Goal: Transaction & Acquisition: Purchase product/service

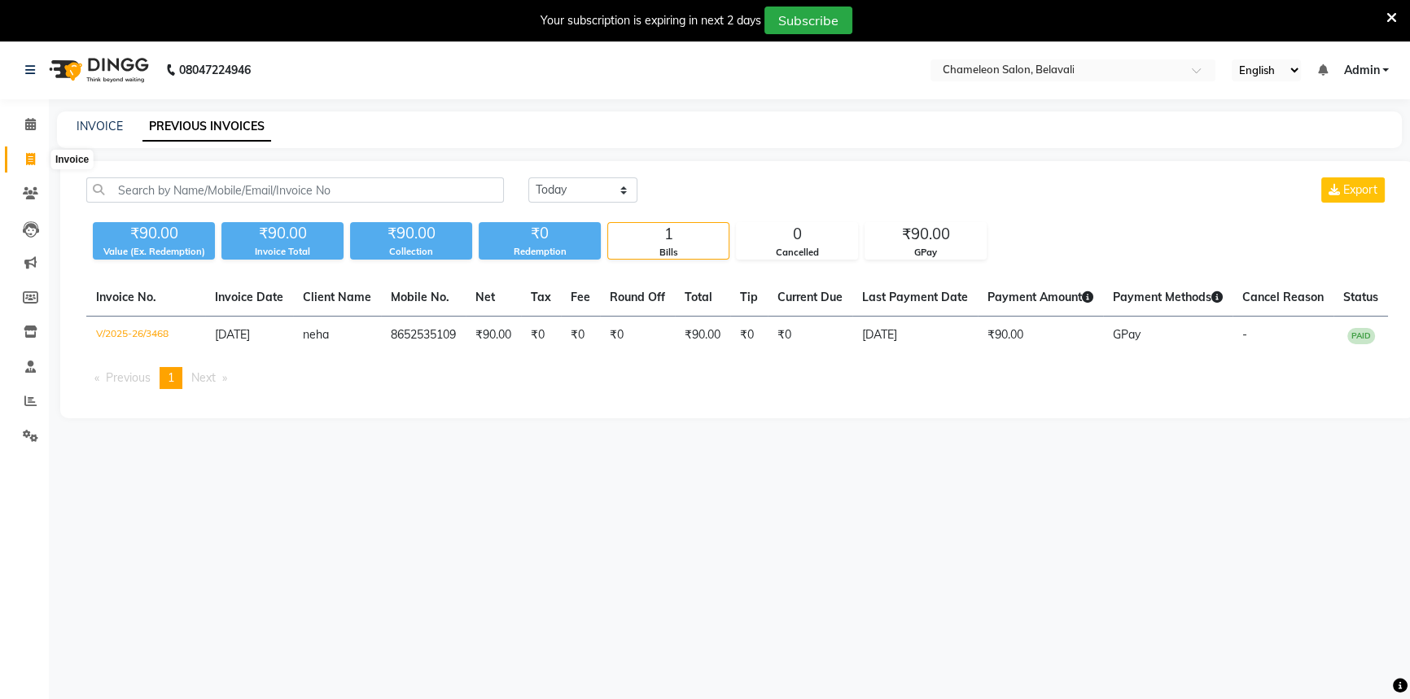
drag, startPoint x: 28, startPoint y: 163, endPoint x: 42, endPoint y: 163, distance: 13.0
click at [28, 163] on icon at bounding box center [30, 159] width 9 height 12
select select "6724"
select select "service"
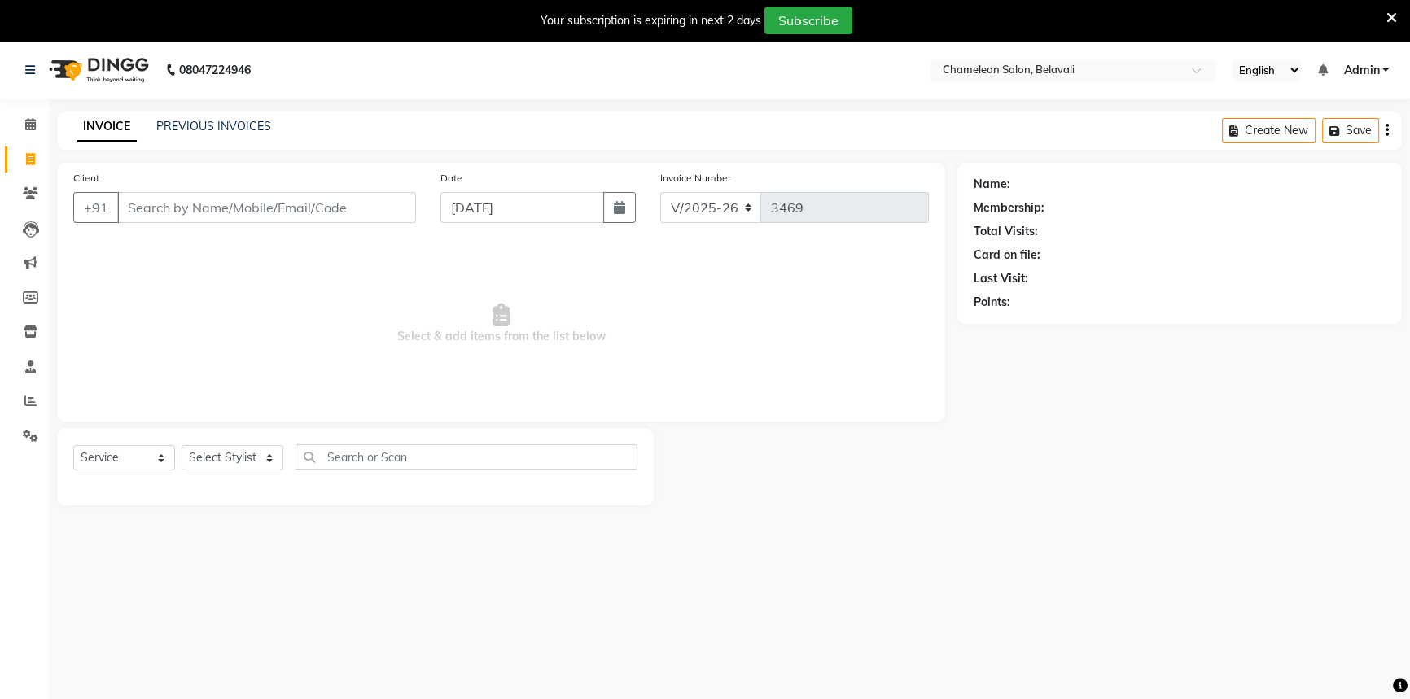
select select "58829"
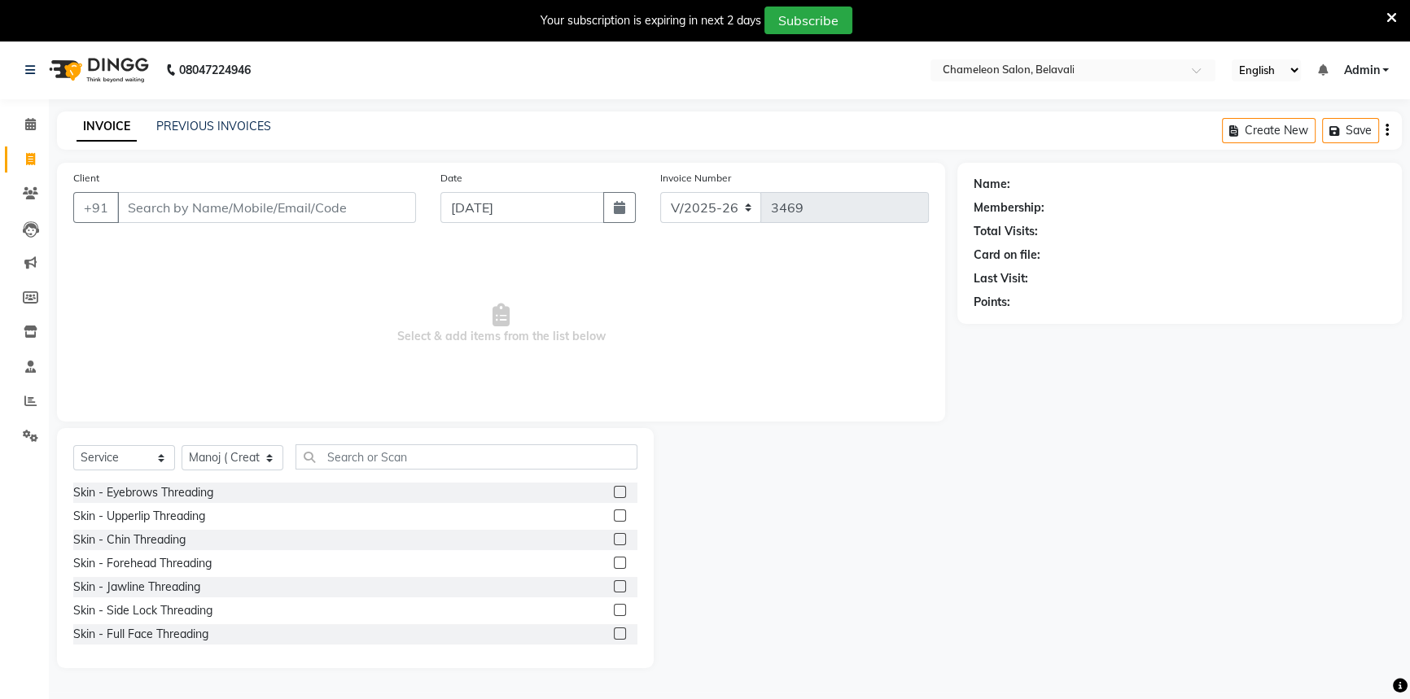
click at [255, 208] on input "Client" at bounding box center [266, 207] width 299 height 31
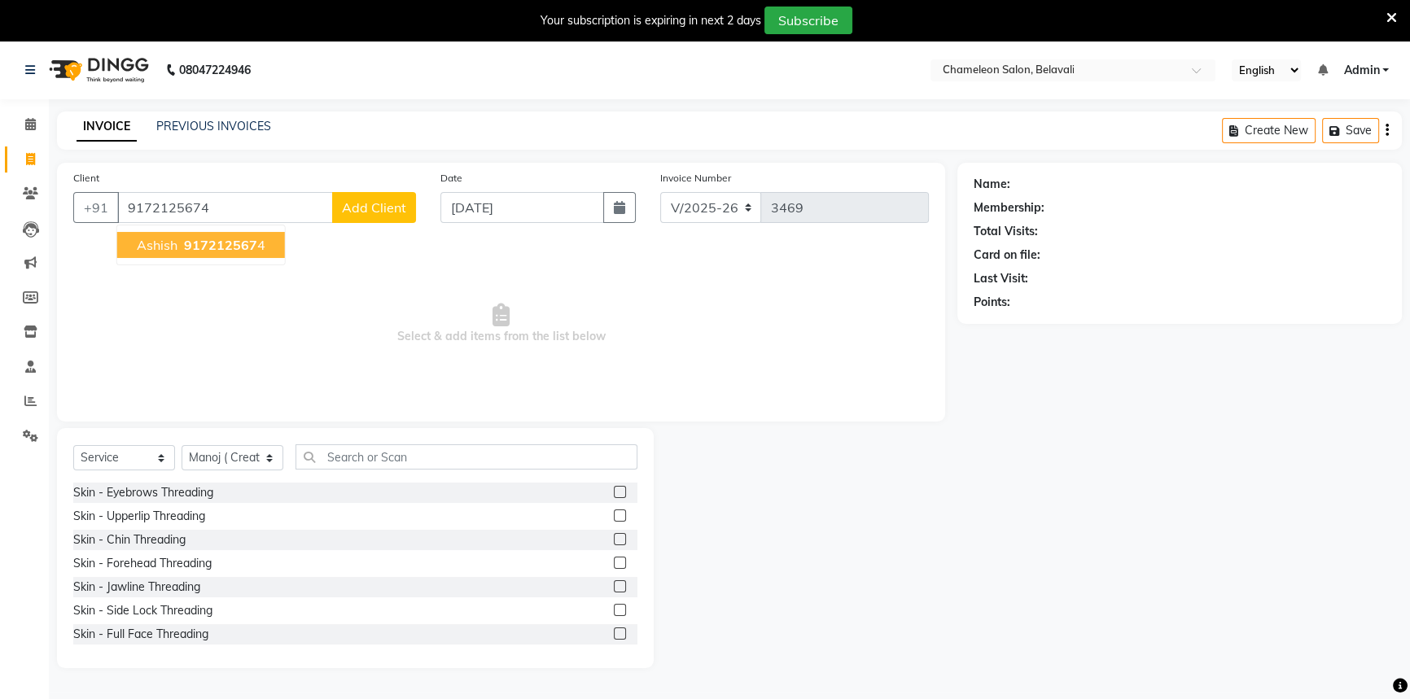
type input "9172125674"
drag, startPoint x: 261, startPoint y: 252, endPoint x: 244, endPoint y: 269, distance: 23.0
click at [259, 253] on button "ashish 917212567 4" at bounding box center [201, 245] width 168 height 26
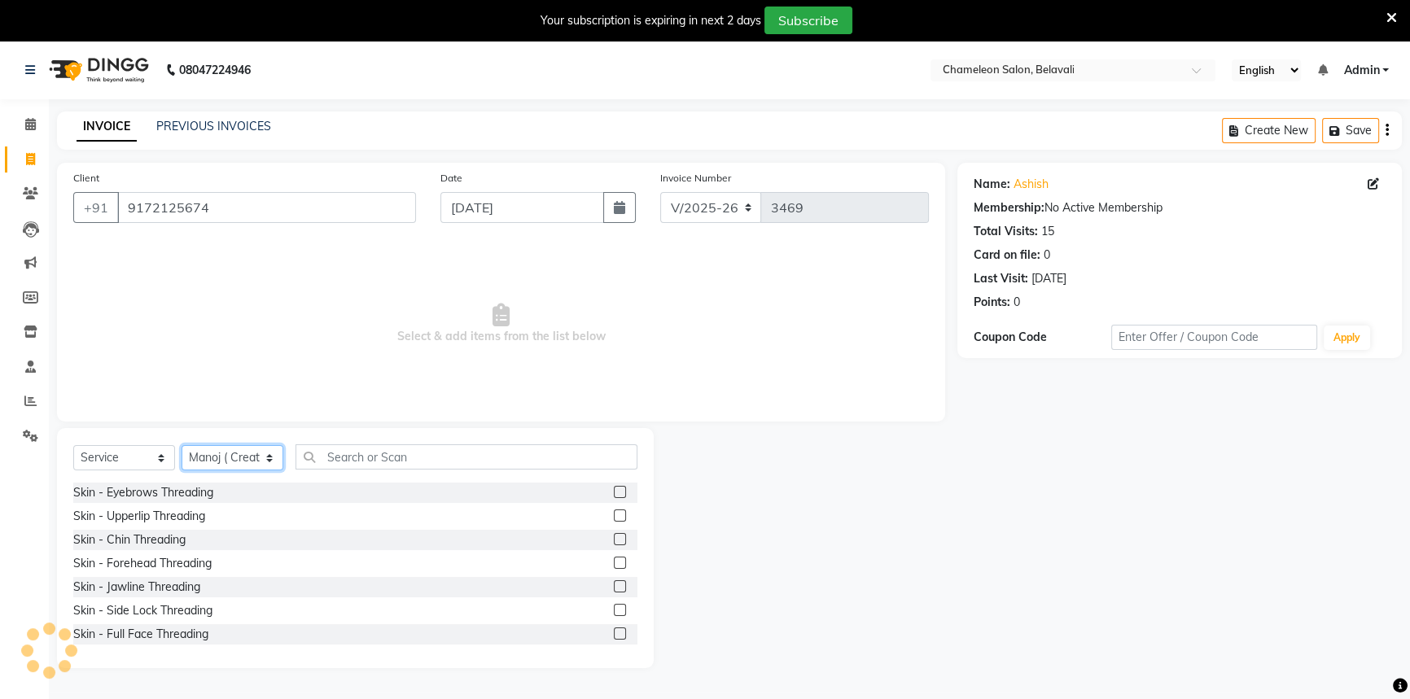
click at [238, 449] on select "Select Stylist Aditi [PERSON_NAME] [PERSON_NAME] ( Creative stylist ) [PERSON_N…" at bounding box center [233, 457] width 102 height 25
select select "58803"
click at [182, 445] on select "Select Stylist Aditi [PERSON_NAME] [PERSON_NAME] ( Creative stylist ) [PERSON_N…" at bounding box center [233, 457] width 102 height 25
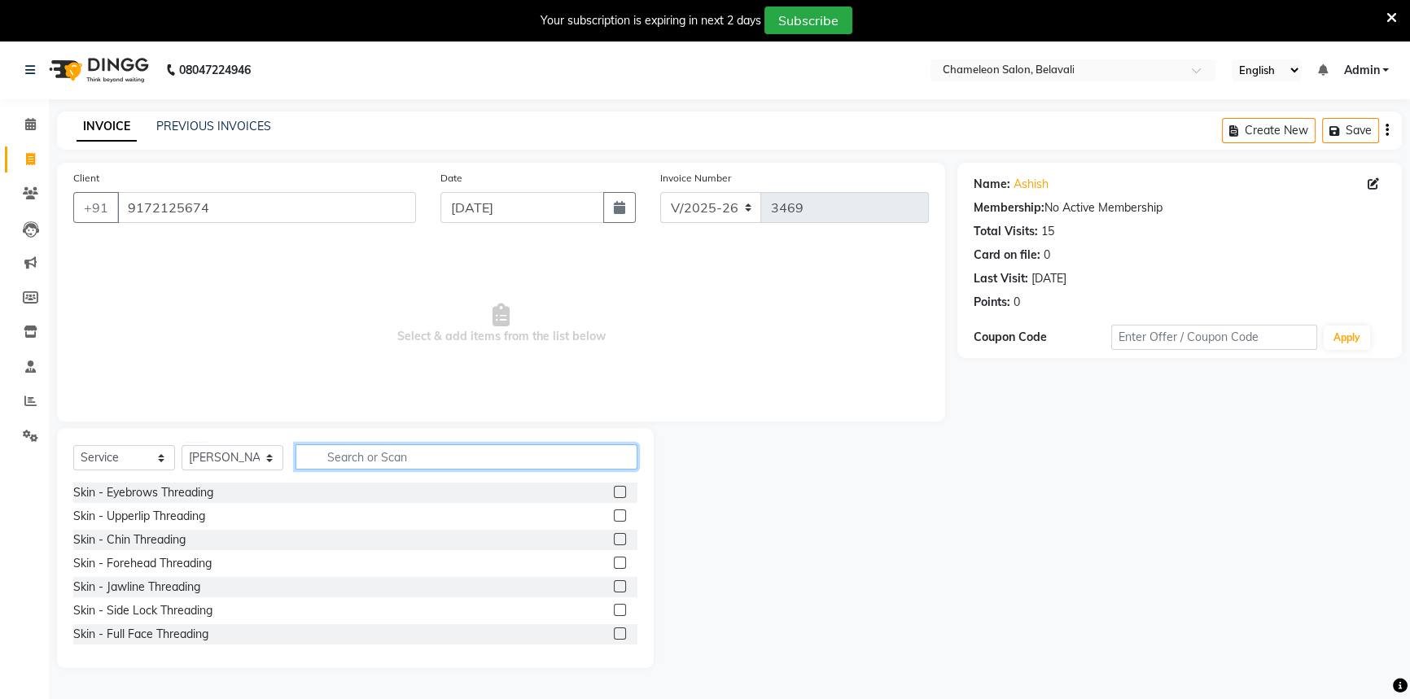
click at [313, 465] on input "text" at bounding box center [467, 457] width 342 height 25
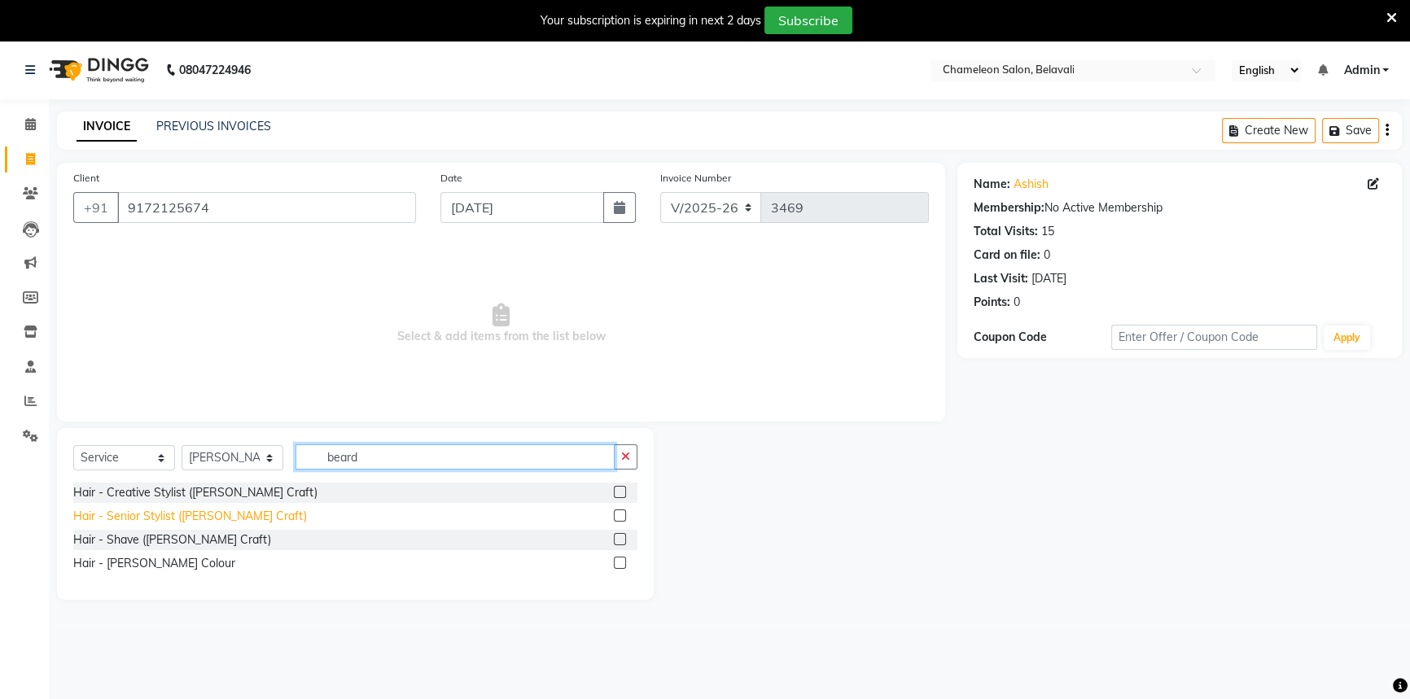
type input "beard"
drag, startPoint x: 183, startPoint y: 519, endPoint x: 195, endPoint y: 505, distance: 17.9
click at [183, 518] on div "Hair - Senior Stylist ([PERSON_NAME] Craft)" at bounding box center [190, 516] width 234 height 17
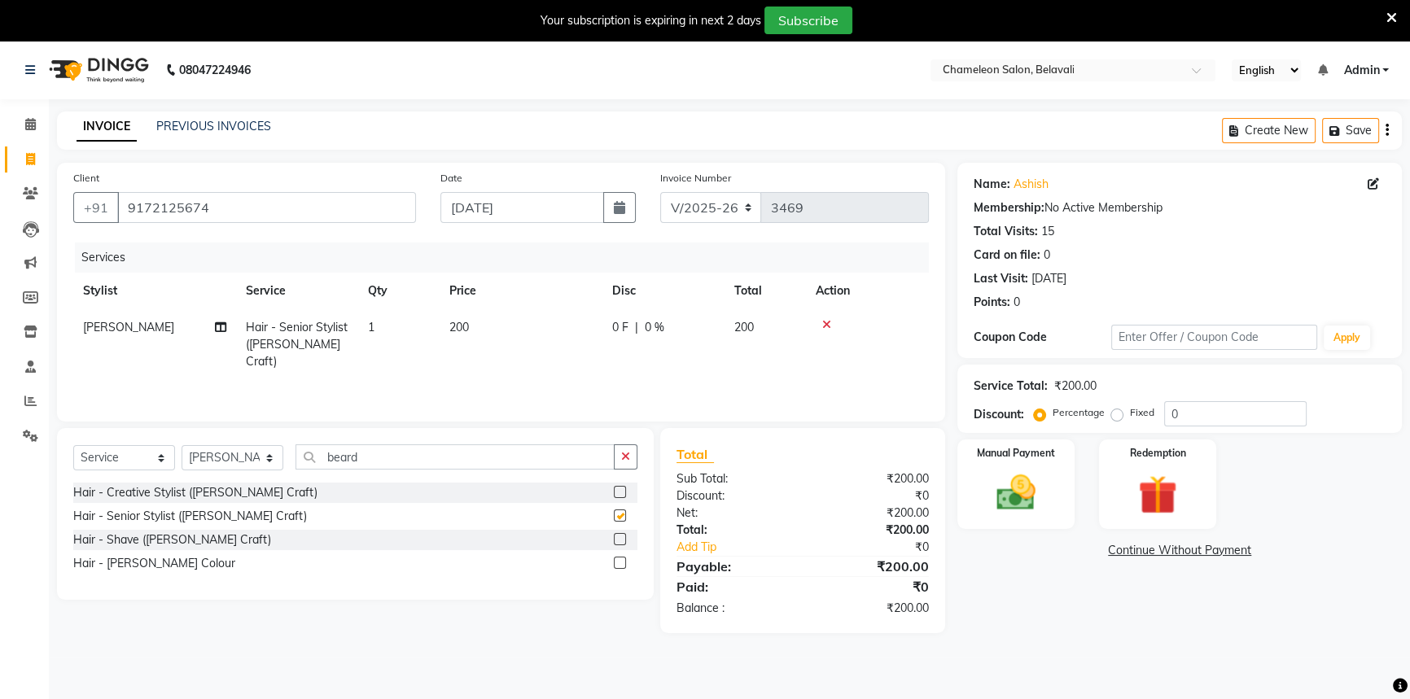
checkbox input "false"
click at [670, 347] on td "0 F | 0 %" at bounding box center [663, 344] width 122 height 71
select select "58803"
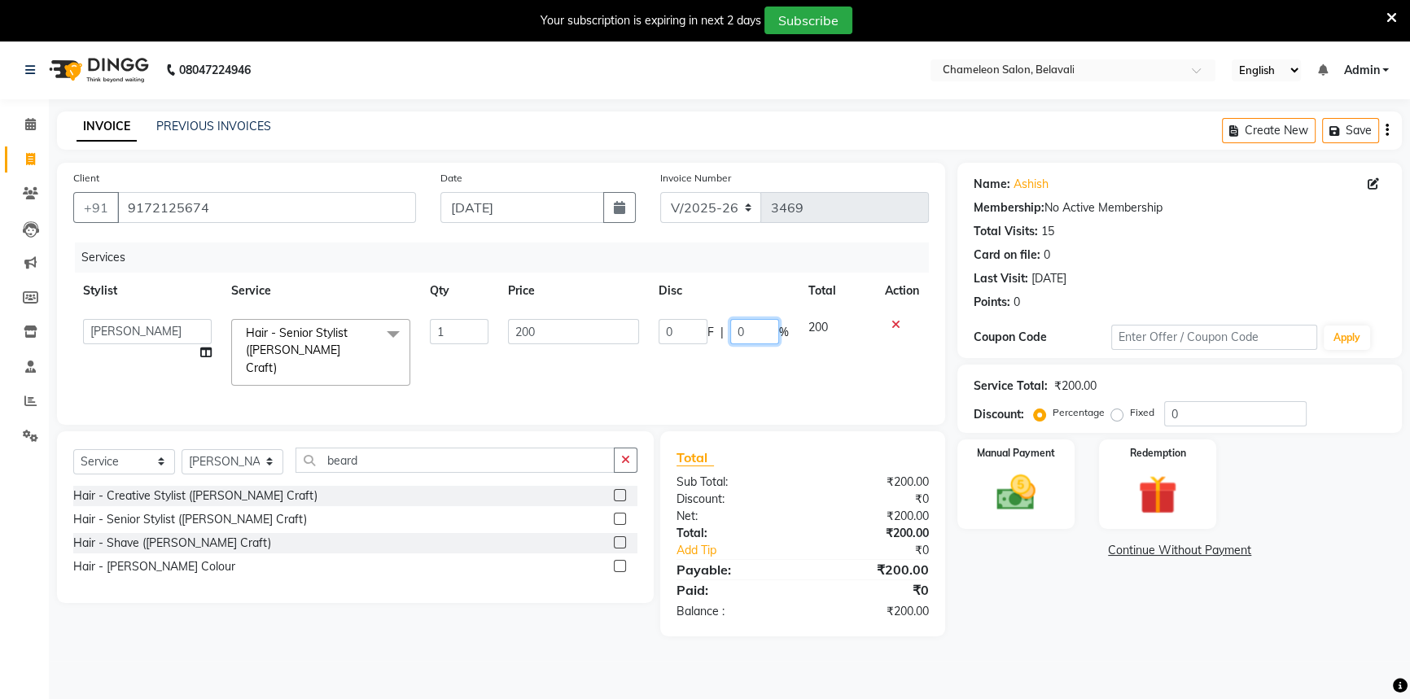
click at [735, 331] on input "0" at bounding box center [754, 331] width 49 height 25
type input "020"
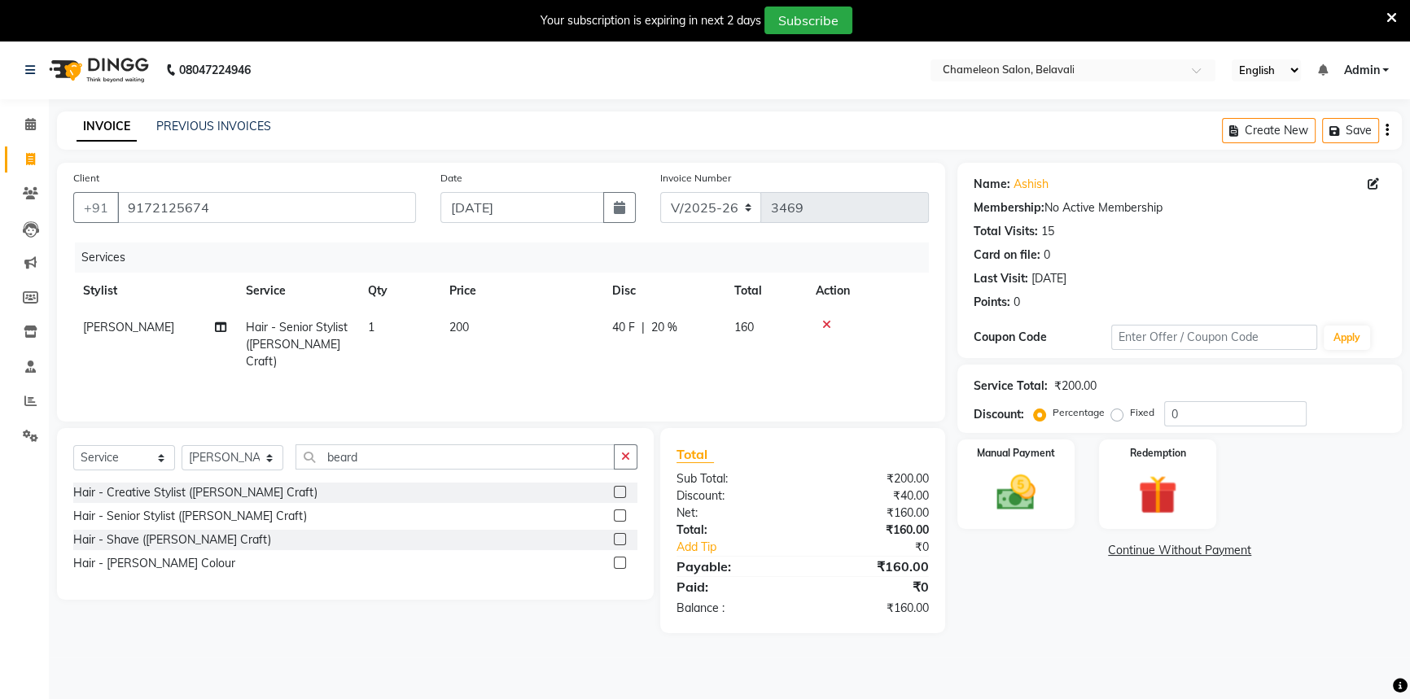
click at [1034, 641] on main "INVOICE PREVIOUS INVOICES Create New Save Client [PHONE_NUMBER] Date [DATE] Inv…" at bounding box center [729, 385] width 1361 height 546
click at [1018, 521] on div "Manual Payment" at bounding box center [1016, 484] width 122 height 93
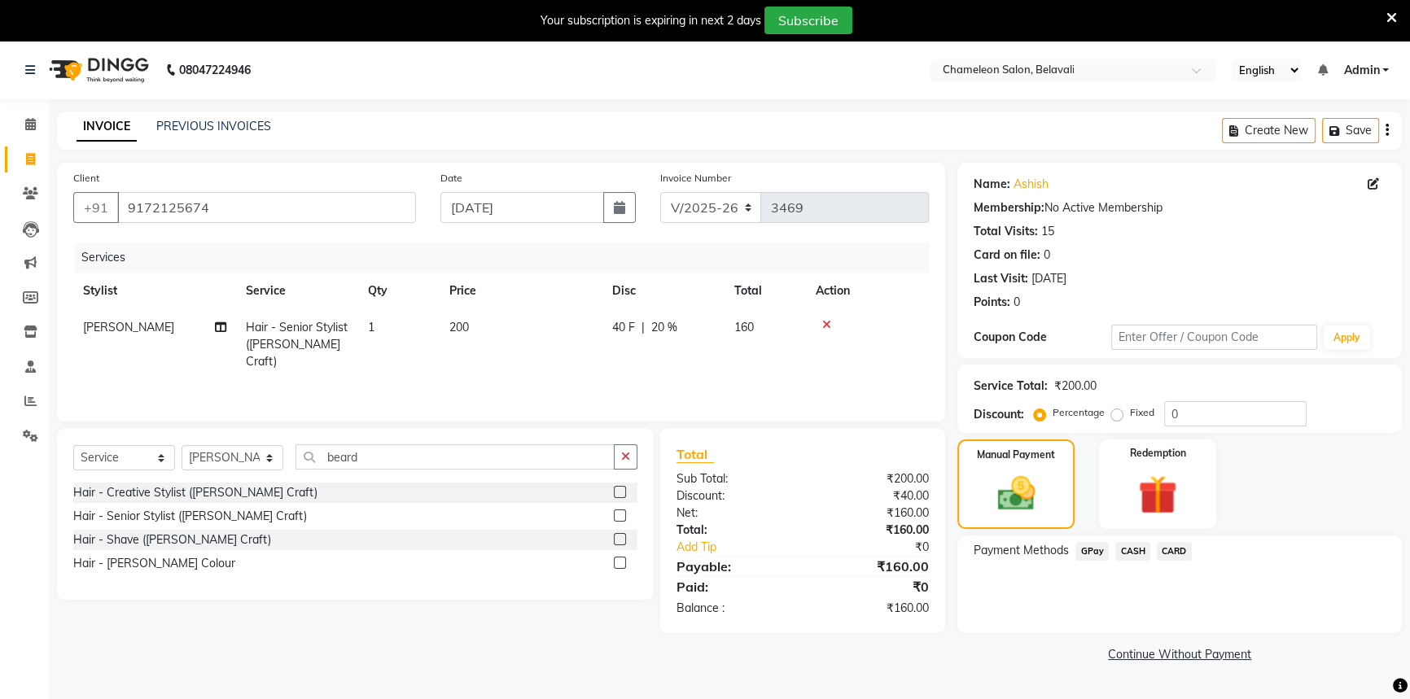
drag, startPoint x: 1099, startPoint y: 550, endPoint x: 1108, endPoint y: 567, distance: 18.6
click at [1099, 551] on span "GPay" at bounding box center [1092, 551] width 33 height 19
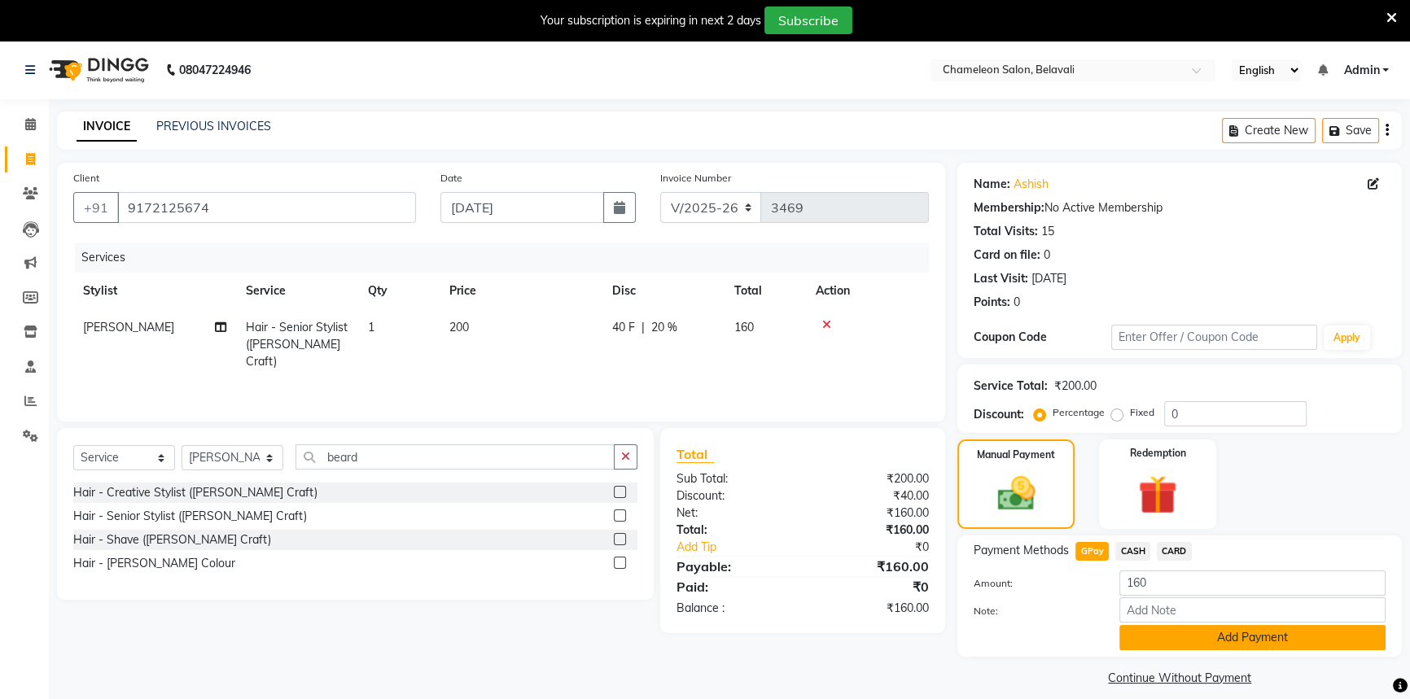
click at [1141, 640] on button "Add Payment" at bounding box center [1252, 637] width 266 height 25
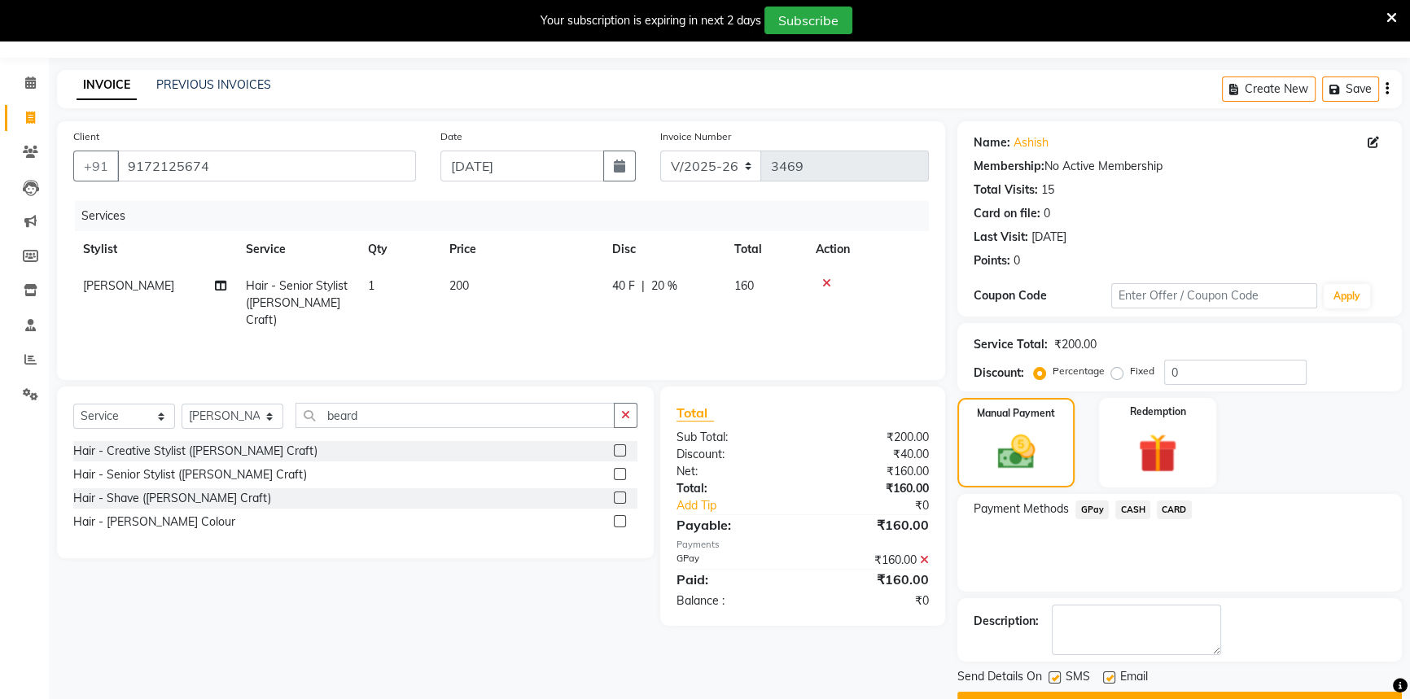
scroll to position [82, 0]
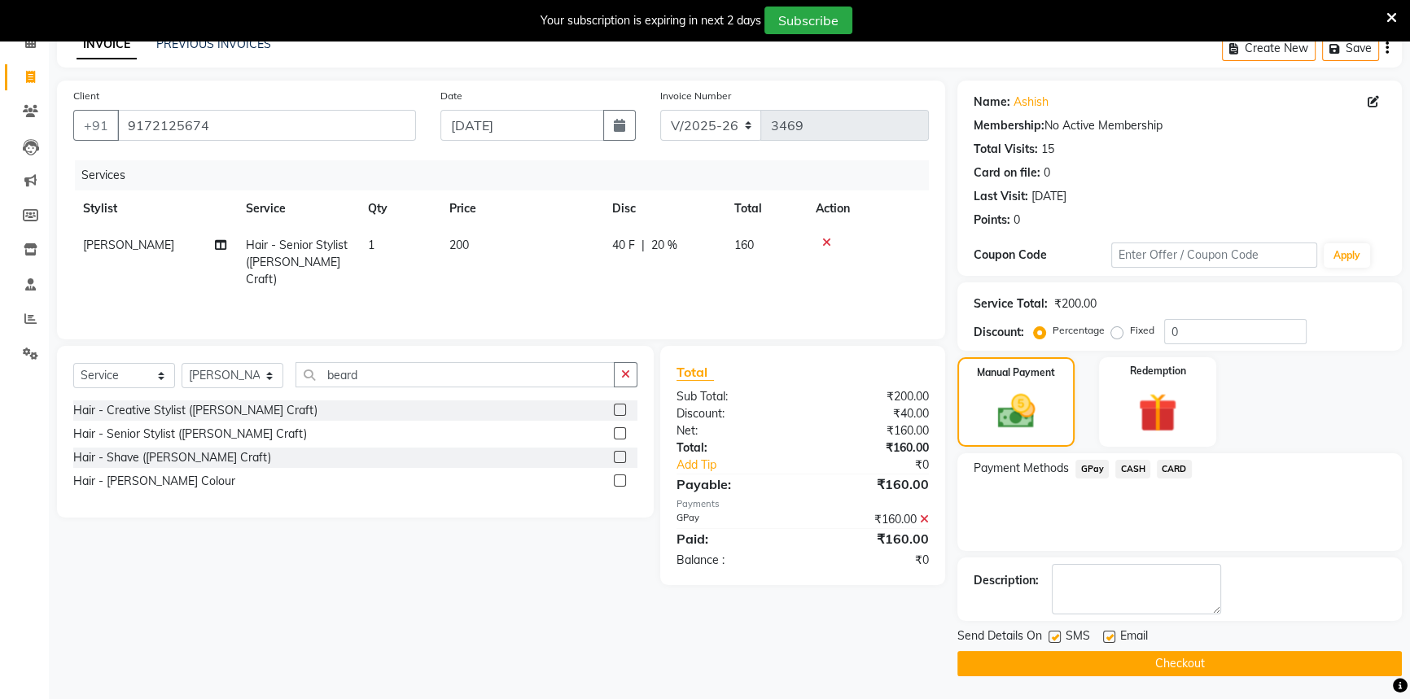
click at [1148, 675] on main "INVOICE PREVIOUS INVOICES Create New Save Client [PHONE_NUMBER] Date [DATE] Inv…" at bounding box center [729, 365] width 1361 height 672
click at [1146, 666] on button "Checkout" at bounding box center [1179, 663] width 445 height 25
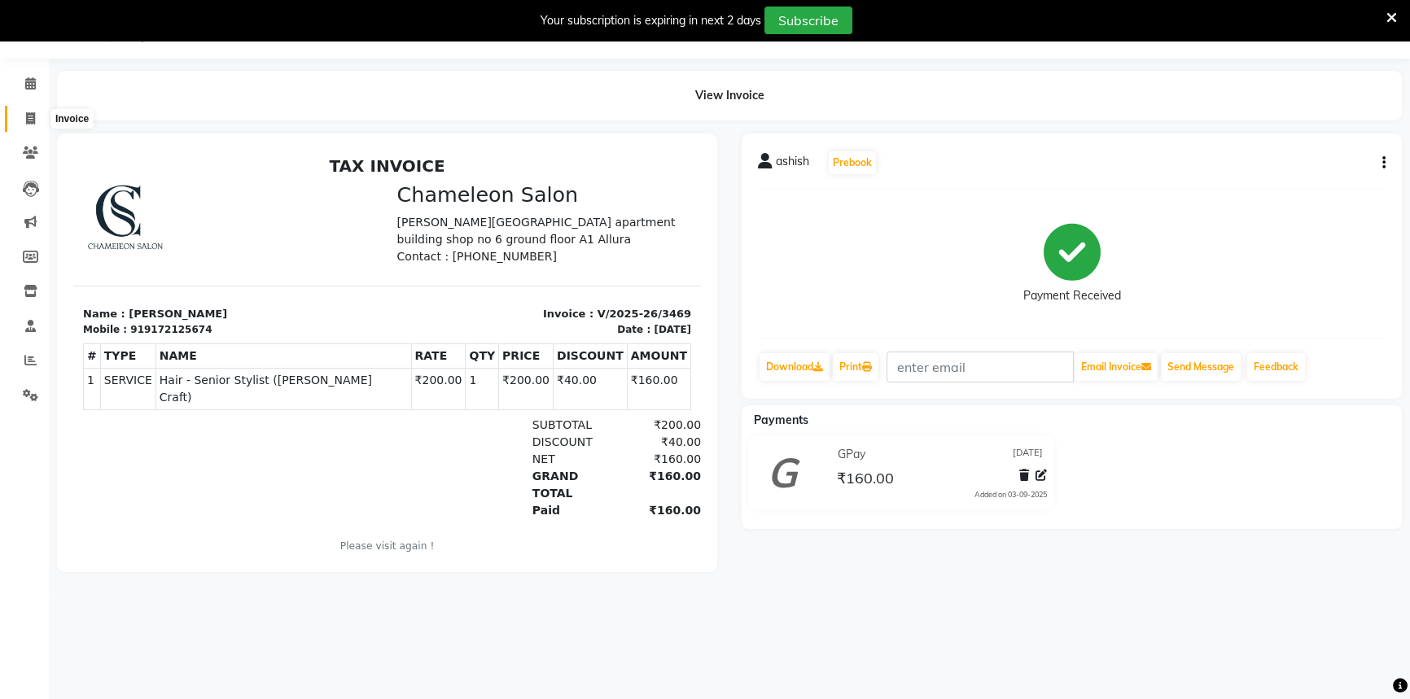
drag, startPoint x: 31, startPoint y: 117, endPoint x: 73, endPoint y: 118, distance: 42.3
click at [33, 118] on icon at bounding box center [30, 118] width 9 height 12
select select "service"
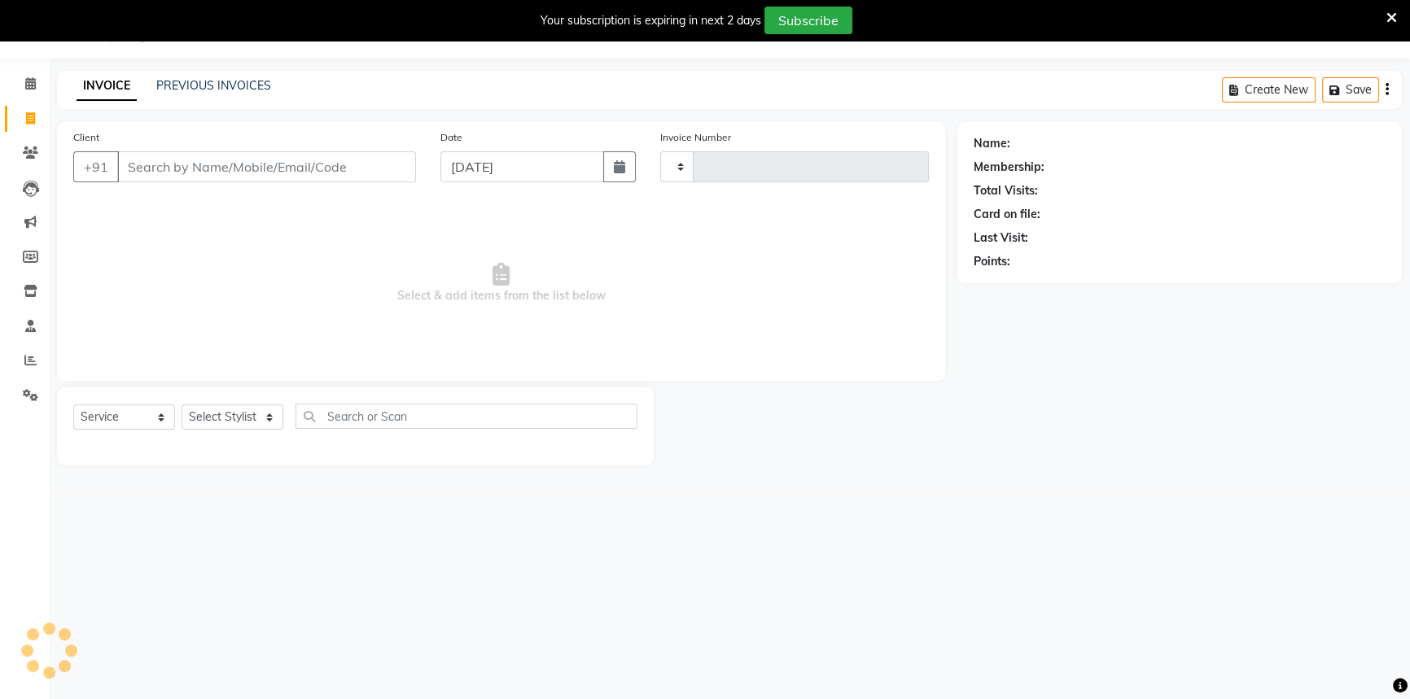
type input "3470"
select select "6724"
click at [168, 170] on input "Client" at bounding box center [266, 166] width 299 height 31
select select "58829"
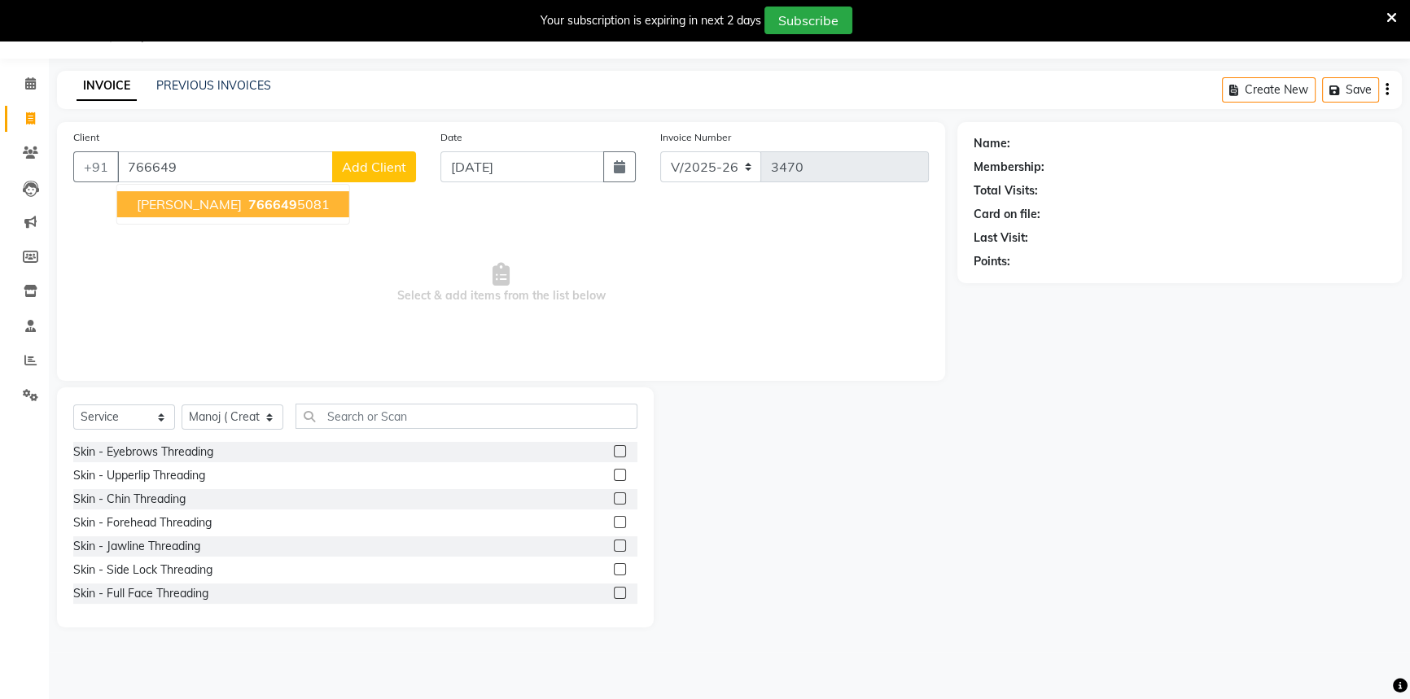
click at [269, 202] on ngb-highlight "766649 5081" at bounding box center [287, 204] width 85 height 16
type input "7666495081"
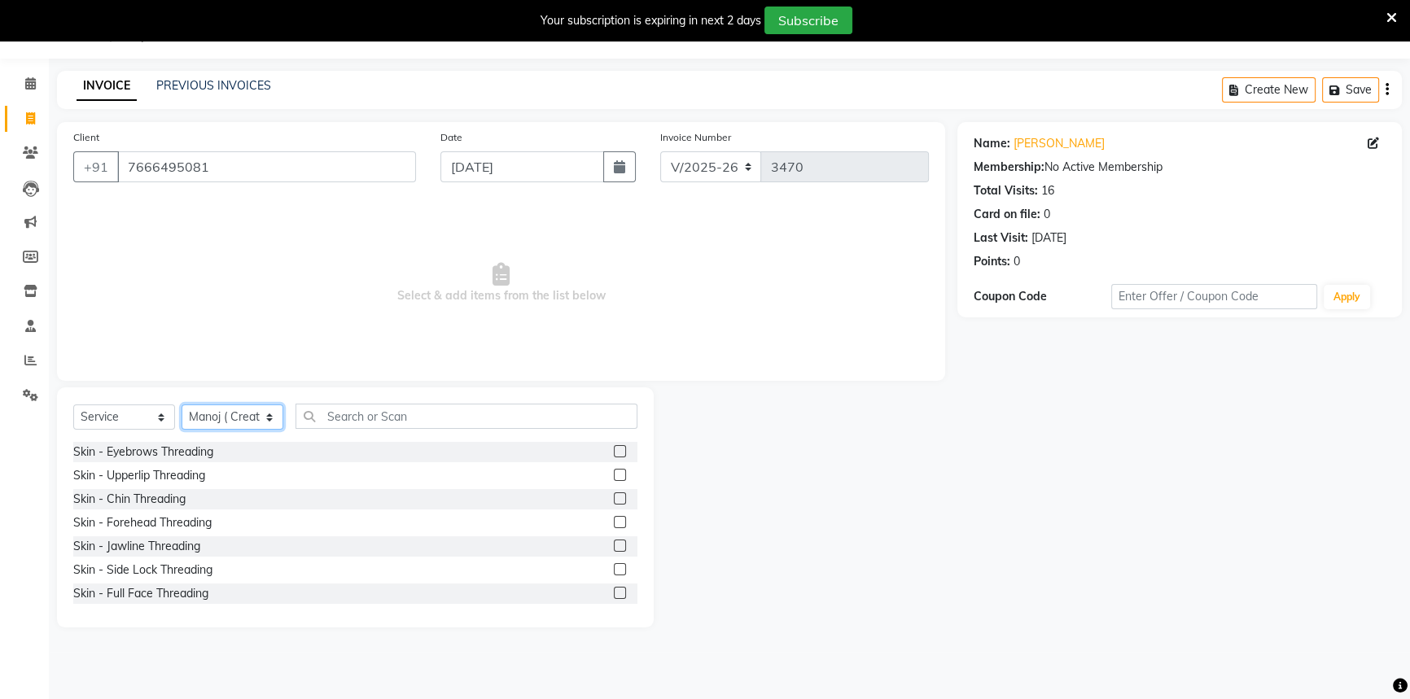
drag, startPoint x: 213, startPoint y: 418, endPoint x: 221, endPoint y: 419, distance: 8.2
click at [219, 419] on select "Select Stylist Aditi [PERSON_NAME] [PERSON_NAME] ( Creative stylist ) [PERSON_N…" at bounding box center [233, 417] width 102 height 25
select select "86595"
click at [182, 405] on select "Select Stylist Aditi [PERSON_NAME] [PERSON_NAME] ( Creative stylist ) [PERSON_N…" at bounding box center [233, 417] width 102 height 25
click at [358, 419] on input "text" at bounding box center [467, 416] width 342 height 25
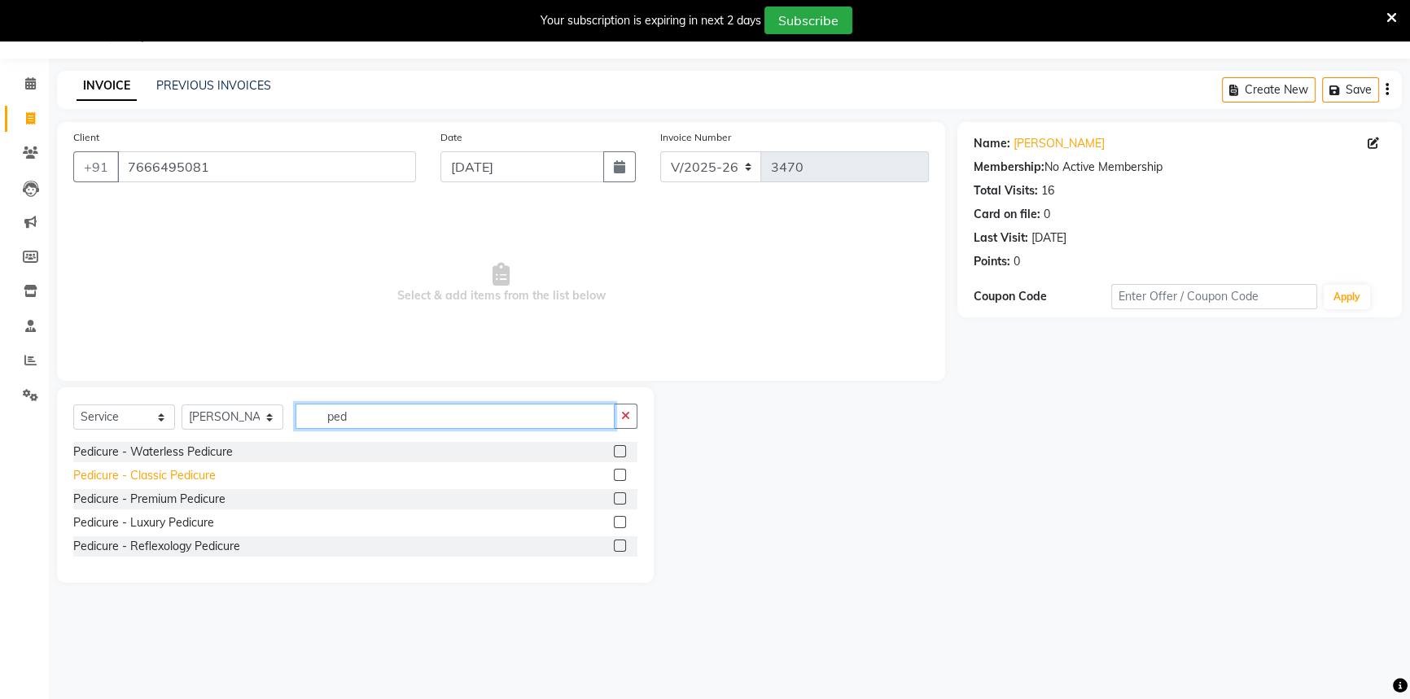
type input "ped"
click at [171, 479] on div "Pedicure - Classic Pedicure" at bounding box center [144, 475] width 142 height 17
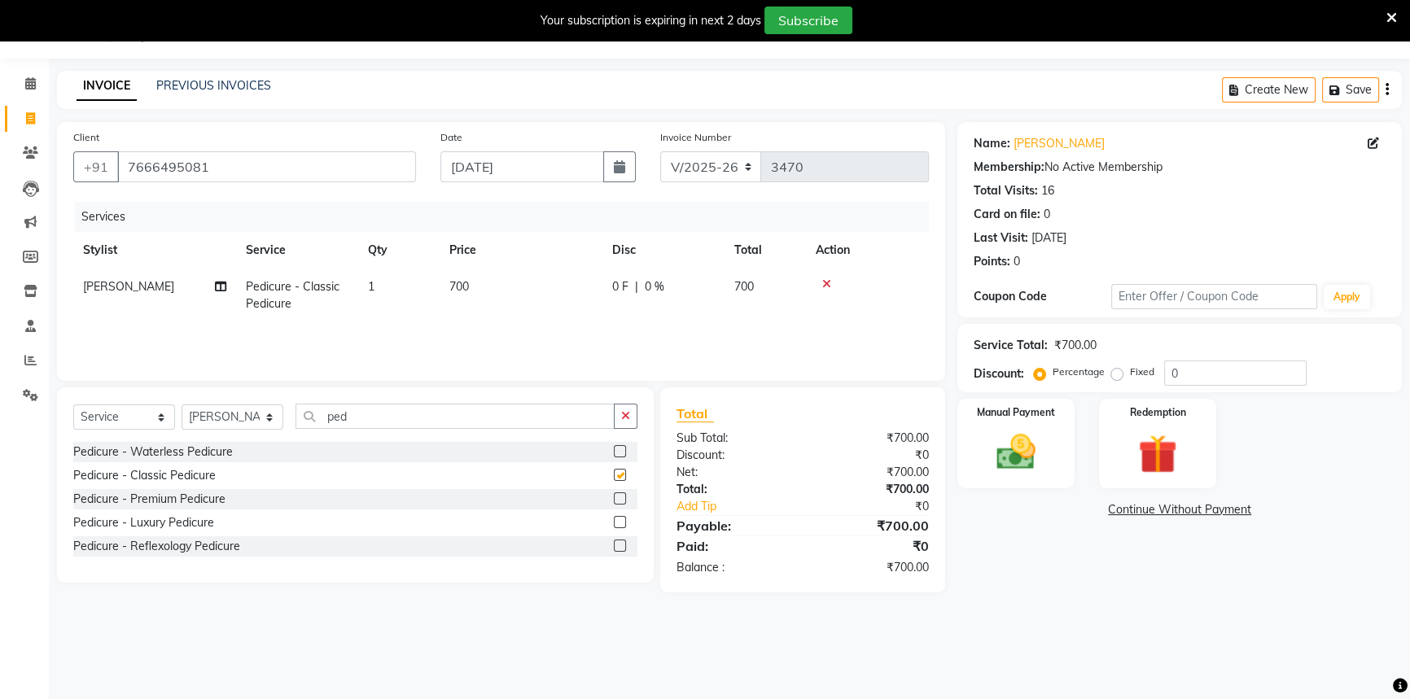
checkbox input "false"
drag, startPoint x: 389, startPoint y: 415, endPoint x: 309, endPoint y: 421, distance: 80.0
click at [309, 421] on input "ped" at bounding box center [455, 416] width 319 height 25
type input "man"
drag, startPoint x: 181, startPoint y: 479, endPoint x: 393, endPoint y: 388, distance: 230.9
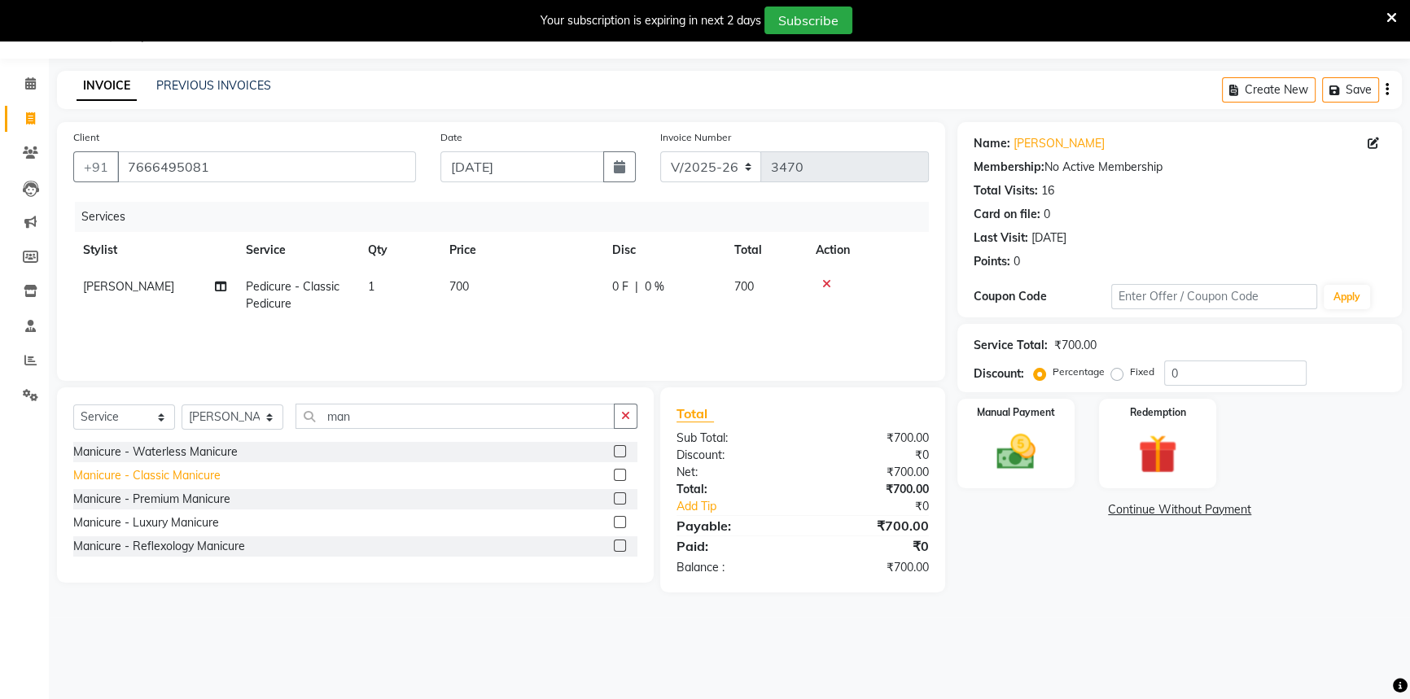
click at [182, 478] on div "Manicure - Classic Manicure" at bounding box center [146, 475] width 147 height 17
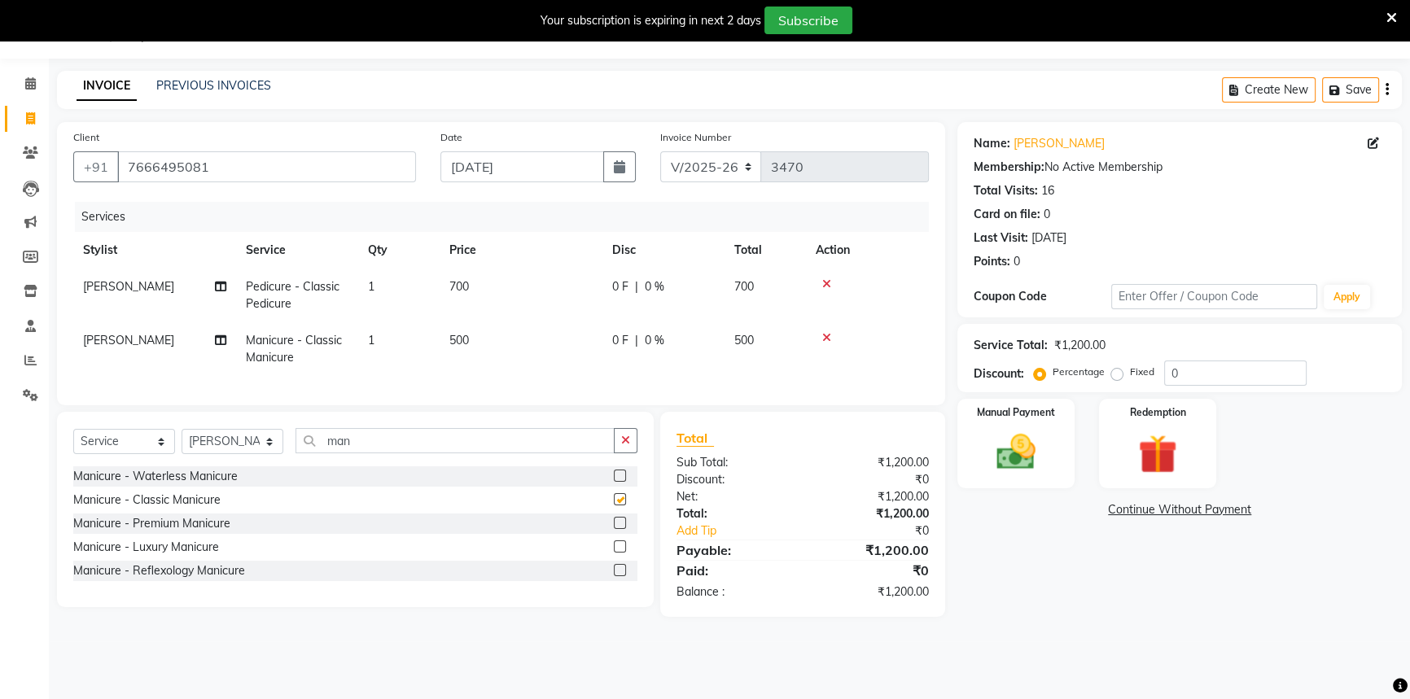
checkbox input "false"
click at [518, 319] on td "700" at bounding box center [521, 296] width 163 height 54
select select "86595"
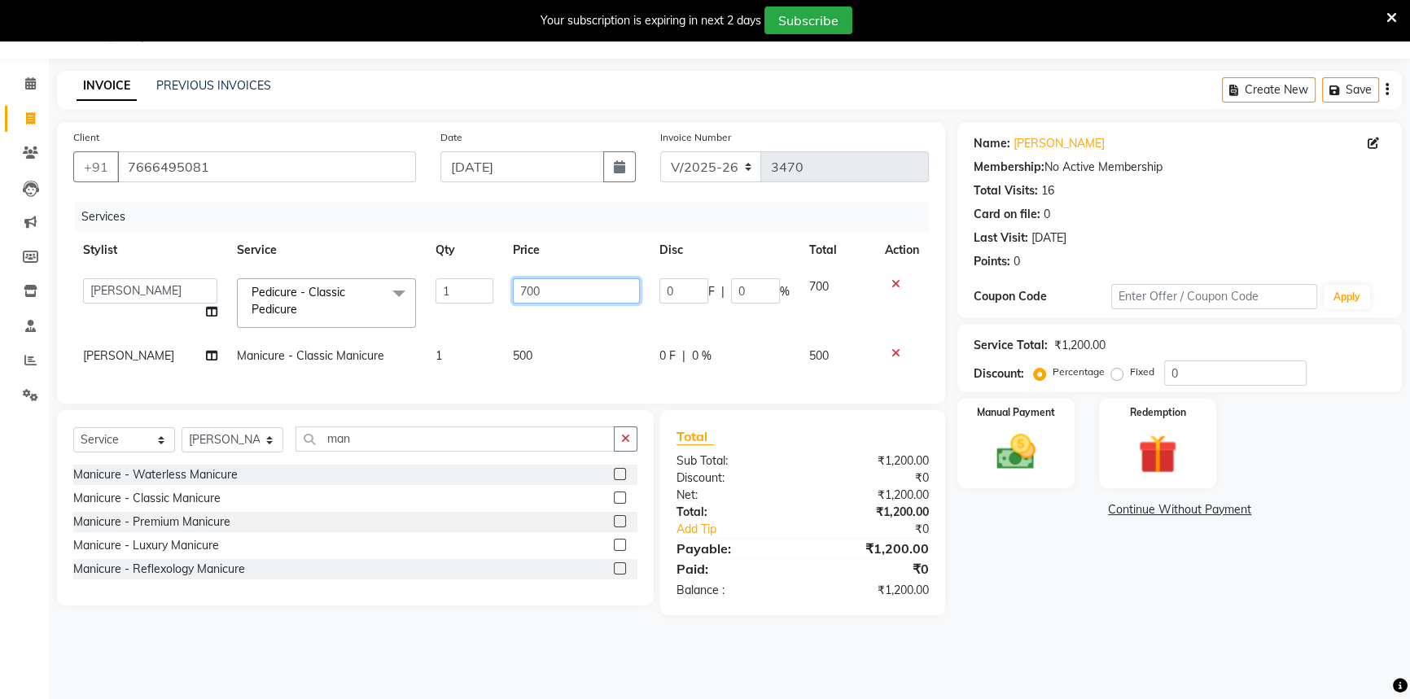
drag, startPoint x: 596, startPoint y: 299, endPoint x: 450, endPoint y: 308, distance: 146.0
click at [463, 309] on tr "Aditi [PERSON_NAME] [PERSON_NAME] ( Creative stylist ) [PERSON_NAME] rohit [PER…" at bounding box center [501, 303] width 856 height 69
type input "1000"
click at [554, 346] on td "500" at bounding box center [576, 356] width 147 height 37
select select "86595"
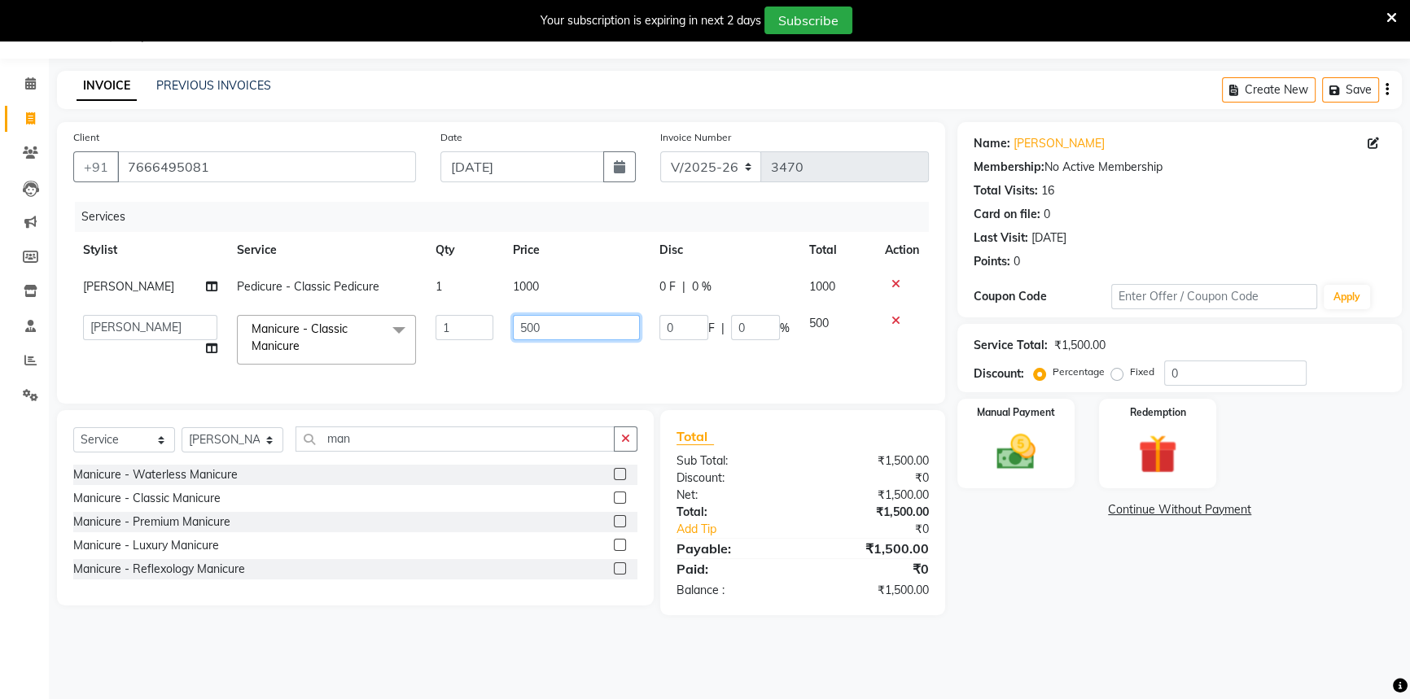
drag, startPoint x: 569, startPoint y: 328, endPoint x: 488, endPoint y: 339, distance: 82.1
click at [488, 339] on tr "Aditi [PERSON_NAME] [PERSON_NAME] ( Creative stylist ) [PERSON_NAME] rohit [PER…" at bounding box center [501, 339] width 856 height 69
drag, startPoint x: 520, startPoint y: 328, endPoint x: 524, endPoint y: 341, distance: 13.6
click at [522, 335] on input "01000" at bounding box center [576, 327] width 127 height 25
type input "1000"
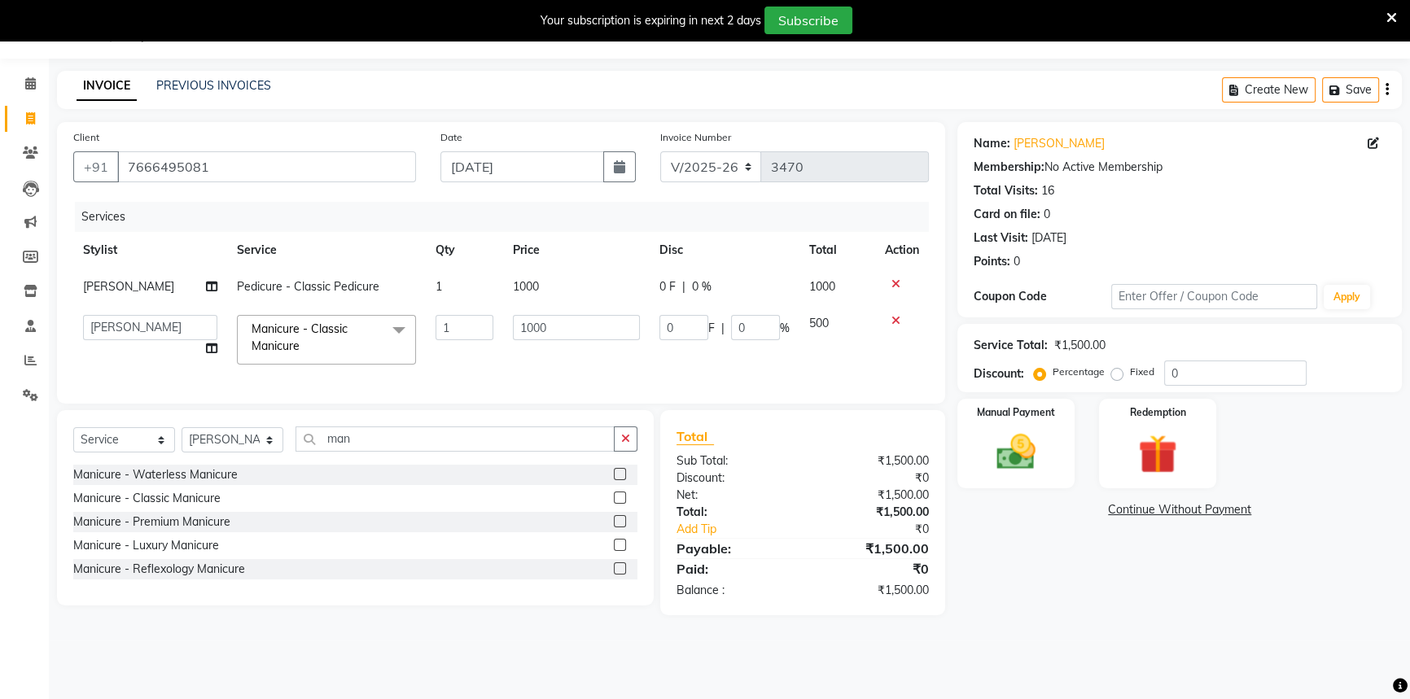
click at [598, 365] on td "1000" at bounding box center [576, 339] width 147 height 69
select select "86595"
click at [971, 593] on div "Name: [PERSON_NAME] Membership: No Active Membership Total Visits: 16 Card on f…" at bounding box center [1185, 368] width 457 height 493
drag, startPoint x: 730, startPoint y: 325, endPoint x: 747, endPoint y: 326, distance: 17.2
click at [731, 325] on input "0" at bounding box center [755, 327] width 49 height 25
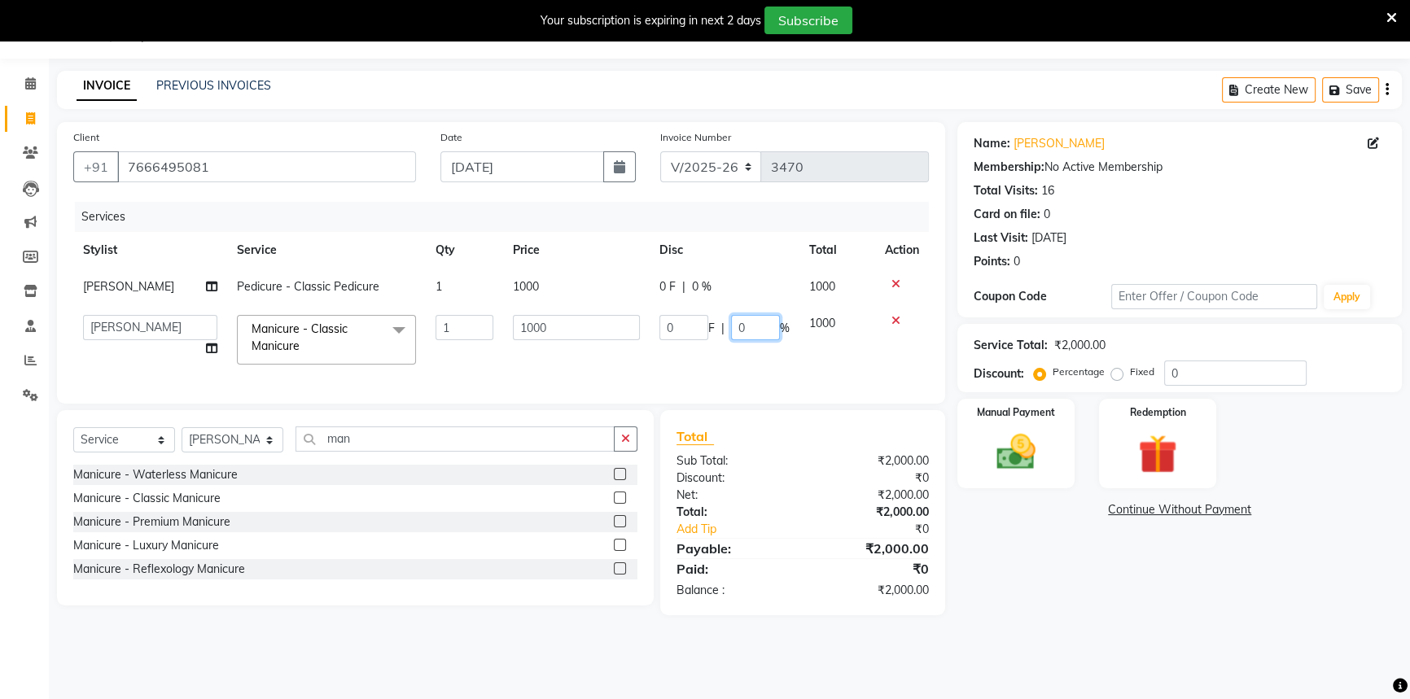
type input "20"
click at [729, 297] on tr "[PERSON_NAME] Pedicure - Classic Pedicure 1 1000 0 F | 0 % 1000" at bounding box center [501, 287] width 856 height 37
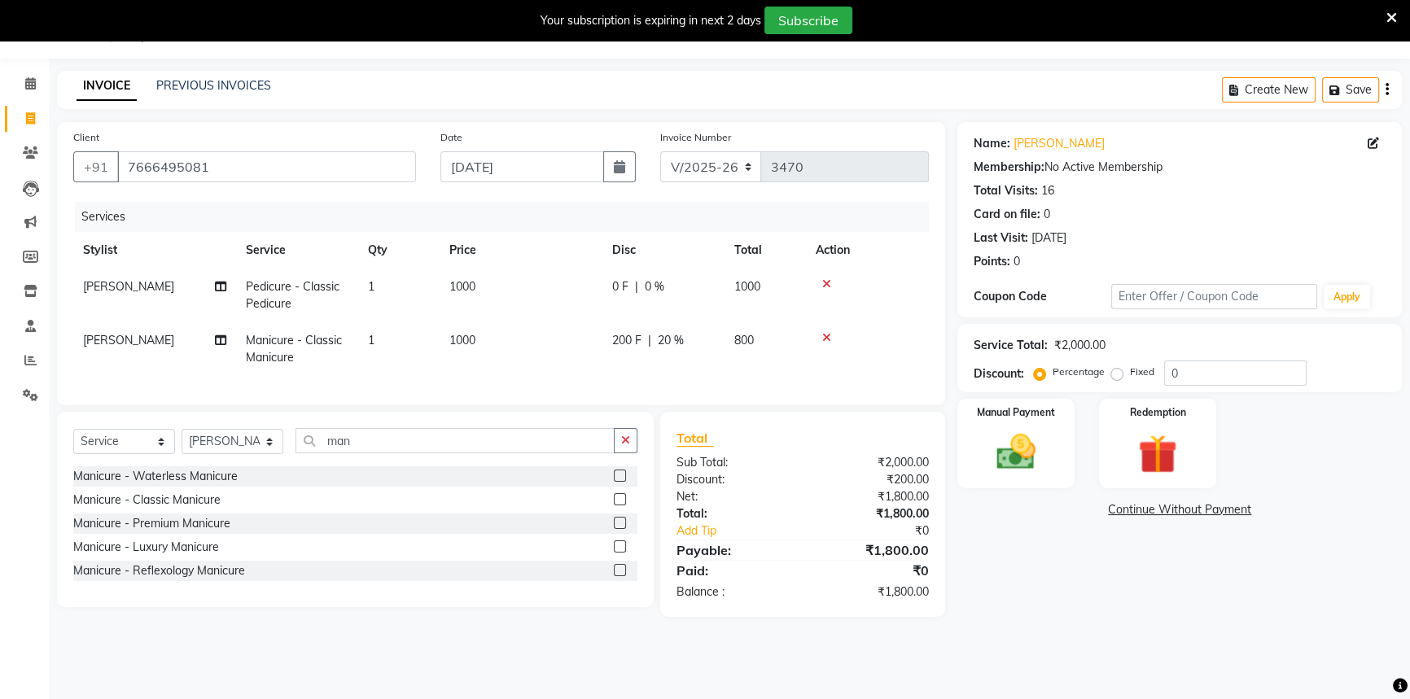
click at [687, 285] on div "0 F | 0 %" at bounding box center [663, 286] width 103 height 17
select select "86595"
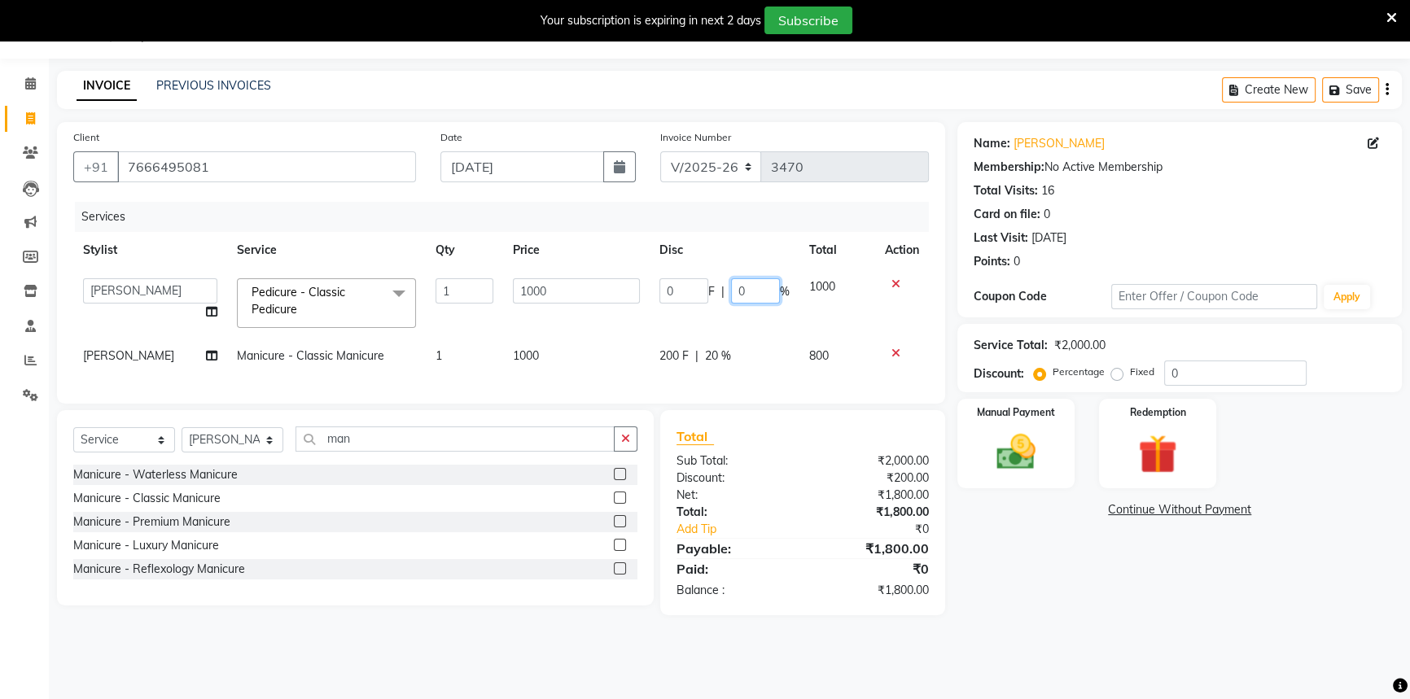
click at [731, 287] on input "0" at bounding box center [755, 290] width 49 height 25
type input "20"
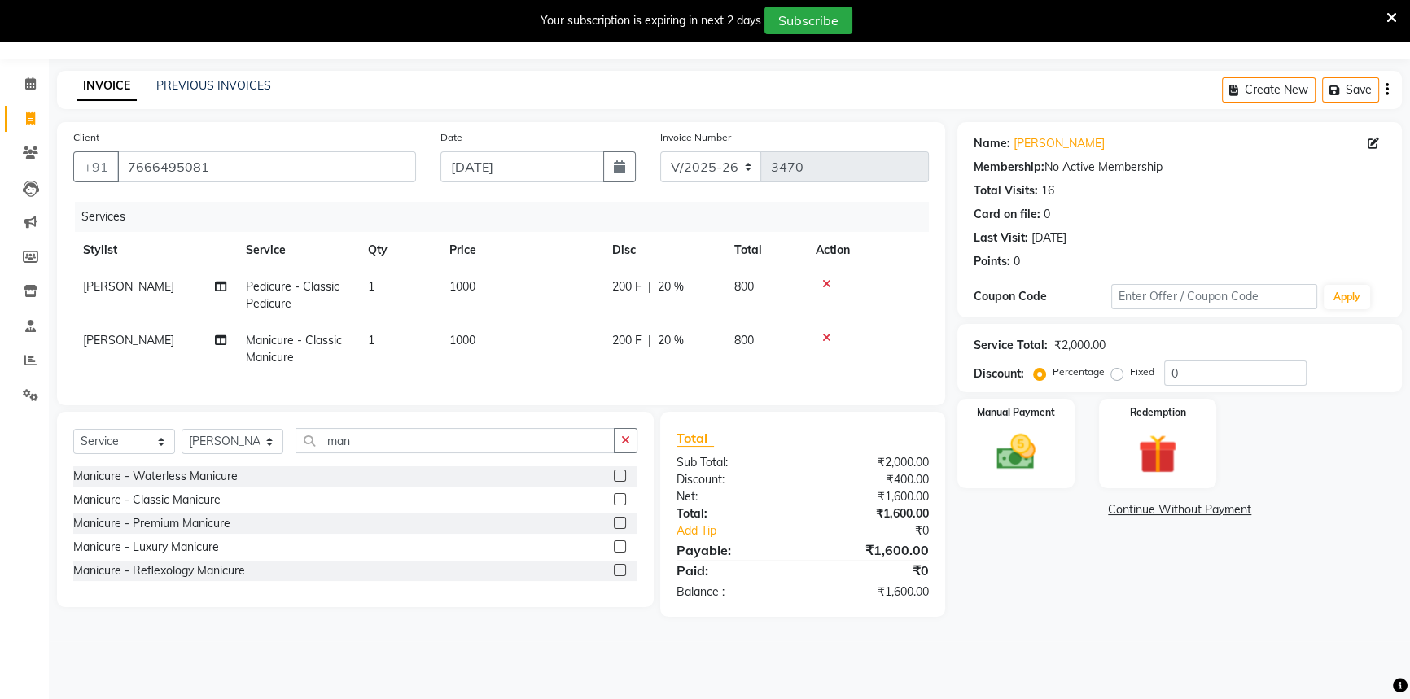
drag, startPoint x: 1061, startPoint y: 611, endPoint x: 353, endPoint y: 442, distance: 728.1
click at [1056, 611] on div "Name: [PERSON_NAME] Membership: No Active Membership Total Visits: 16 Card on f…" at bounding box center [1185, 369] width 457 height 495
drag, startPoint x: 382, startPoint y: 447, endPoint x: 196, endPoint y: 444, distance: 185.7
click at [196, 444] on div "Select Service Product Membership Package Voucher Prepaid Gift Card Select Styl…" at bounding box center [355, 447] width 564 height 38
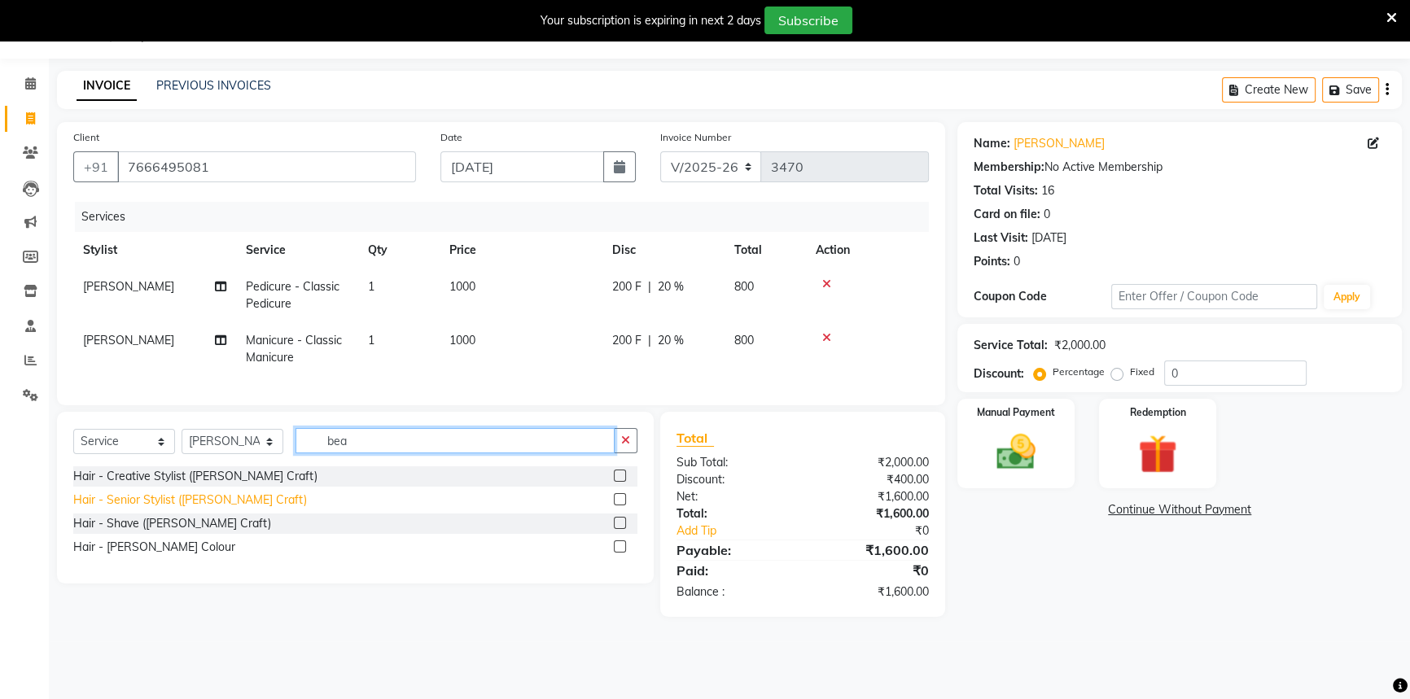
type input "bea"
drag, startPoint x: 154, startPoint y: 515, endPoint x: 169, endPoint y: 510, distance: 16.2
click at [160, 509] on div "Hair - Senior Stylist ([PERSON_NAME] Craft)" at bounding box center [190, 500] width 234 height 17
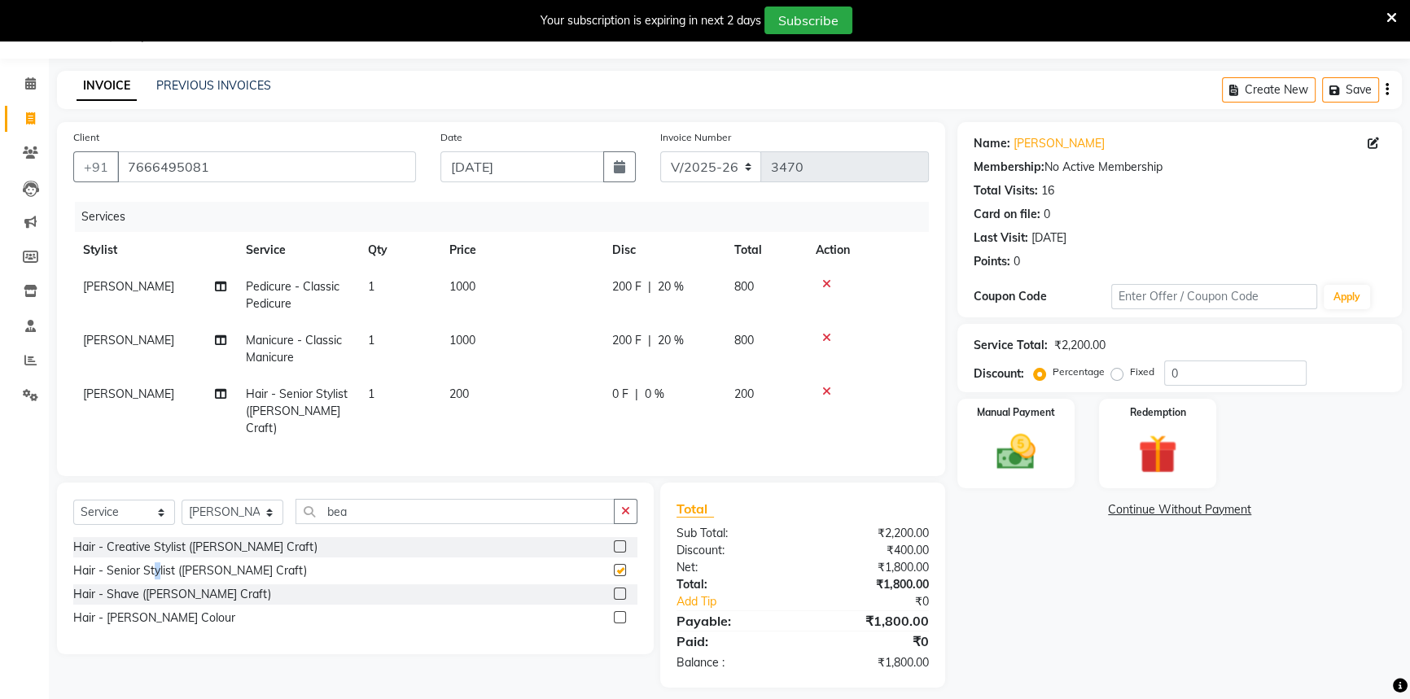
checkbox input "false"
click at [133, 394] on td "[PERSON_NAME]" at bounding box center [154, 411] width 163 height 71
select select "86595"
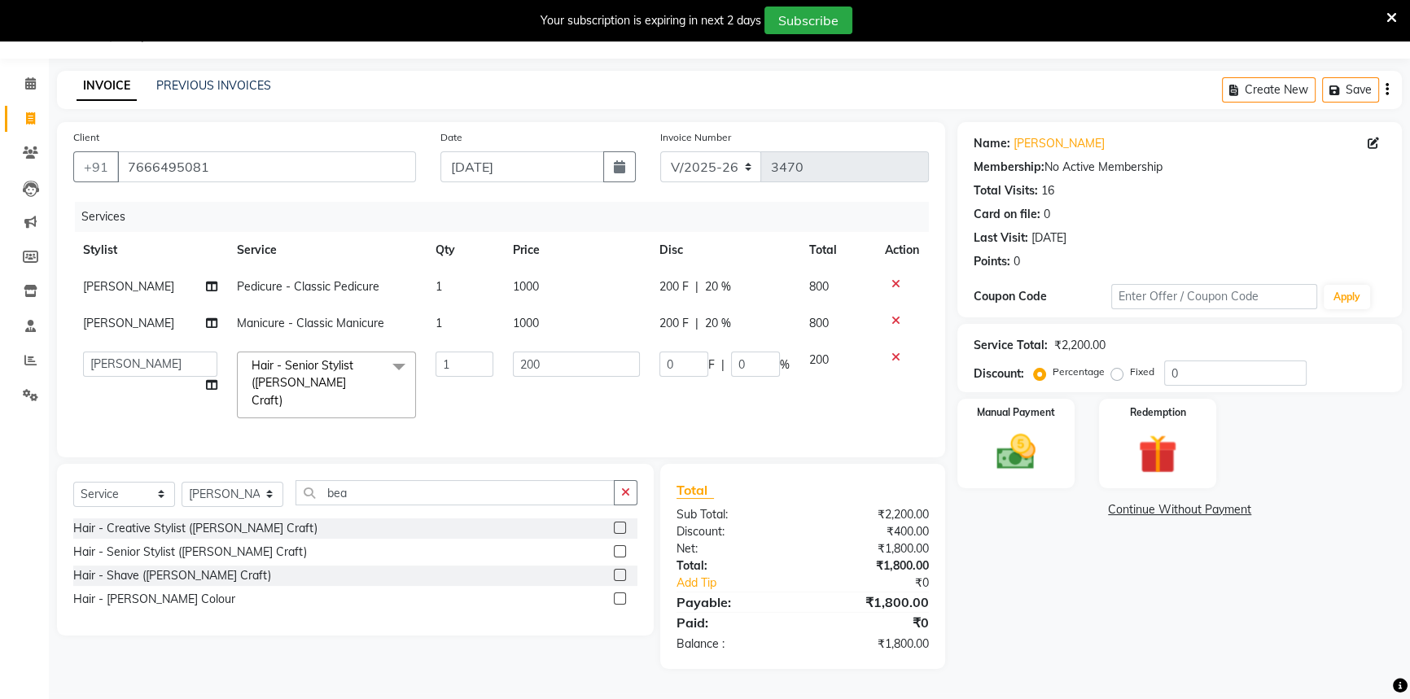
click at [133, 394] on td "[PERSON_NAME] [PERSON_NAME] ( Creative stylist ) [PERSON_NAME] rohit [PERSON_NA…" at bounding box center [150, 385] width 154 height 86
click at [127, 366] on select "[PERSON_NAME] [PERSON_NAME] ( Creative stylist ) [PERSON_NAME] rohit [PERSON_NA…" at bounding box center [150, 364] width 134 height 25
select select "58803"
click at [126, 331] on td "[PERSON_NAME]" at bounding box center [150, 323] width 154 height 37
select select "86595"
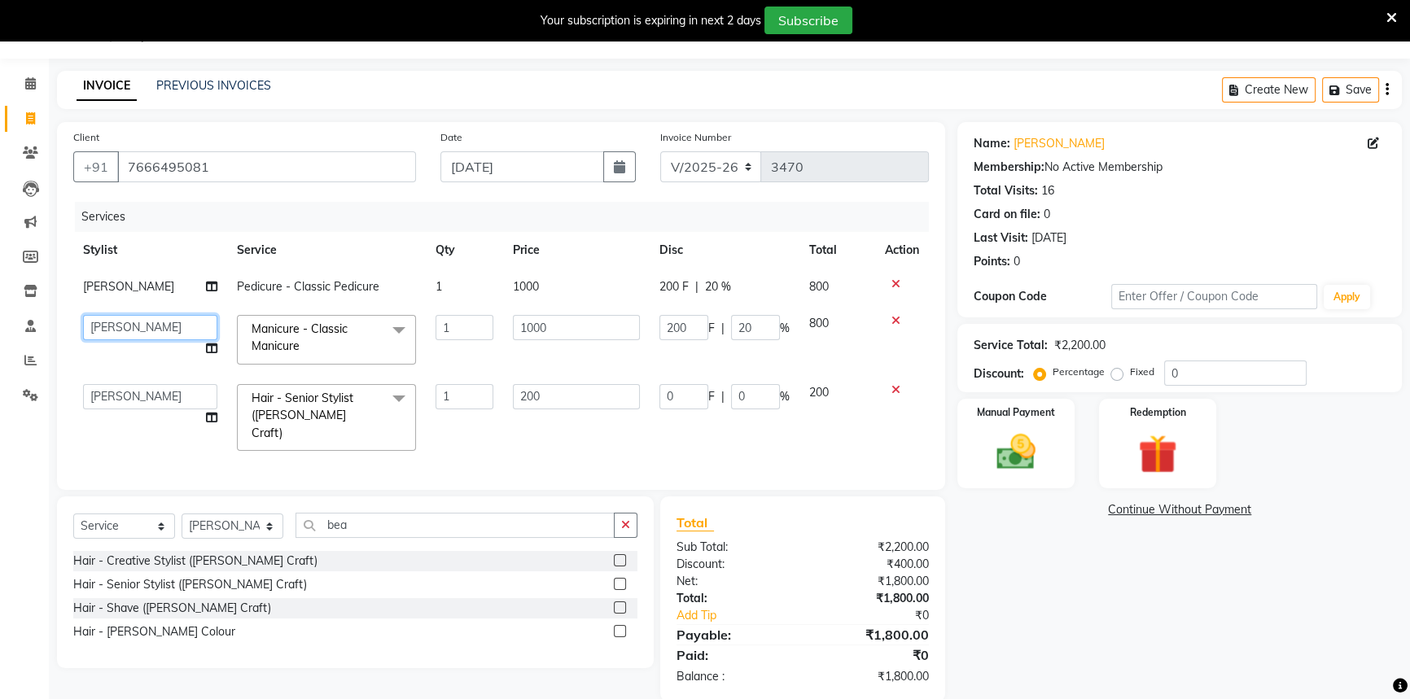
drag, startPoint x: 126, startPoint y: 331, endPoint x: 128, endPoint y: 322, distance: 9.1
click at [128, 322] on select "[PERSON_NAME] [PERSON_NAME] ( Creative stylist ) [PERSON_NAME] rohit [PERSON_NA…" at bounding box center [150, 327] width 134 height 25
select select "85480"
click at [136, 291] on td "[PERSON_NAME]" at bounding box center [150, 287] width 154 height 37
select select "86595"
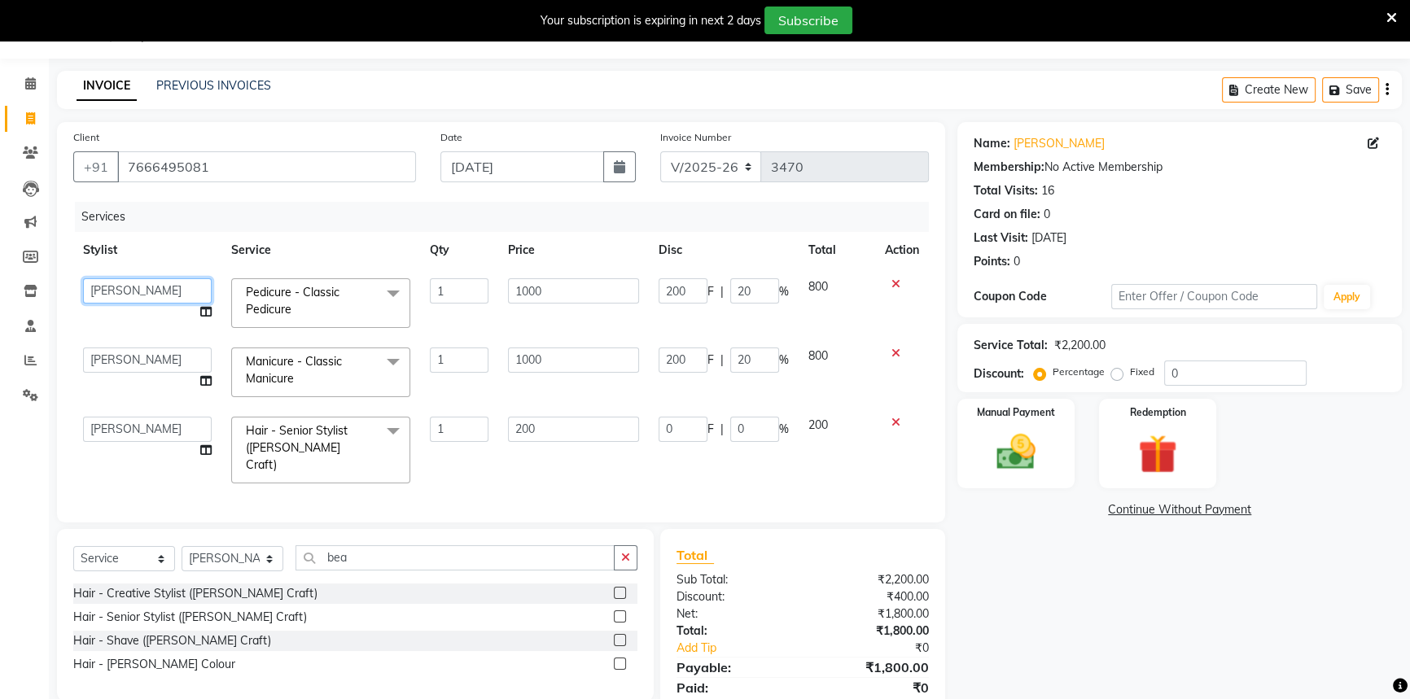
drag, startPoint x: 136, startPoint y: 291, endPoint x: 134, endPoint y: 300, distance: 9.1
click at [136, 291] on select "[PERSON_NAME] [PERSON_NAME] ( Creative stylist ) [PERSON_NAME] rohit [PERSON_NA…" at bounding box center [147, 290] width 129 height 25
select select "85480"
click at [336, 253] on th "Service" at bounding box center [320, 250] width 199 height 37
click at [738, 433] on input "0" at bounding box center [754, 429] width 49 height 25
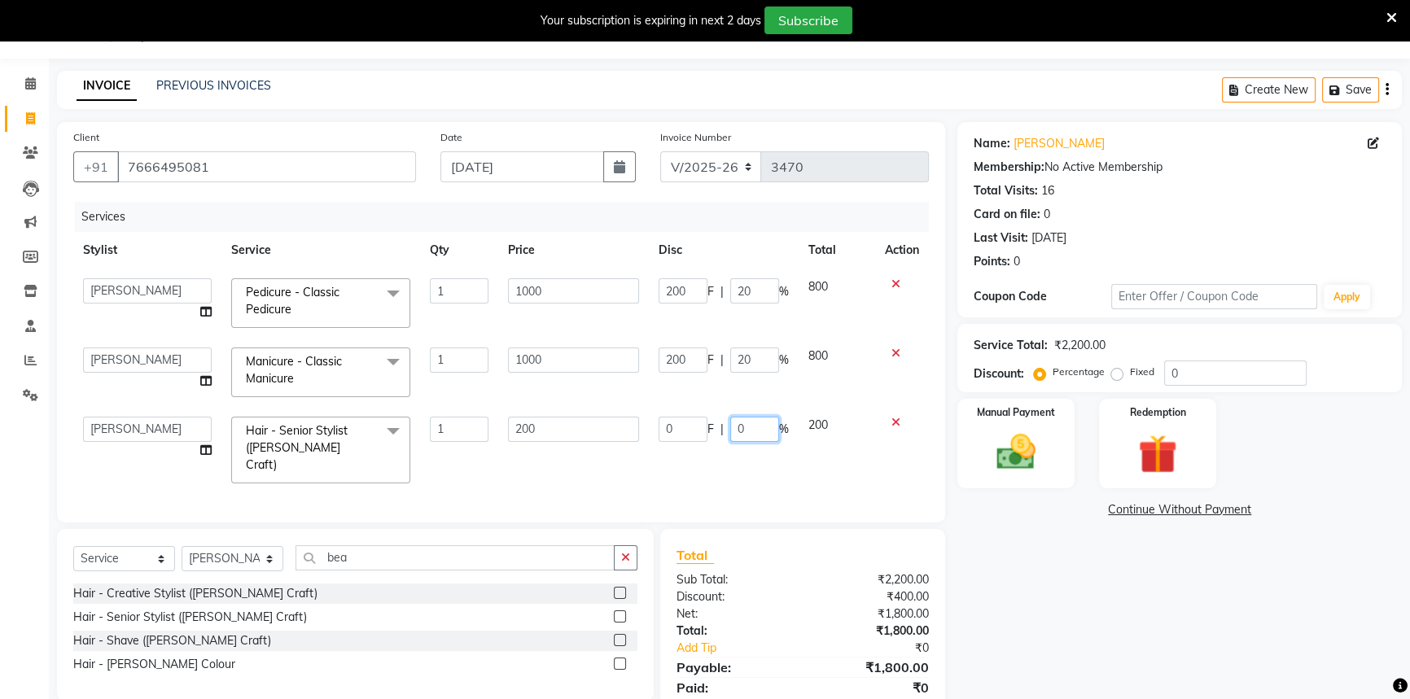
type input "20"
click at [991, 651] on div "Name: [PERSON_NAME] Membership: No Active Membership Total Visits: 16 Card on f…" at bounding box center [1185, 428] width 457 height 612
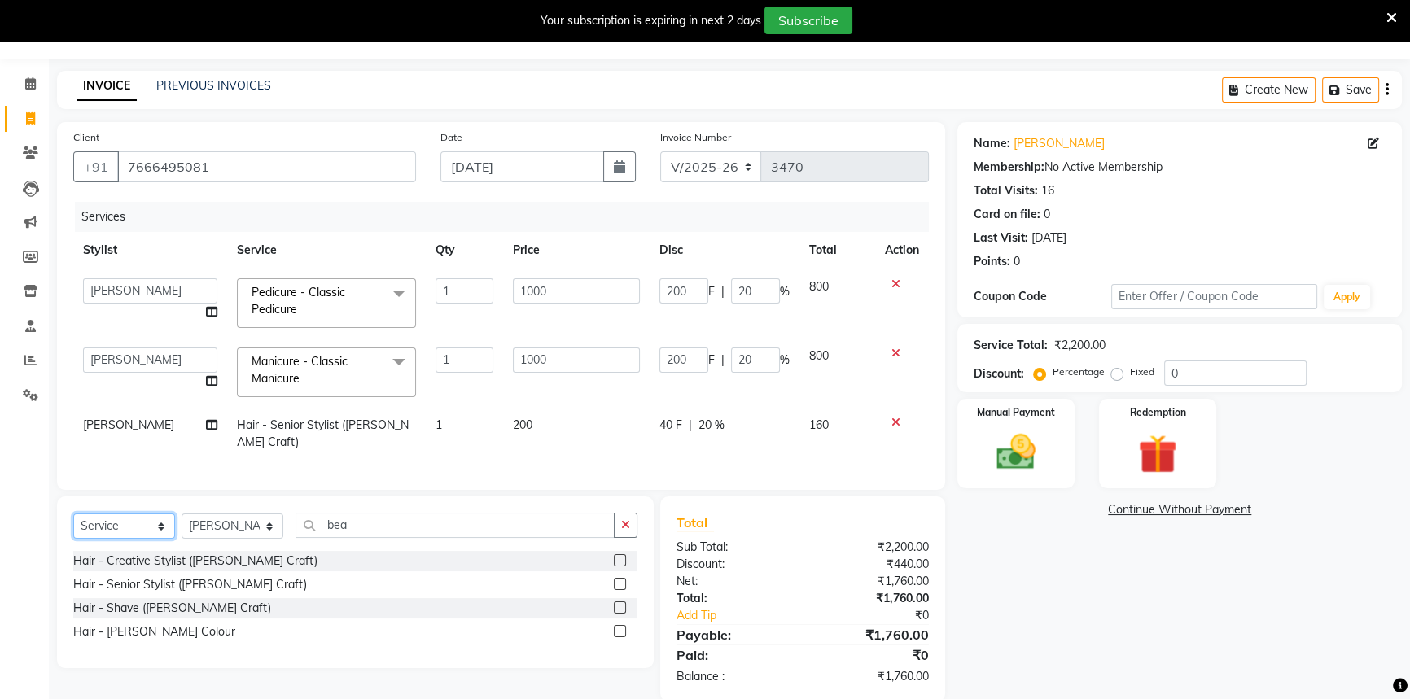
click at [120, 516] on select "Select Service Product Membership Package Voucher Prepaid Gift Card" at bounding box center [124, 526] width 102 height 25
select select "product"
click at [73, 514] on select "Select Service Product Membership Package Voucher Prepaid Gift Card" at bounding box center [124, 526] width 102 height 25
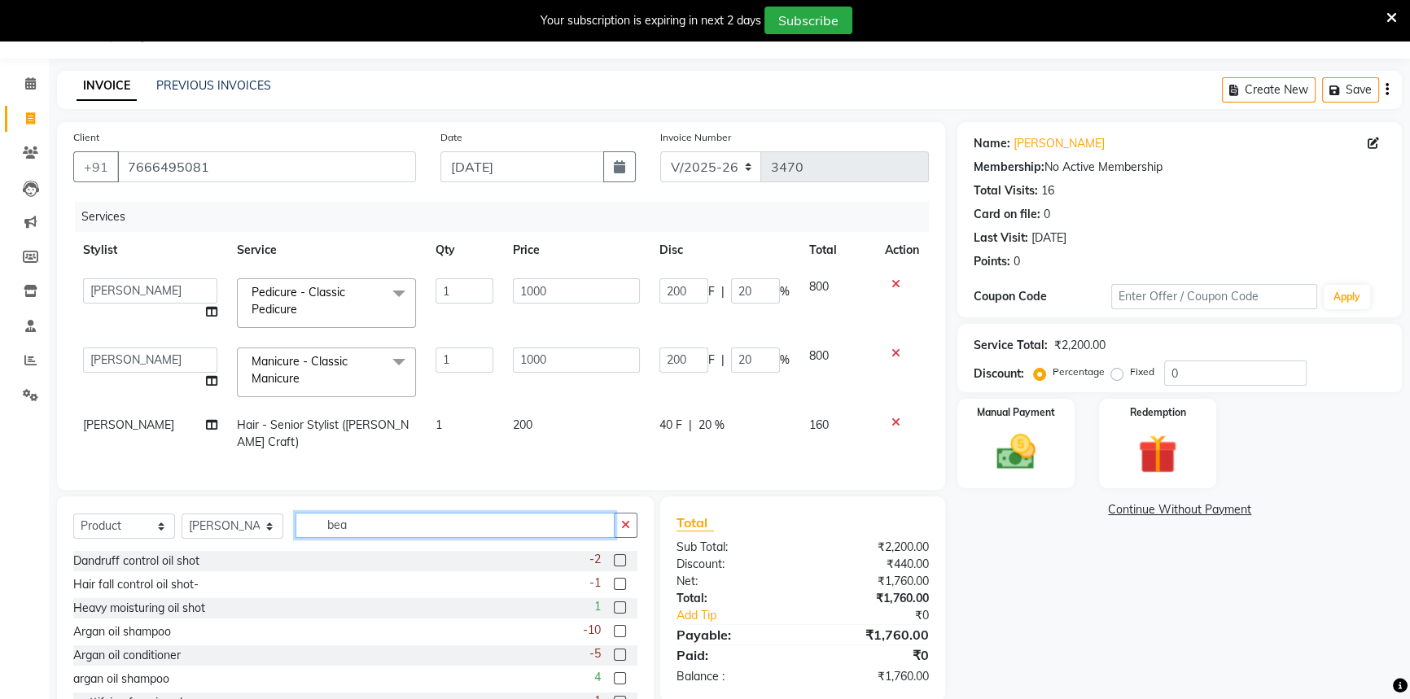
drag, startPoint x: 377, startPoint y: 517, endPoint x: 247, endPoint y: 528, distance: 130.8
click at [261, 525] on div "Select Service Product Membership Package Voucher Prepaid Gift Card Select Styl…" at bounding box center [355, 532] width 564 height 38
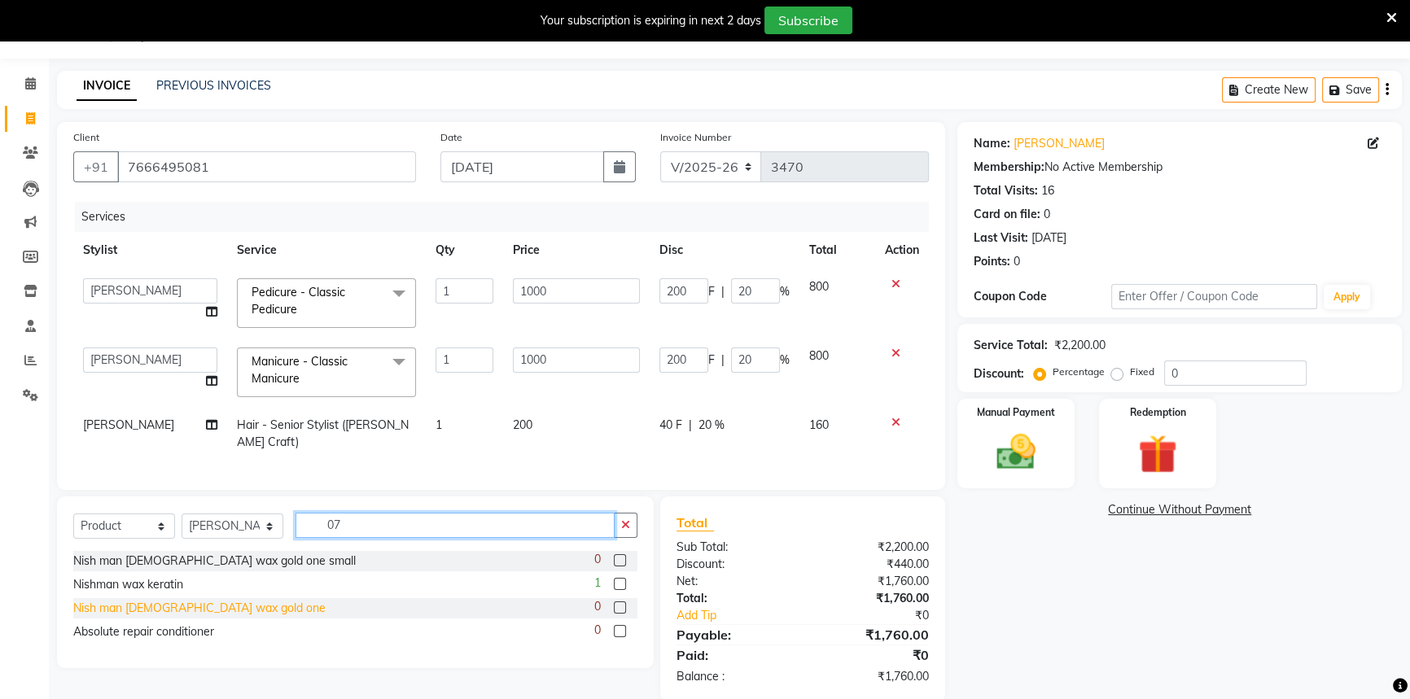
type input "07"
click at [190, 600] on div "Nish man [DEMOGRAPHIC_DATA] wax gold one" at bounding box center [199, 608] width 252 height 17
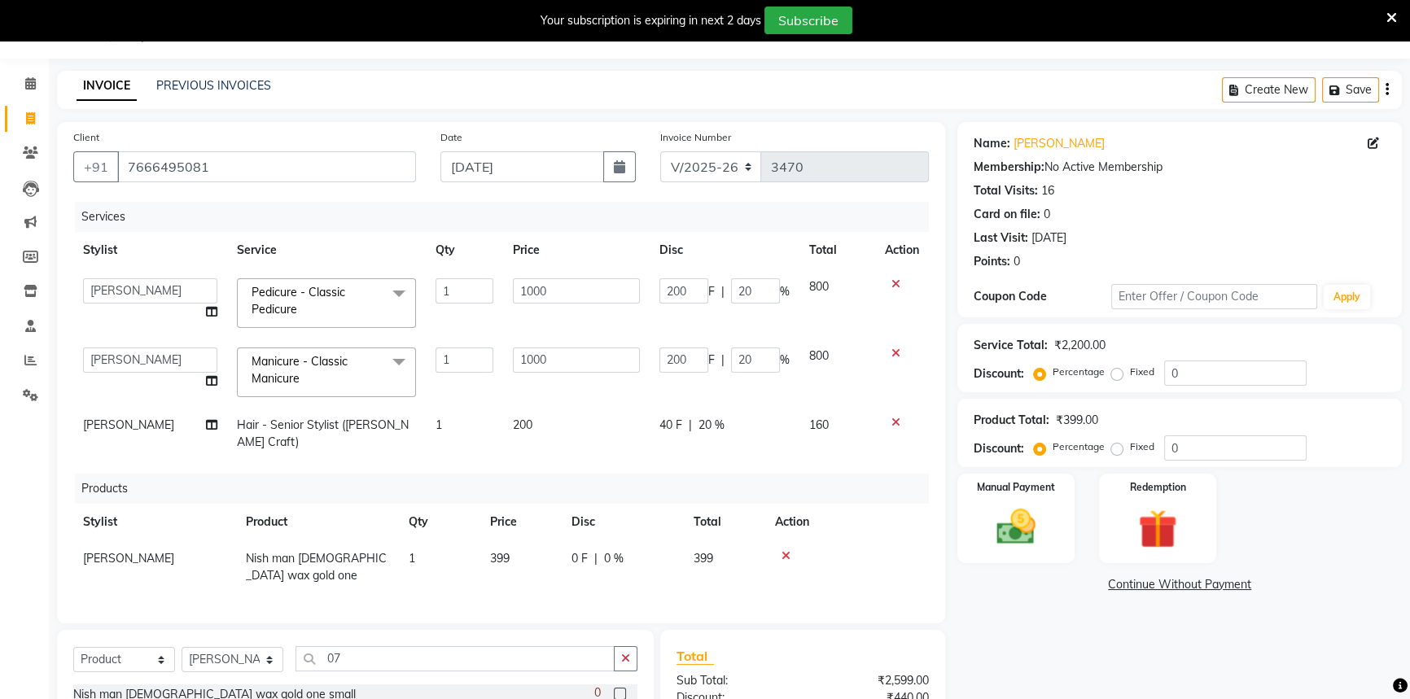
checkbox input "false"
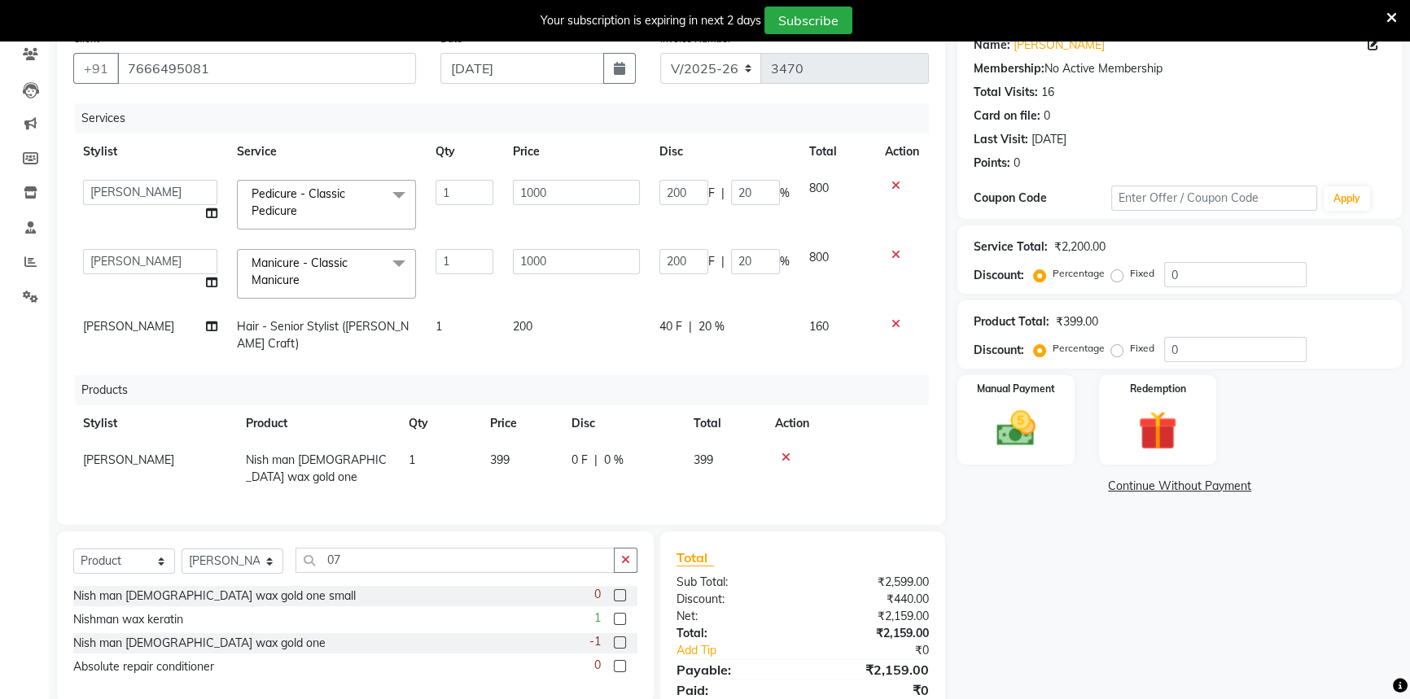
scroll to position [177, 0]
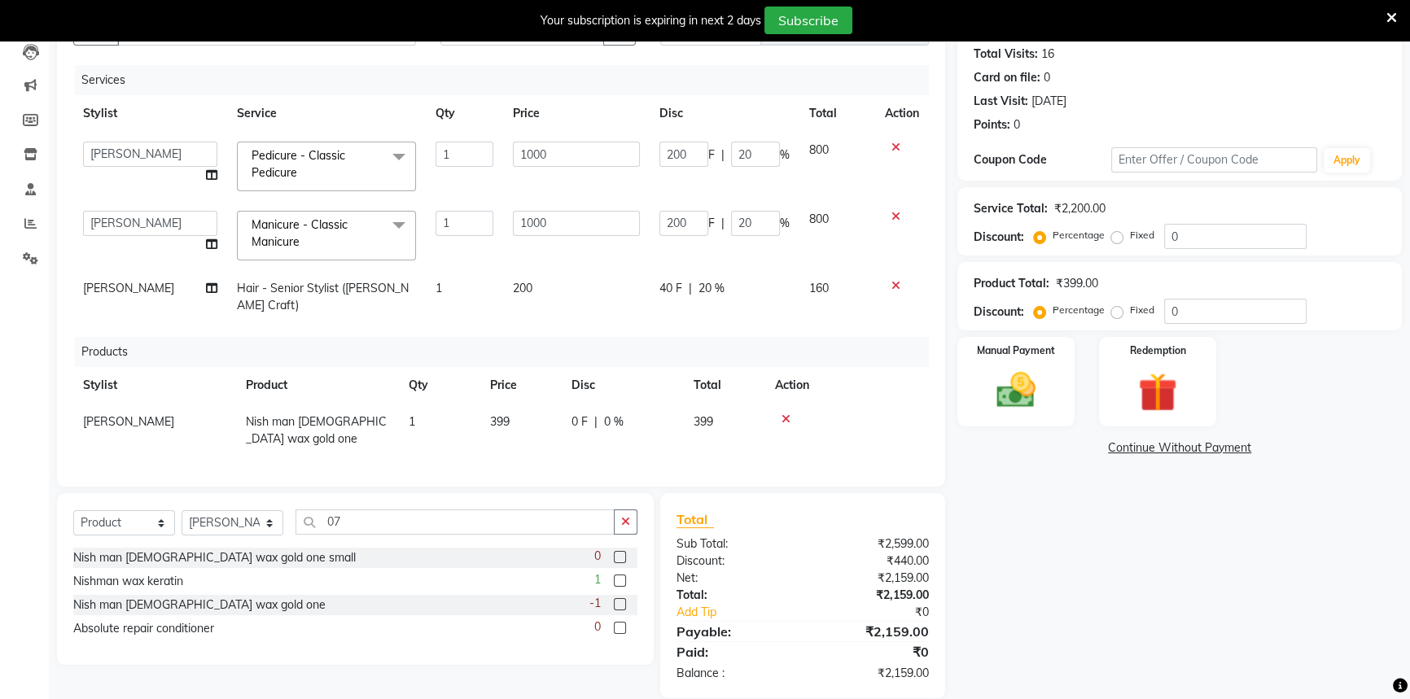
click at [1150, 536] on div "Name: [PERSON_NAME] Membership: No Active Membership Total Visits: 16 Card on f…" at bounding box center [1185, 341] width 457 height 713
drag, startPoint x: 371, startPoint y: 494, endPoint x: 265, endPoint y: 497, distance: 106.7
click at [265, 510] on div "Select Service Product Membership Package Voucher Prepaid Gift Card Select Styl…" at bounding box center [355, 529] width 564 height 38
click at [96, 414] on span "[PERSON_NAME]" at bounding box center [128, 421] width 91 height 15
select select "86595"
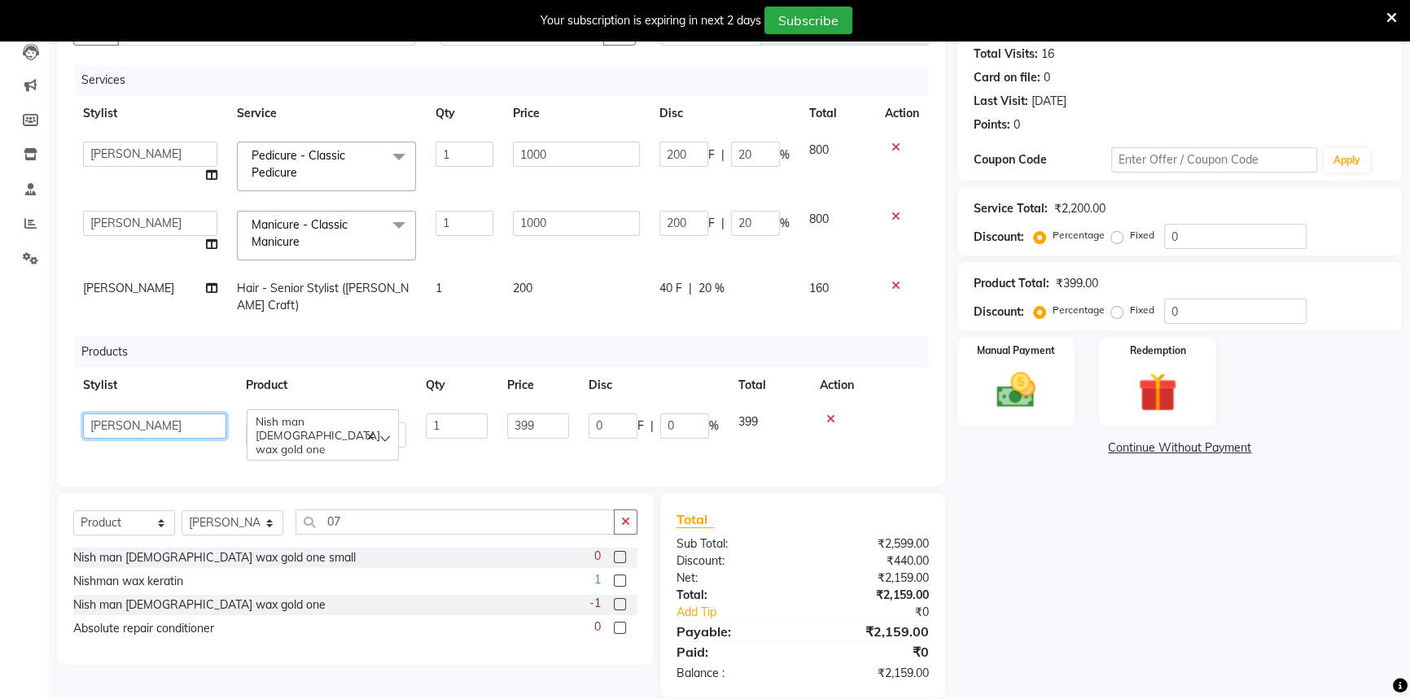
click at [96, 414] on select "[PERSON_NAME] [PERSON_NAME] ( Creative stylist ) [PERSON_NAME] rohit [PERSON_NA…" at bounding box center [154, 426] width 143 height 25
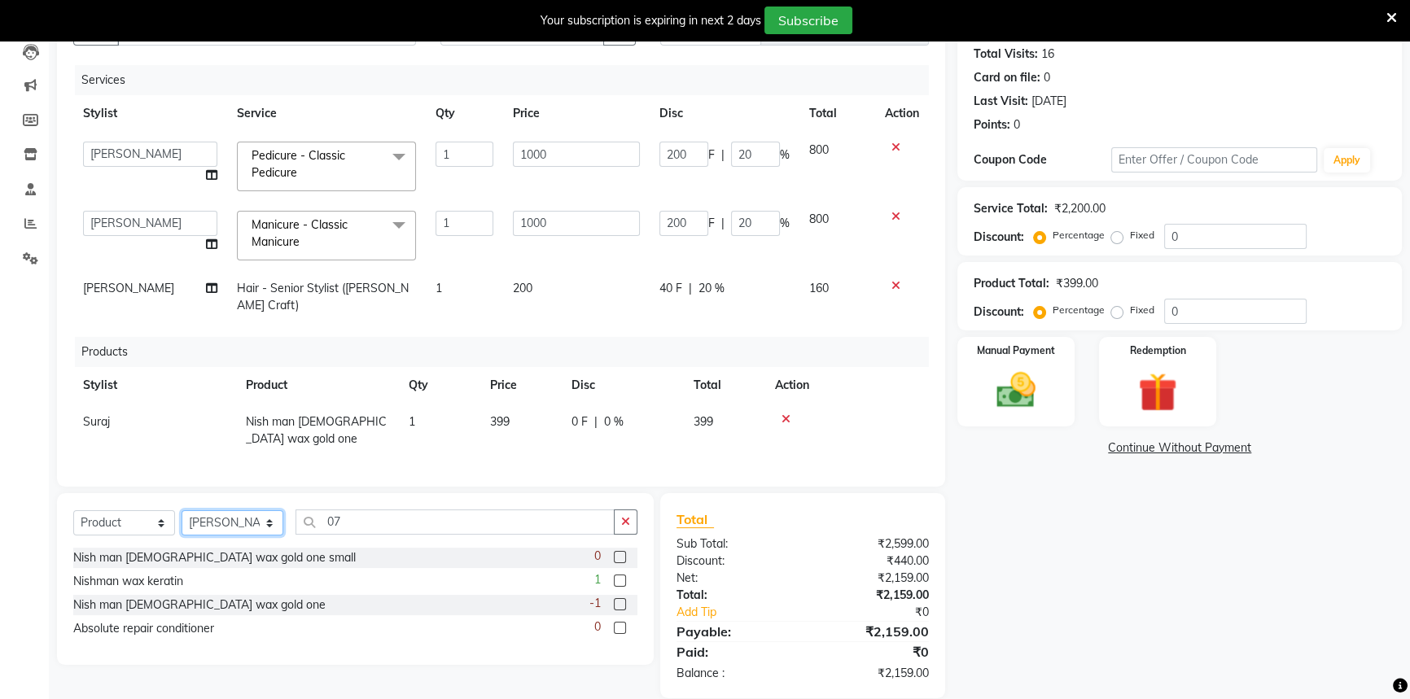
click at [221, 510] on select "Select Stylist Aditi [PERSON_NAME] [PERSON_NAME] ( Creative stylist ) [PERSON_N…" at bounding box center [233, 522] width 102 height 25
select select "58830"
click at [182, 510] on select "Select Stylist Aditi [PERSON_NAME] [PERSON_NAME] ( Creative stylist ) [PERSON_N…" at bounding box center [233, 522] width 102 height 25
drag, startPoint x: 368, startPoint y: 497, endPoint x: 299, endPoint y: 500, distance: 69.3
click at [299, 510] on input "07" at bounding box center [455, 522] width 319 height 25
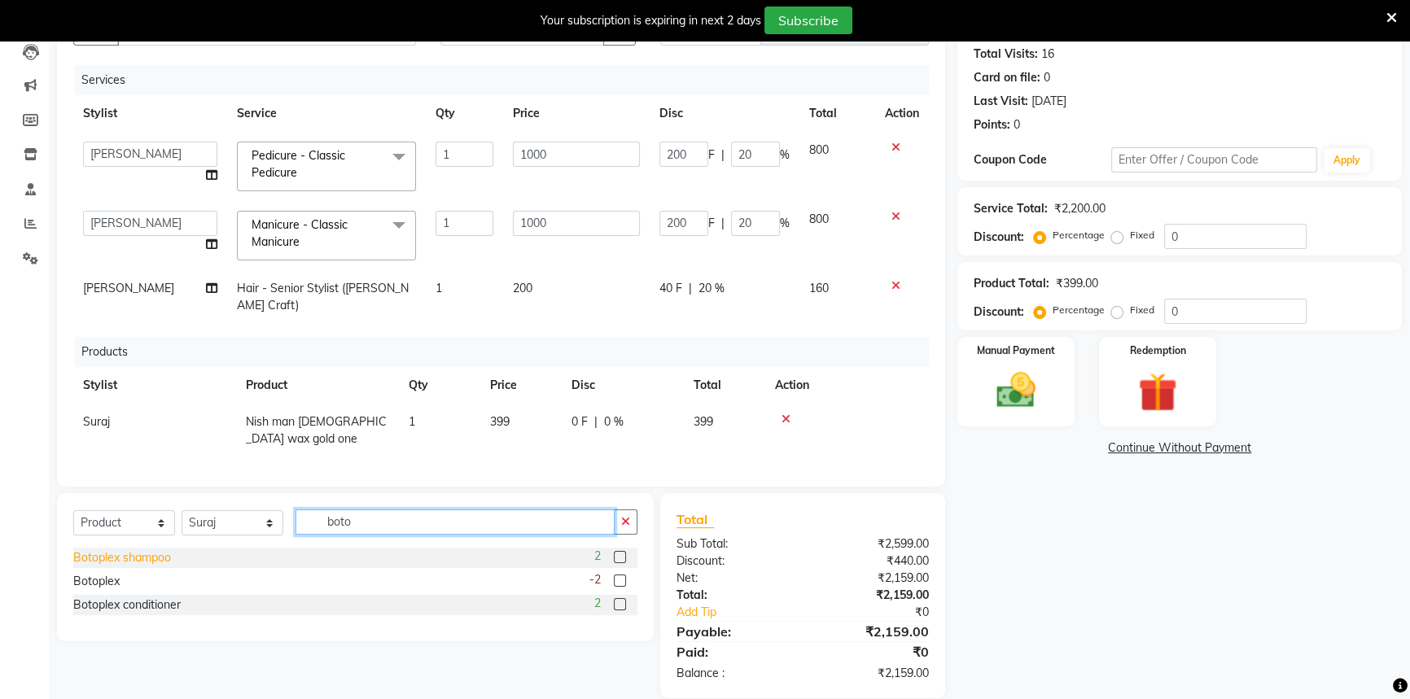
type input "boto"
click at [161, 550] on div "Botoplex shampoo" at bounding box center [122, 558] width 98 height 17
checkbox input "false"
click at [1075, 619] on div "Name: [PERSON_NAME] Membership: No Active Membership Total Visits: 16 Card on f…" at bounding box center [1185, 342] width 457 height 715
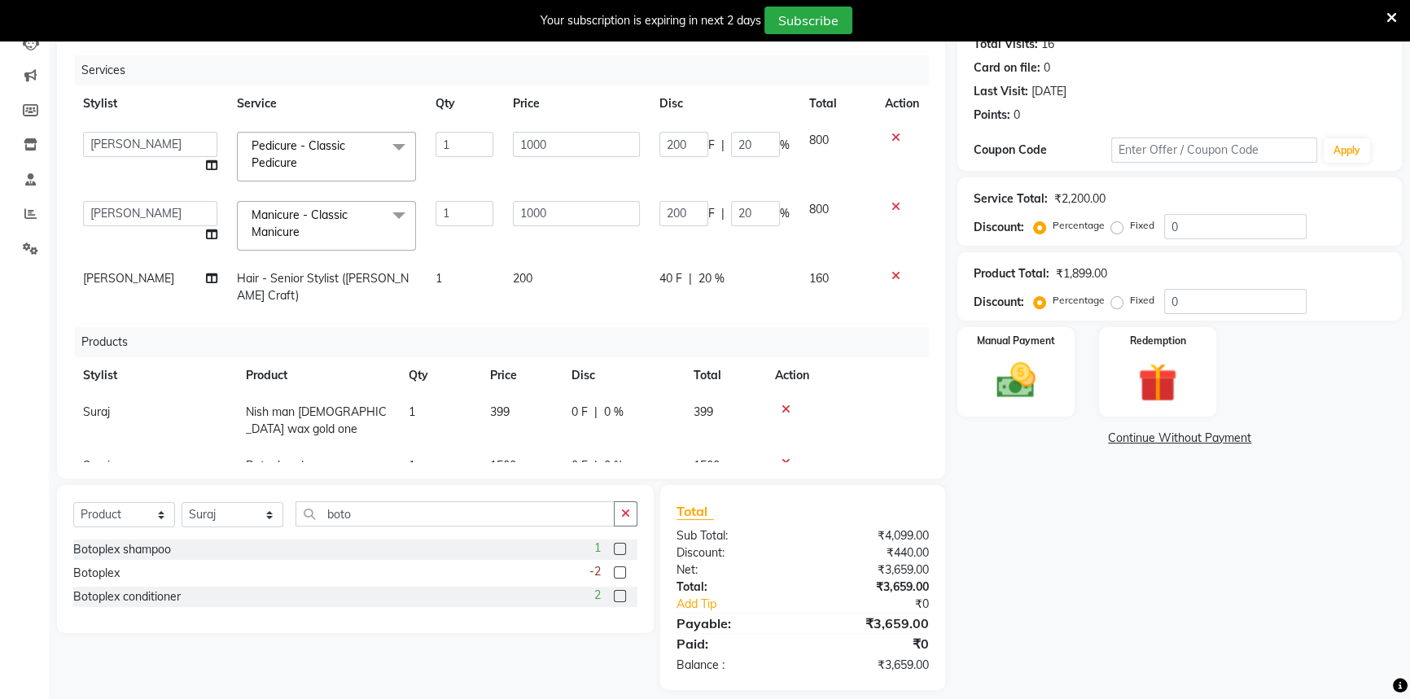
scroll to position [203, 0]
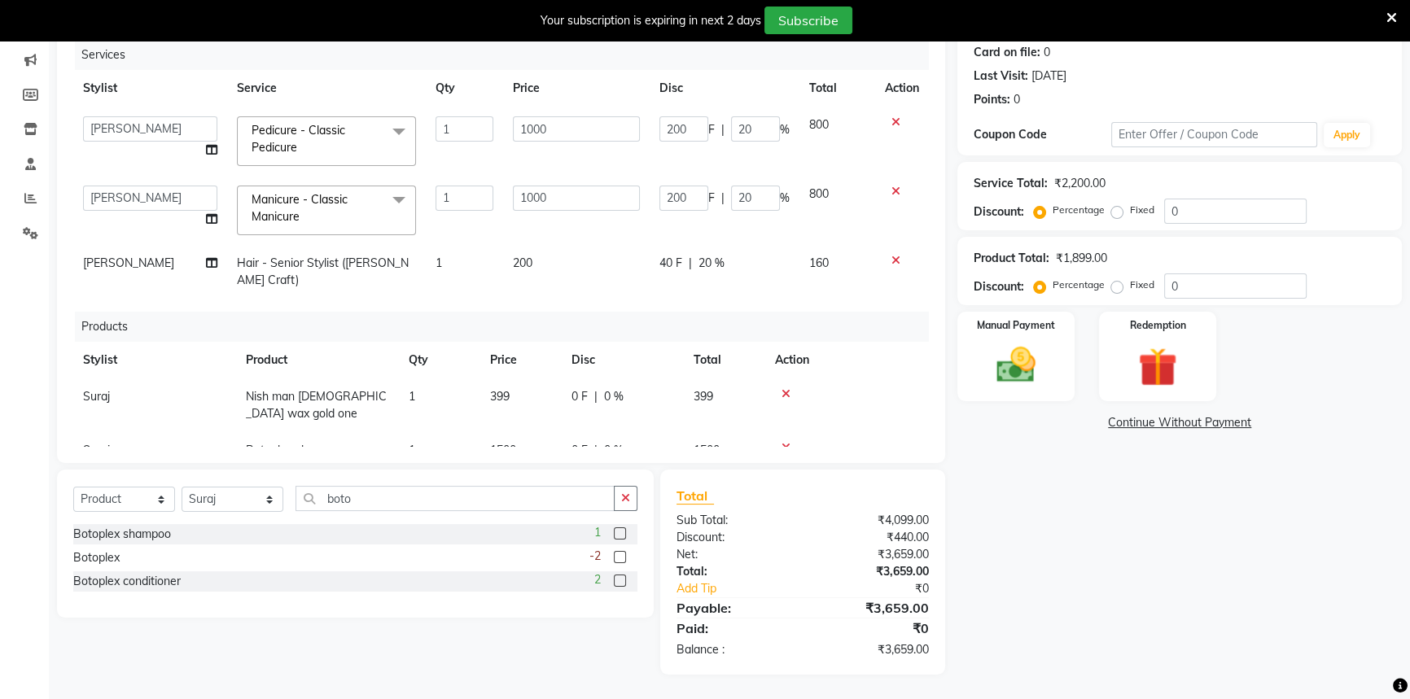
click at [1016, 524] on div "Name: [PERSON_NAME] Membership: No Active Membership Total Visits: 16 Card on f…" at bounding box center [1185, 317] width 457 height 715
click at [1002, 387] on img at bounding box center [1017, 365] width 66 height 46
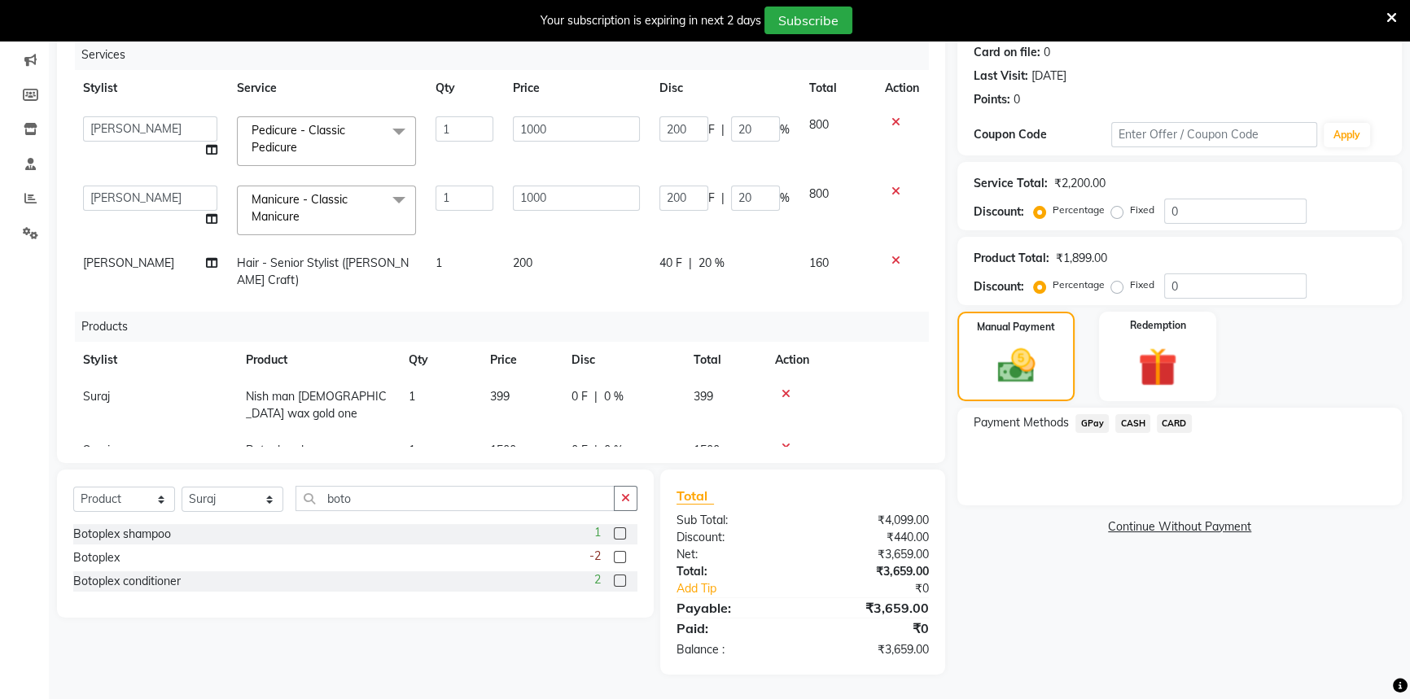
click at [1172, 423] on span "CARD" at bounding box center [1174, 423] width 35 height 19
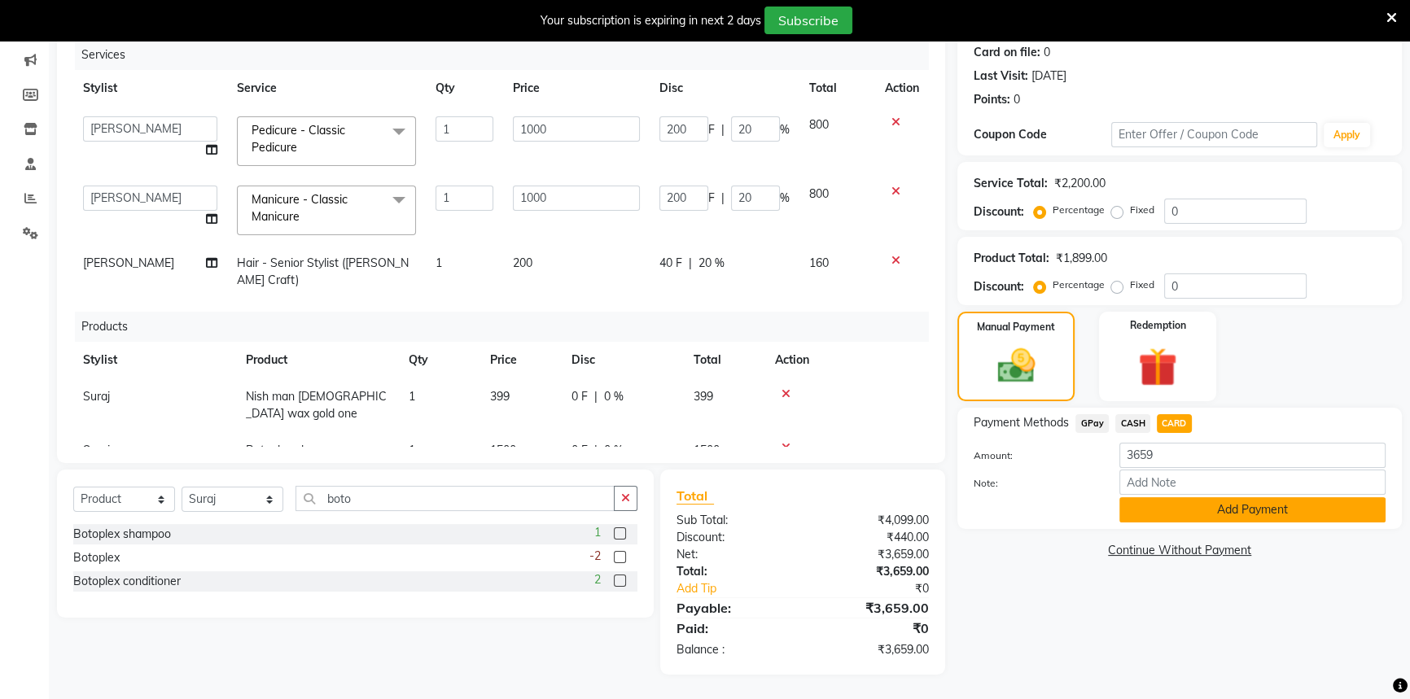
click at [1194, 509] on button "Add Payment" at bounding box center [1252, 509] width 266 height 25
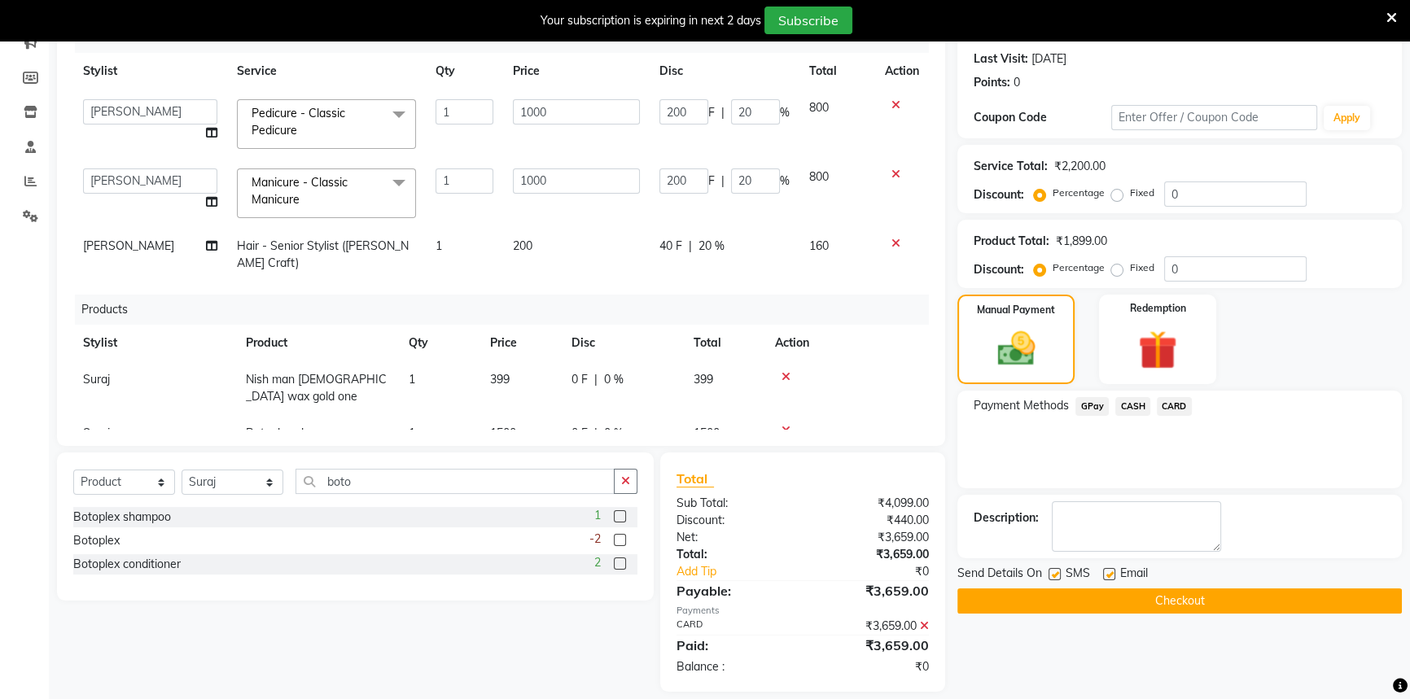
scroll to position [236, 0]
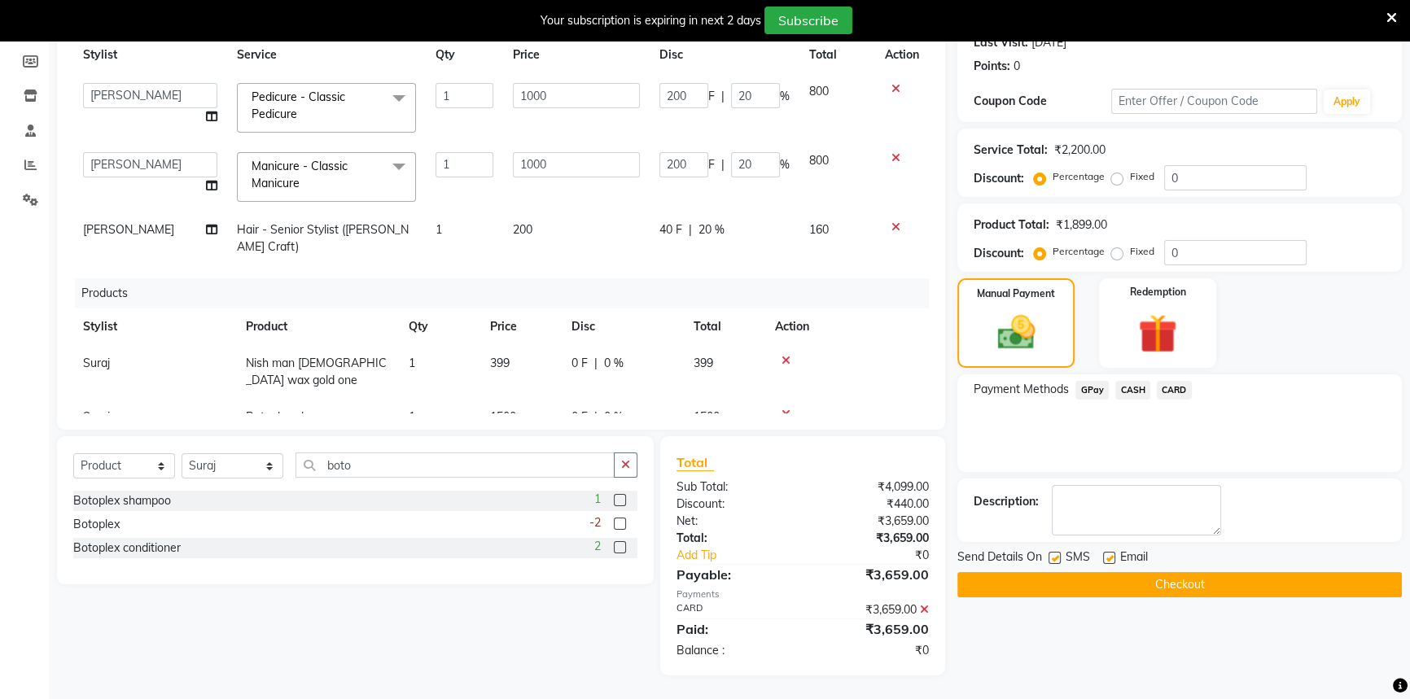
click at [1135, 589] on button "Checkout" at bounding box center [1179, 584] width 445 height 25
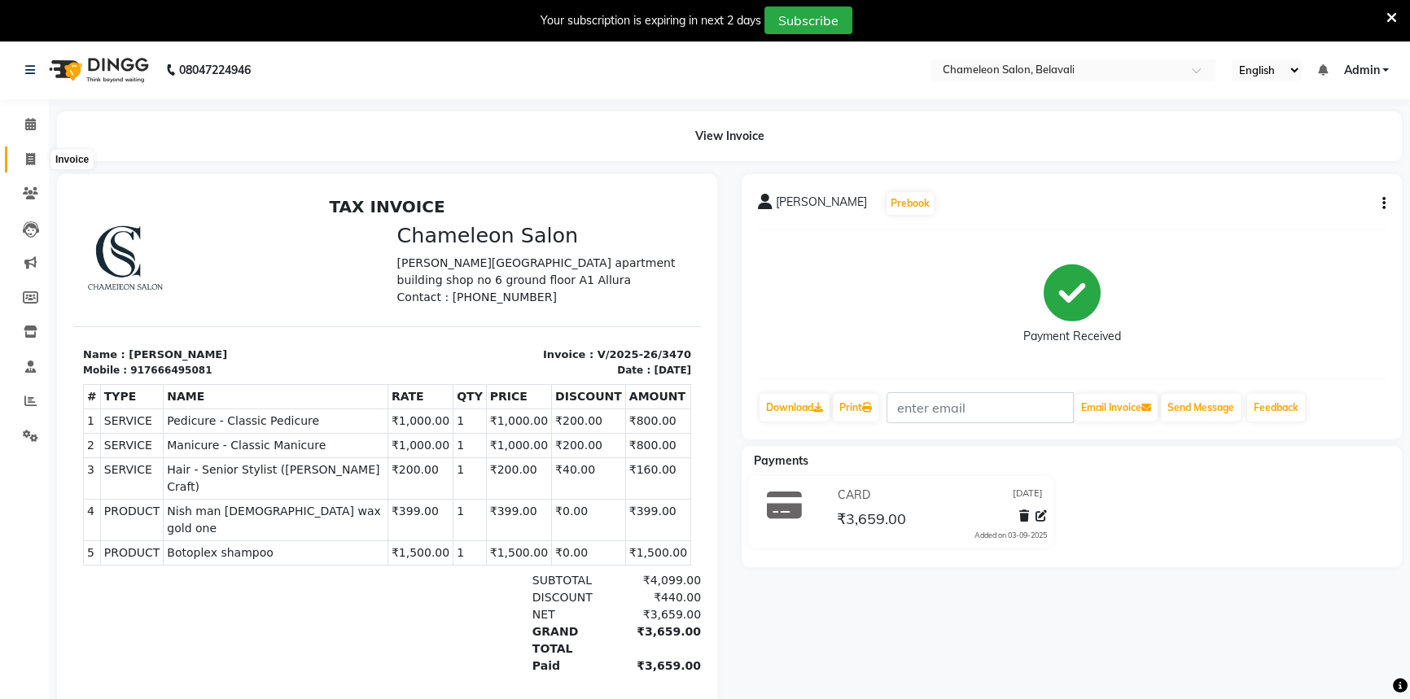
click at [26, 153] on icon at bounding box center [30, 159] width 9 height 12
select select "6724"
select select "service"
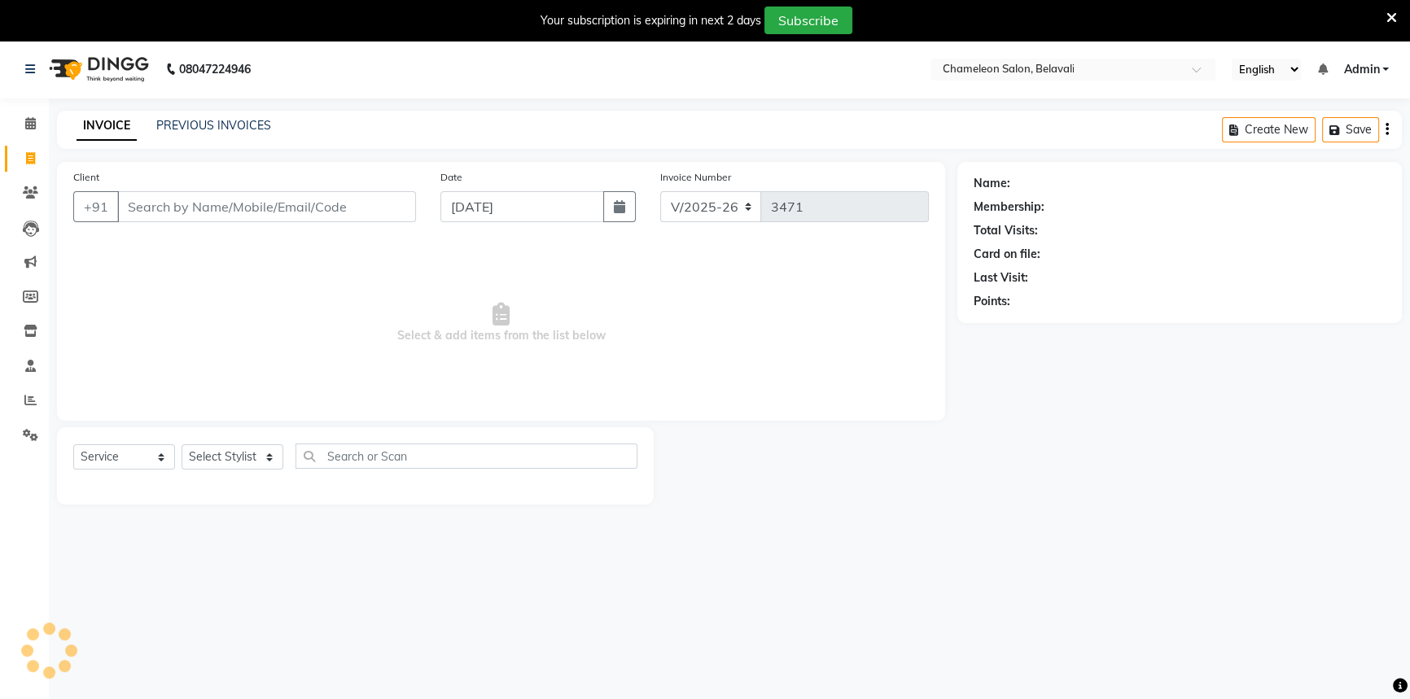
scroll to position [41, 0]
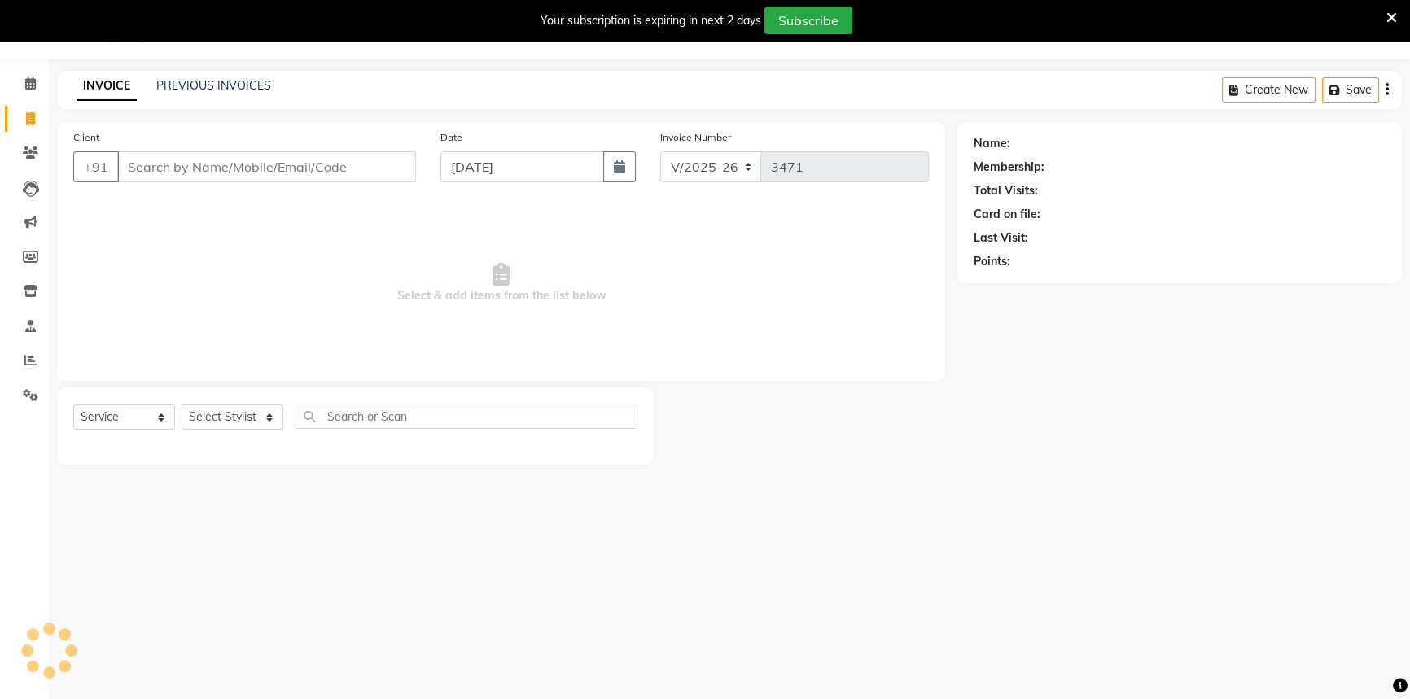
select select "58829"
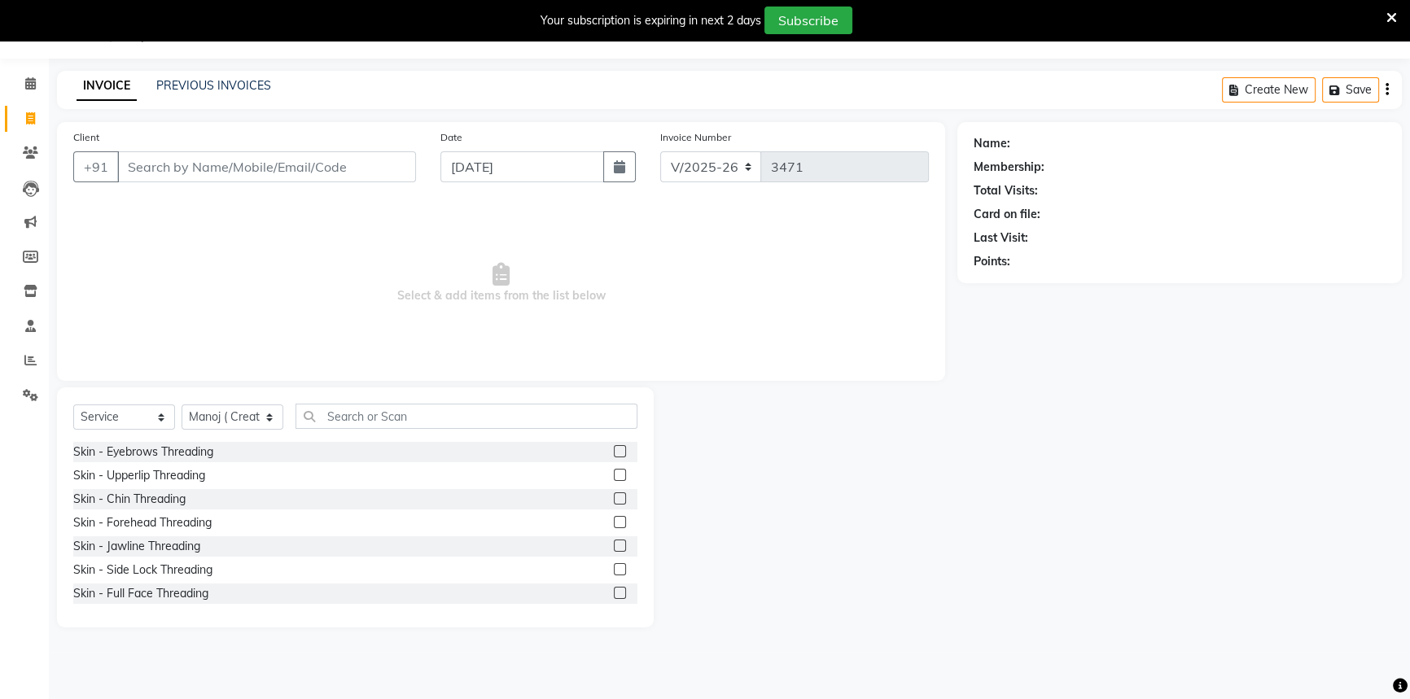
click at [523, 117] on main "INVOICE PREVIOUS INVOICES Create New Save Client +91 Date [DATE] Invoice Number…" at bounding box center [729, 361] width 1361 height 581
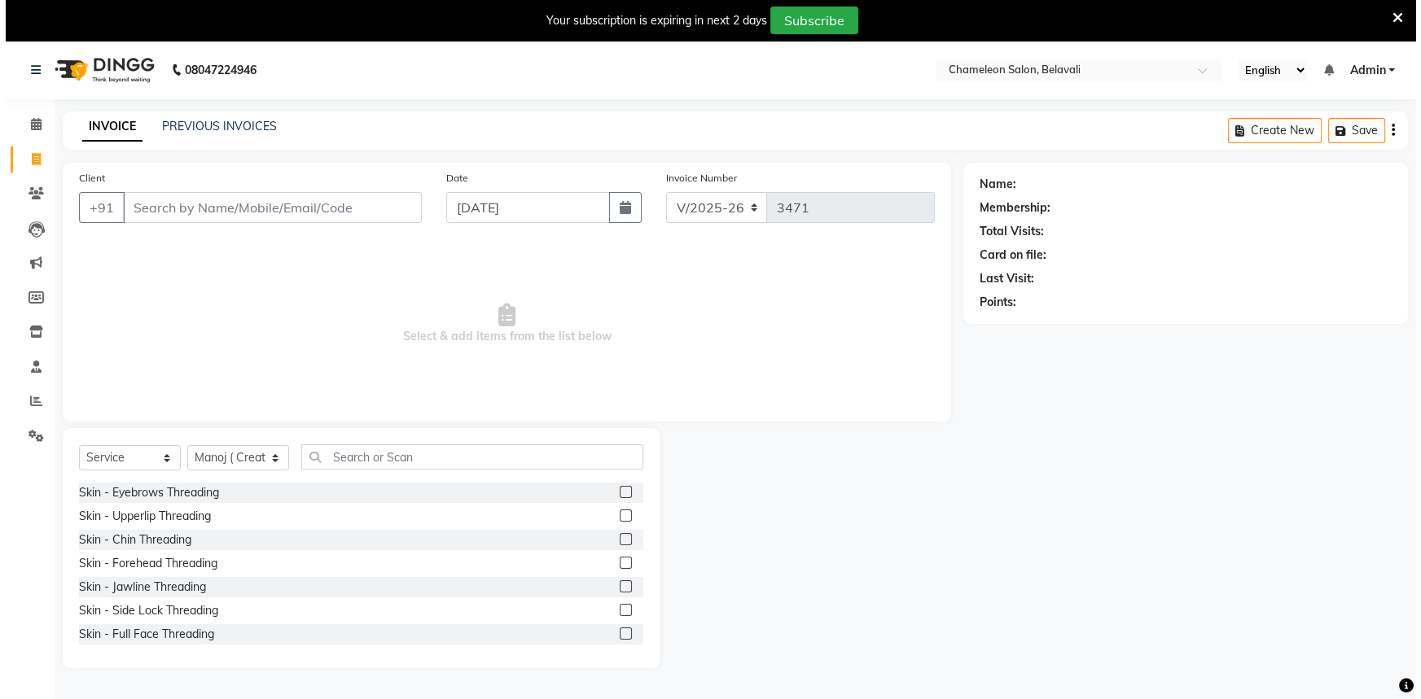
scroll to position [0, 0]
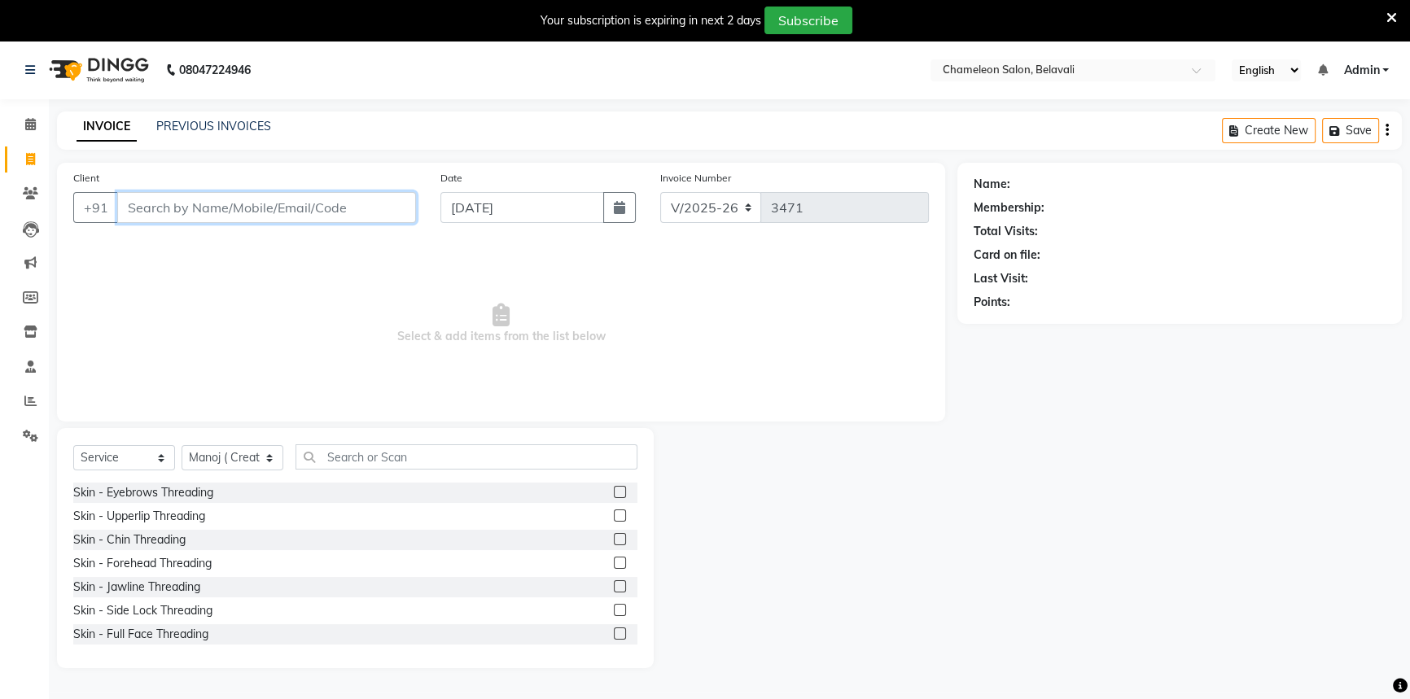
click at [277, 204] on input "Client" at bounding box center [266, 207] width 299 height 31
type input "9130811160"
click at [400, 216] on button "Add Client" at bounding box center [374, 207] width 84 height 31
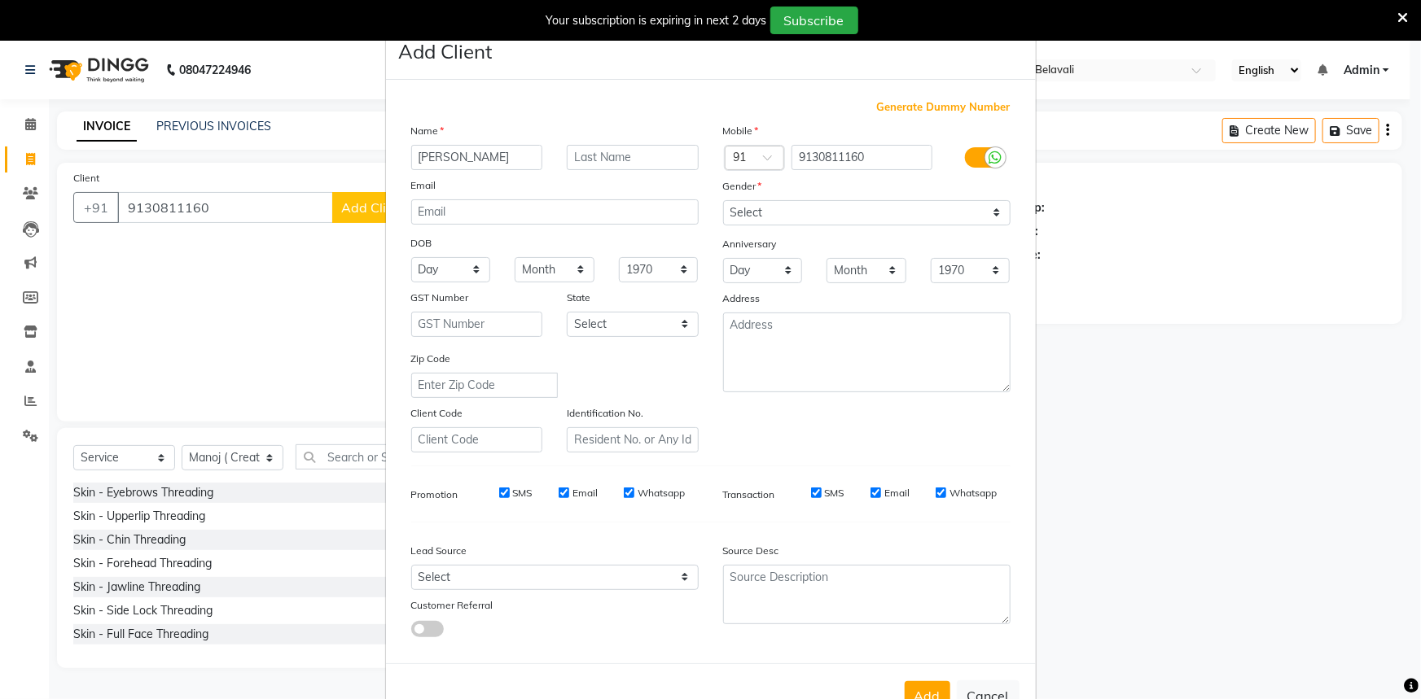
type input "[PERSON_NAME]"
click at [760, 215] on select "Select [DEMOGRAPHIC_DATA] [DEMOGRAPHIC_DATA] Other Prefer Not To Say" at bounding box center [866, 212] width 287 height 25
select select "[DEMOGRAPHIC_DATA]"
click at [723, 200] on select "Select [DEMOGRAPHIC_DATA] [DEMOGRAPHIC_DATA] Other Prefer Not To Say" at bounding box center [866, 212] width 287 height 25
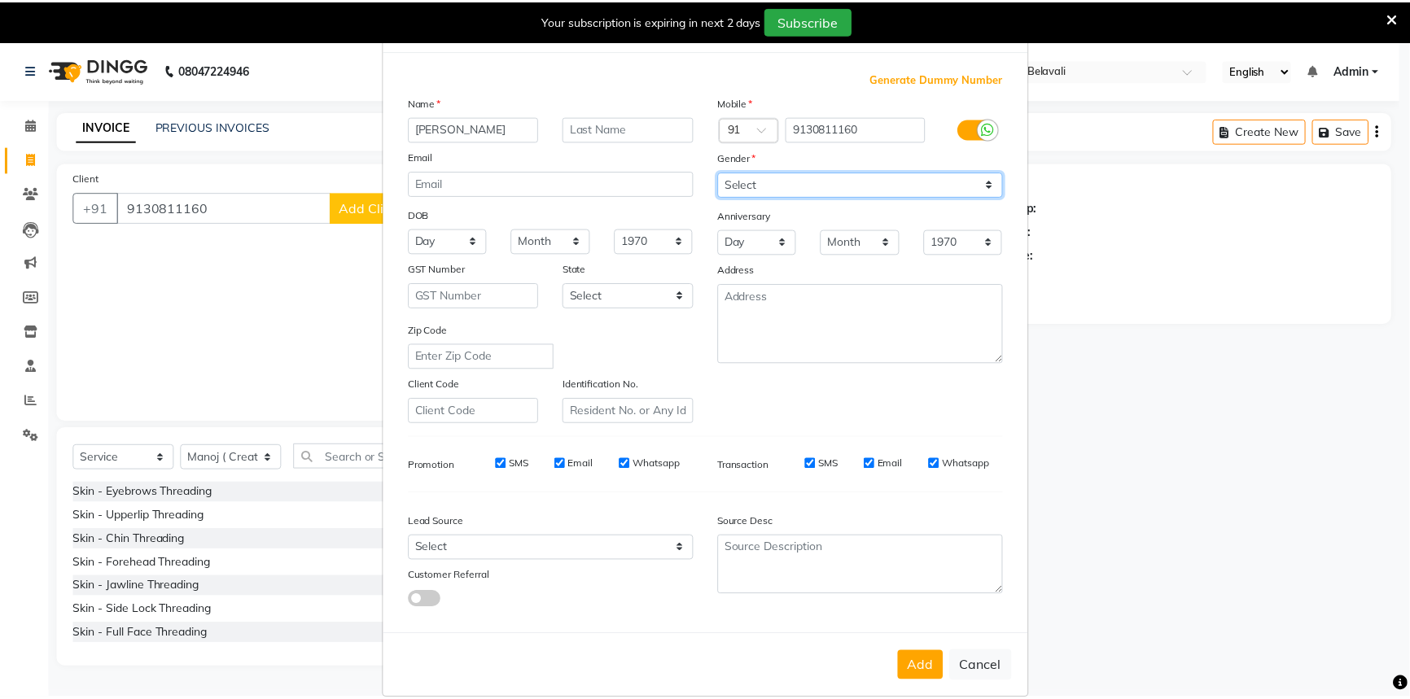
scroll to position [57, 0]
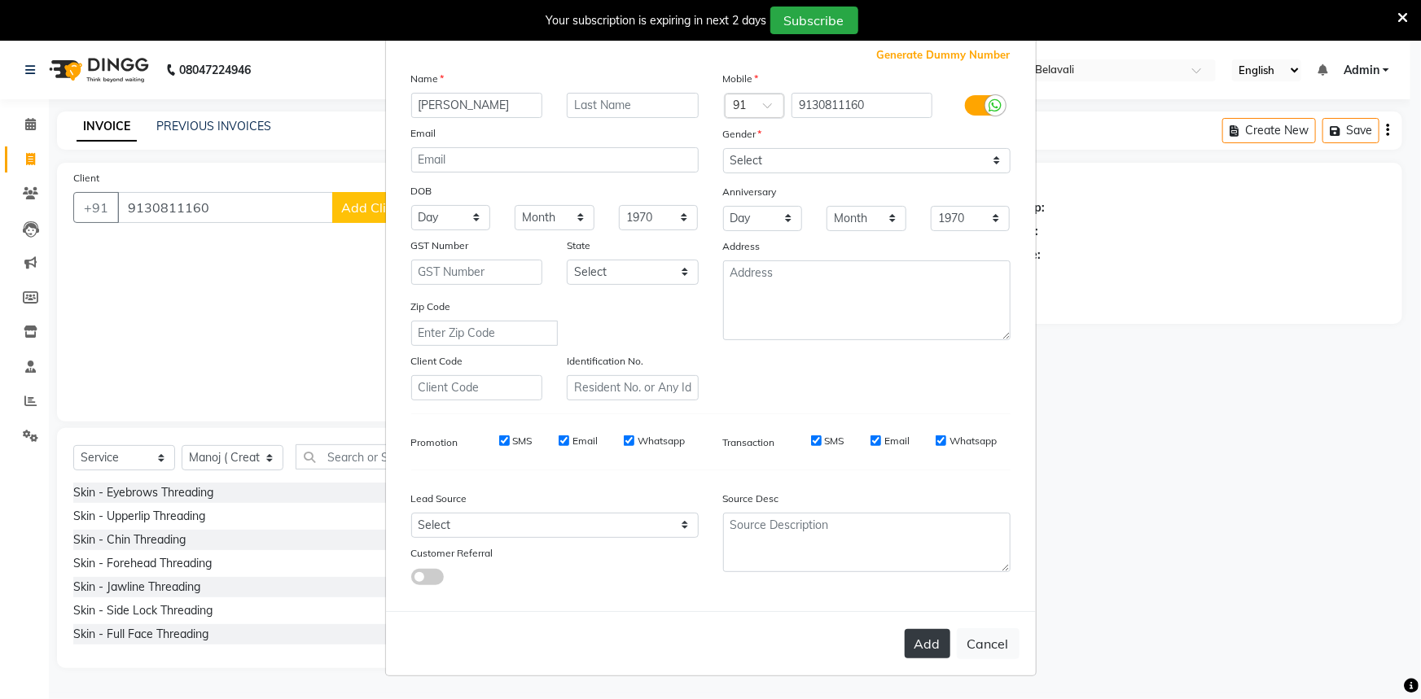
click at [934, 643] on button "Add" at bounding box center [928, 643] width 46 height 29
select select
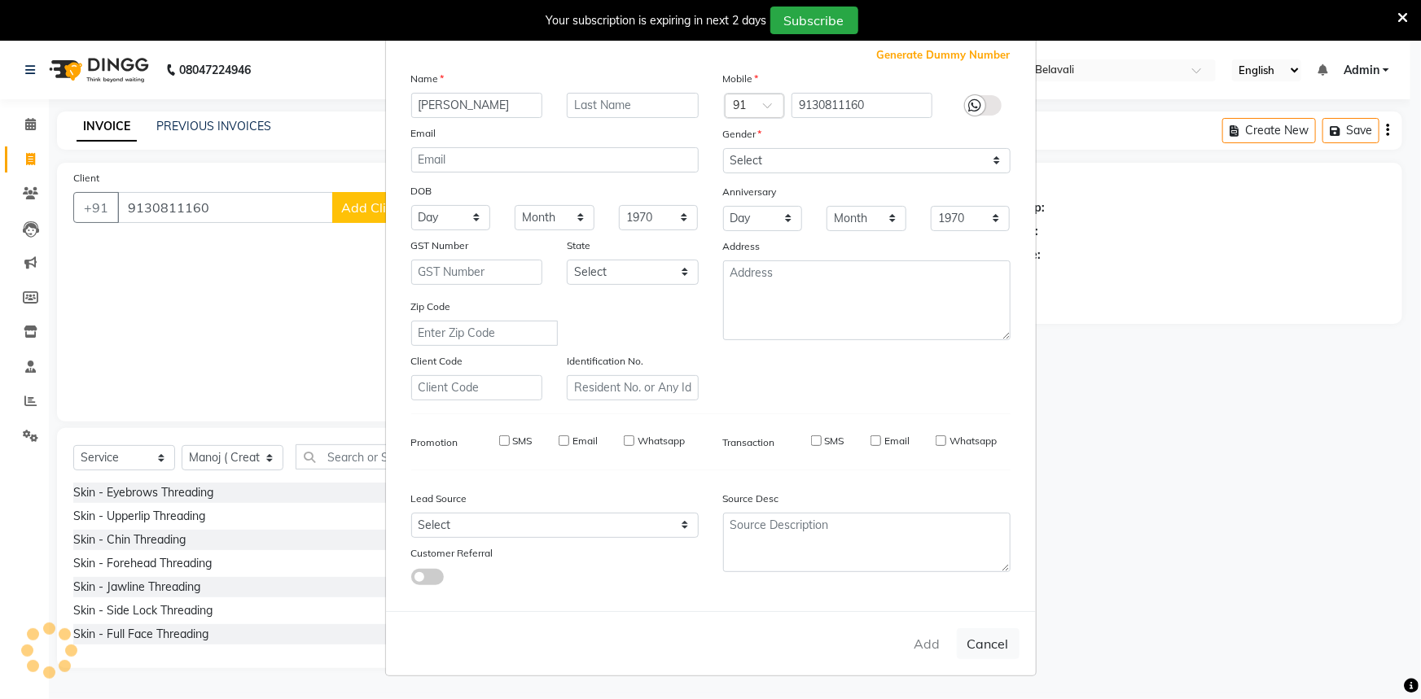
select select
checkbox input "false"
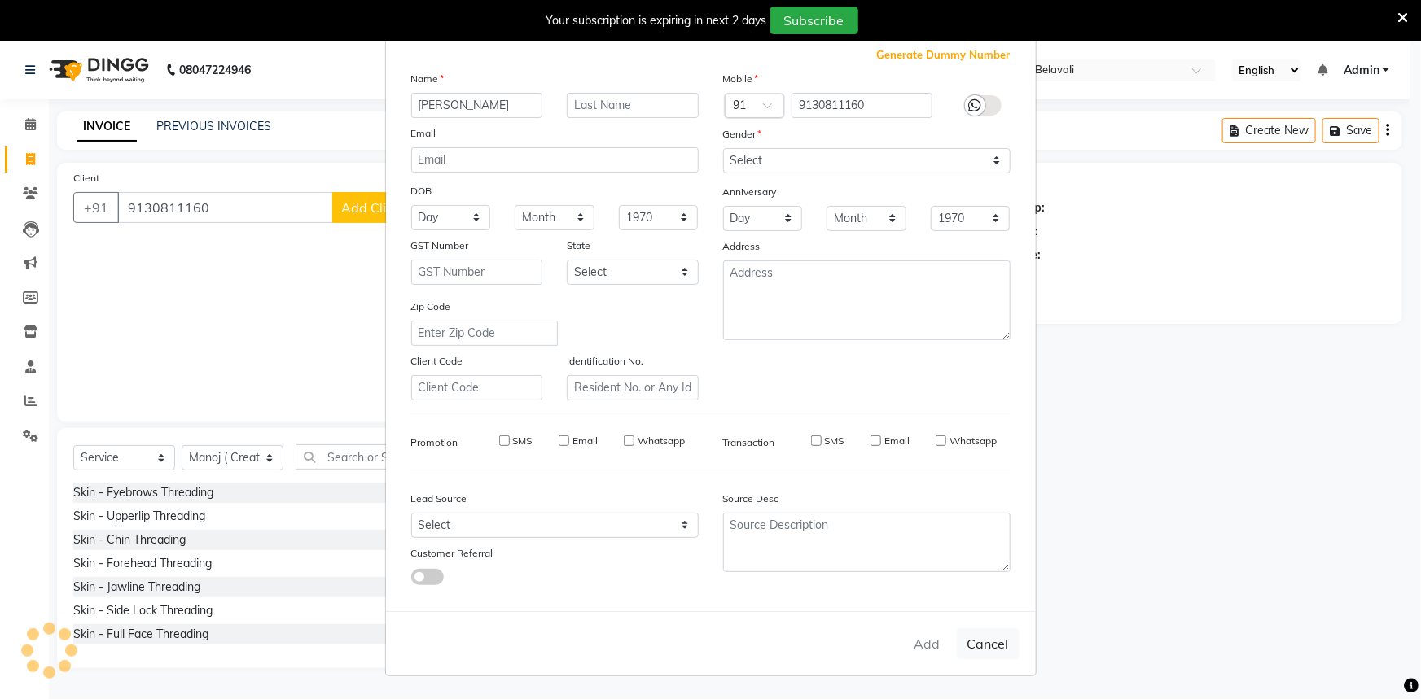
checkbox input "false"
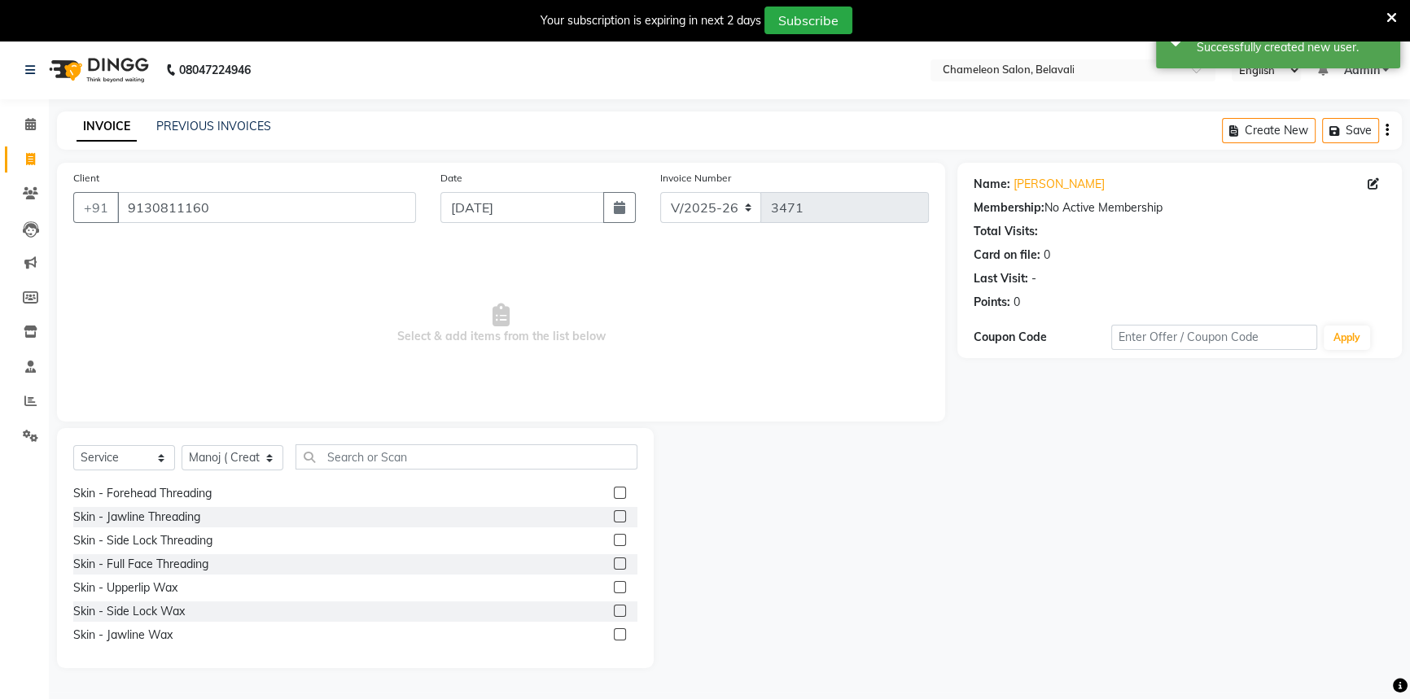
scroll to position [0, 0]
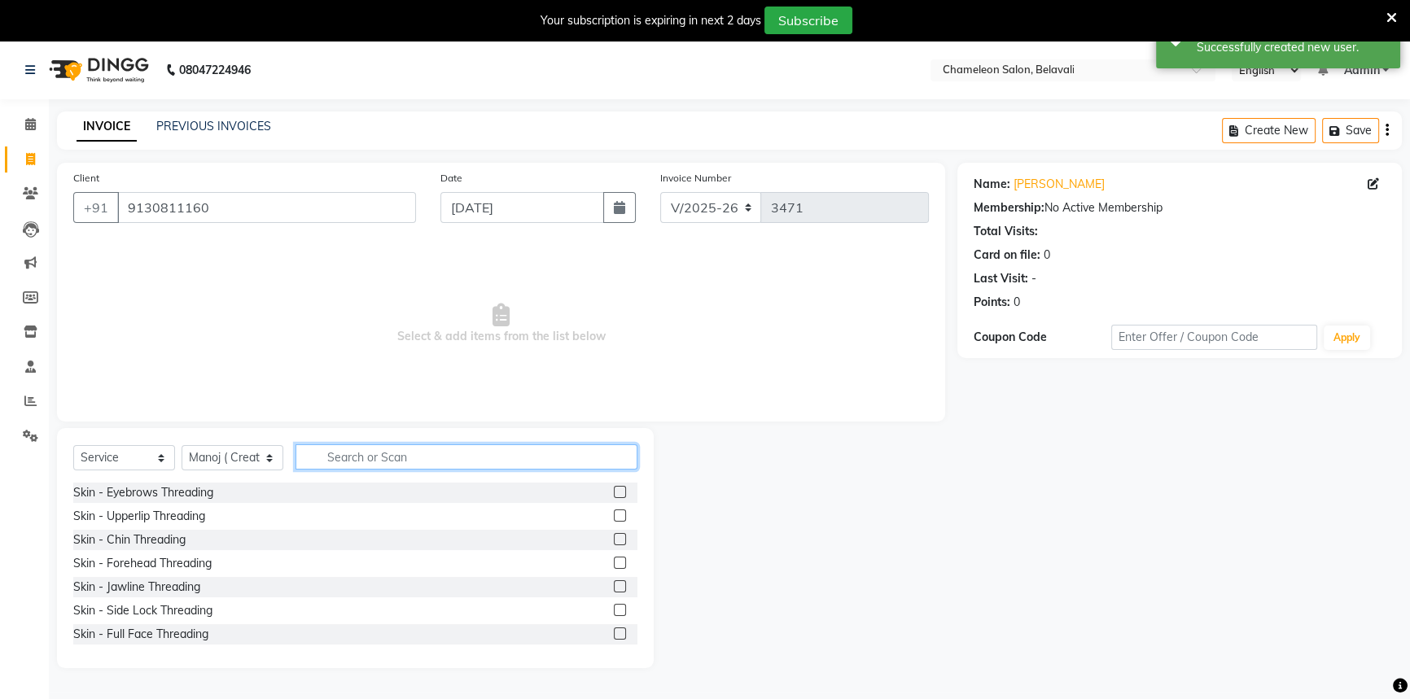
click at [379, 456] on input "text" at bounding box center [467, 457] width 342 height 25
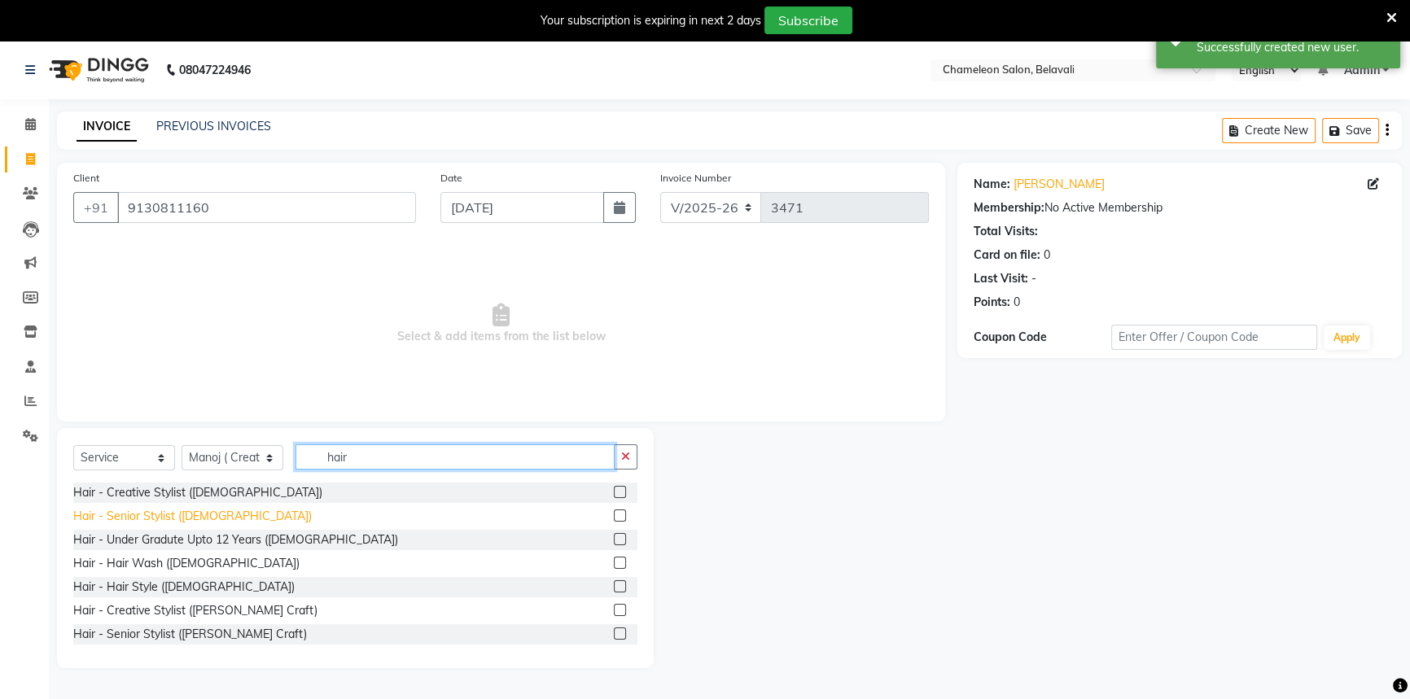
type input "hair"
click at [183, 521] on div "Hair - Senior Stylist ([DEMOGRAPHIC_DATA])" at bounding box center [192, 516] width 239 height 17
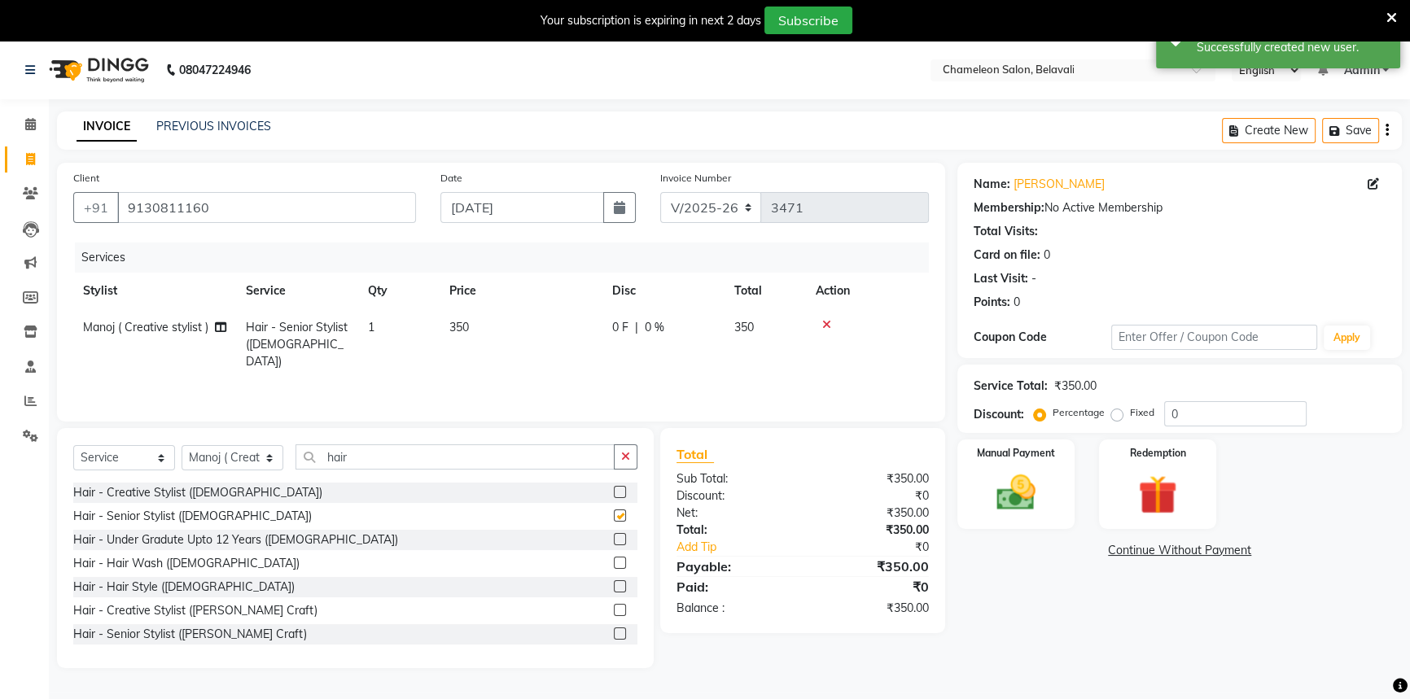
checkbox input "false"
drag, startPoint x: 462, startPoint y: 326, endPoint x: 765, endPoint y: 354, distance: 304.2
click at [467, 326] on span "350" at bounding box center [459, 327] width 20 height 15
select select "58829"
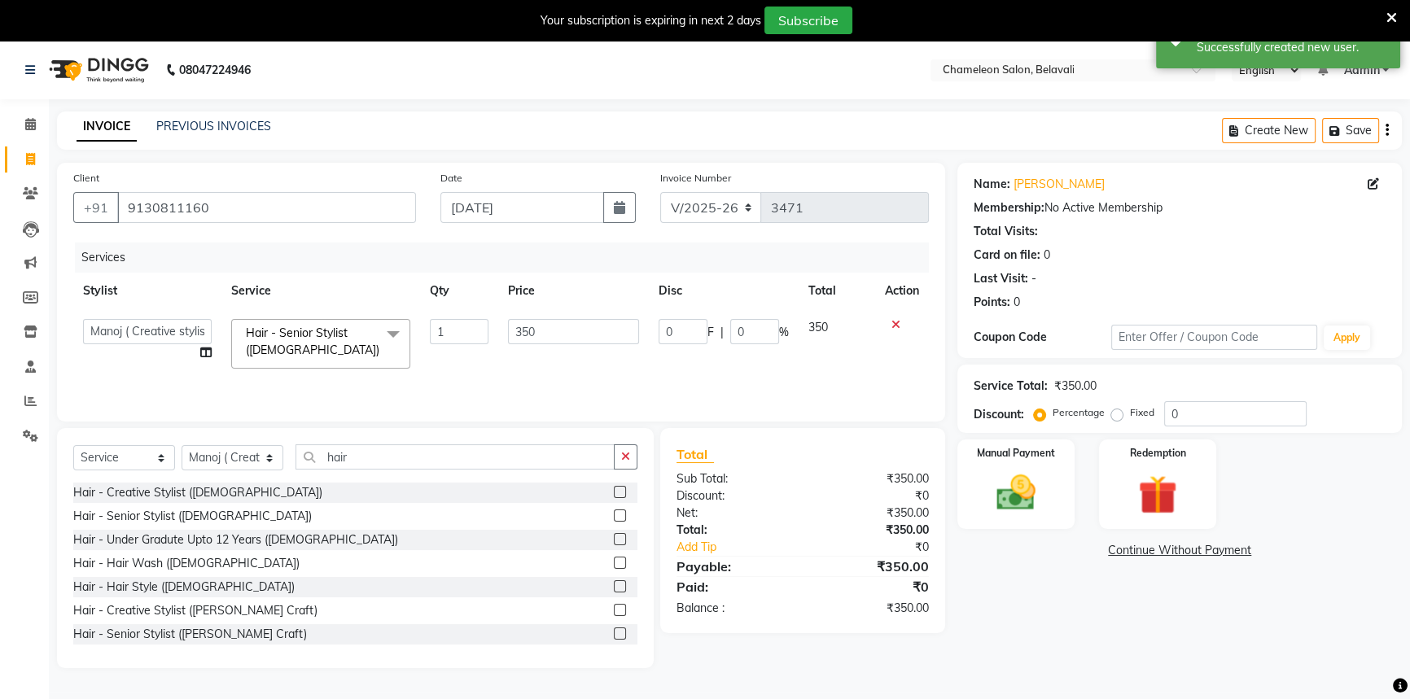
click at [727, 320] on div "0 F | 0 %" at bounding box center [724, 331] width 130 height 25
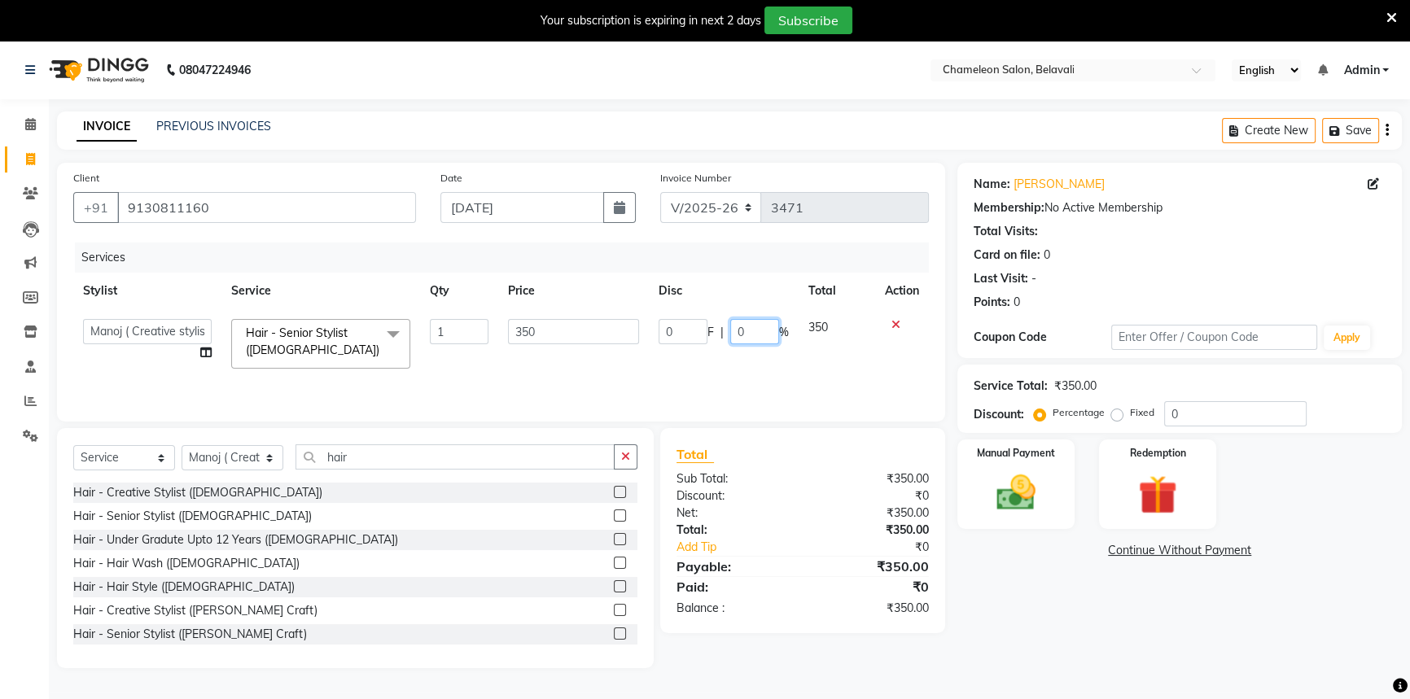
click at [730, 332] on input "0" at bounding box center [754, 331] width 49 height 25
type input "20"
click at [740, 251] on div "Services" at bounding box center [508, 258] width 866 height 30
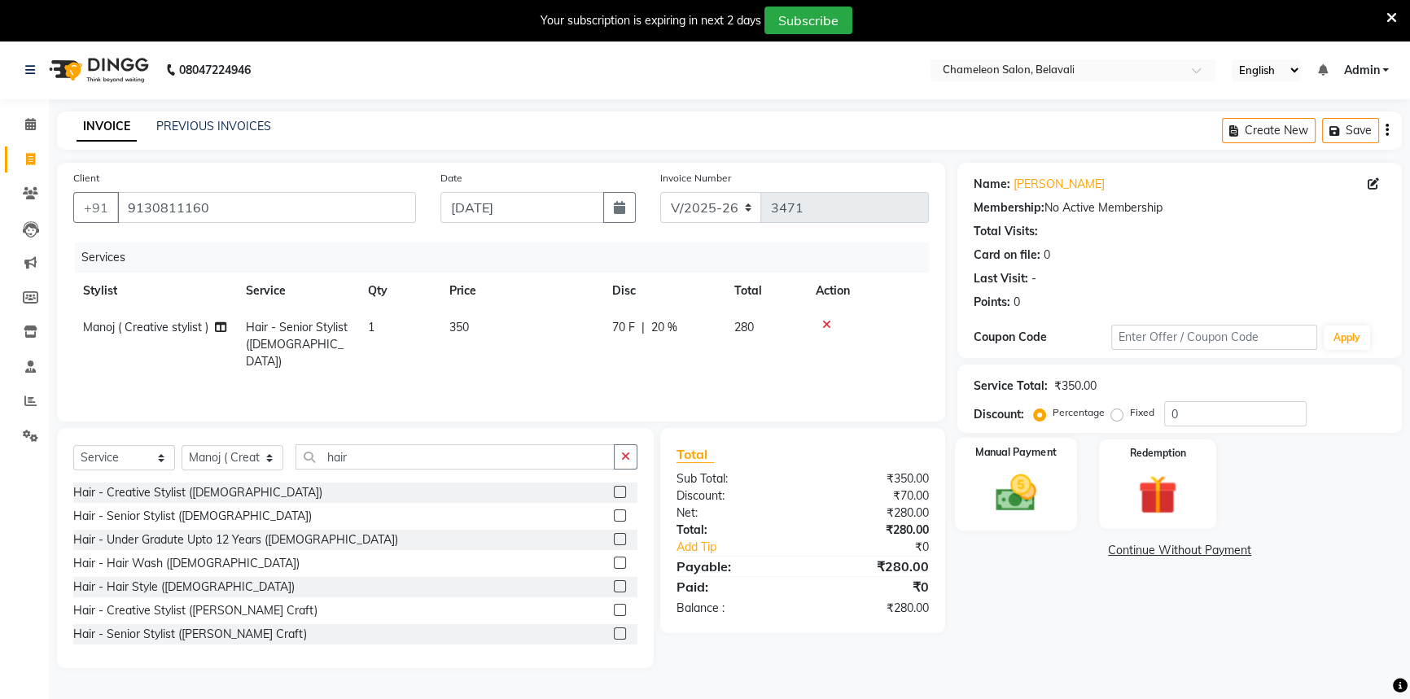
click at [1042, 497] on img at bounding box center [1017, 493] width 66 height 46
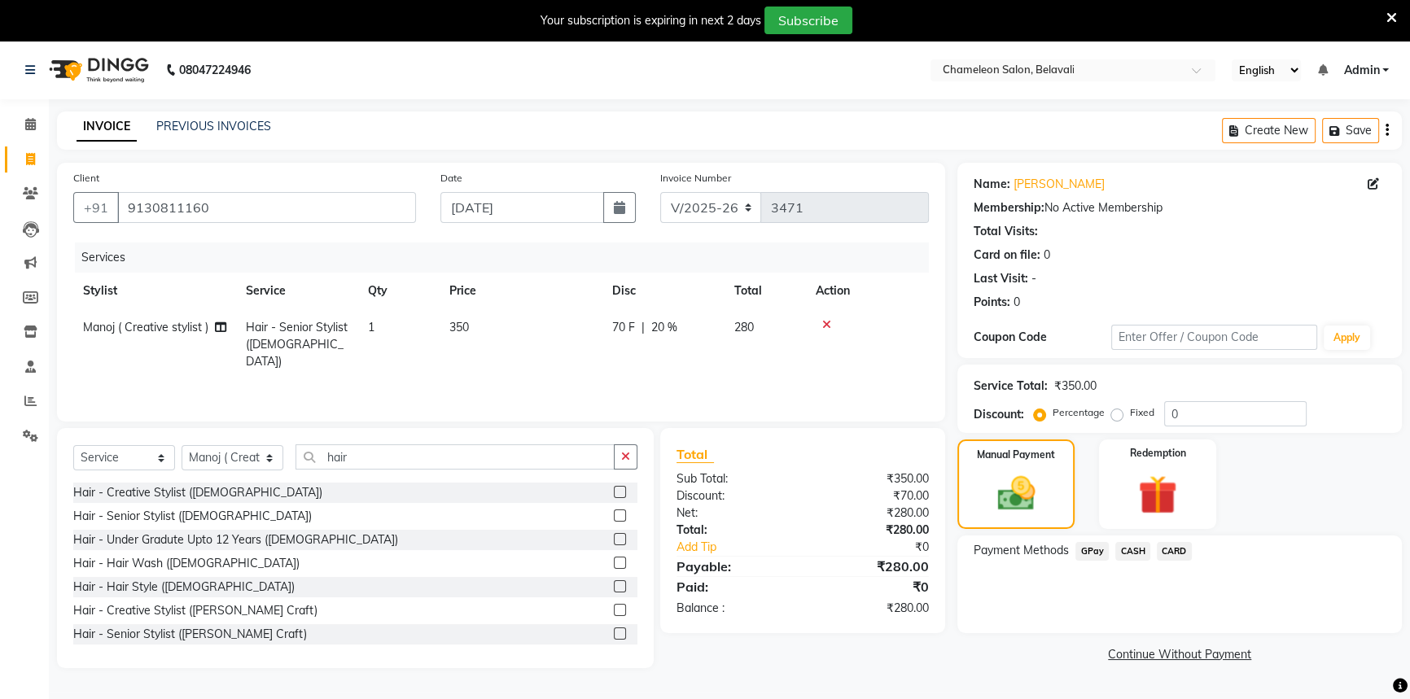
click at [162, 326] on span "Manoj ( Creative stylist )" at bounding box center [145, 327] width 125 height 15
select select "58829"
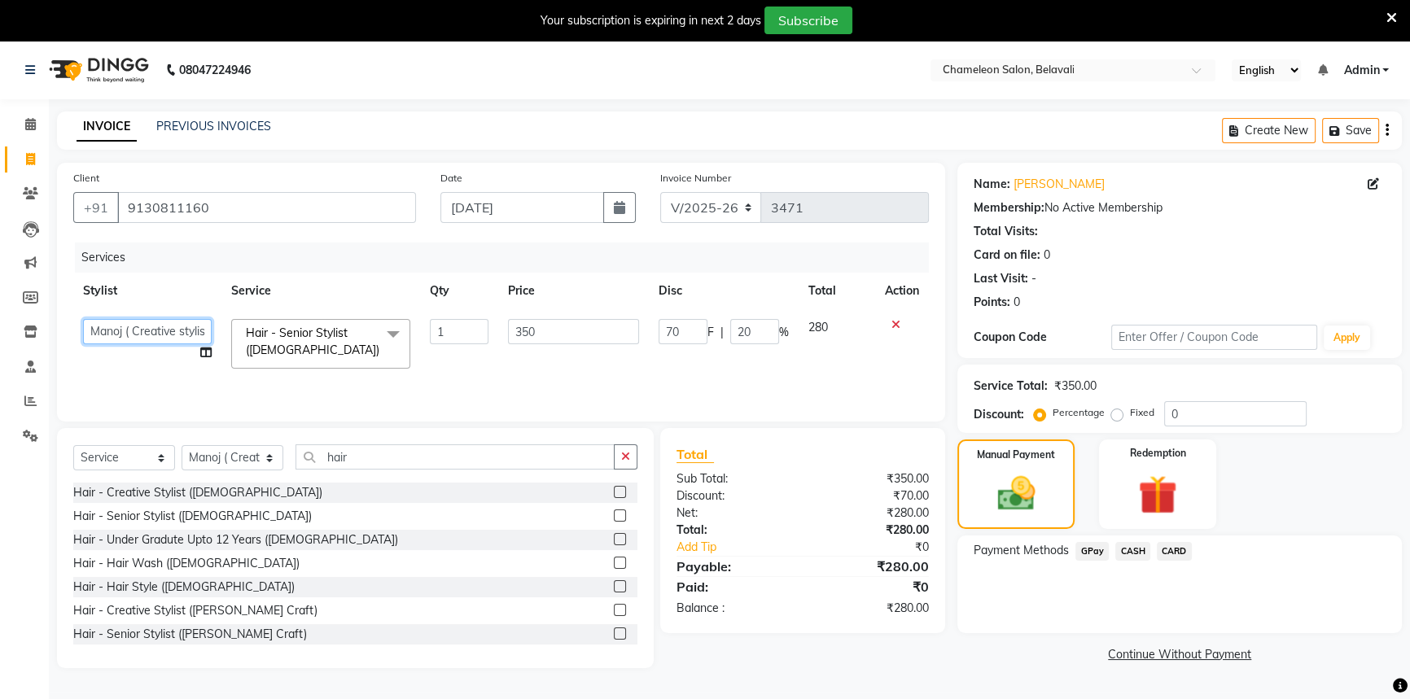
click at [163, 333] on select "[PERSON_NAME] [PERSON_NAME] ( Creative stylist ) [PERSON_NAME] rohit [PERSON_NA…" at bounding box center [147, 331] width 129 height 25
select select "58803"
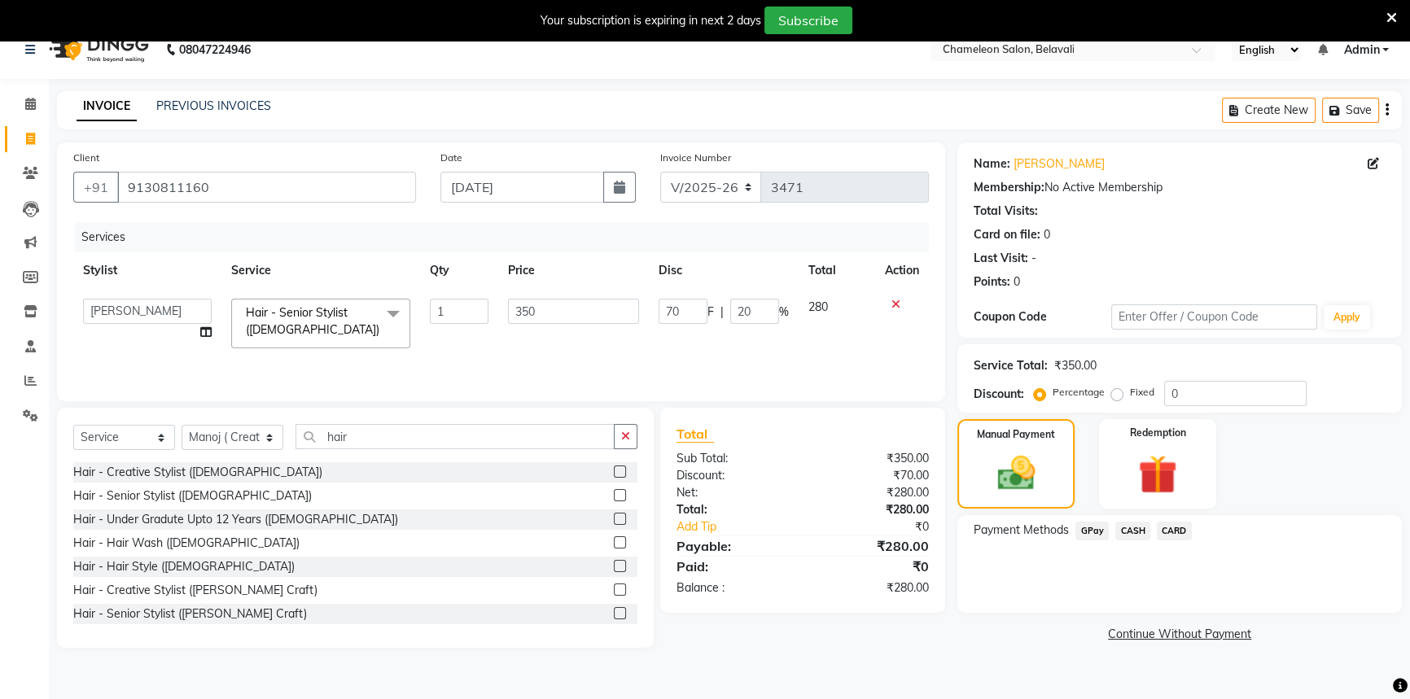
scroll to position [41, 0]
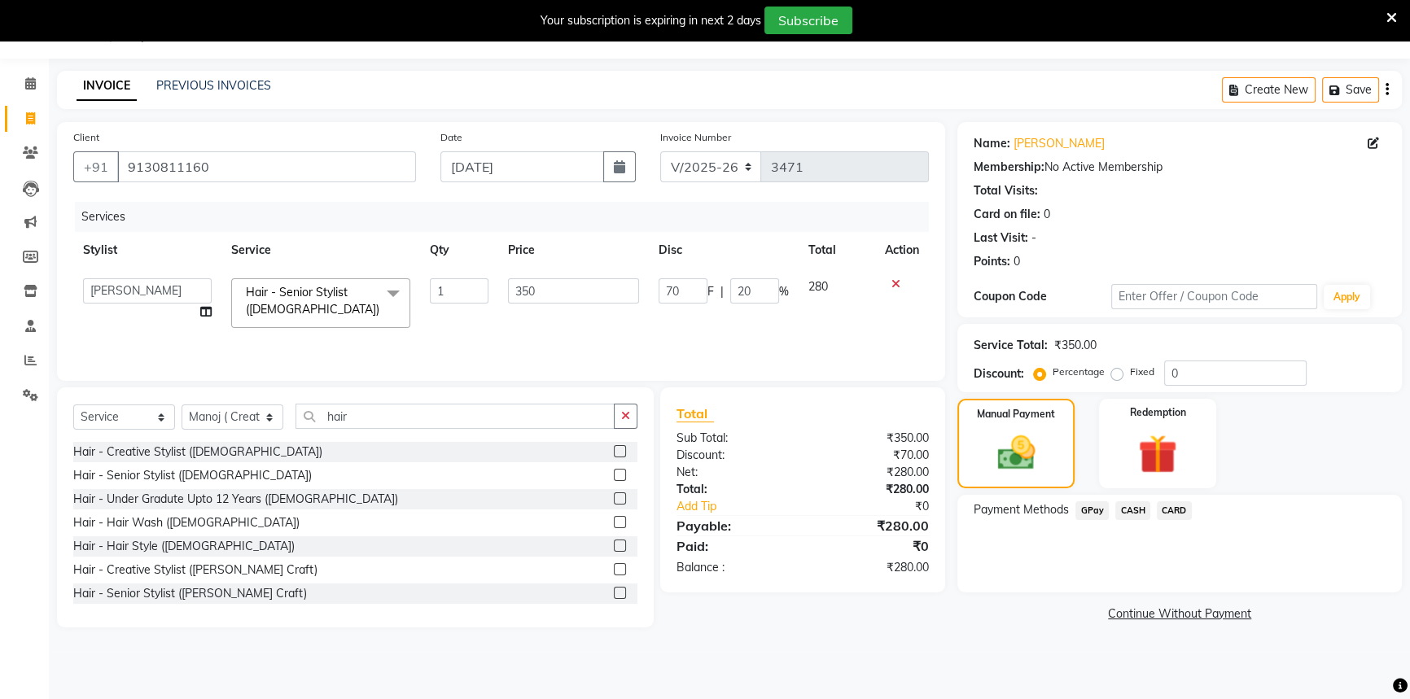
click at [1088, 514] on span "GPay" at bounding box center [1092, 511] width 33 height 19
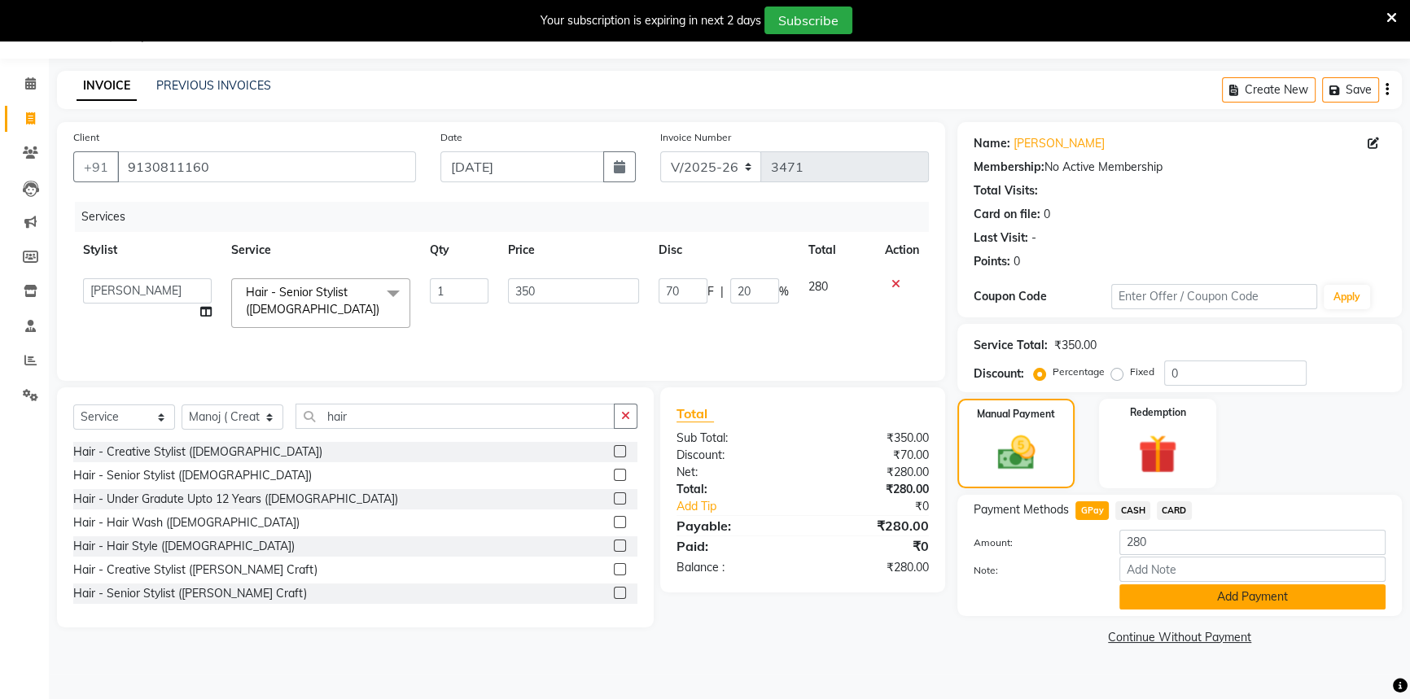
click at [1147, 607] on button "Add Payment" at bounding box center [1252, 597] width 266 height 25
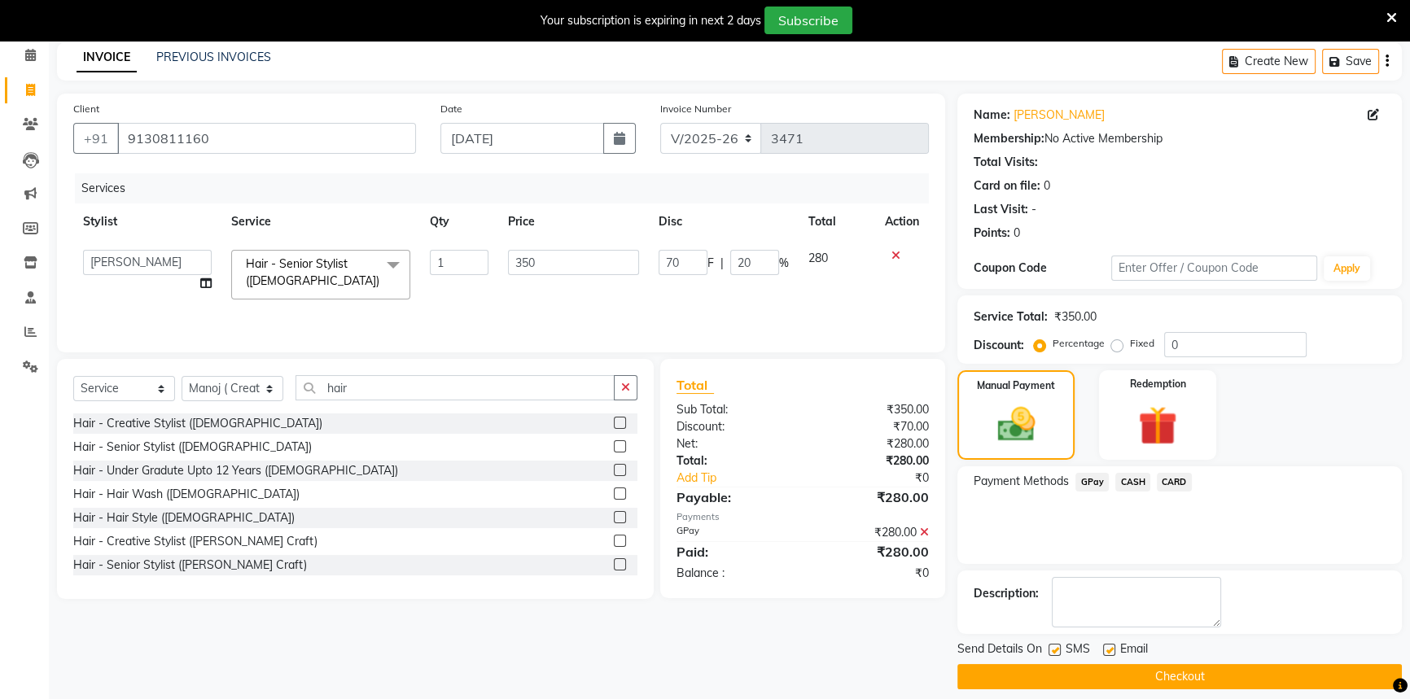
scroll to position [82, 0]
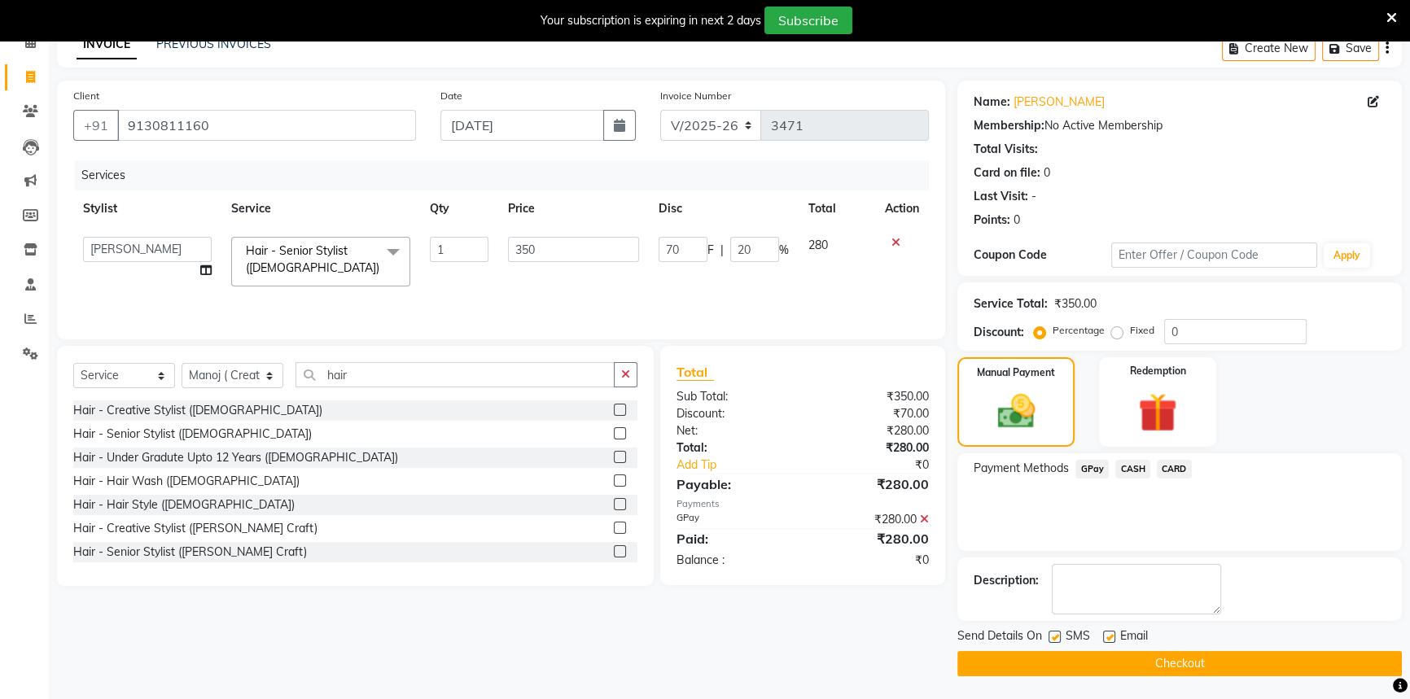
click at [1174, 677] on main "INVOICE PREVIOUS INVOICES Create New Save Client [PHONE_NUMBER] Date [DATE] Inv…" at bounding box center [729, 365] width 1361 height 672
click at [1176, 673] on button "Checkout" at bounding box center [1179, 663] width 445 height 25
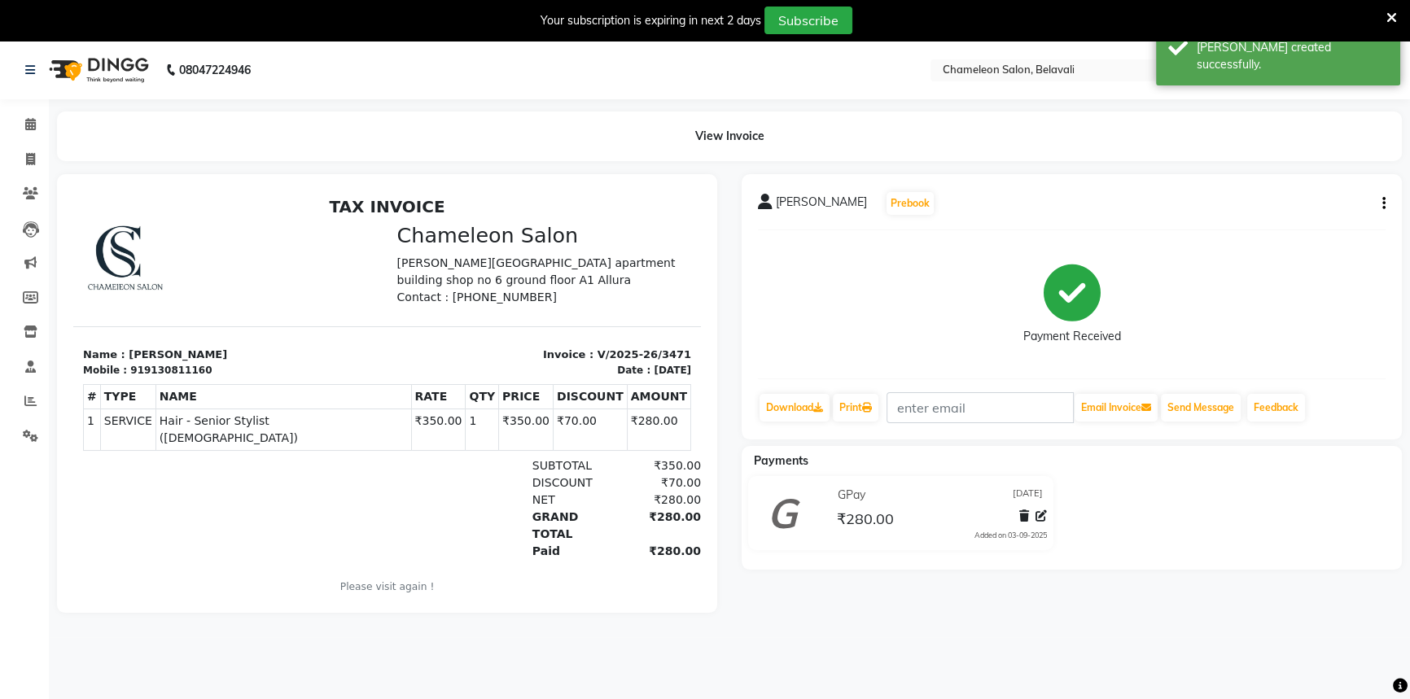
click at [378, 168] on main "View Invoice [PERSON_NAME] Prebook Payment Received Download Print Email Invoic…" at bounding box center [729, 375] width 1361 height 526
click at [423, 104] on div "08047224946 Select Location × Chameleon Salon, Belavali English ENGLISH Español…" at bounding box center [705, 390] width 1410 height 699
click at [21, 158] on span at bounding box center [30, 160] width 28 height 19
select select "6724"
select select "service"
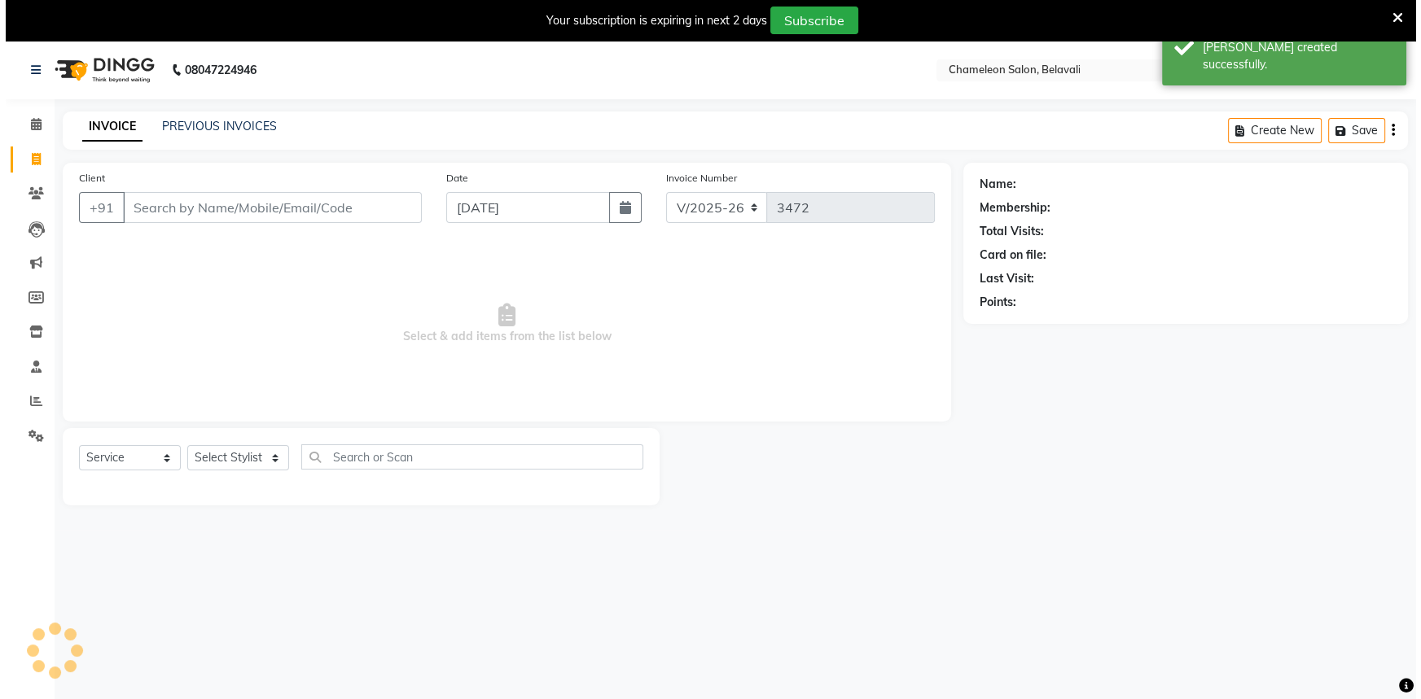
scroll to position [41, 0]
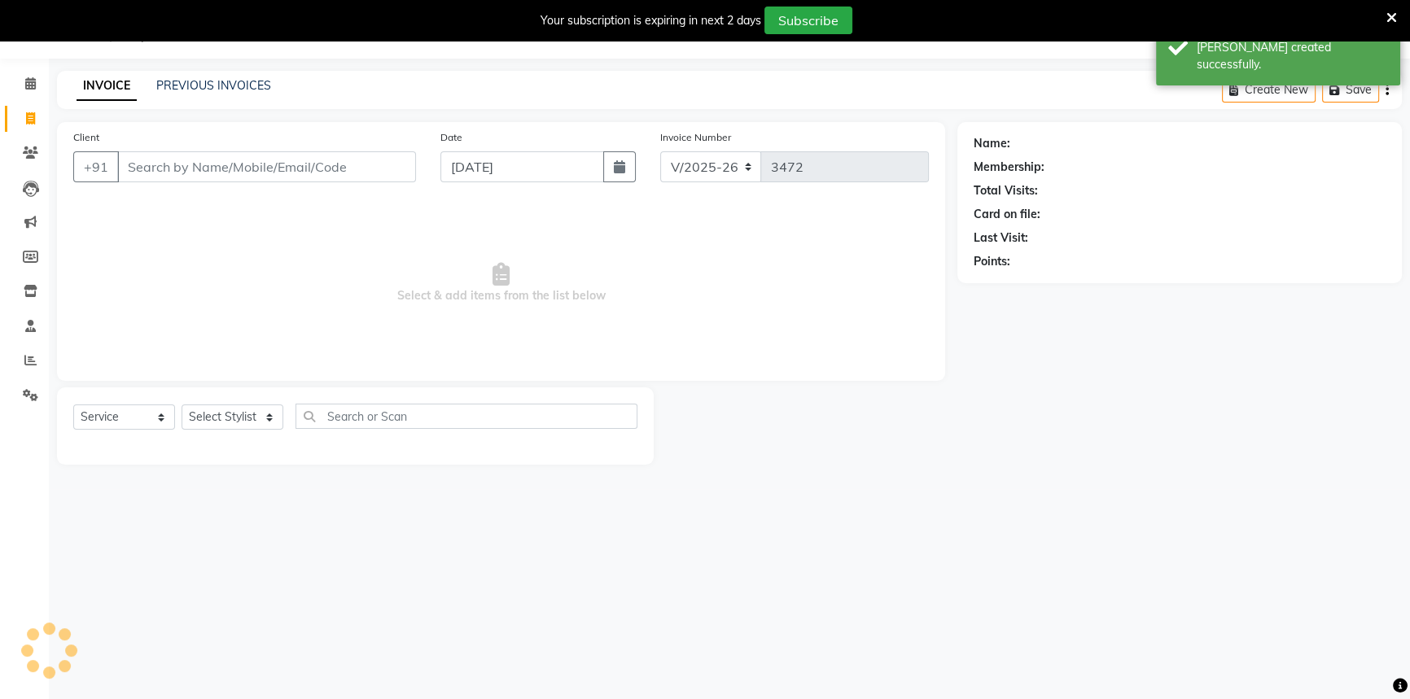
select select "58829"
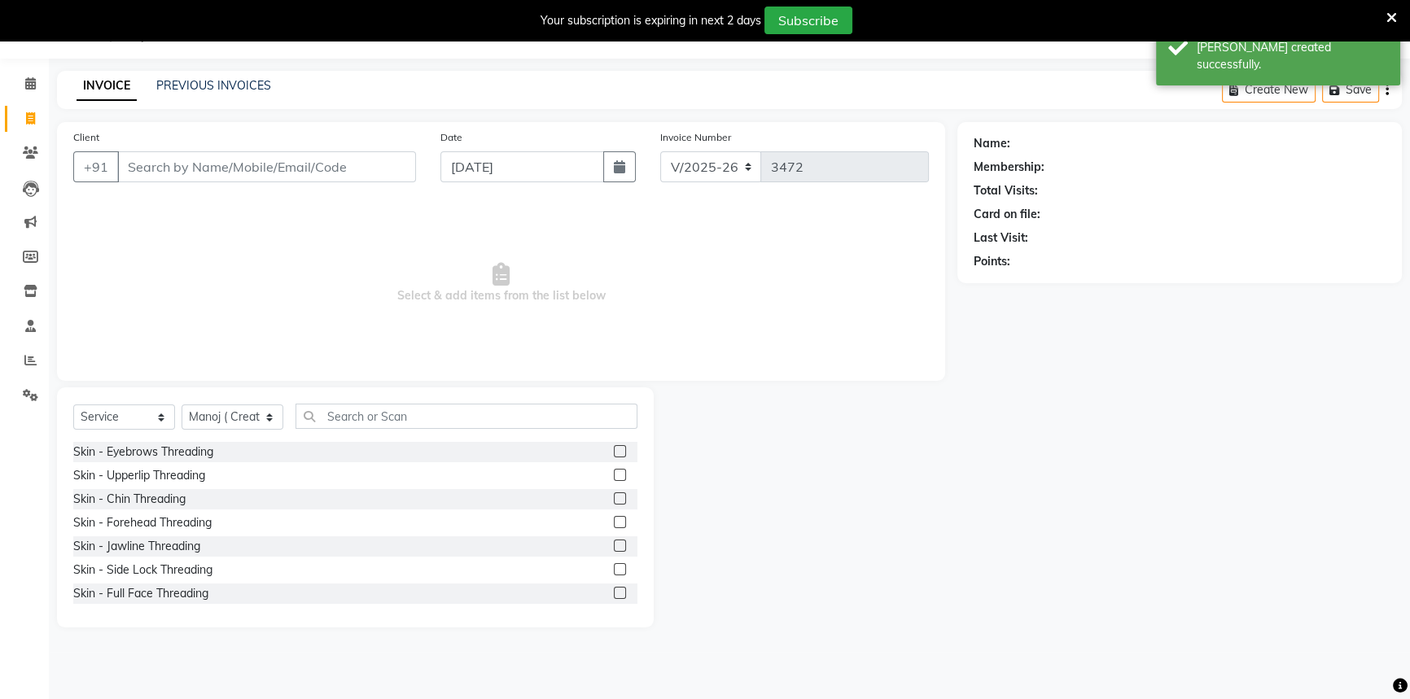
click at [984, 480] on div "Name: Membership: Total Visits: Card on file: Last Visit: Points:" at bounding box center [1185, 375] width 457 height 506
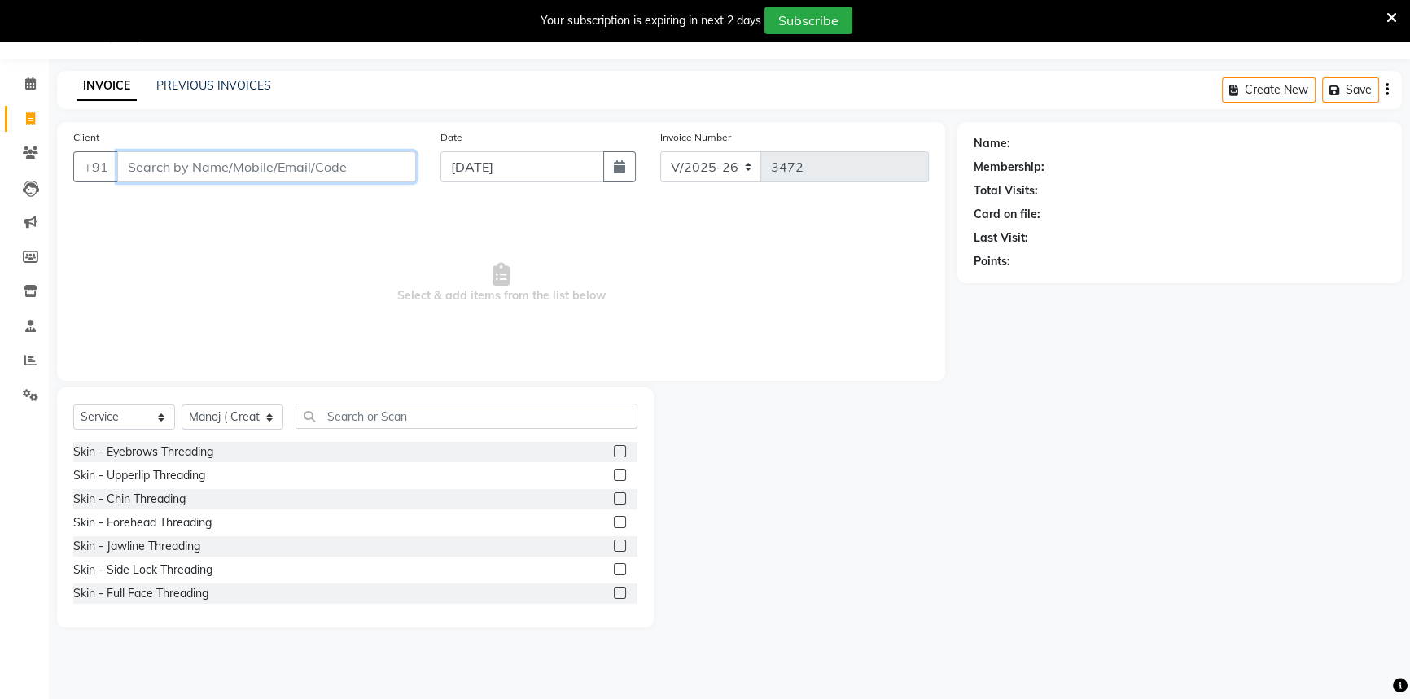
drag, startPoint x: 348, startPoint y: 160, endPoint x: 333, endPoint y: 154, distance: 16.0
click at [344, 160] on input "Client" at bounding box center [266, 166] width 299 height 31
type input "7709899968"
click at [397, 172] on span "Add Client" at bounding box center [374, 167] width 64 height 16
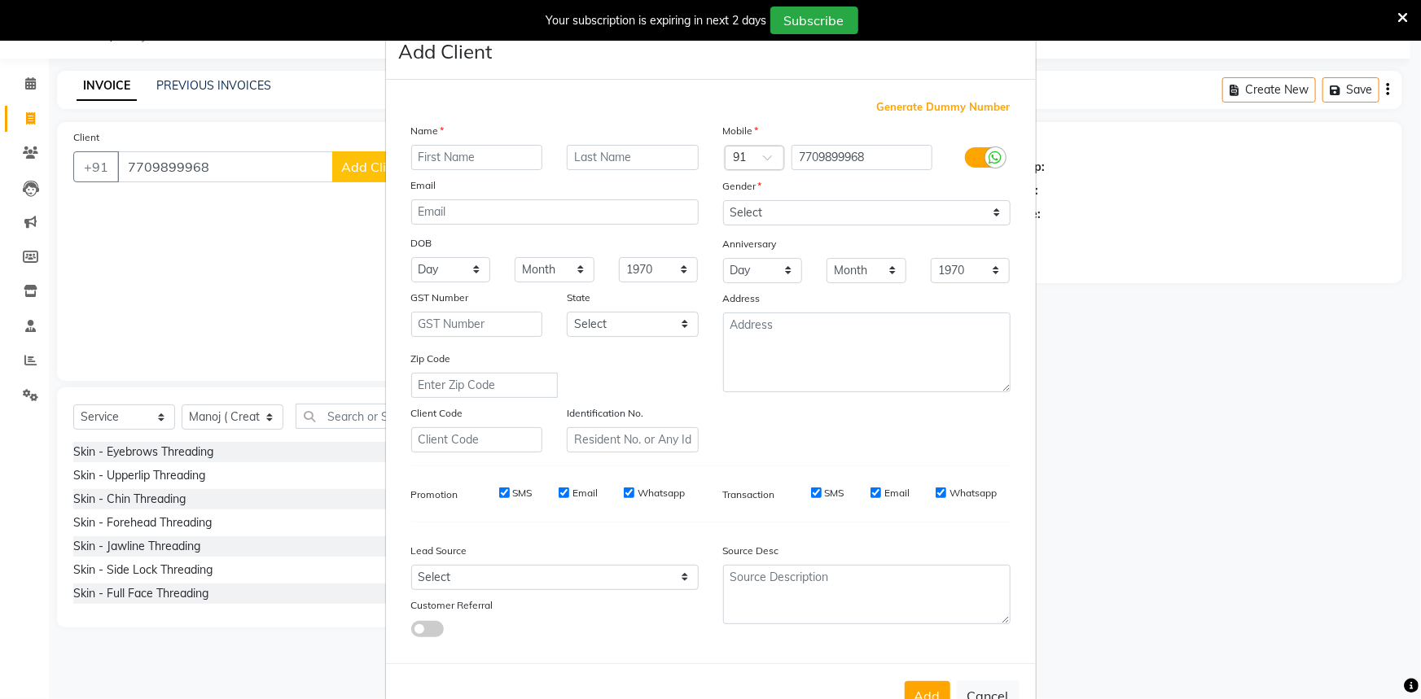
click at [537, 169] on div at bounding box center [477, 157] width 156 height 25
click at [505, 160] on input "text" at bounding box center [477, 157] width 132 height 25
type input "[PERSON_NAME]"
click at [740, 219] on select "Select [DEMOGRAPHIC_DATA] [DEMOGRAPHIC_DATA] Other Prefer Not To Say" at bounding box center [866, 212] width 287 height 25
select select "[DEMOGRAPHIC_DATA]"
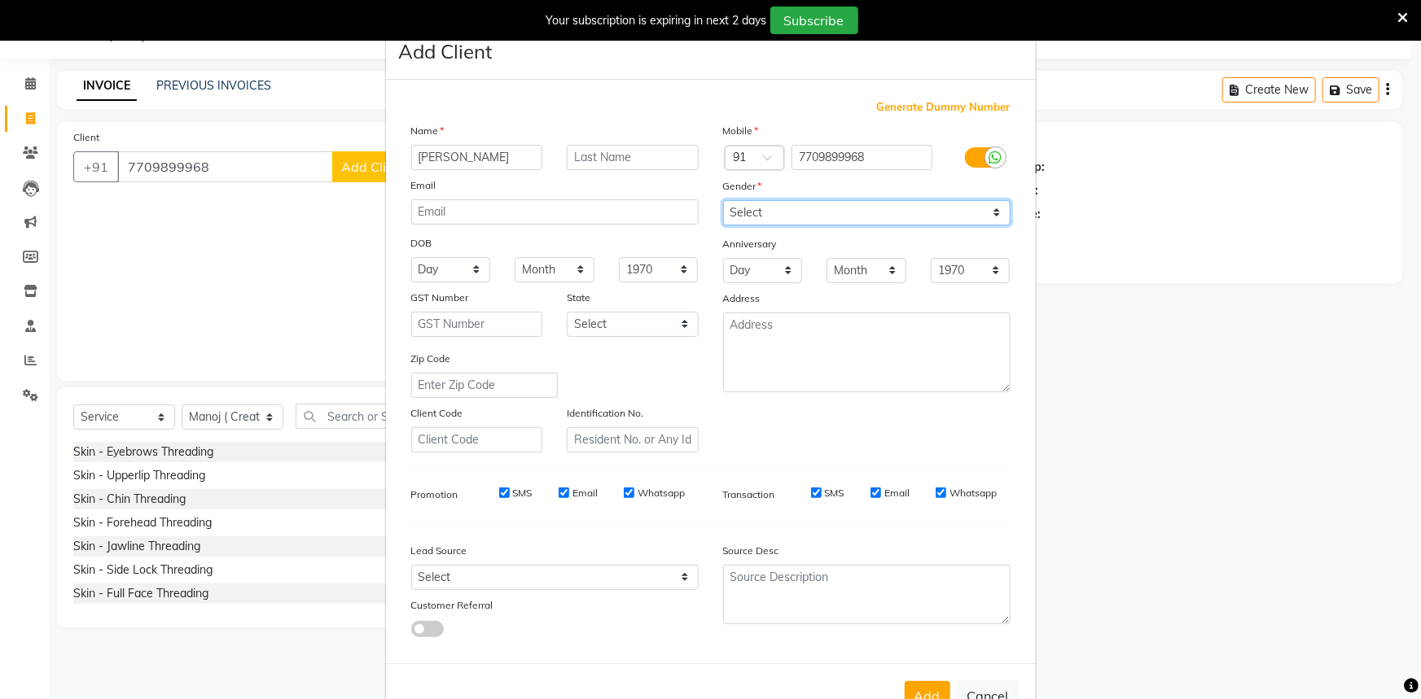
click at [723, 200] on select "Select [DEMOGRAPHIC_DATA] [DEMOGRAPHIC_DATA] Other Prefer Not To Say" at bounding box center [866, 212] width 287 height 25
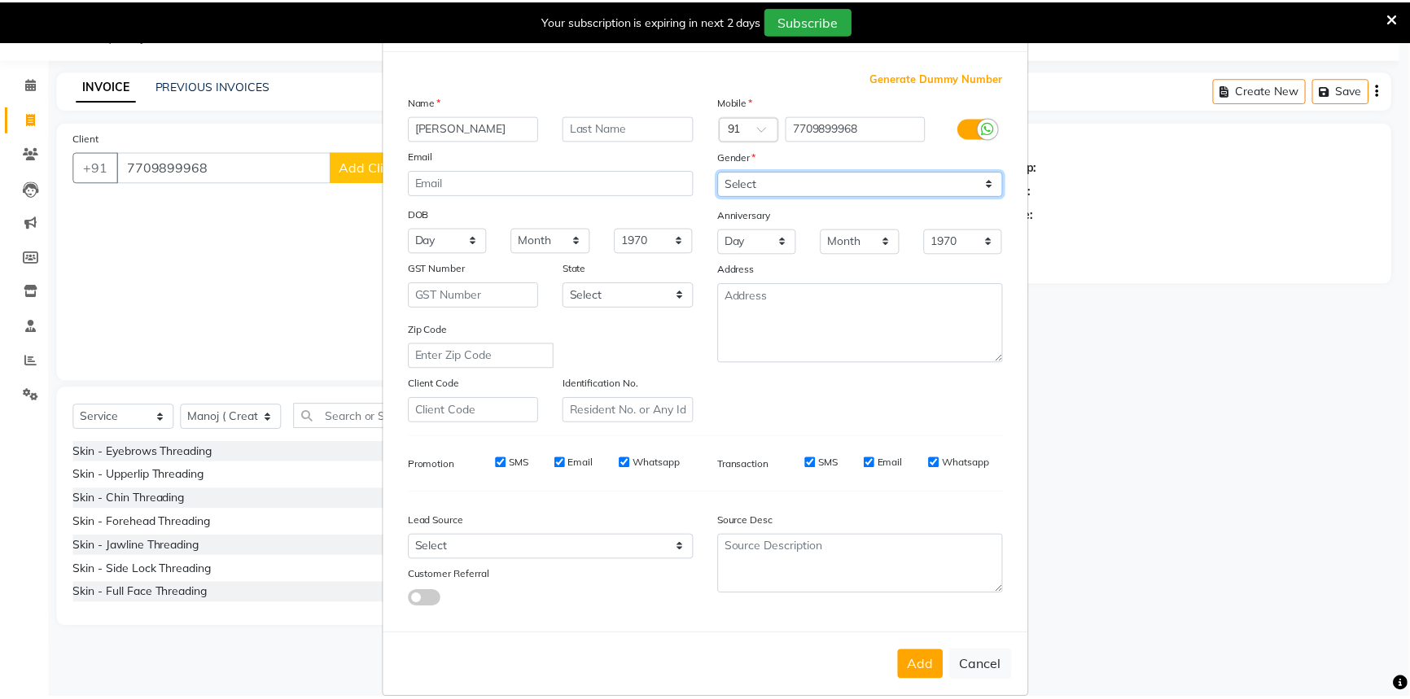
scroll to position [57, 0]
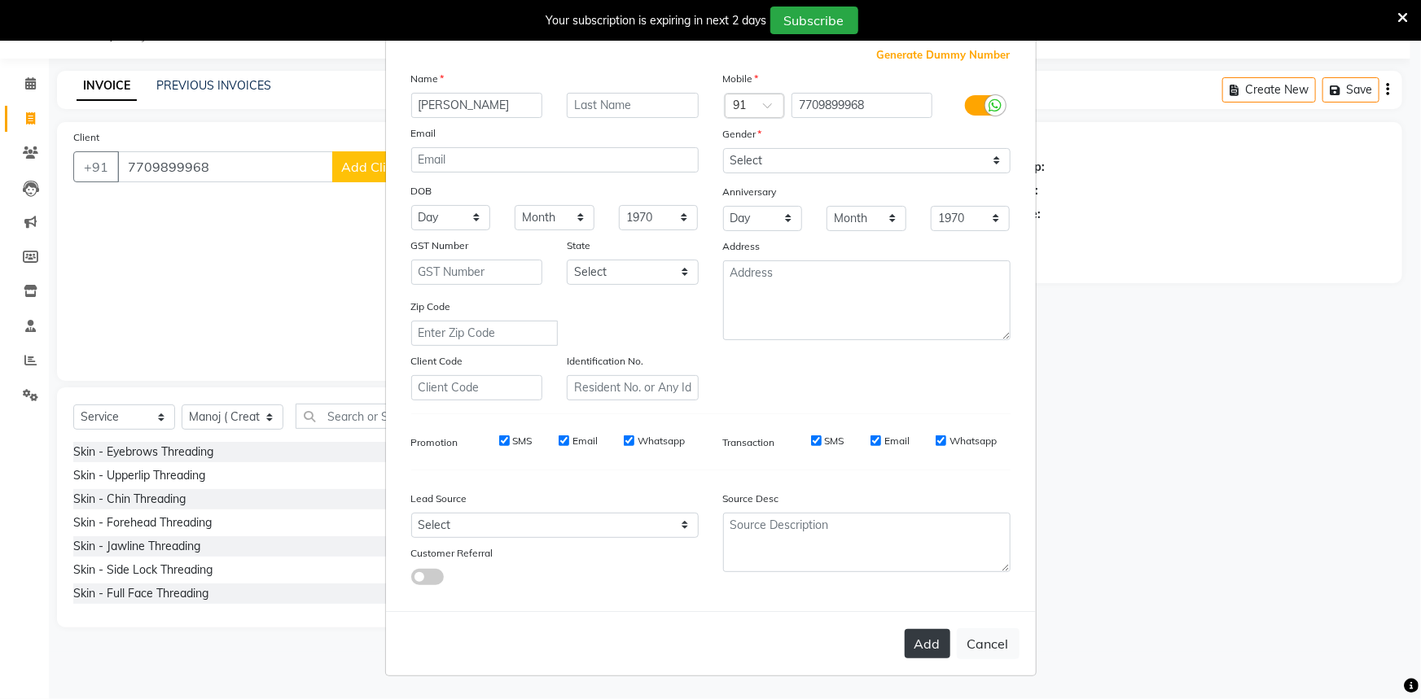
click at [933, 646] on button "Add" at bounding box center [928, 643] width 46 height 29
select select
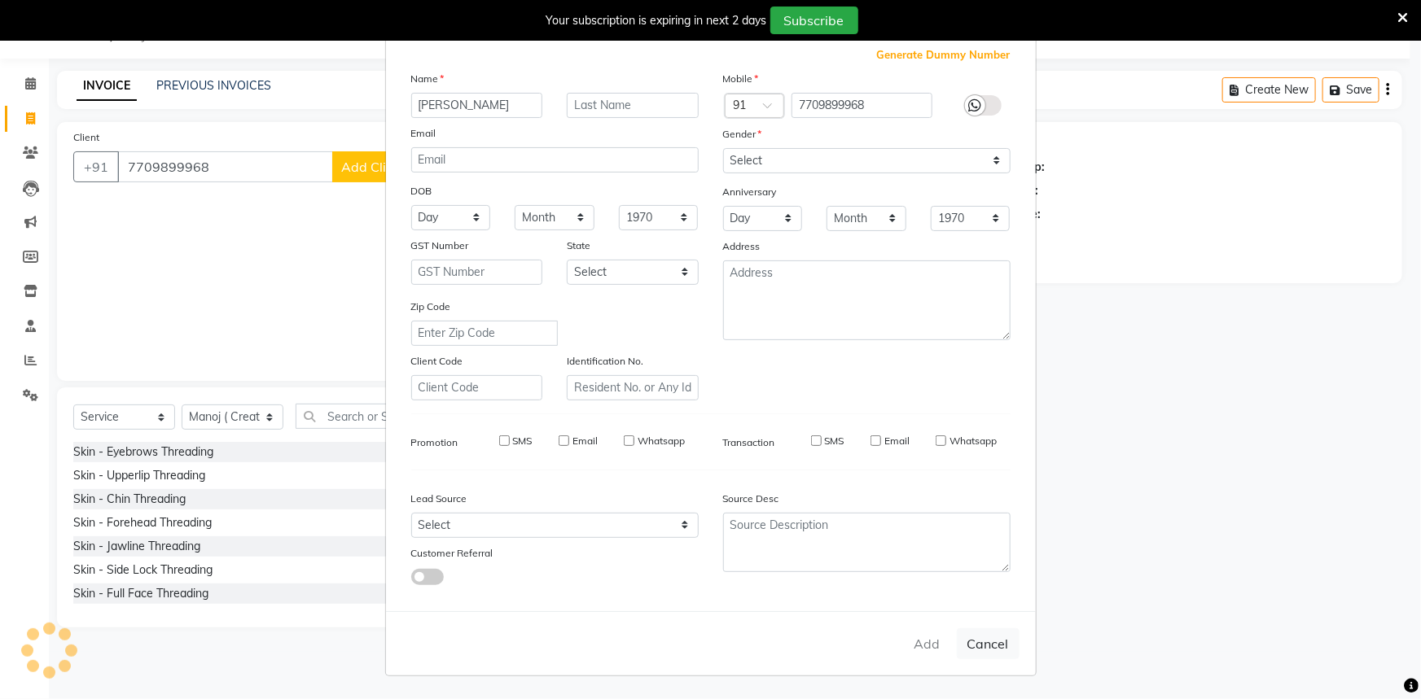
select select
checkbox input "false"
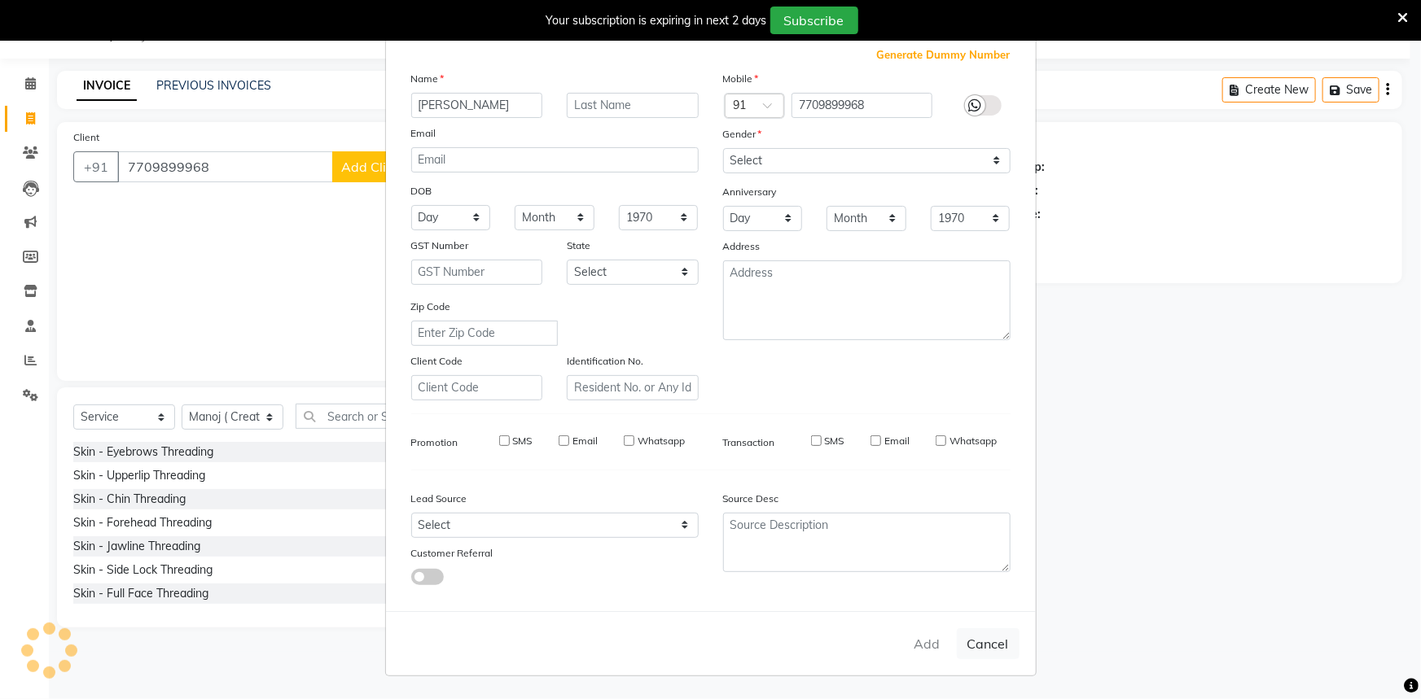
checkbox input "false"
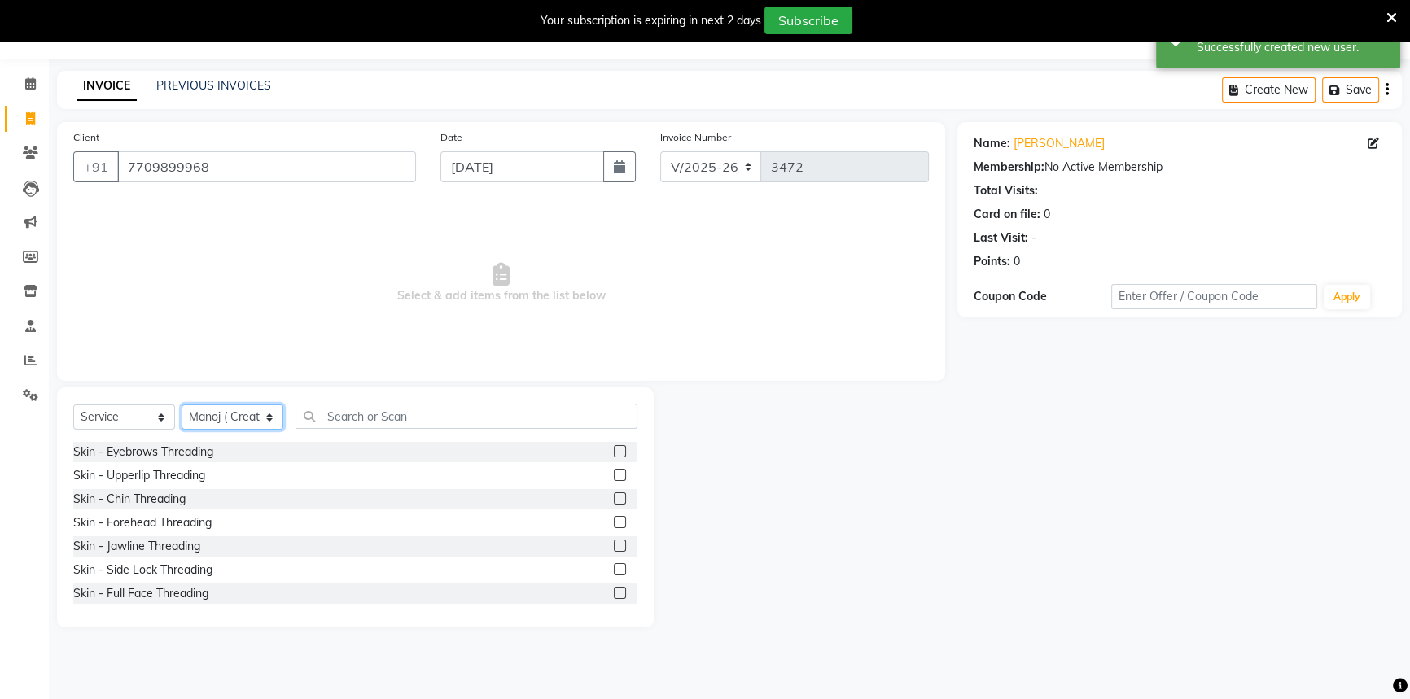
click at [229, 411] on select "Select Stylist Aditi [PERSON_NAME] [PERSON_NAME] ( Creative stylist ) [PERSON_N…" at bounding box center [233, 417] width 102 height 25
select select "58806"
click at [182, 405] on select "Select Stylist Aditi [PERSON_NAME] [PERSON_NAME] ( Creative stylist ) [PERSON_N…" at bounding box center [233, 417] width 102 height 25
click at [307, 404] on input "text" at bounding box center [467, 416] width 342 height 25
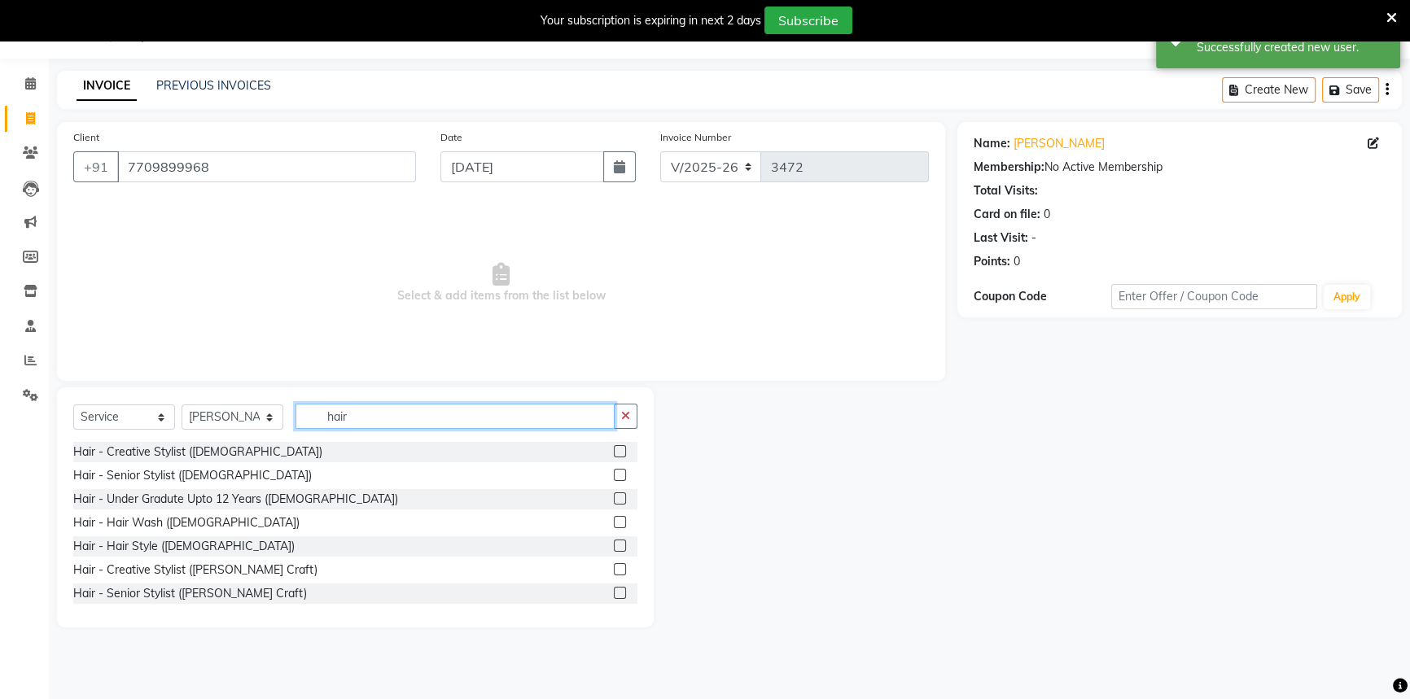
type input "hair"
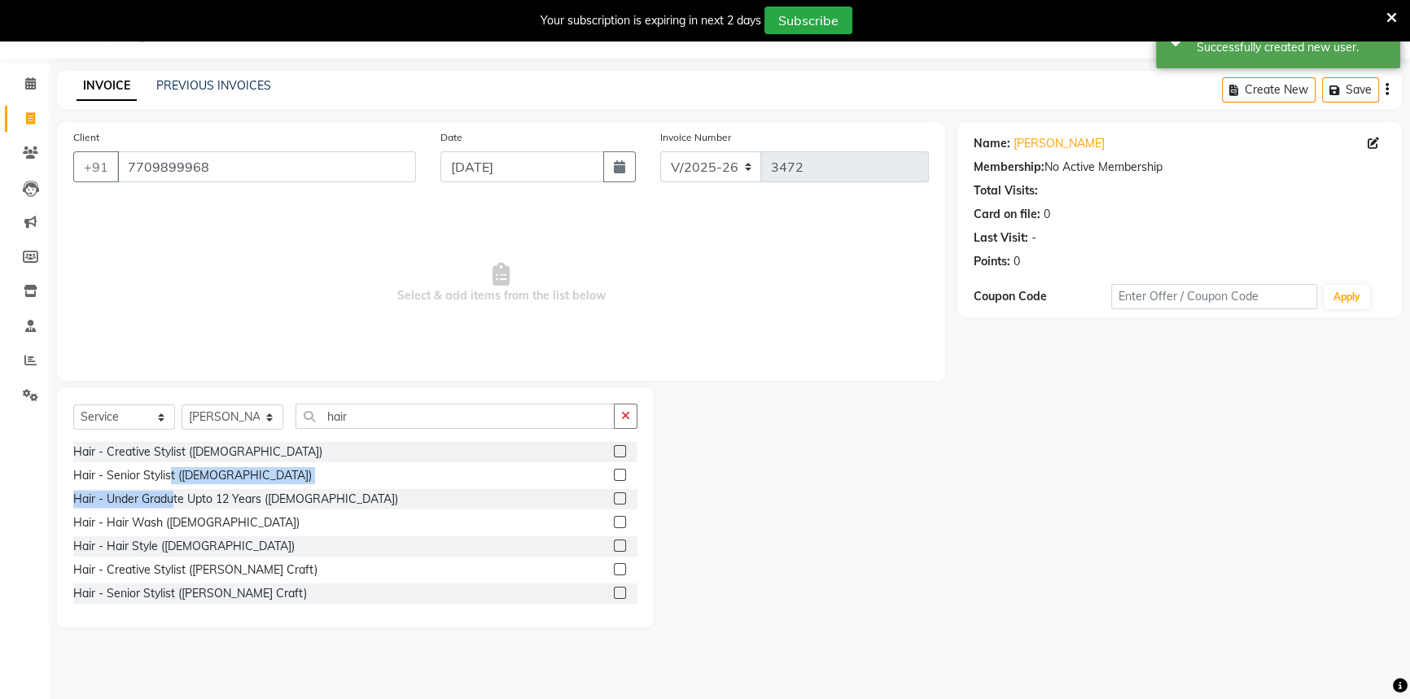
click at [172, 486] on div "Hair - Creative Stylist ([DEMOGRAPHIC_DATA]) Hair - Senior Stylist ([DEMOGRAPHI…" at bounding box center [355, 523] width 564 height 163
click at [177, 480] on div "Hair - Senior Stylist ([DEMOGRAPHIC_DATA])" at bounding box center [192, 475] width 239 height 17
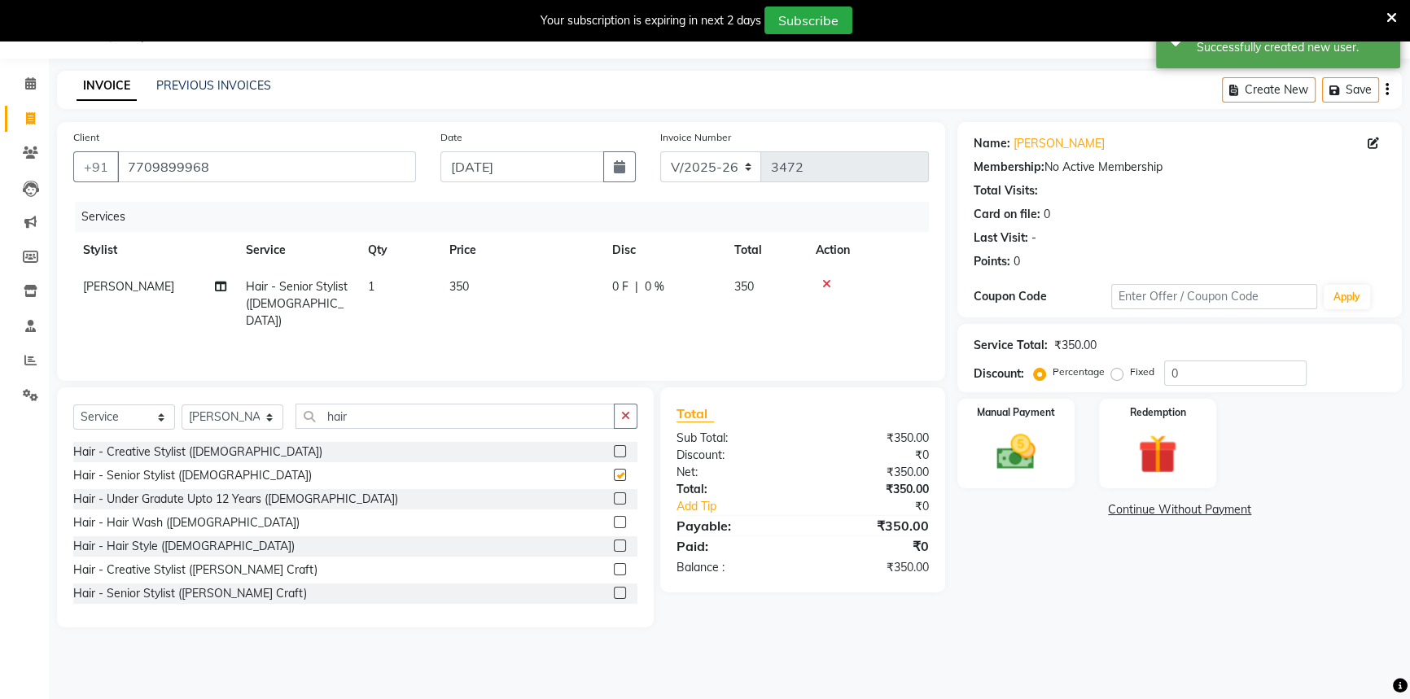
checkbox input "false"
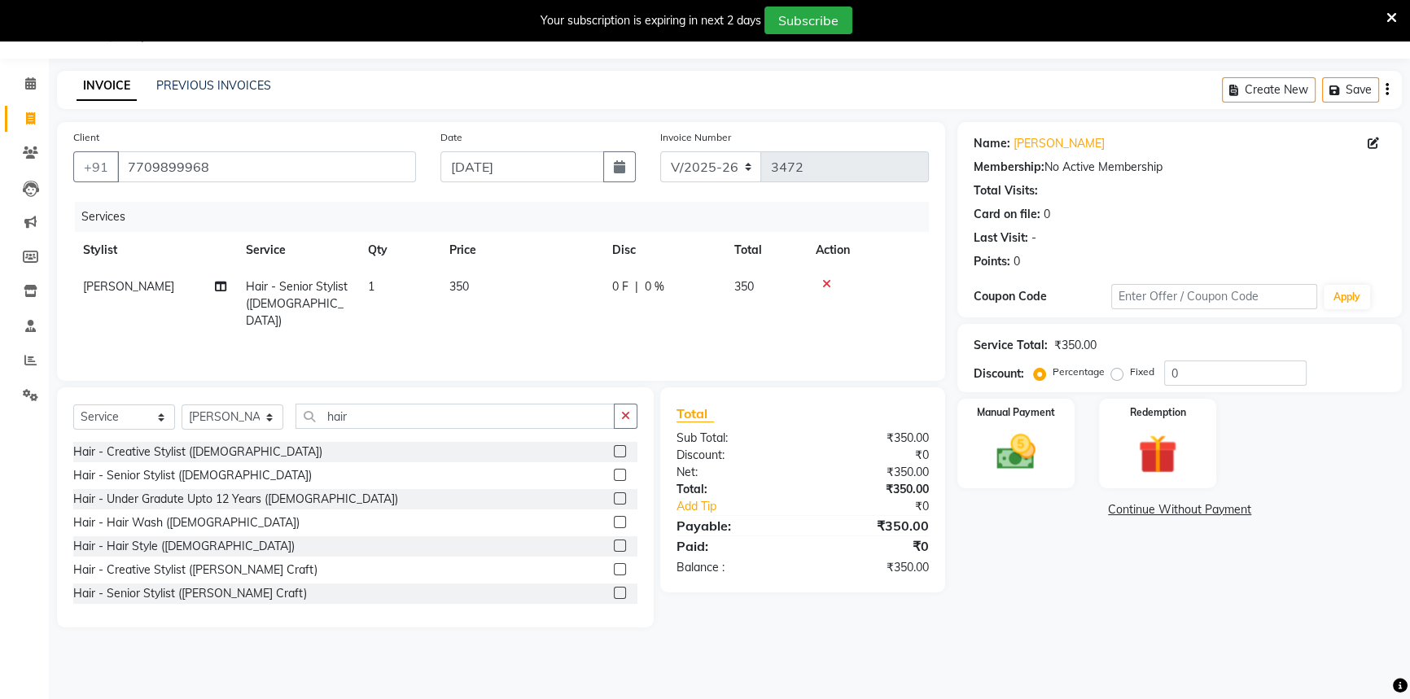
click at [659, 294] on td "0 F | 0 %" at bounding box center [663, 304] width 122 height 71
select select "58806"
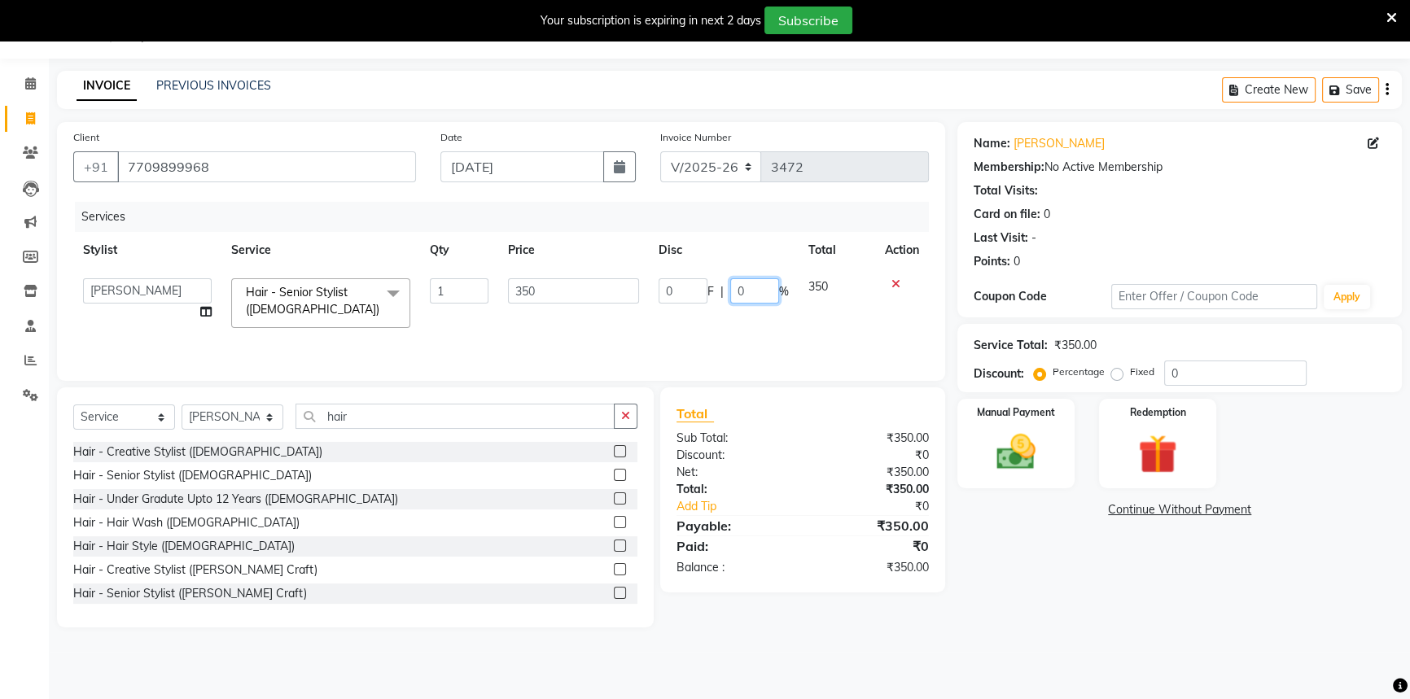
click at [732, 287] on div "0 F | 0 %" at bounding box center [724, 290] width 130 height 25
type input "20"
drag, startPoint x: 1013, startPoint y: 598, endPoint x: 1020, endPoint y: 529, distance: 69.6
click at [1013, 596] on div "Name: [PERSON_NAME] Membership: No Active Membership Total Visits: Card on file…" at bounding box center [1185, 375] width 457 height 506
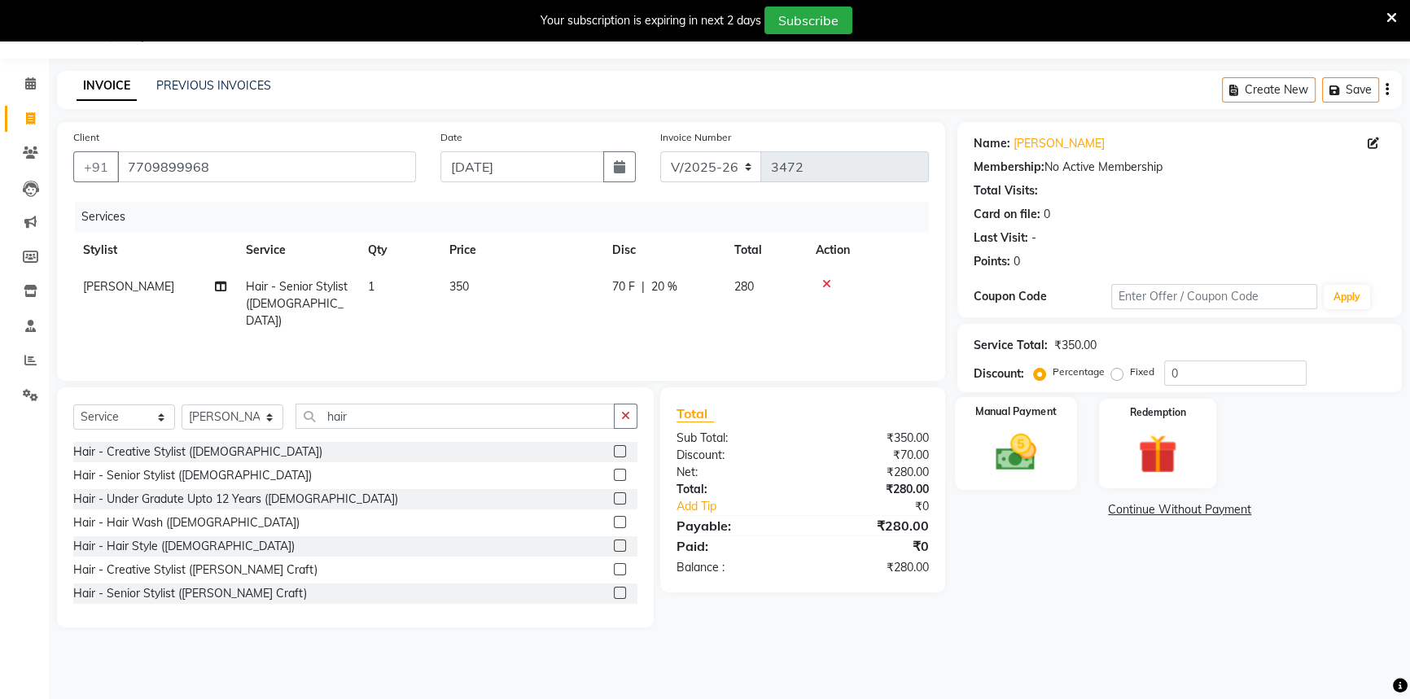
click at [1053, 466] on div "Manual Payment" at bounding box center [1016, 443] width 122 height 93
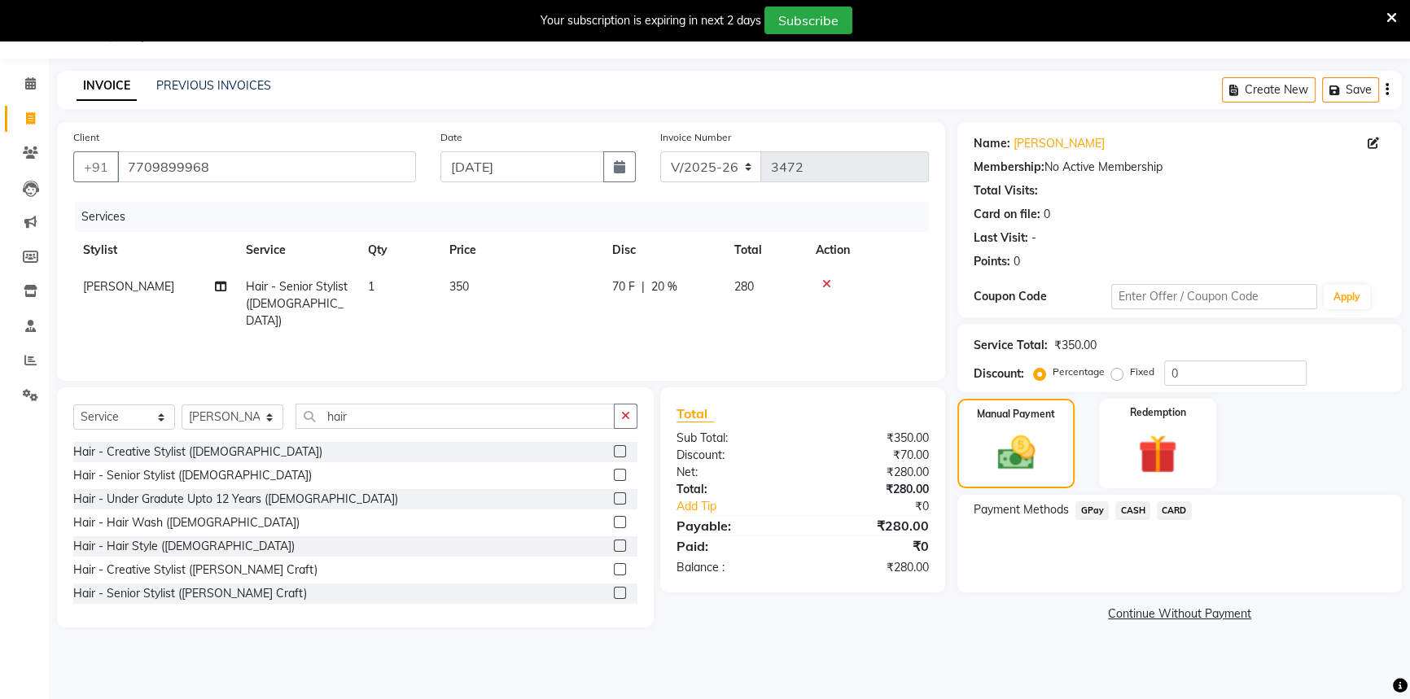
click at [1087, 506] on span "GPay" at bounding box center [1092, 511] width 33 height 19
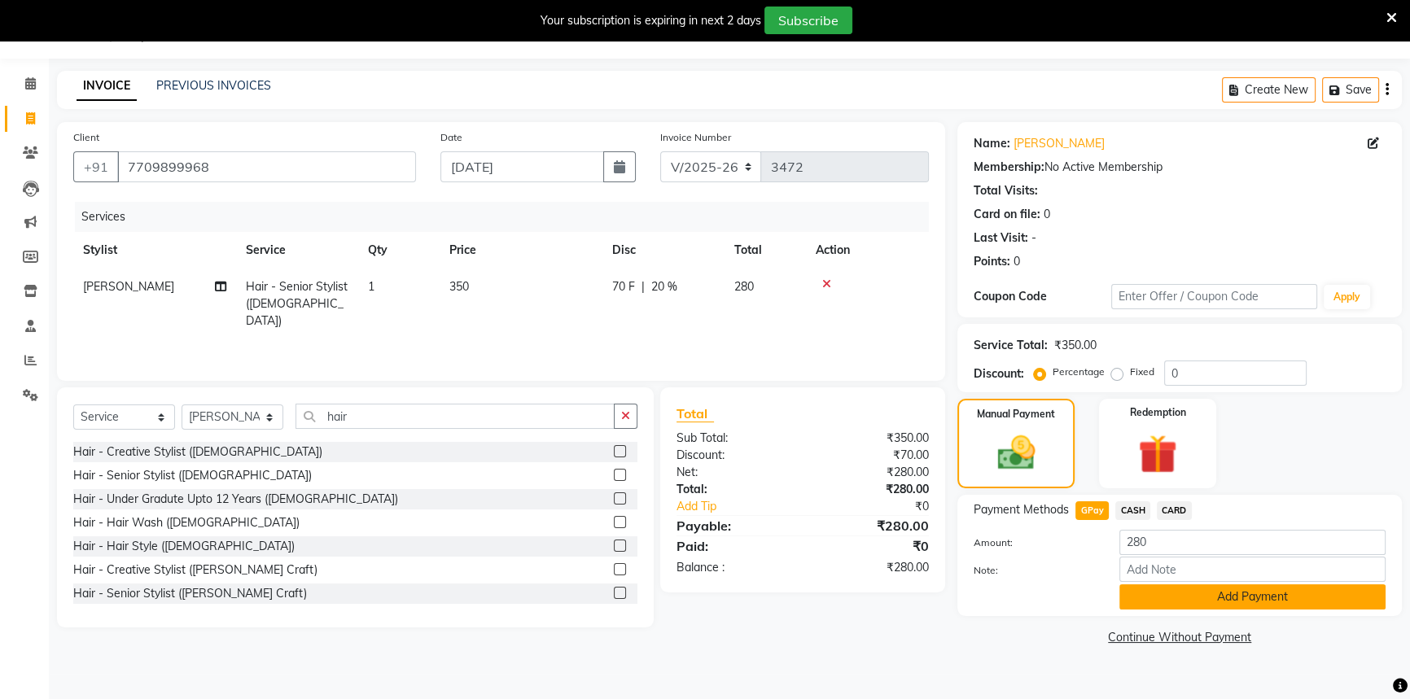
click at [1177, 602] on button "Add Payment" at bounding box center [1252, 597] width 266 height 25
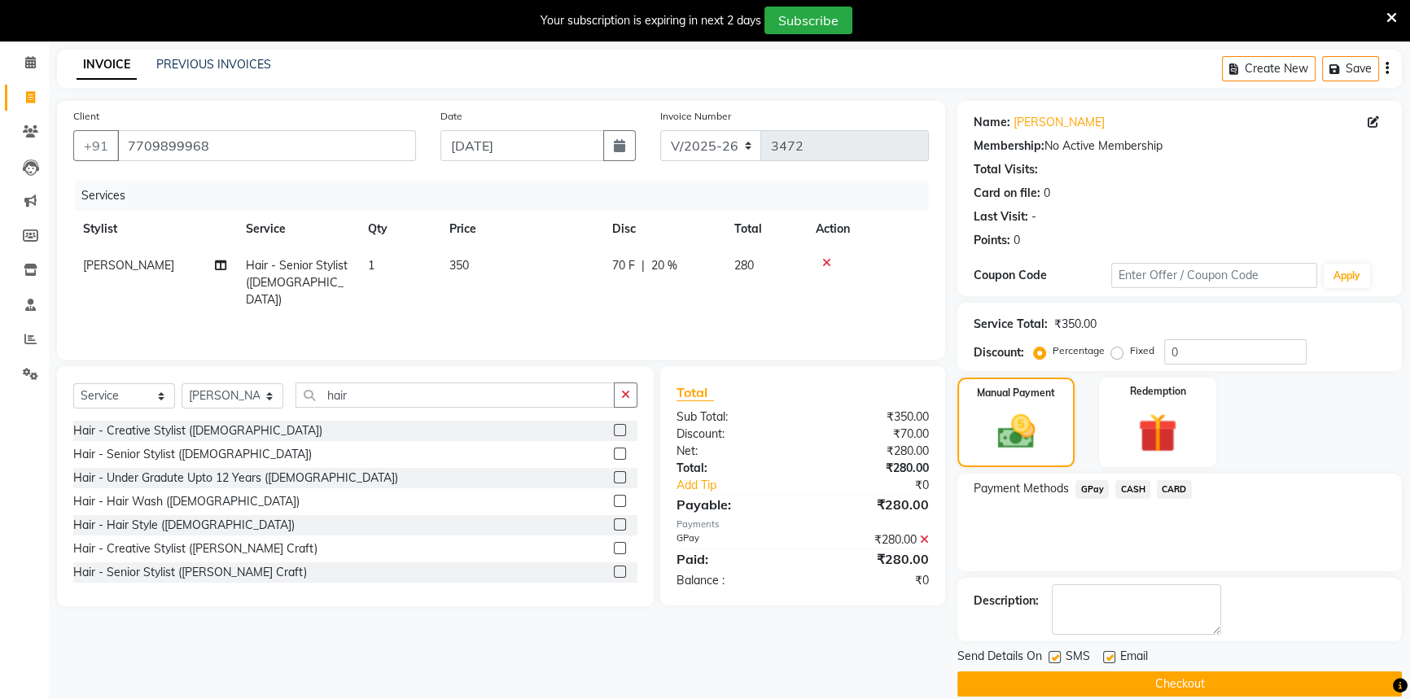
scroll to position [82, 0]
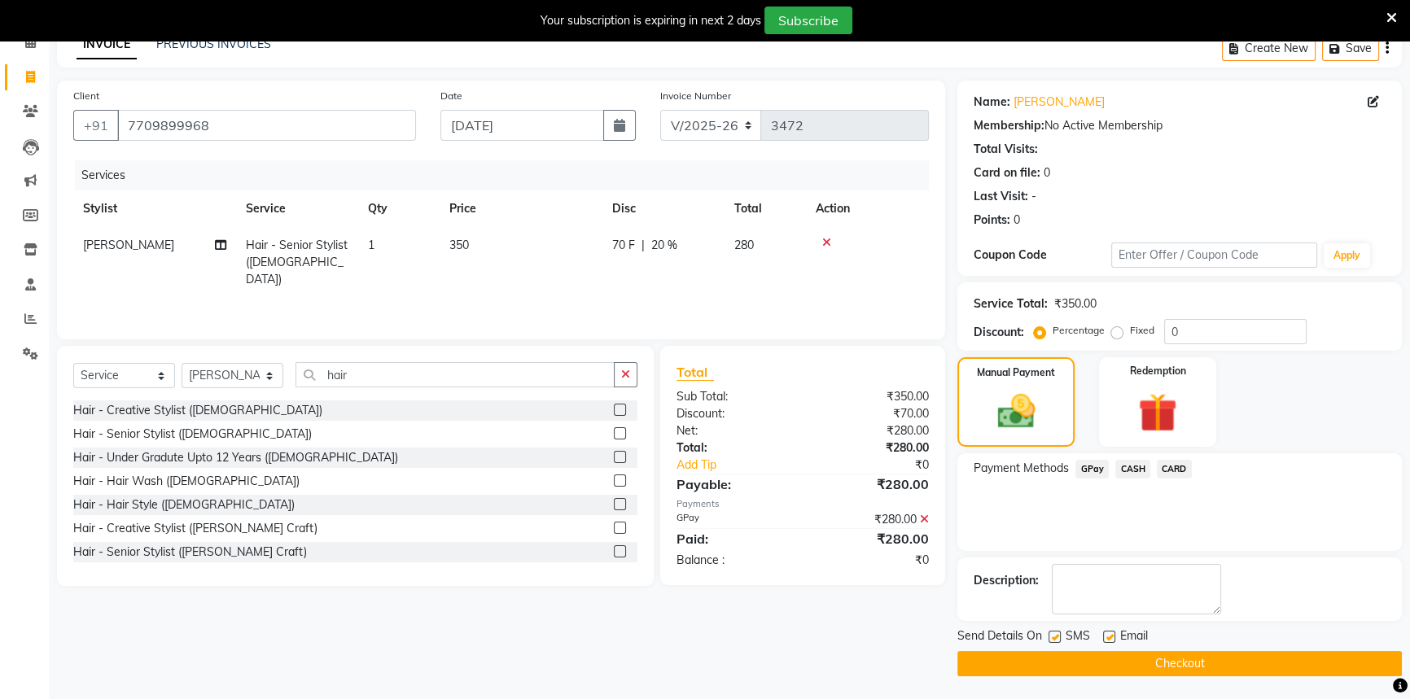
click at [1196, 655] on button "Checkout" at bounding box center [1179, 663] width 445 height 25
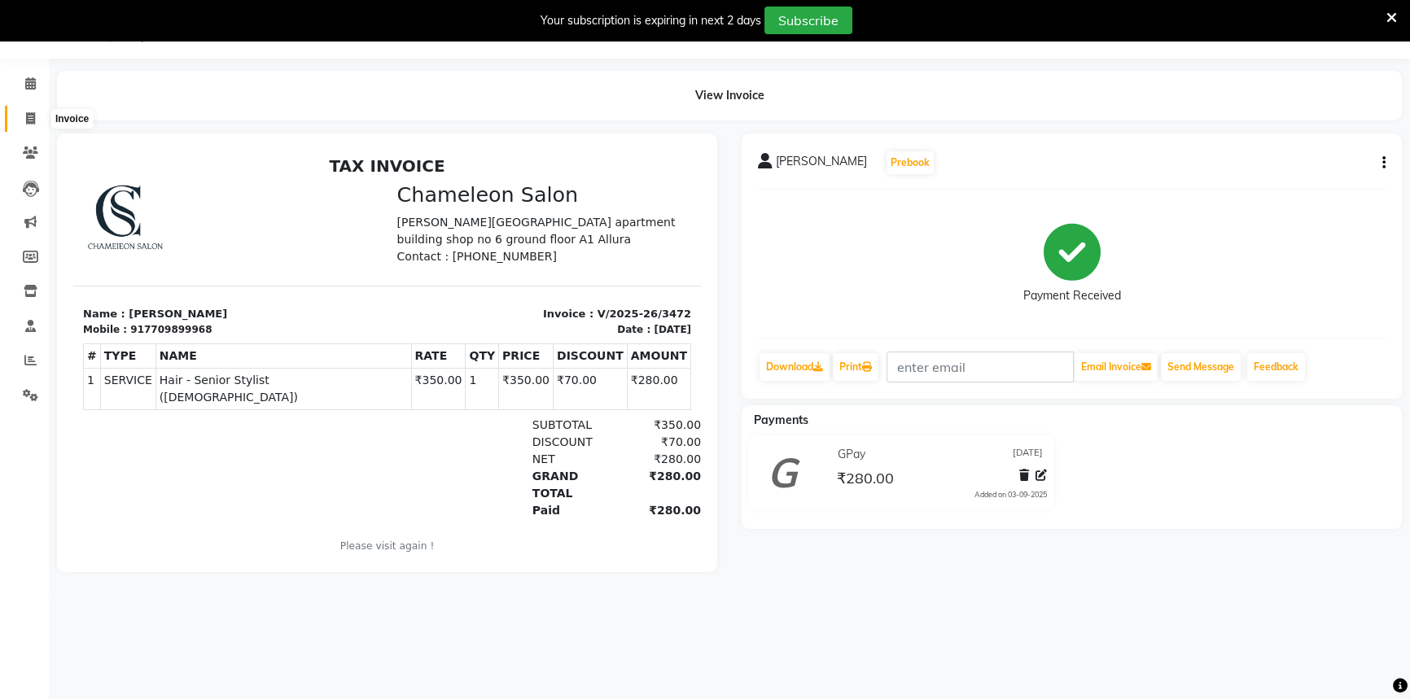
click at [35, 114] on span at bounding box center [30, 119] width 28 height 19
select select "service"
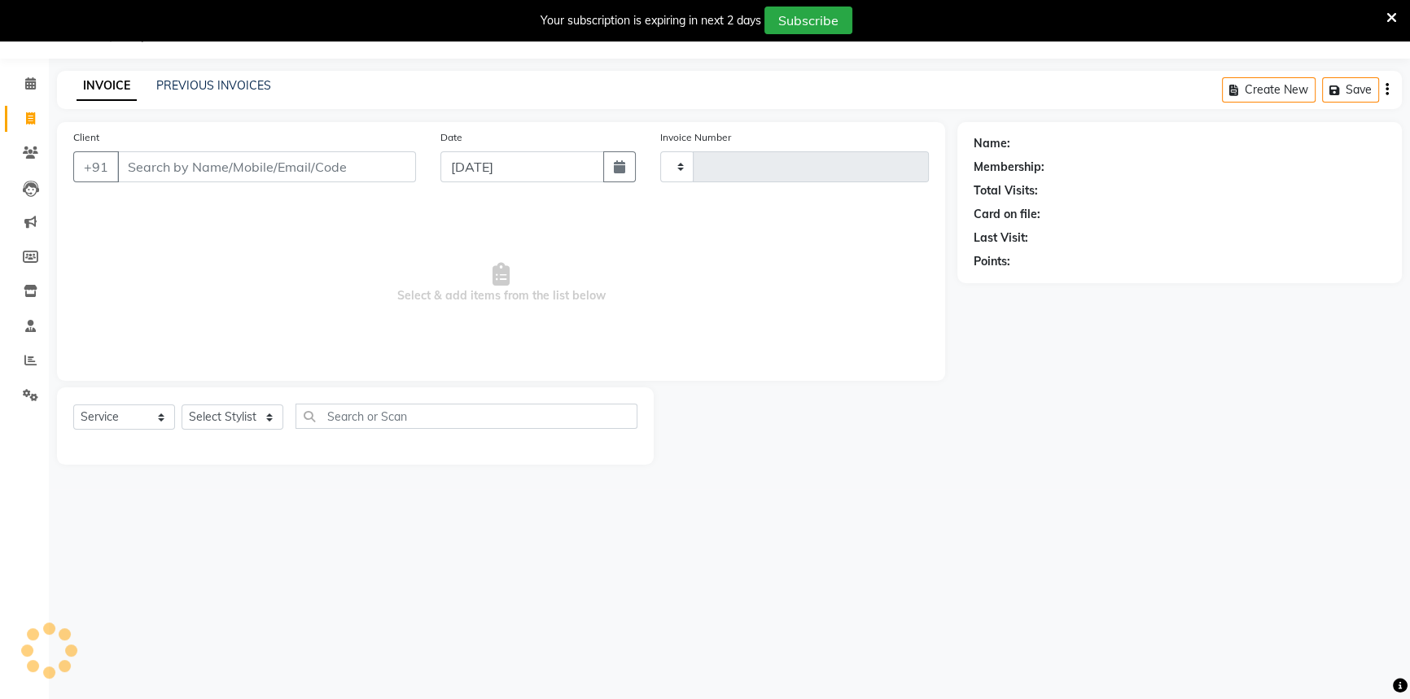
type input "3473"
select select "6724"
select select "58829"
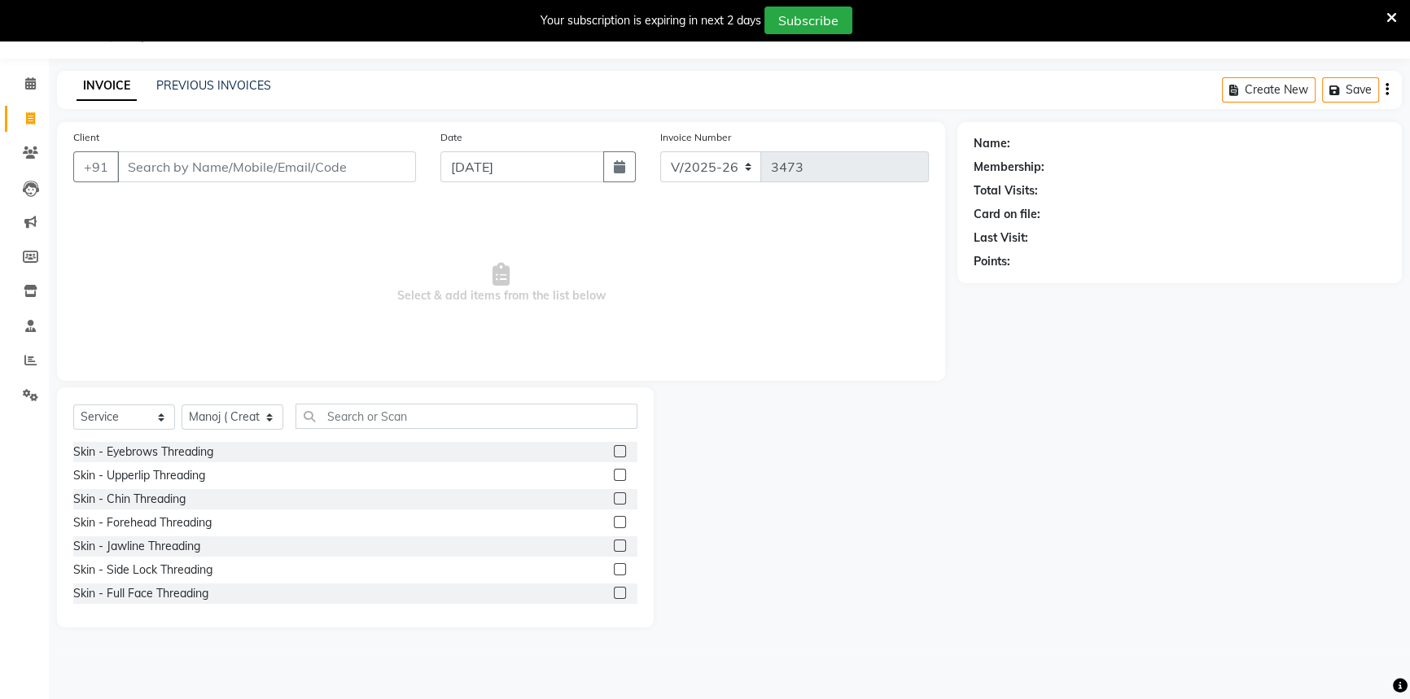
click at [191, 165] on input "Client" at bounding box center [266, 166] width 299 height 31
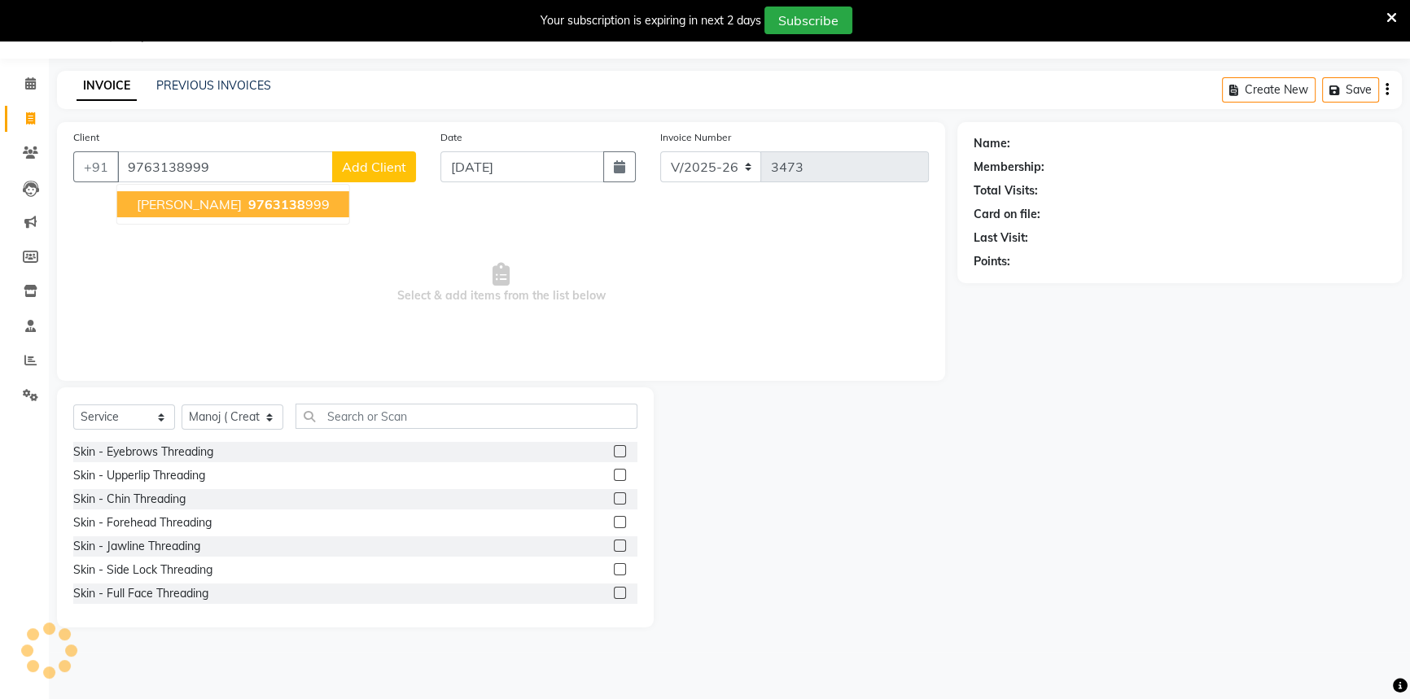
type input "9763138999"
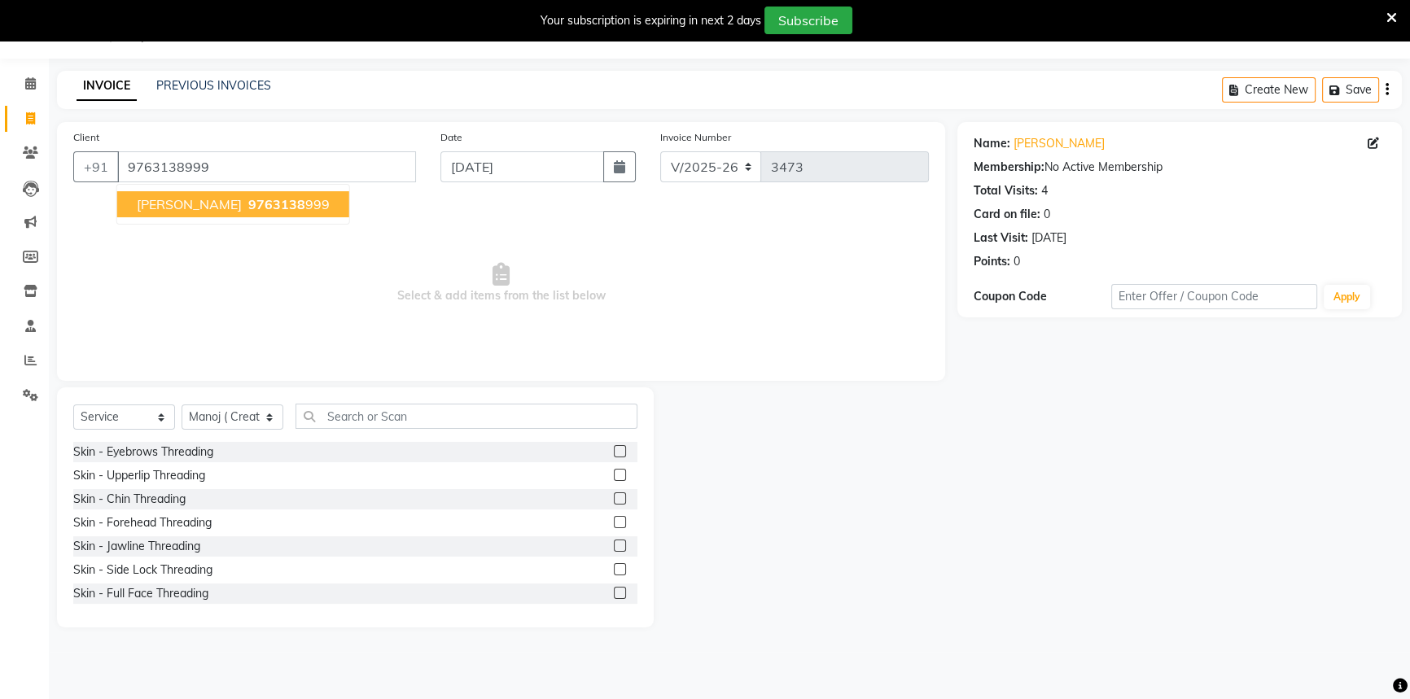
drag, startPoint x: 199, startPoint y: 207, endPoint x: 188, endPoint y: 208, distance: 11.4
click at [199, 208] on span "[PERSON_NAME]" at bounding box center [189, 204] width 105 height 16
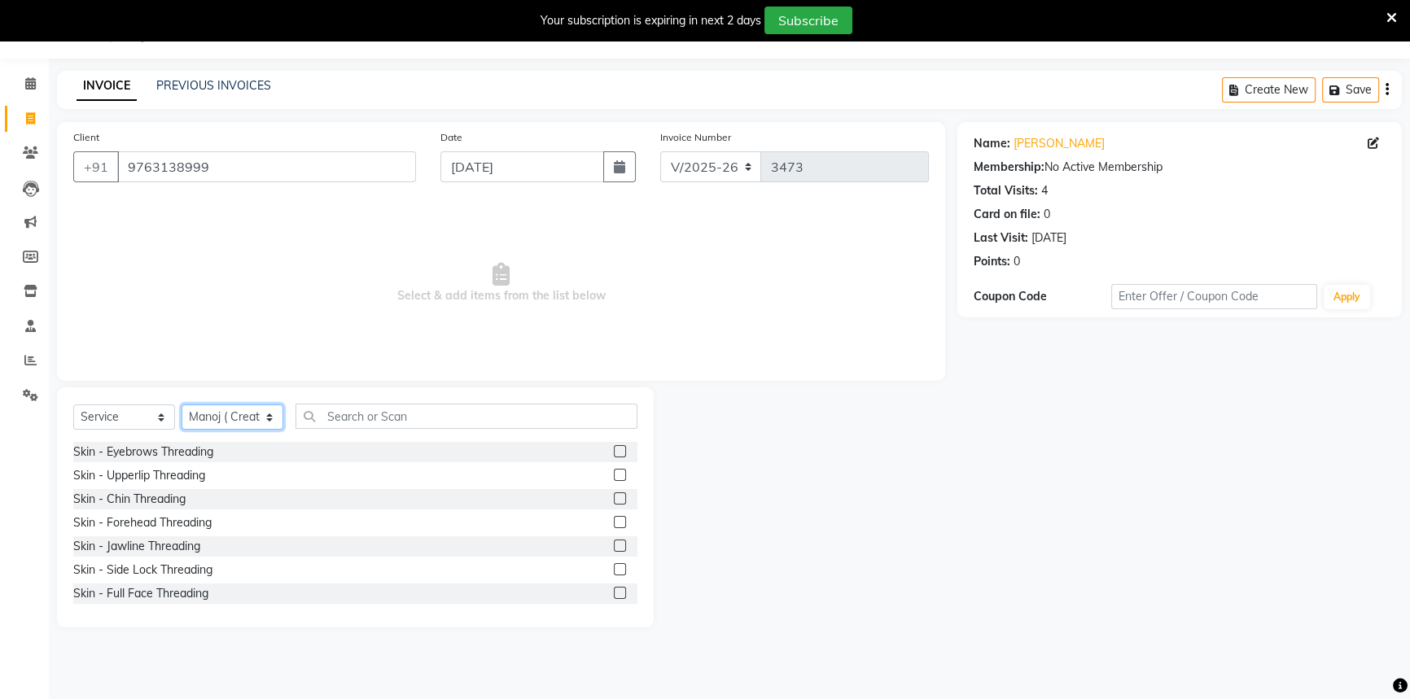
click at [244, 423] on select "Select Stylist Aditi [PERSON_NAME] [PERSON_NAME] ( Creative stylist ) [PERSON_N…" at bounding box center [233, 417] width 102 height 25
select select "61418"
click at [182, 405] on select "Select Stylist Aditi [PERSON_NAME] [PERSON_NAME] ( Creative stylist ) [PERSON_N…" at bounding box center [233, 417] width 102 height 25
drag, startPoint x: 326, startPoint y: 409, endPoint x: 318, endPoint y: 414, distance: 9.9
click at [327, 412] on input "text" at bounding box center [467, 416] width 342 height 25
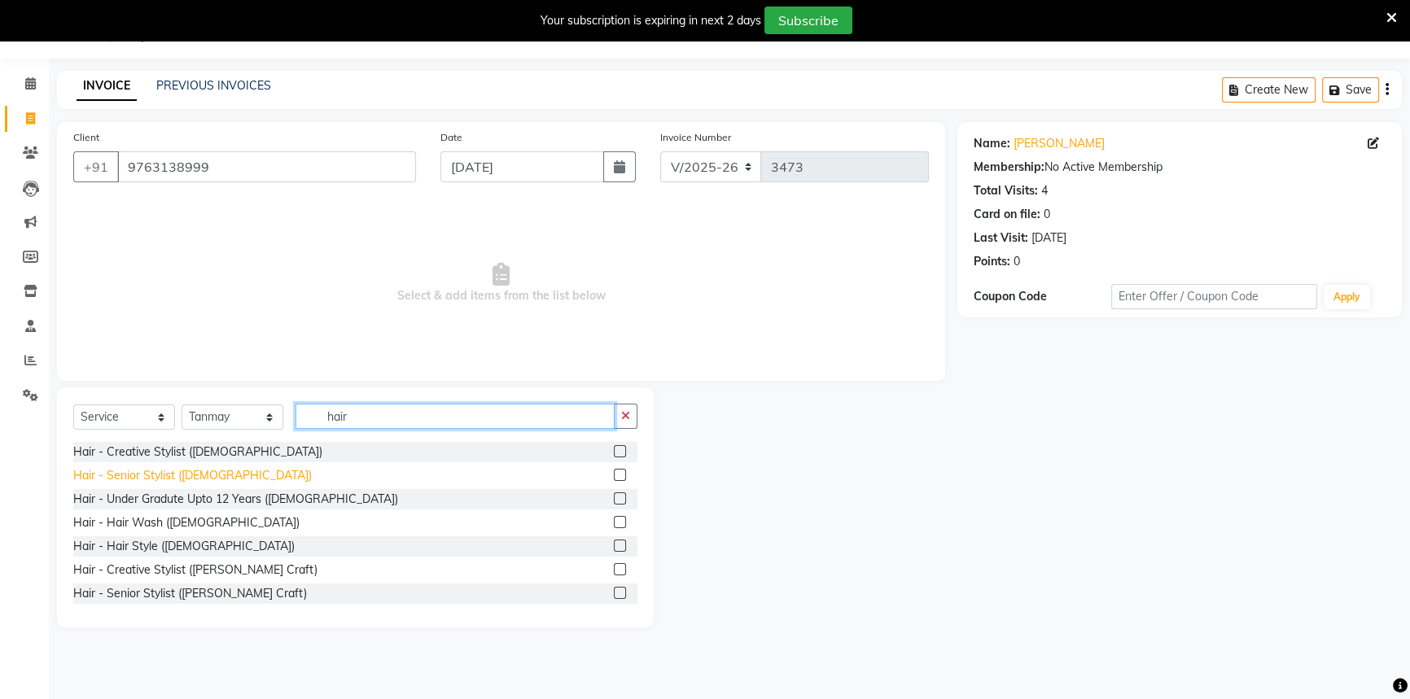
type input "hair"
click at [145, 468] on div "Hair - Senior Stylist ([DEMOGRAPHIC_DATA])" at bounding box center [192, 475] width 239 height 17
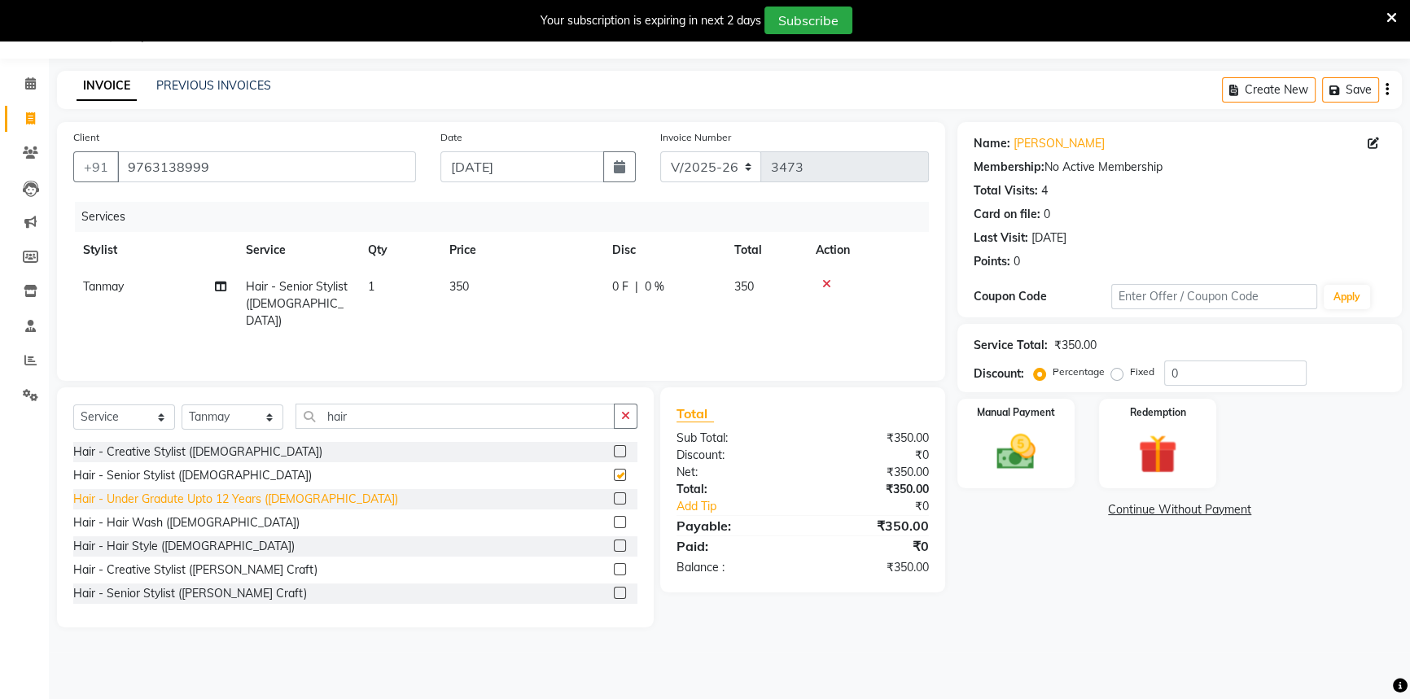
checkbox input "false"
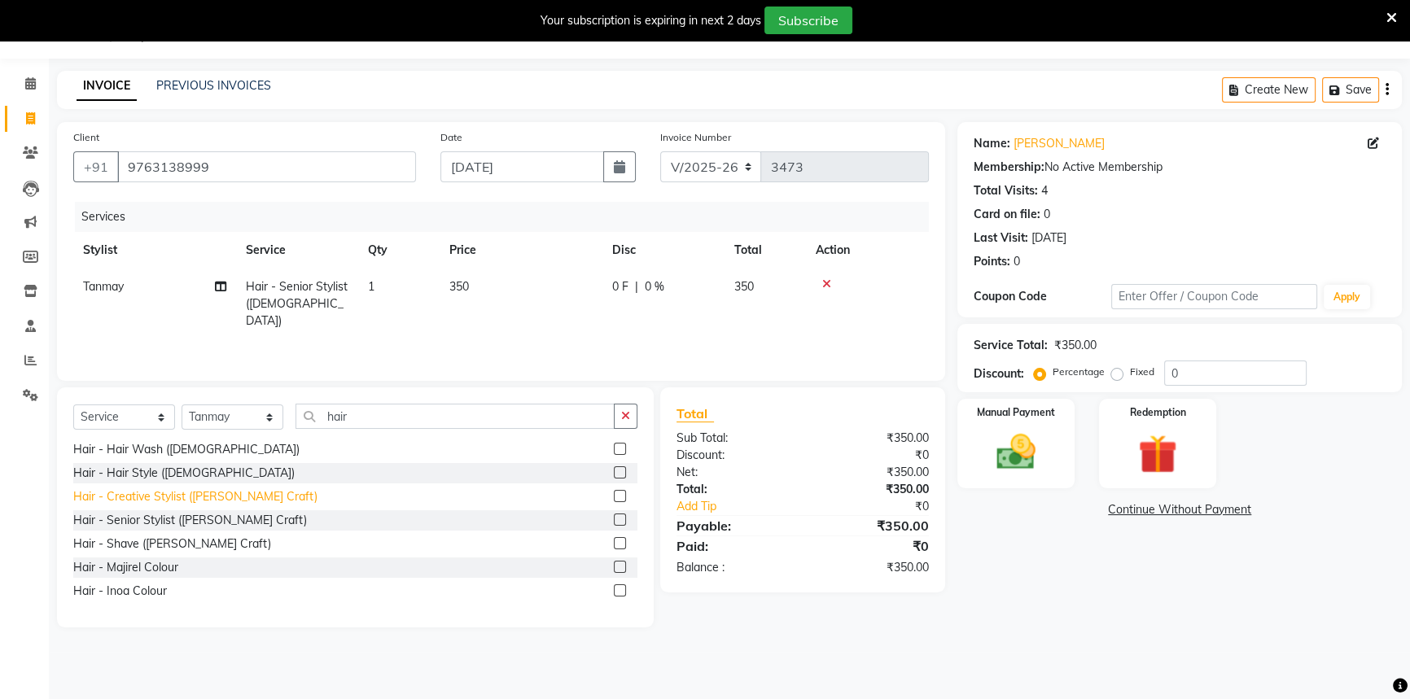
drag, startPoint x: 152, startPoint y: 537, endPoint x: 144, endPoint y: 540, distance: 8.8
click at [150, 537] on div "Hair - Shave ([PERSON_NAME] Craft)" at bounding box center [172, 544] width 198 height 17
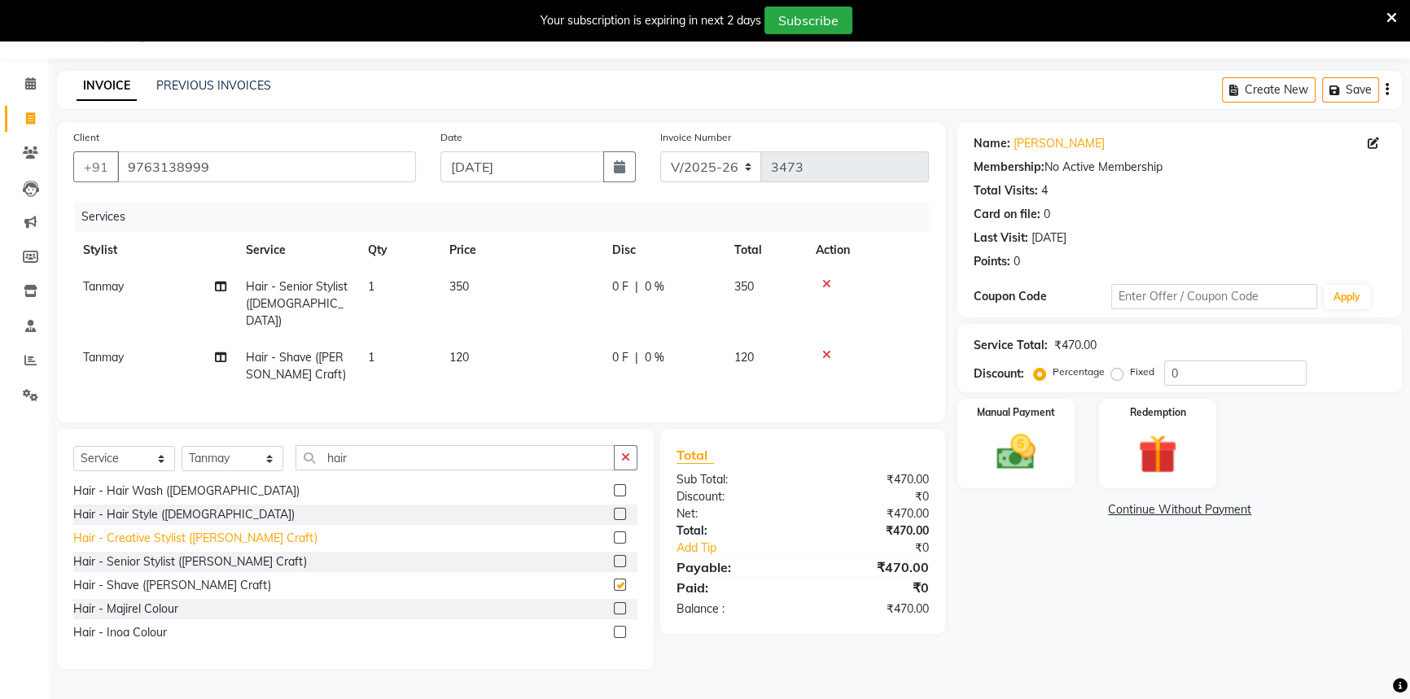
checkbox input "false"
click at [128, 602] on div "Hair - Majirel Colour" at bounding box center [125, 609] width 105 height 17
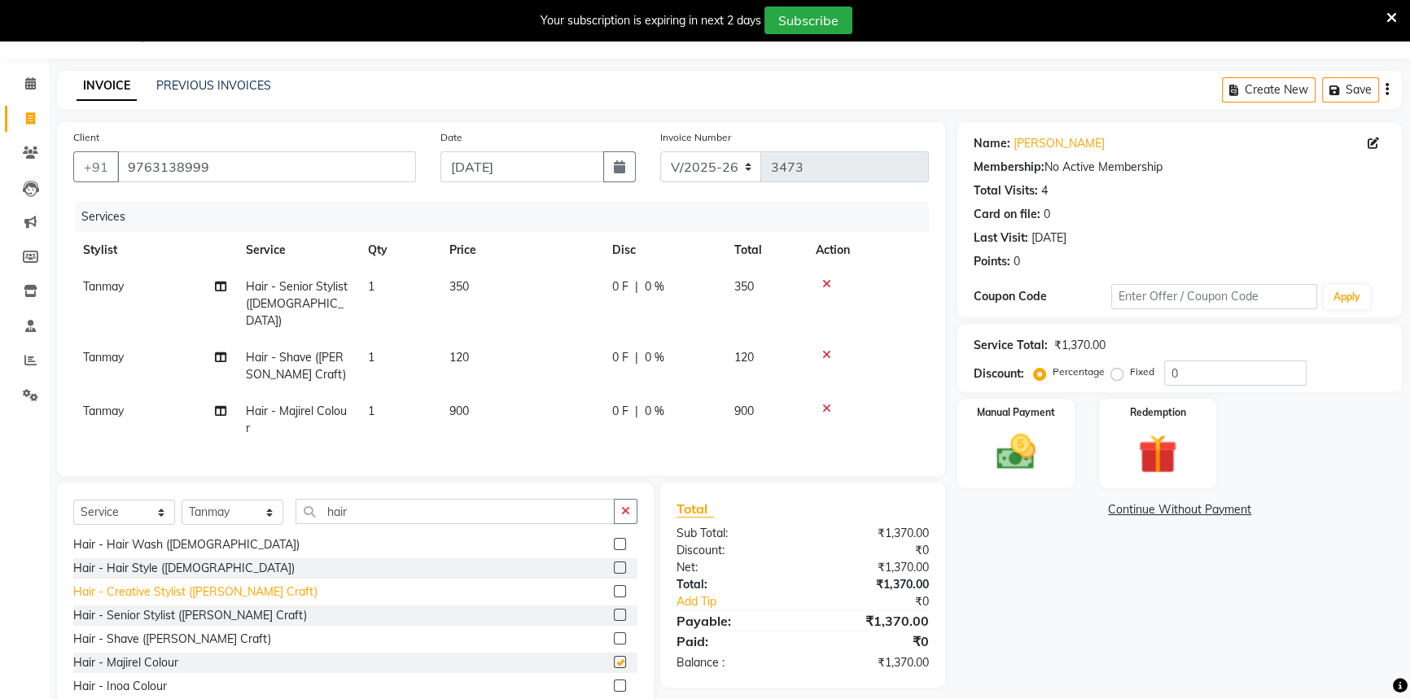
checkbox input "false"
click at [638, 403] on div "0 F | 0 %" at bounding box center [663, 411] width 103 height 17
select select "61418"
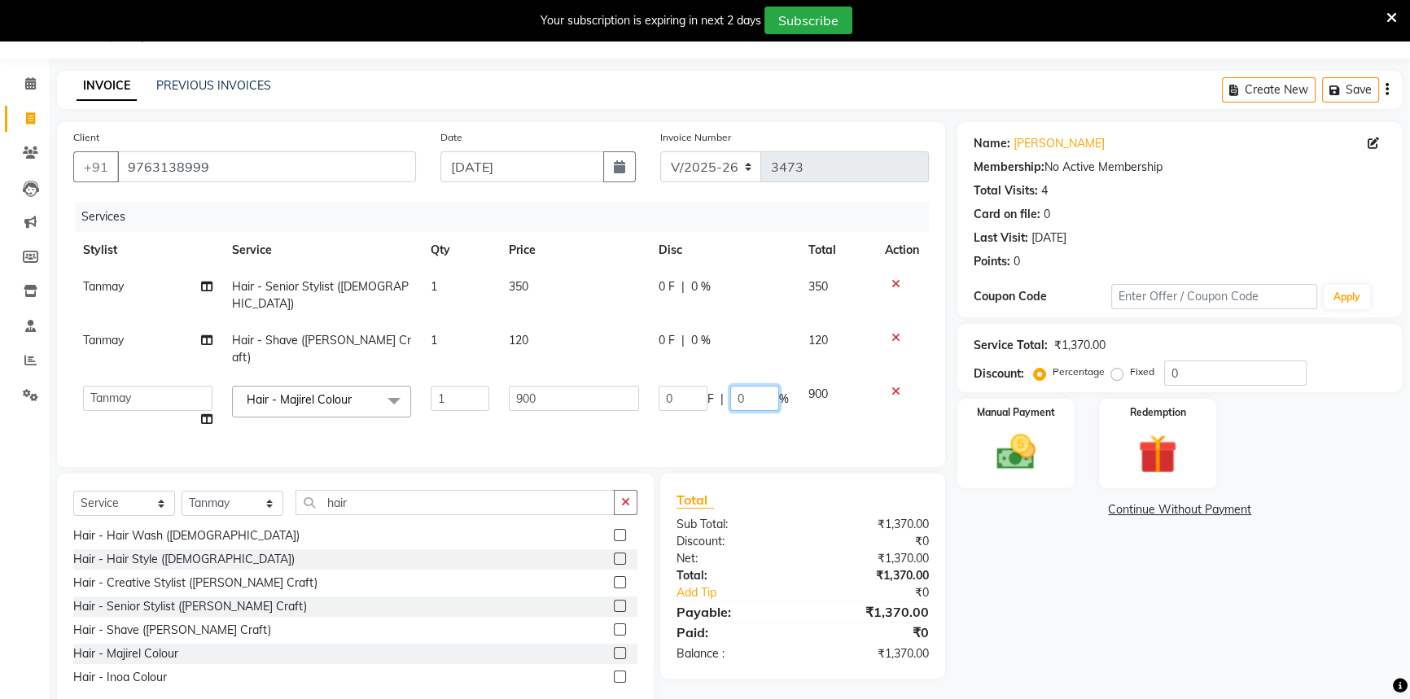
click at [737, 386] on input "0" at bounding box center [754, 398] width 49 height 25
type input "20"
click at [725, 287] on tr "[PERSON_NAME] Hair - Senior Stylist ([DEMOGRAPHIC_DATA]) 1 350 0 F | 0 % 350" at bounding box center [501, 296] width 856 height 54
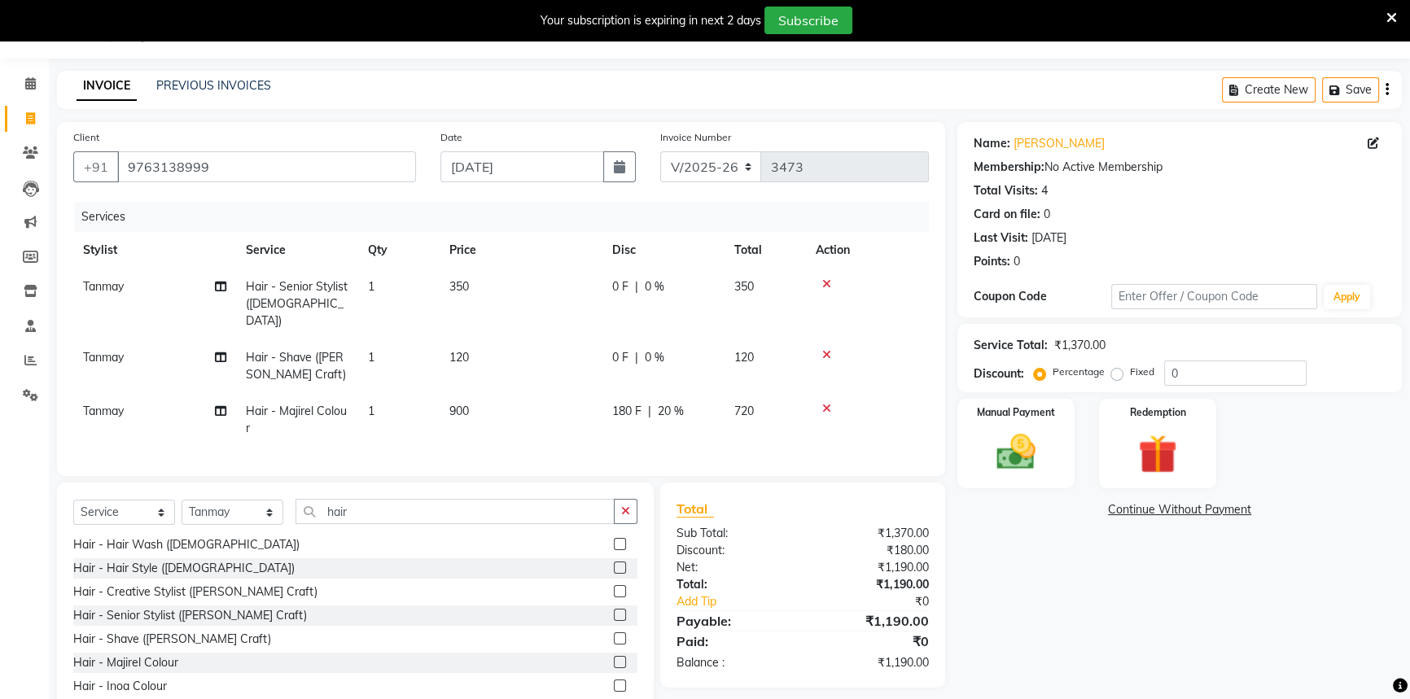
click at [645, 291] on span "0 %" at bounding box center [655, 286] width 20 height 17
select select "61418"
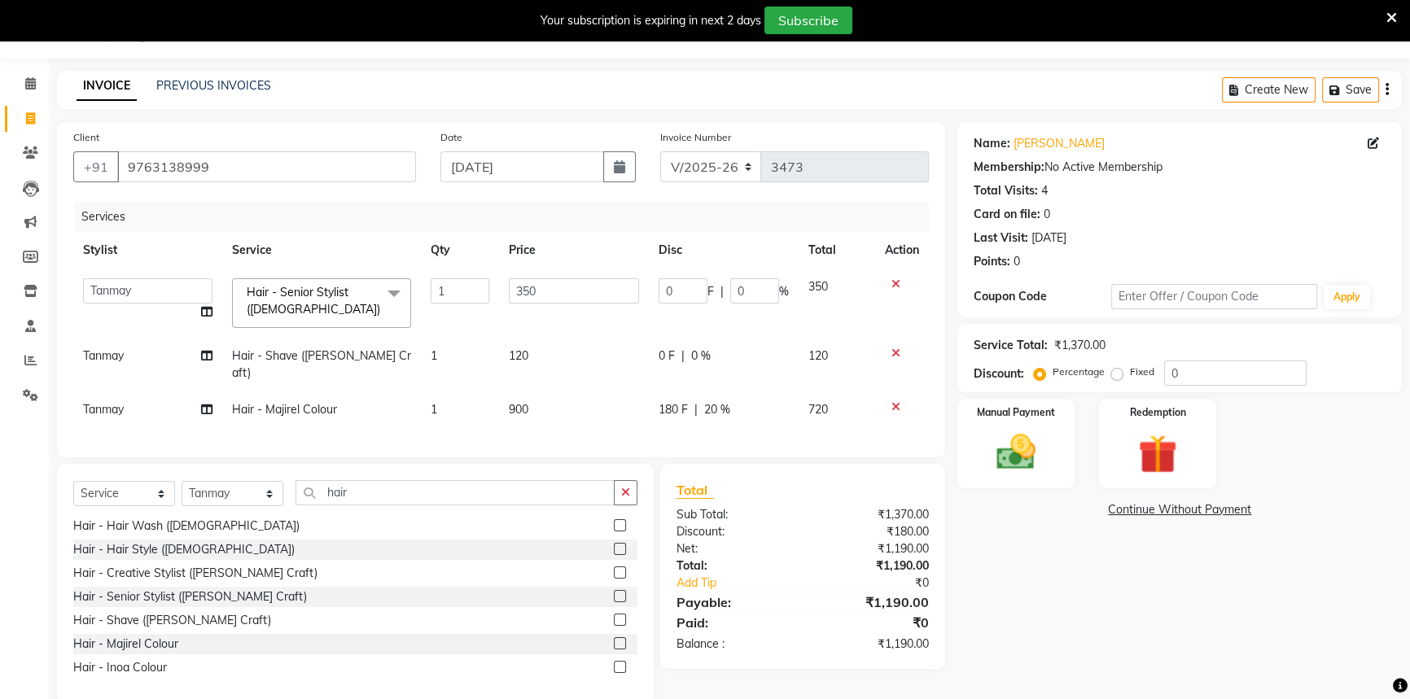
click at [725, 286] on div "0 F | 0 %" at bounding box center [724, 290] width 130 height 25
click at [732, 286] on input "0" at bounding box center [754, 290] width 49 height 25
type input "20"
click at [725, 305] on tr "Aditi [PERSON_NAME] [PERSON_NAME] ( Creative stylist ) [PERSON_NAME] rohit [PER…" at bounding box center [501, 303] width 856 height 69
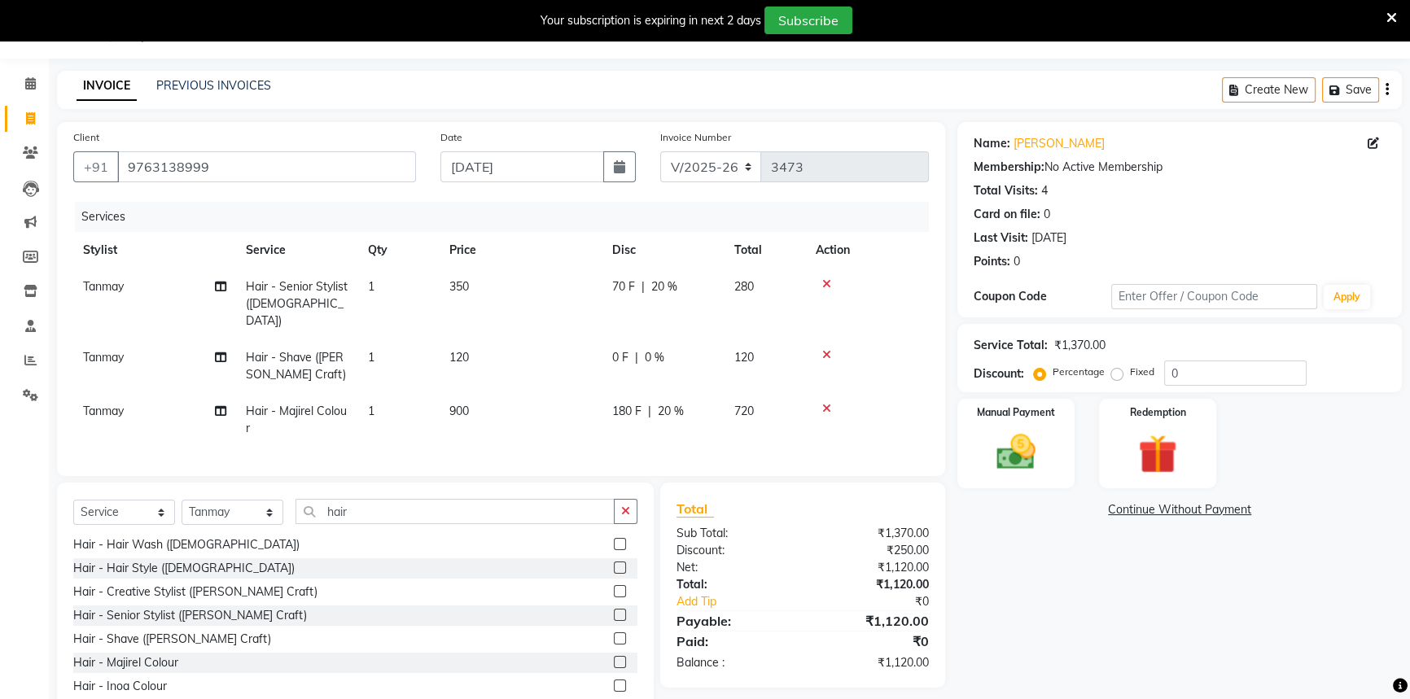
click at [473, 340] on td "120" at bounding box center [521, 367] width 163 height 54
select select "61418"
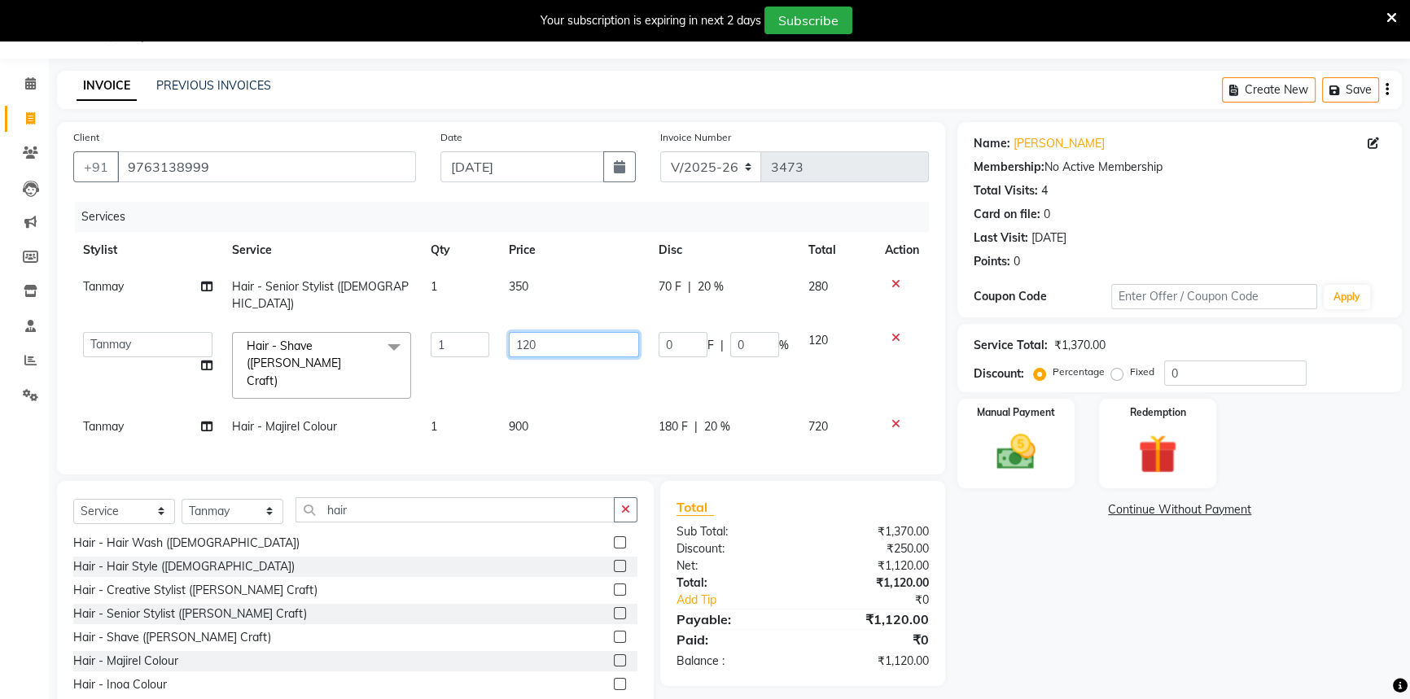
click at [544, 332] on input "120" at bounding box center [574, 344] width 130 height 25
type input "1"
type input "100"
click at [562, 309] on tbody "[PERSON_NAME] Hair - Senior Stylist ([DEMOGRAPHIC_DATA]) 1 350 70 F | 20 % 280 …" at bounding box center [501, 357] width 856 height 177
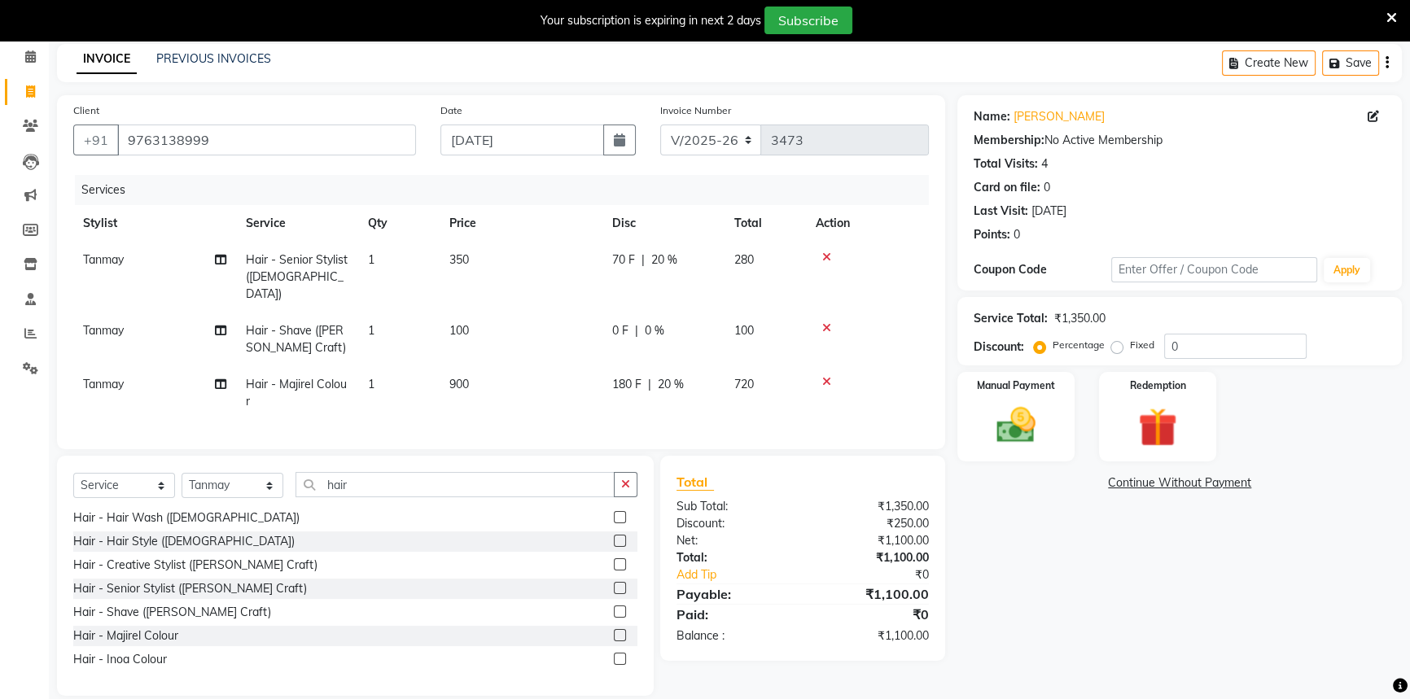
scroll to position [82, 0]
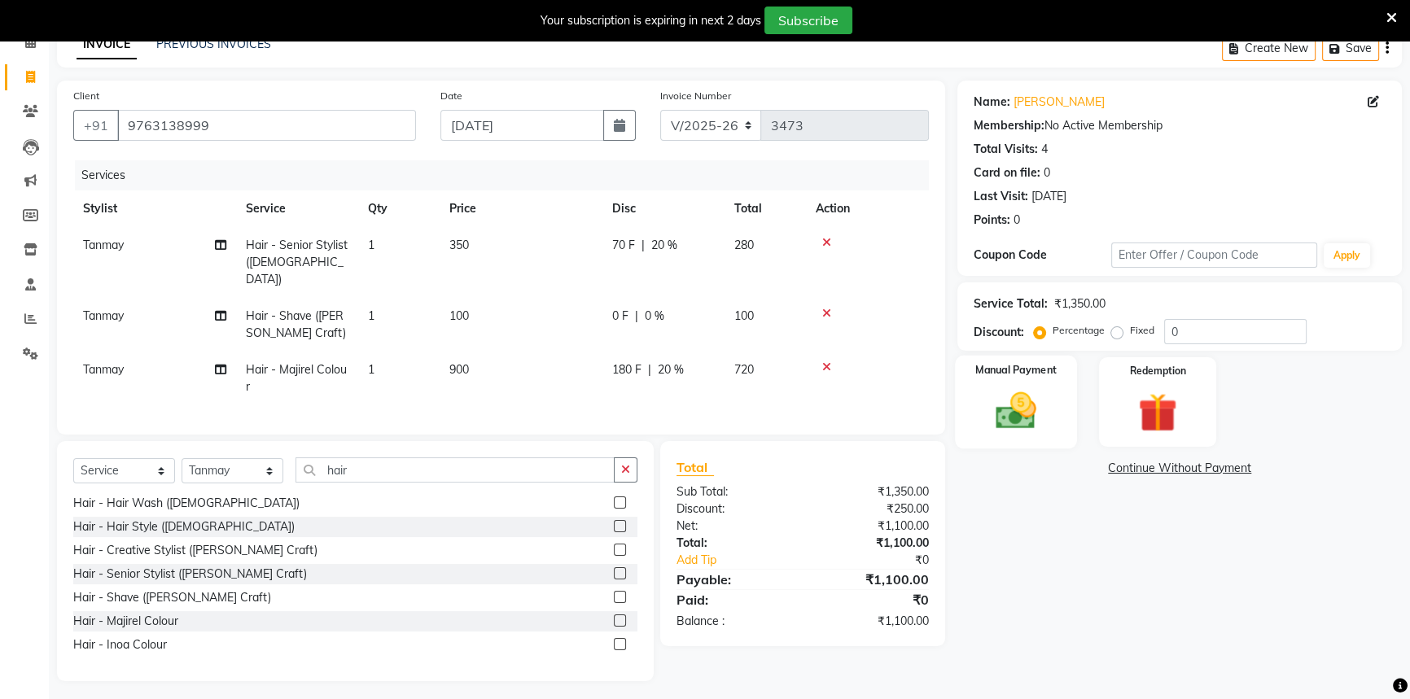
click at [1006, 414] on img at bounding box center [1017, 411] width 66 height 46
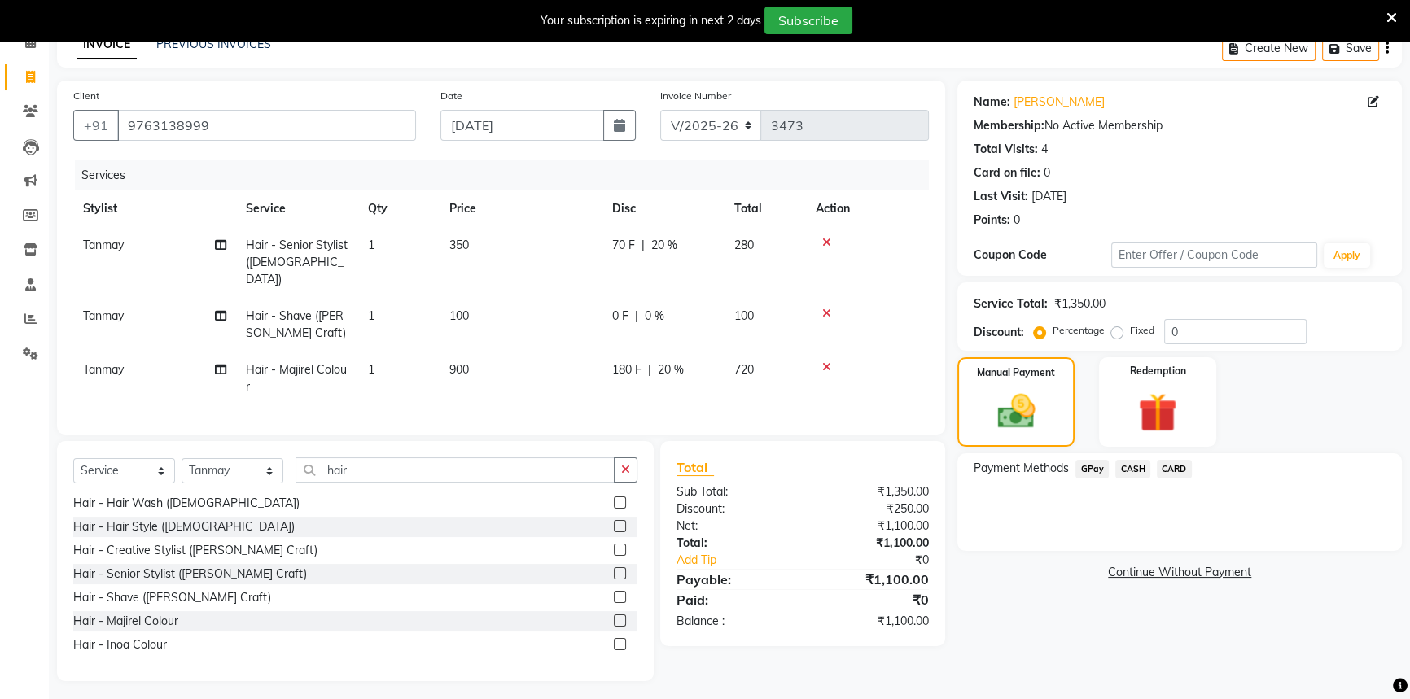
click at [1101, 467] on span "GPay" at bounding box center [1092, 469] width 33 height 19
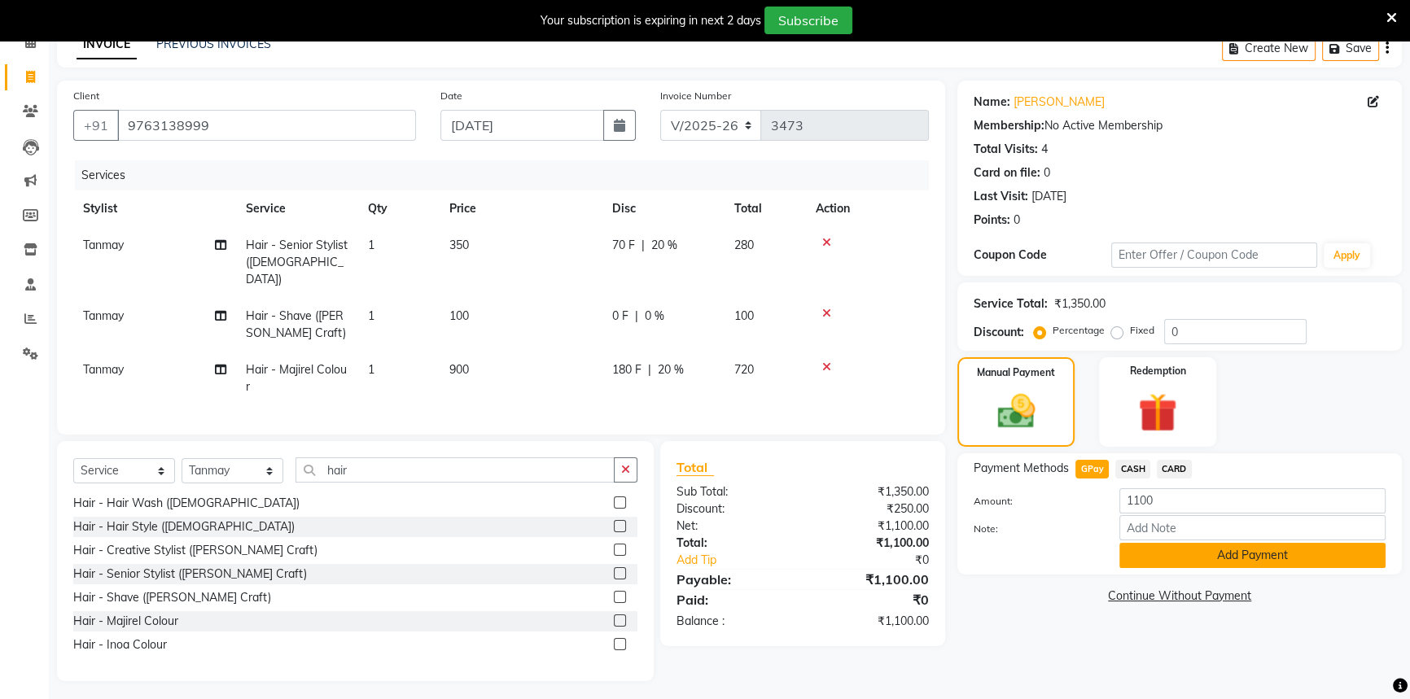
click at [1164, 550] on button "Add Payment" at bounding box center [1252, 555] width 266 height 25
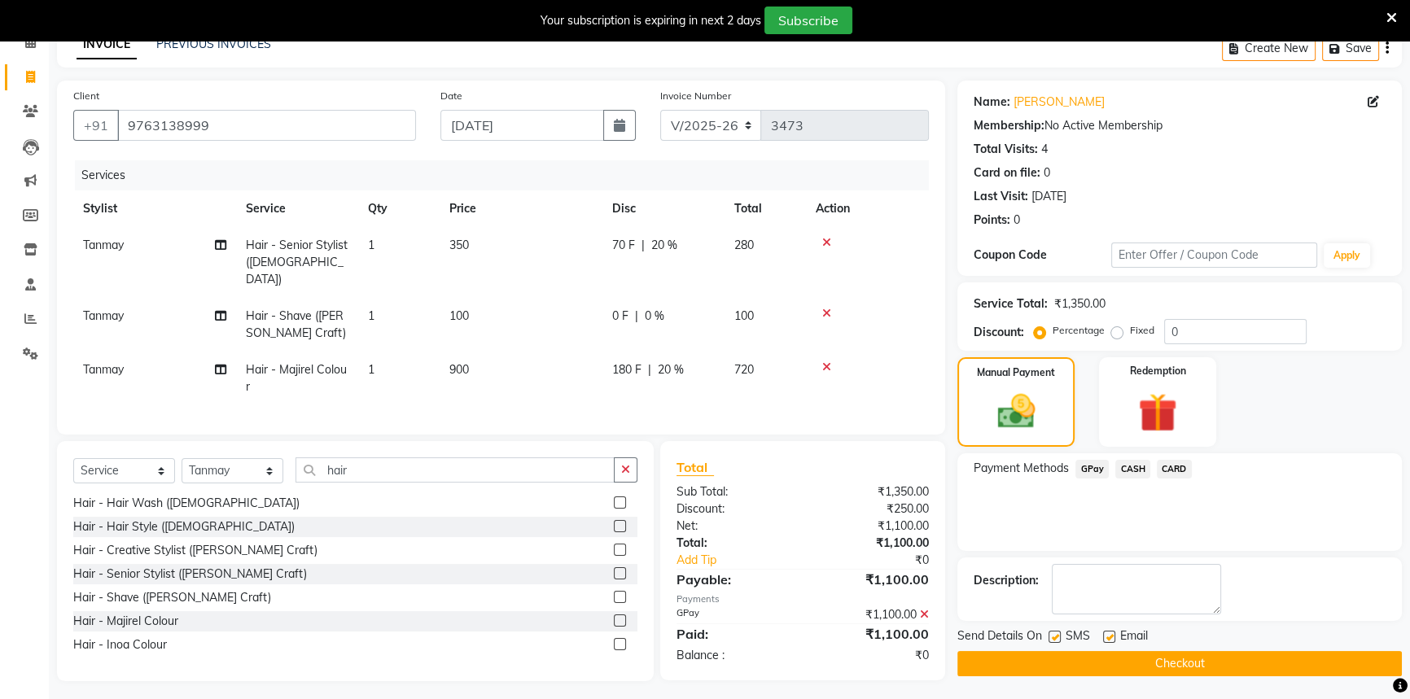
click at [1078, 663] on button "Checkout" at bounding box center [1179, 663] width 445 height 25
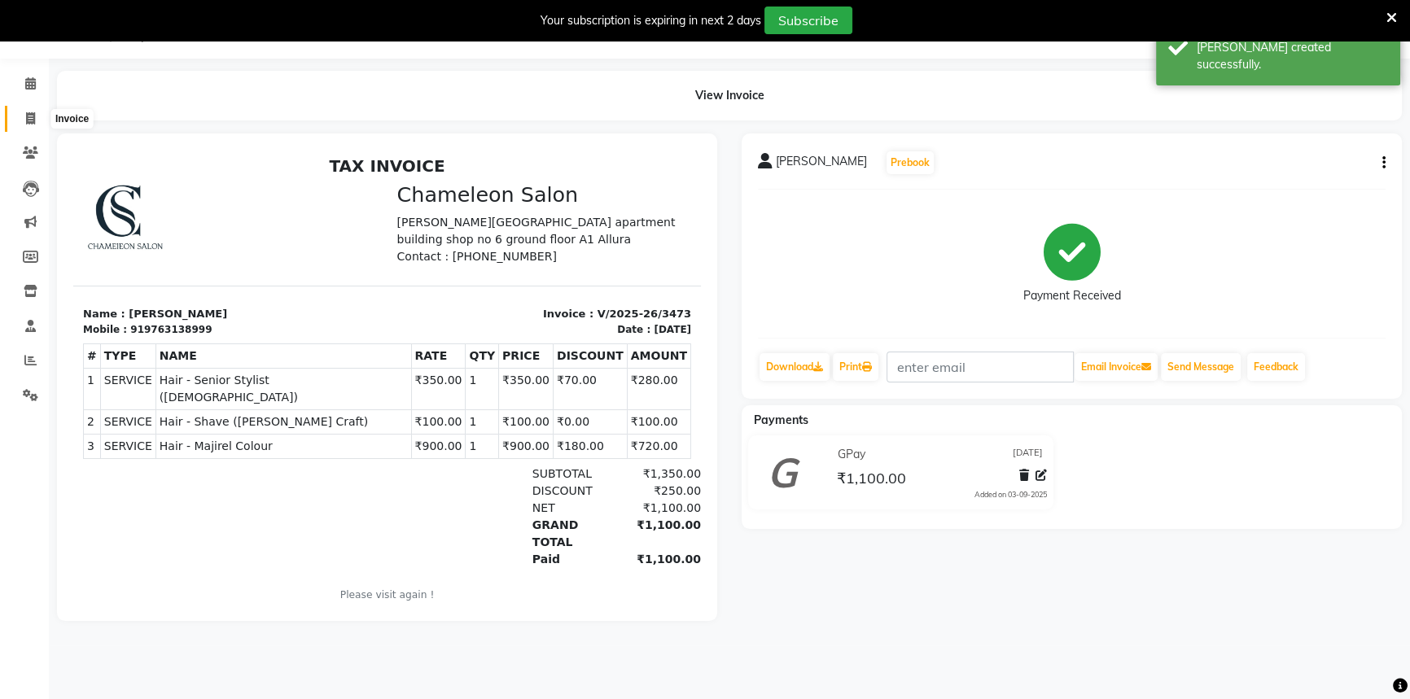
click at [33, 118] on icon at bounding box center [30, 118] width 9 height 12
select select "6724"
select select "service"
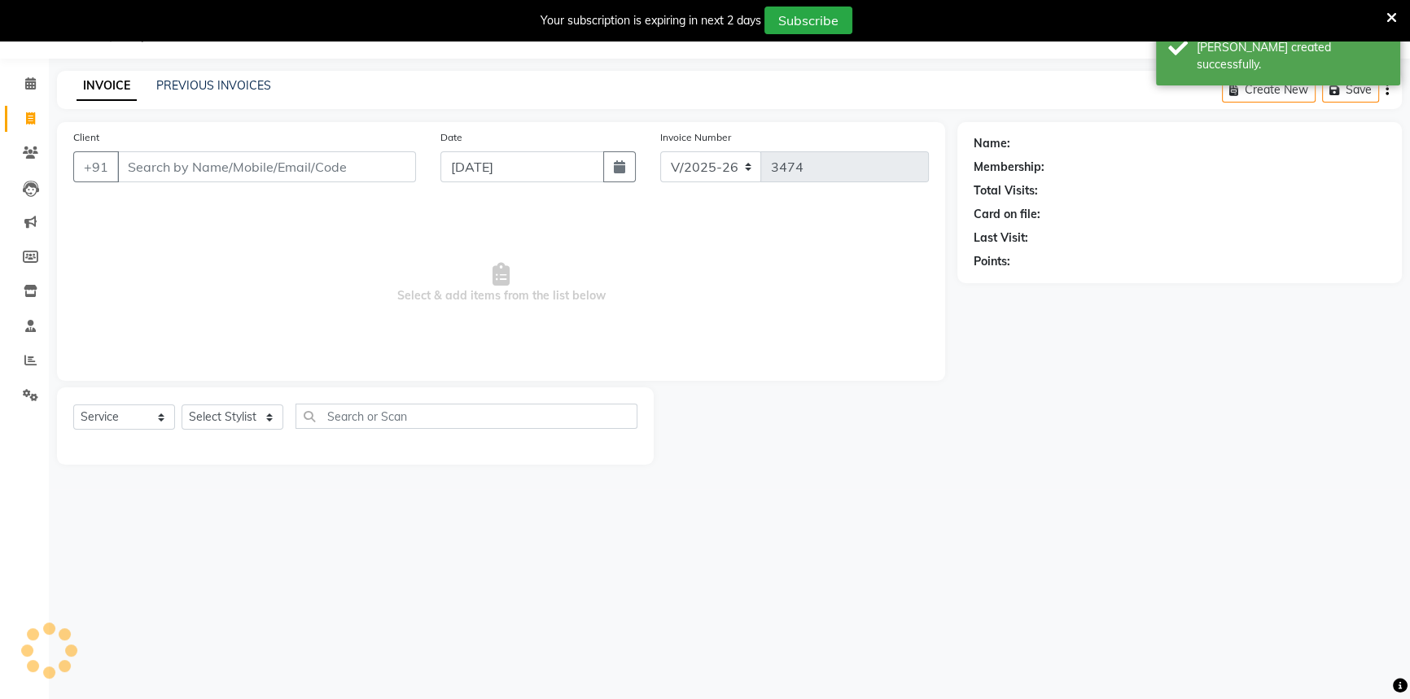
select select "58829"
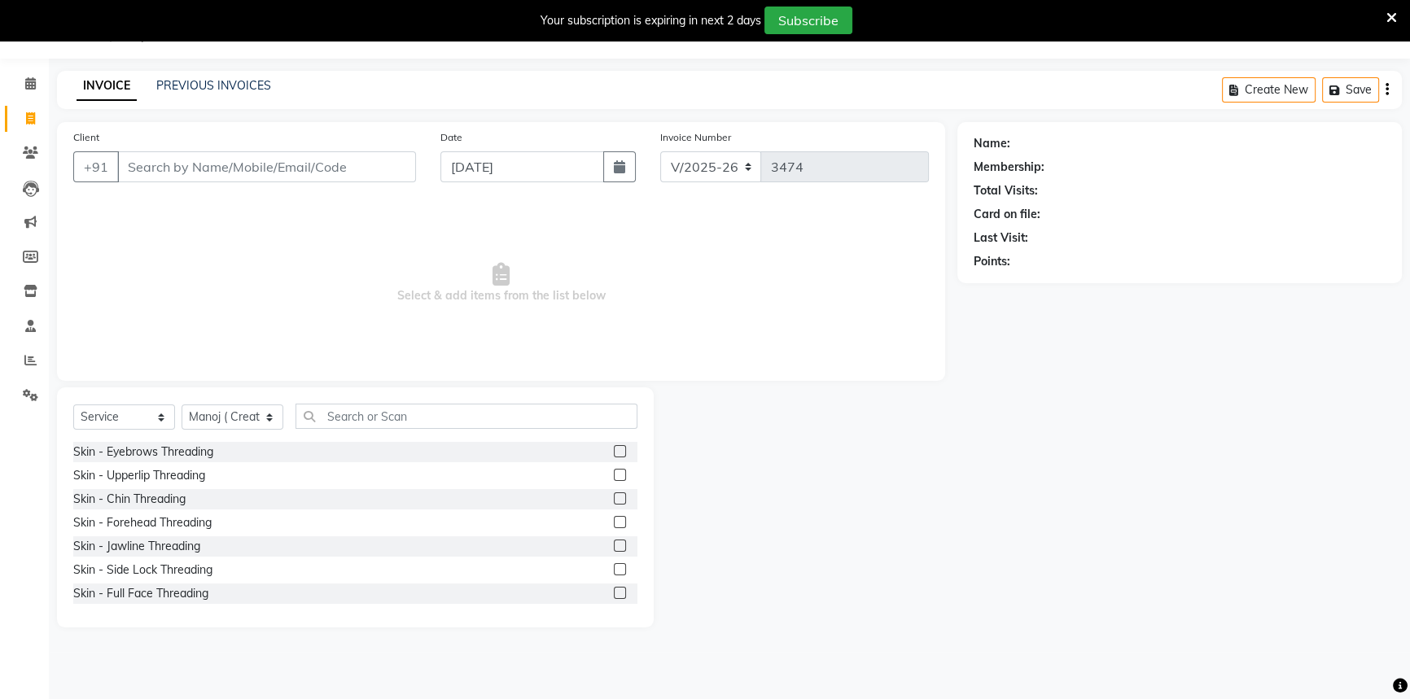
click at [171, 156] on input "Client" at bounding box center [266, 166] width 299 height 31
click at [181, 138] on div "Client +91" at bounding box center [244, 162] width 367 height 67
click at [178, 156] on input "Client" at bounding box center [266, 166] width 299 height 31
click at [173, 136] on div "Client +91" at bounding box center [244, 162] width 367 height 67
click at [221, 157] on input "Client" at bounding box center [266, 166] width 299 height 31
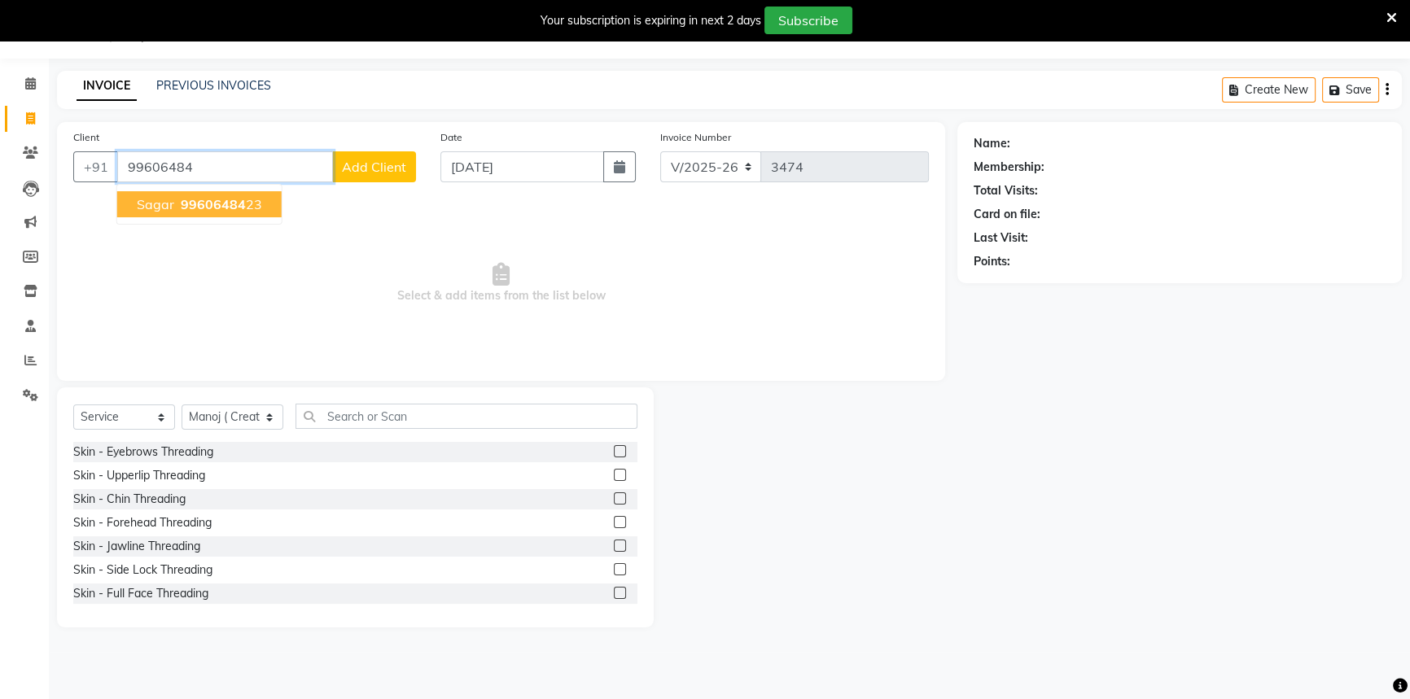
click at [181, 203] on span "99606484" at bounding box center [213, 204] width 65 height 16
type input "9960648423"
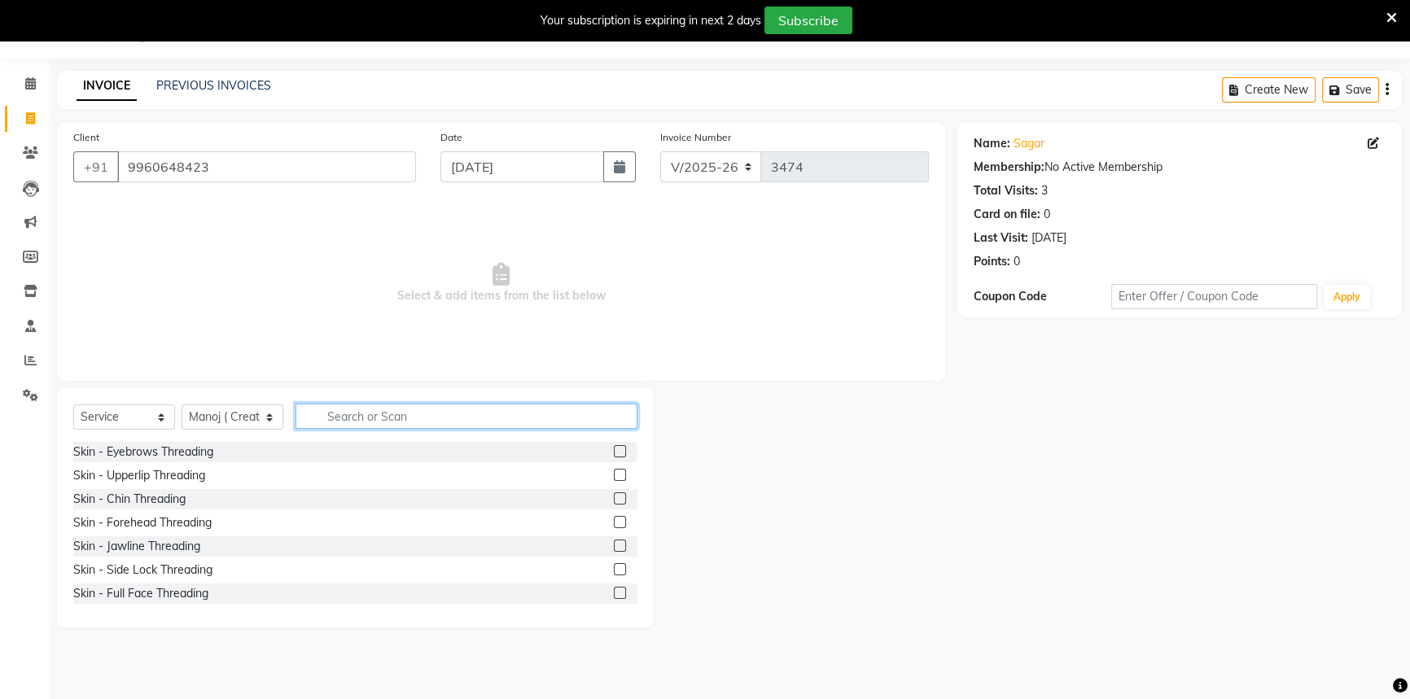
click at [442, 418] on input "text" at bounding box center [467, 416] width 342 height 25
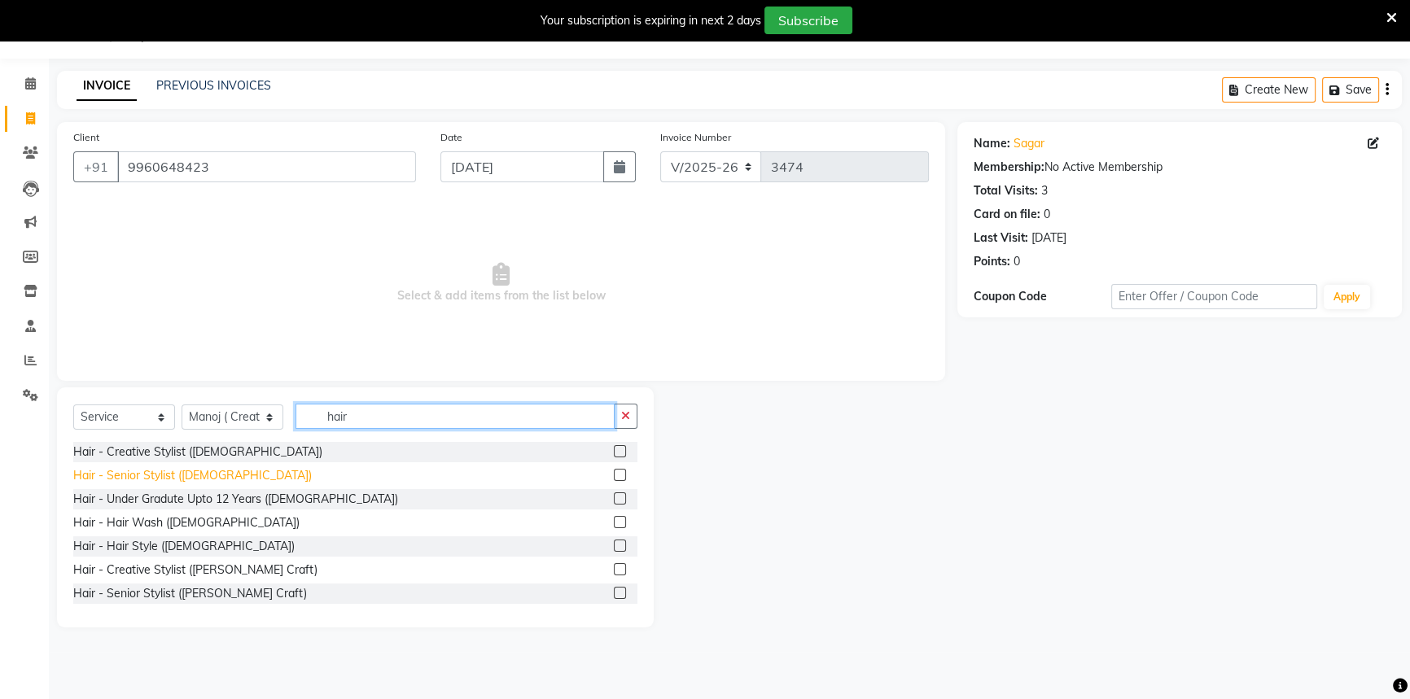
type input "hair"
click at [168, 474] on div "Hair - Senior Stylist ([DEMOGRAPHIC_DATA])" at bounding box center [192, 475] width 239 height 17
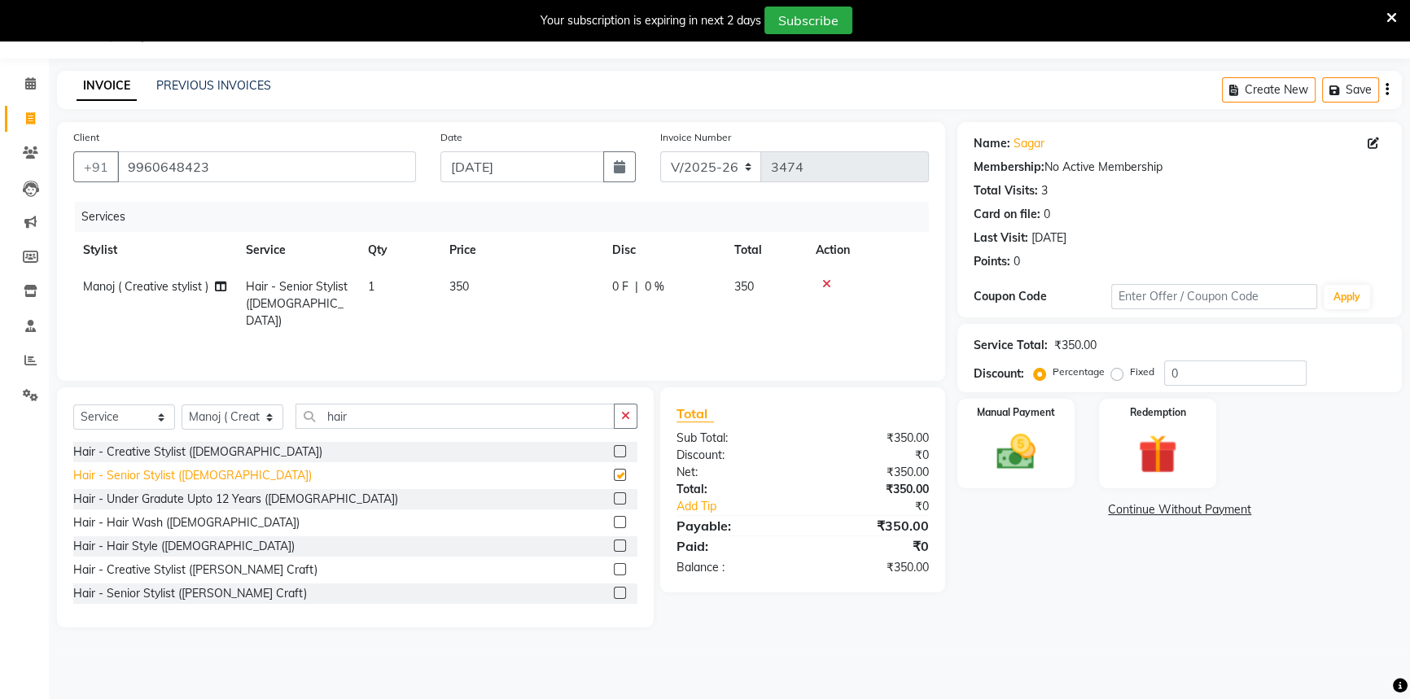
checkbox input "false"
click at [635, 418] on button "button" at bounding box center [626, 416] width 24 height 25
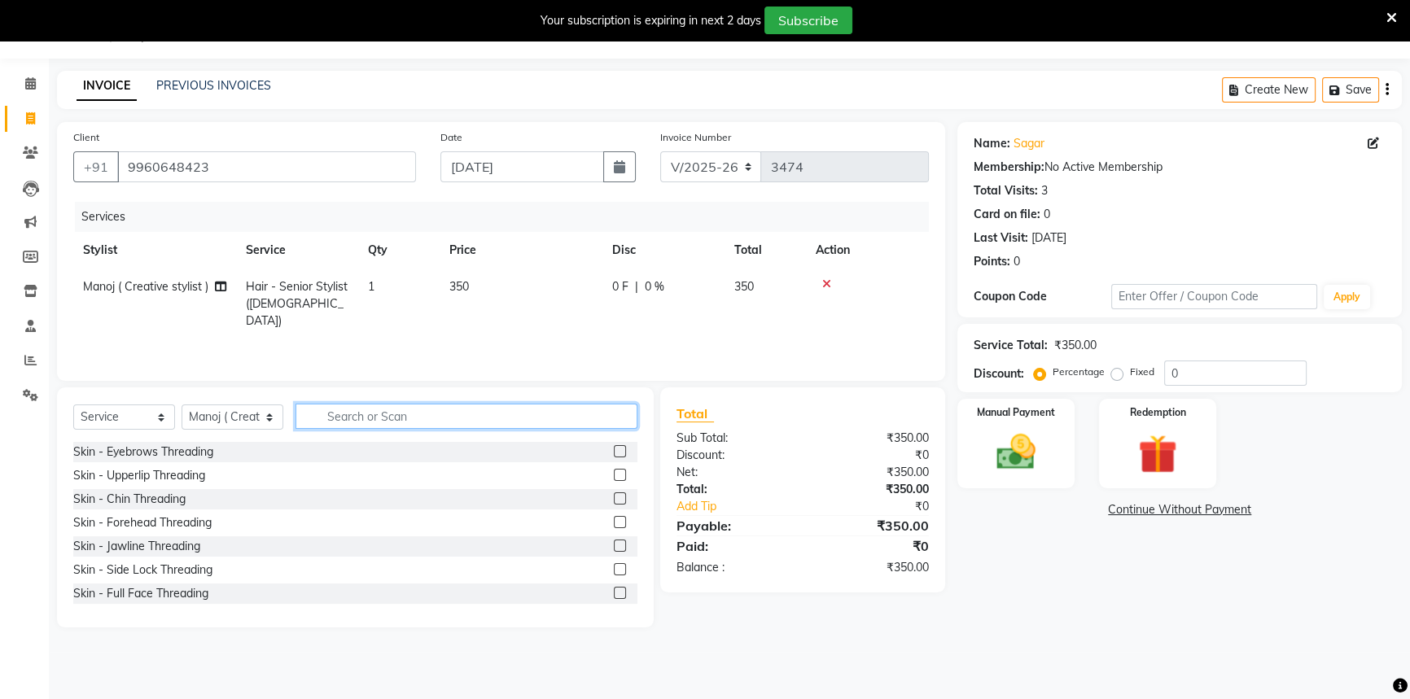
click at [588, 416] on input "text" at bounding box center [467, 416] width 342 height 25
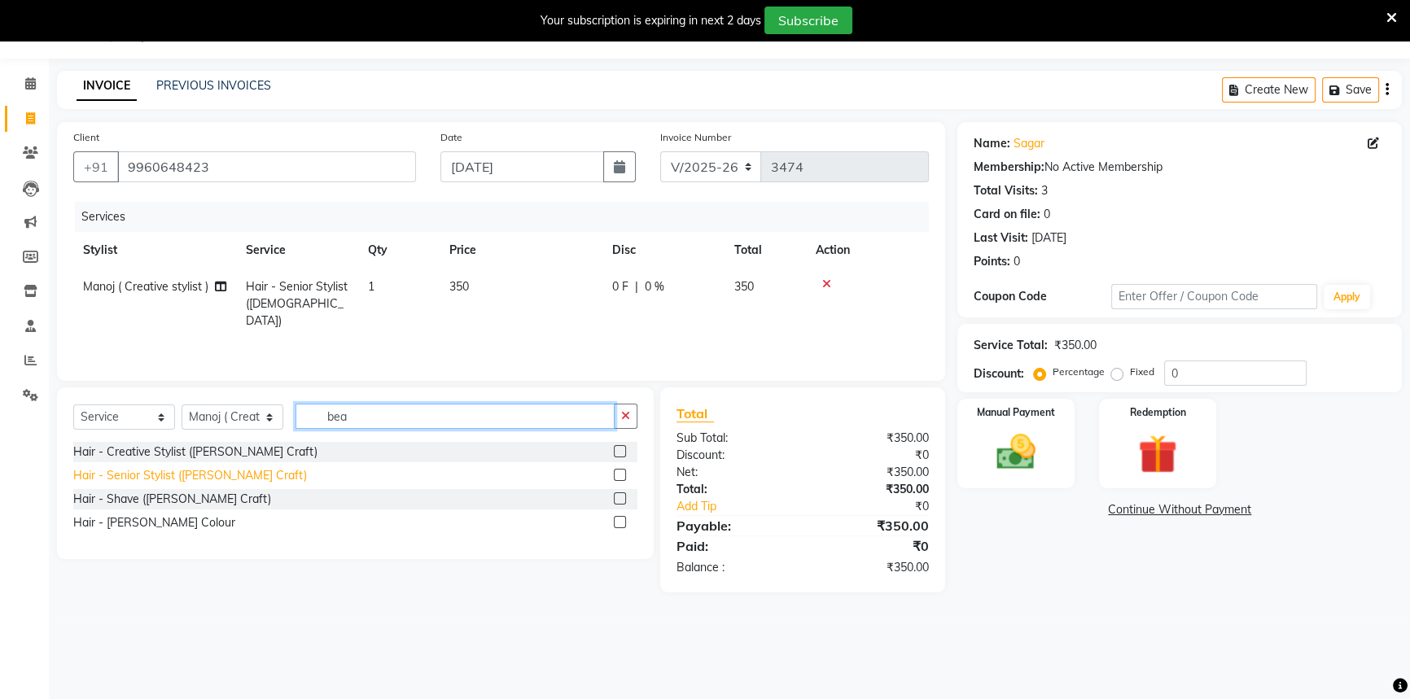
type input "bea"
click at [137, 471] on div "Hair - Senior Stylist ([PERSON_NAME] Craft)" at bounding box center [190, 475] width 234 height 17
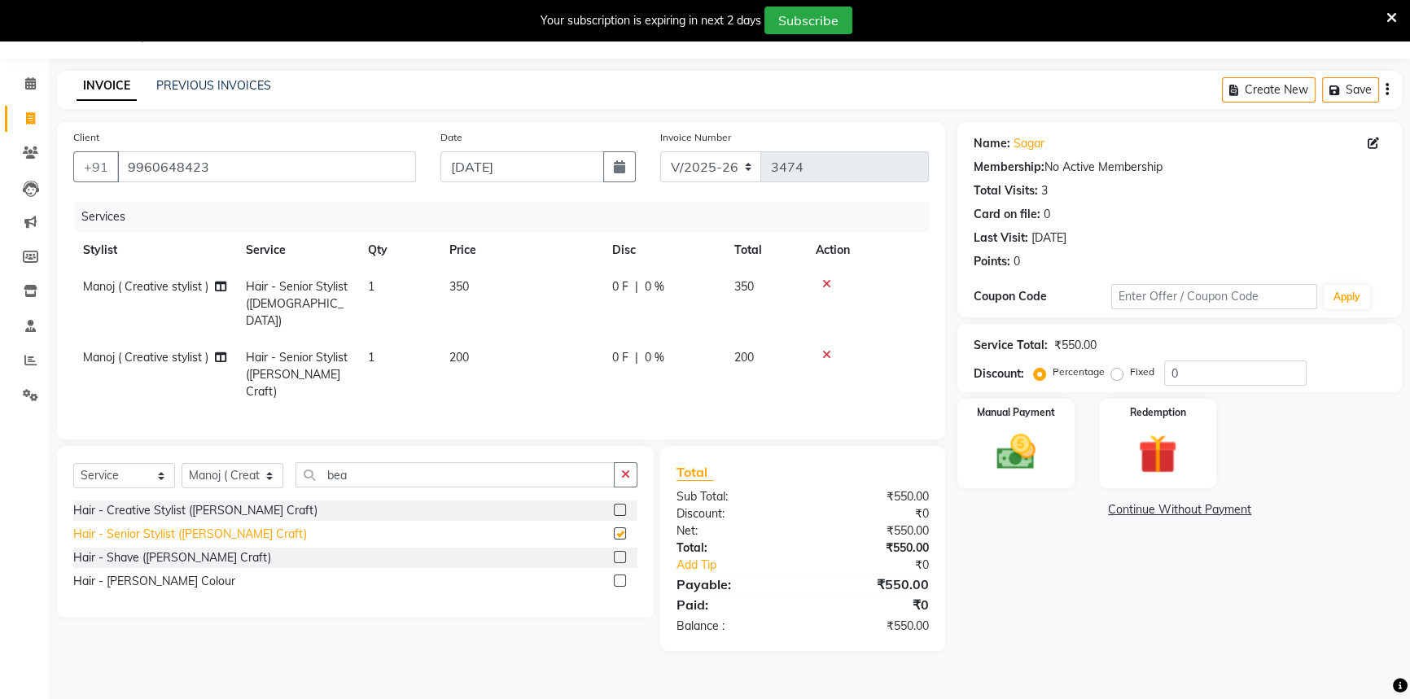
checkbox input "false"
click at [649, 283] on span "0 %" at bounding box center [655, 286] width 20 height 17
select select "58829"
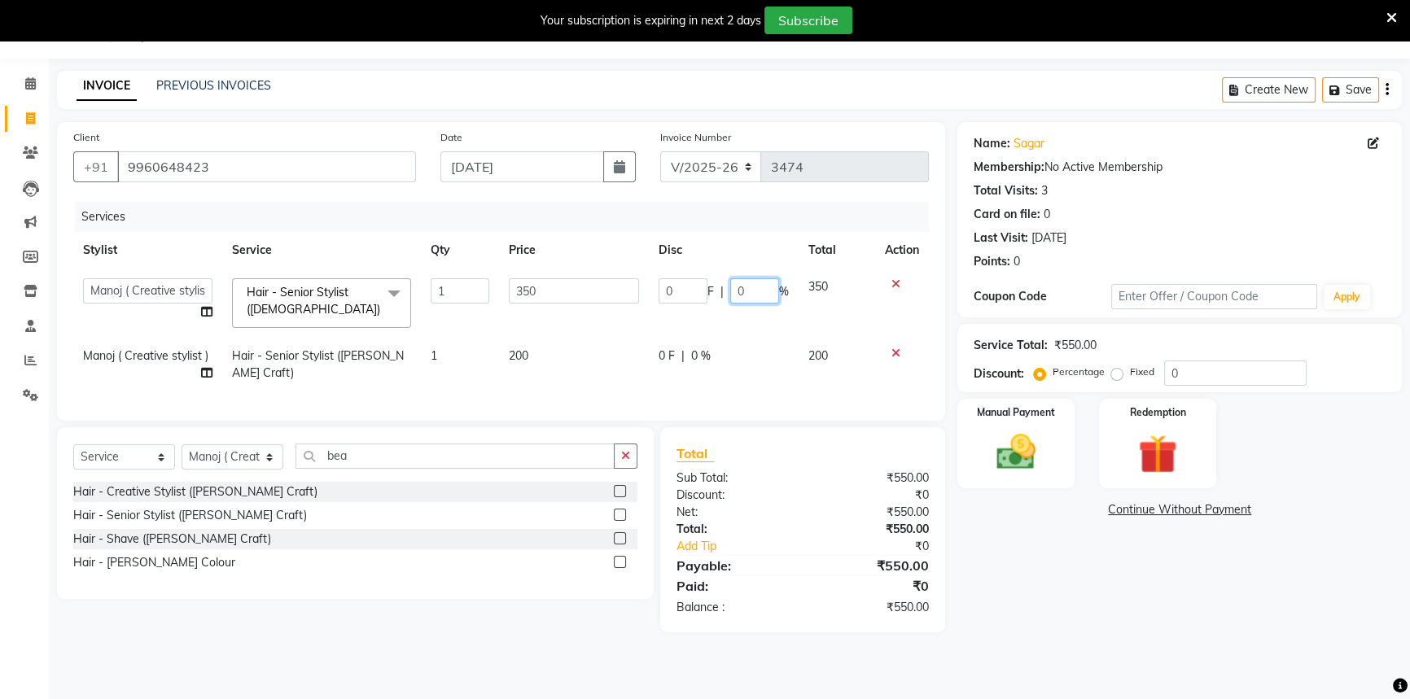
click at [730, 287] on input "0" at bounding box center [754, 290] width 49 height 25
type input "20"
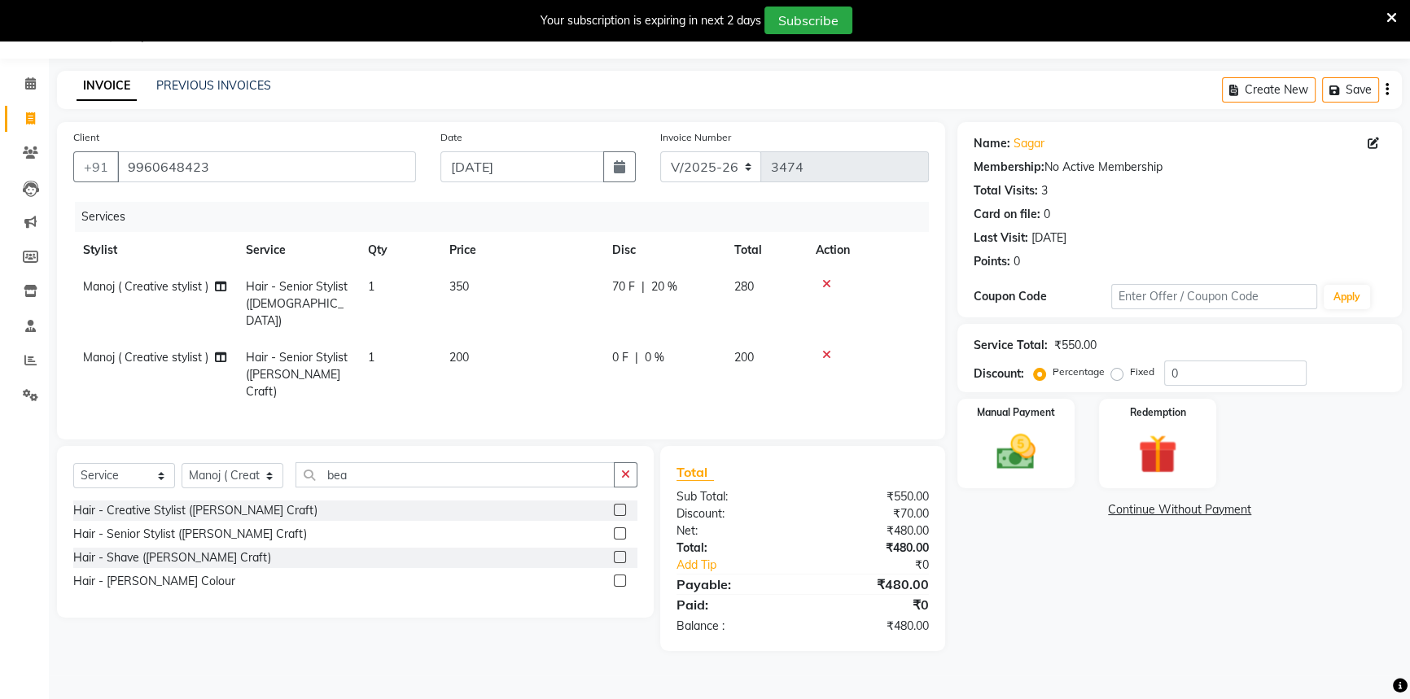
click at [755, 318] on tr "Manoj ( Creative stylist ) Hair - Senior Stylist ([DEMOGRAPHIC_DATA]) 1 350 70 …" at bounding box center [501, 304] width 856 height 71
click at [645, 349] on span "0 %" at bounding box center [655, 357] width 20 height 17
select select "58829"
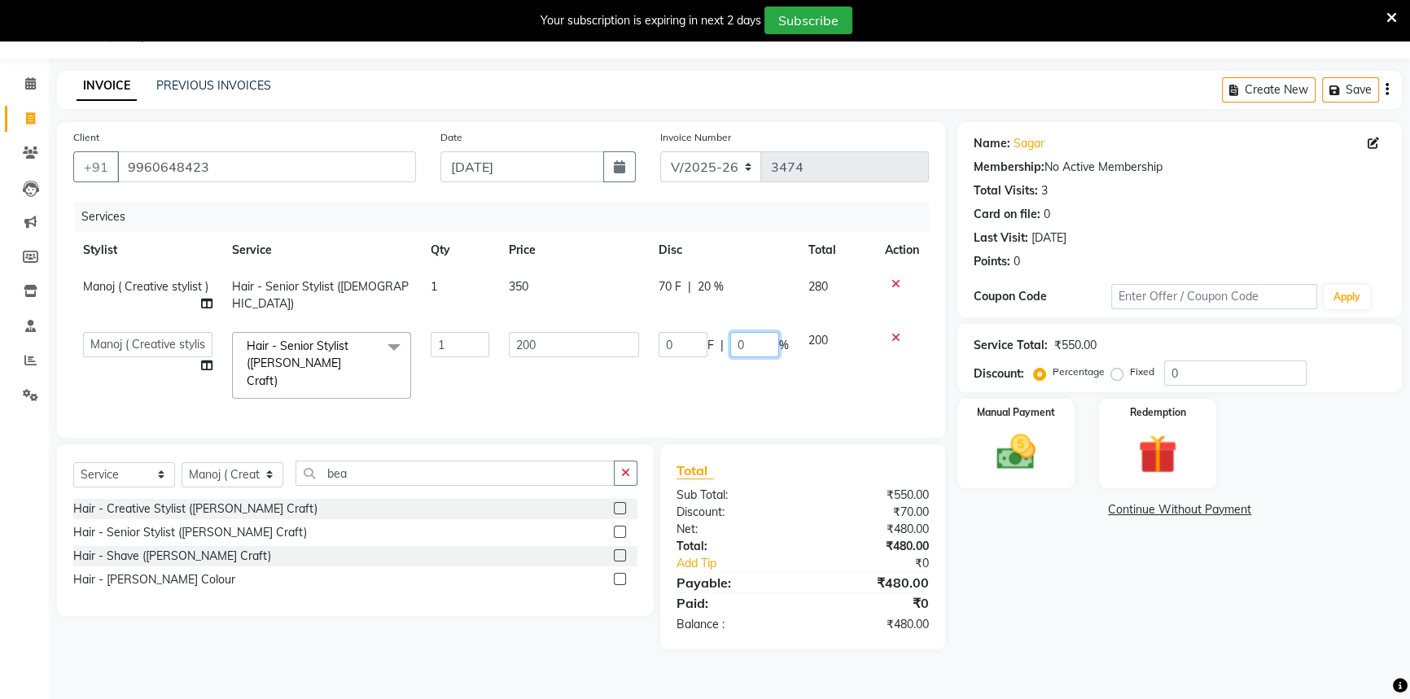
click at [736, 344] on input "0" at bounding box center [754, 344] width 49 height 25
type input "20"
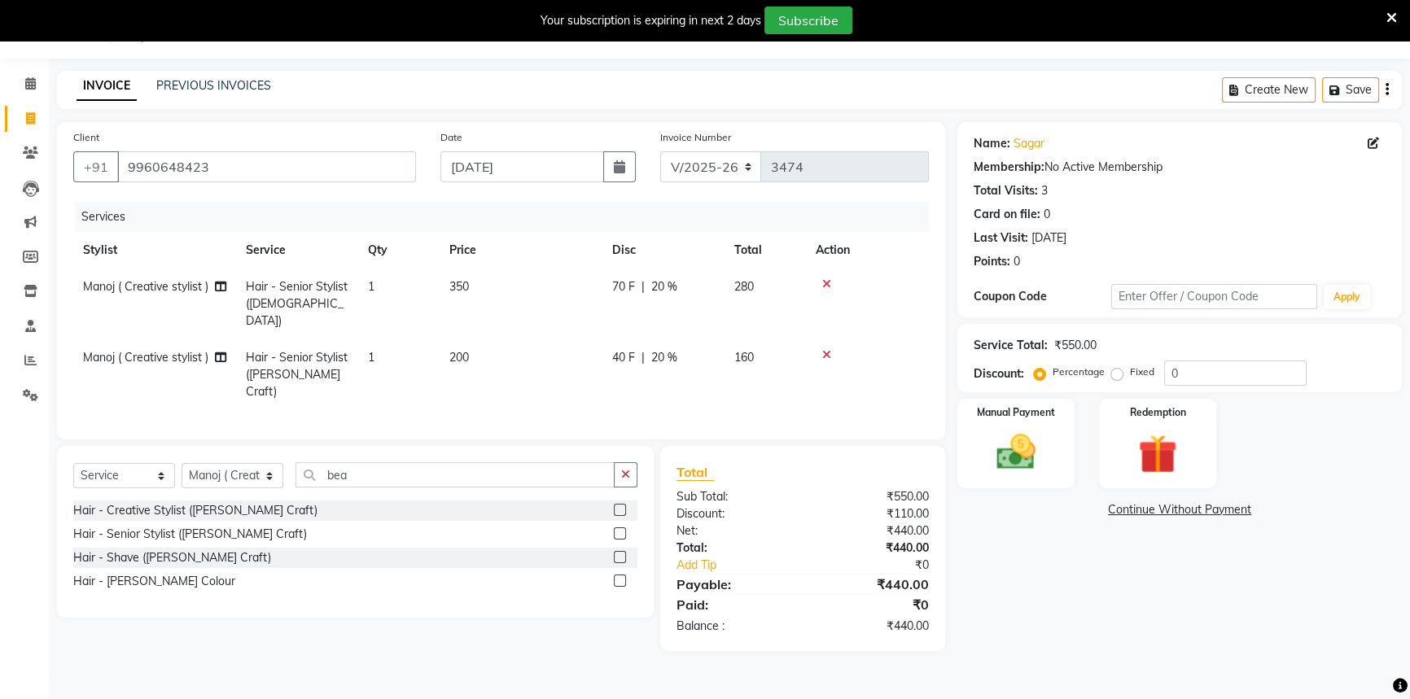
click at [641, 360] on tr "Manoj ( Creative stylist ) Hair - Senior Stylist ([PERSON_NAME] Craft) 1 200 40…" at bounding box center [501, 375] width 856 height 71
click at [151, 287] on span "Manoj ( Creative stylist )" at bounding box center [145, 286] width 125 height 15
select select "58829"
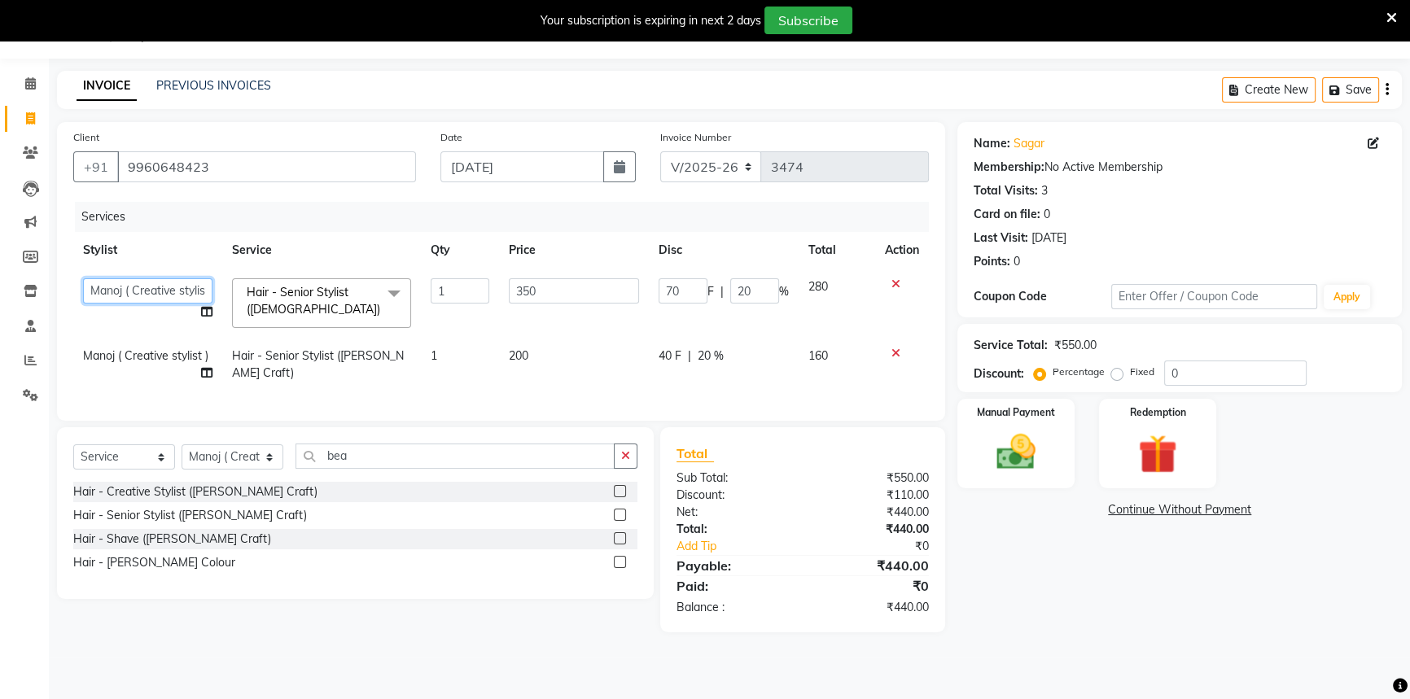
click at [150, 287] on select "[PERSON_NAME] [PERSON_NAME] ( Creative stylist ) [PERSON_NAME] rohit [PERSON_NA…" at bounding box center [147, 290] width 129 height 25
select select "65784"
click at [138, 350] on span "Manoj ( Creative stylist )" at bounding box center [145, 355] width 125 height 15
select select "58829"
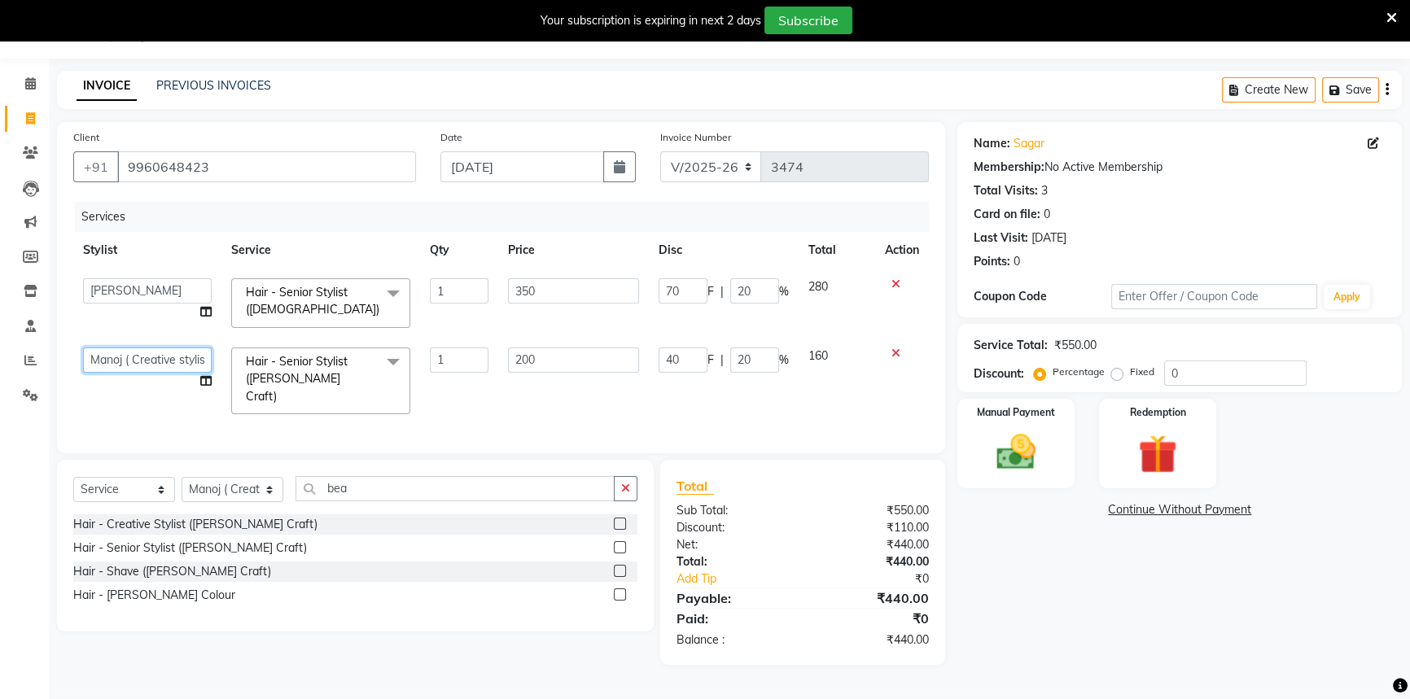
click at [138, 350] on select "[PERSON_NAME] [PERSON_NAME] ( Creative stylist ) [PERSON_NAME] rohit [PERSON_NA…" at bounding box center [147, 360] width 129 height 25
select select "65784"
click at [1023, 449] on img at bounding box center [1017, 452] width 66 height 46
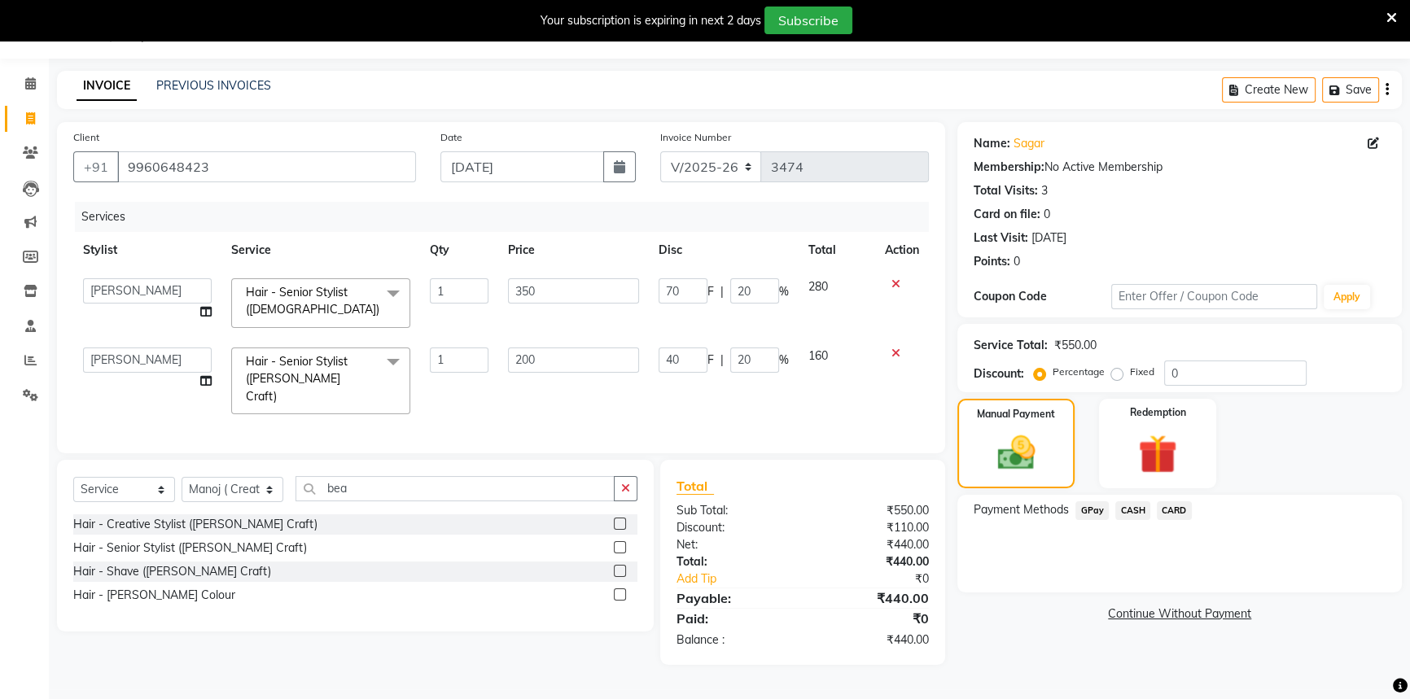
click at [1096, 512] on span "GPay" at bounding box center [1092, 511] width 33 height 19
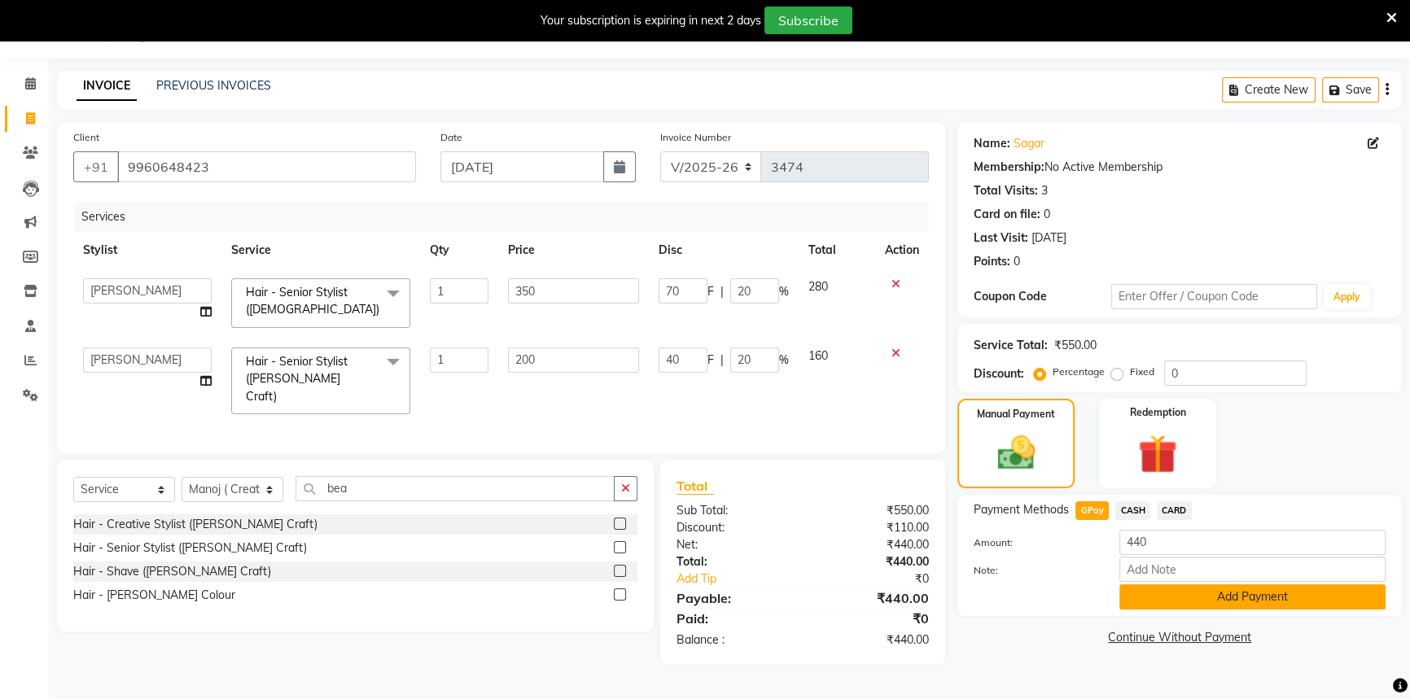
click at [1146, 599] on button "Add Payment" at bounding box center [1252, 597] width 266 height 25
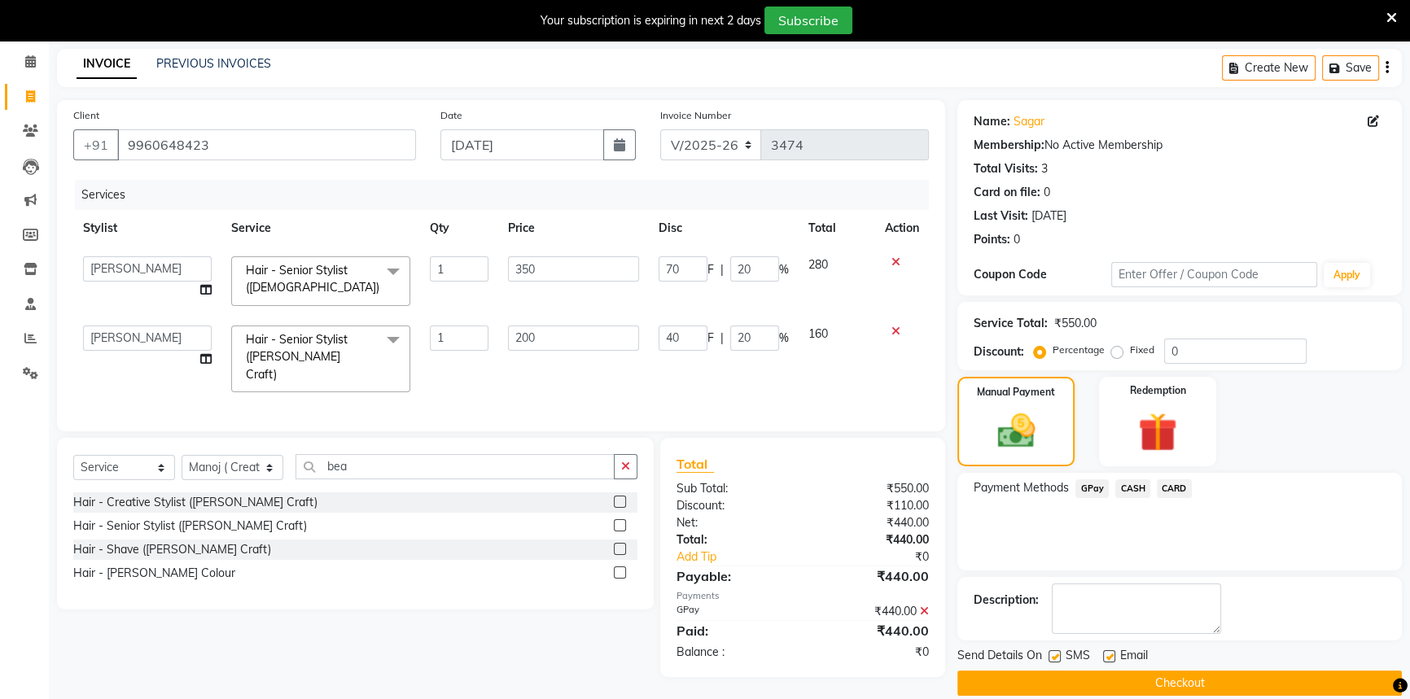
scroll to position [82, 0]
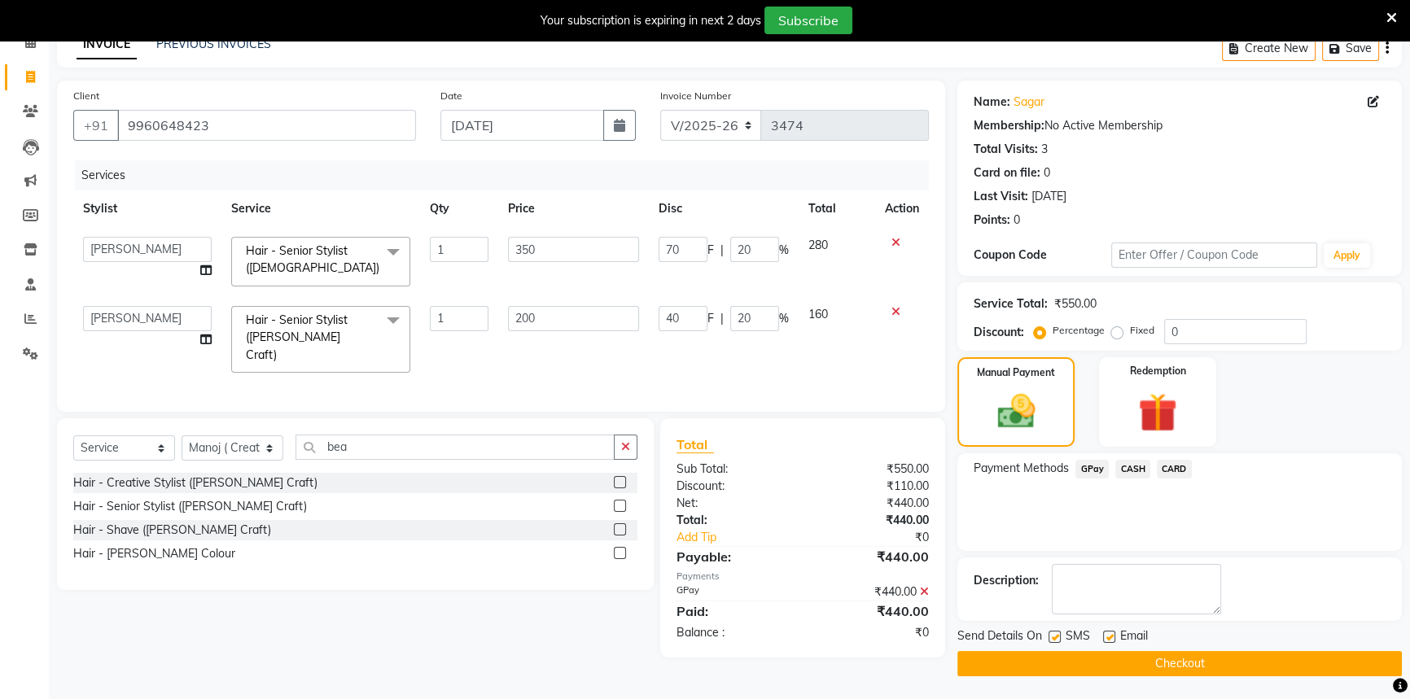
click at [1115, 669] on button "Checkout" at bounding box center [1179, 663] width 445 height 25
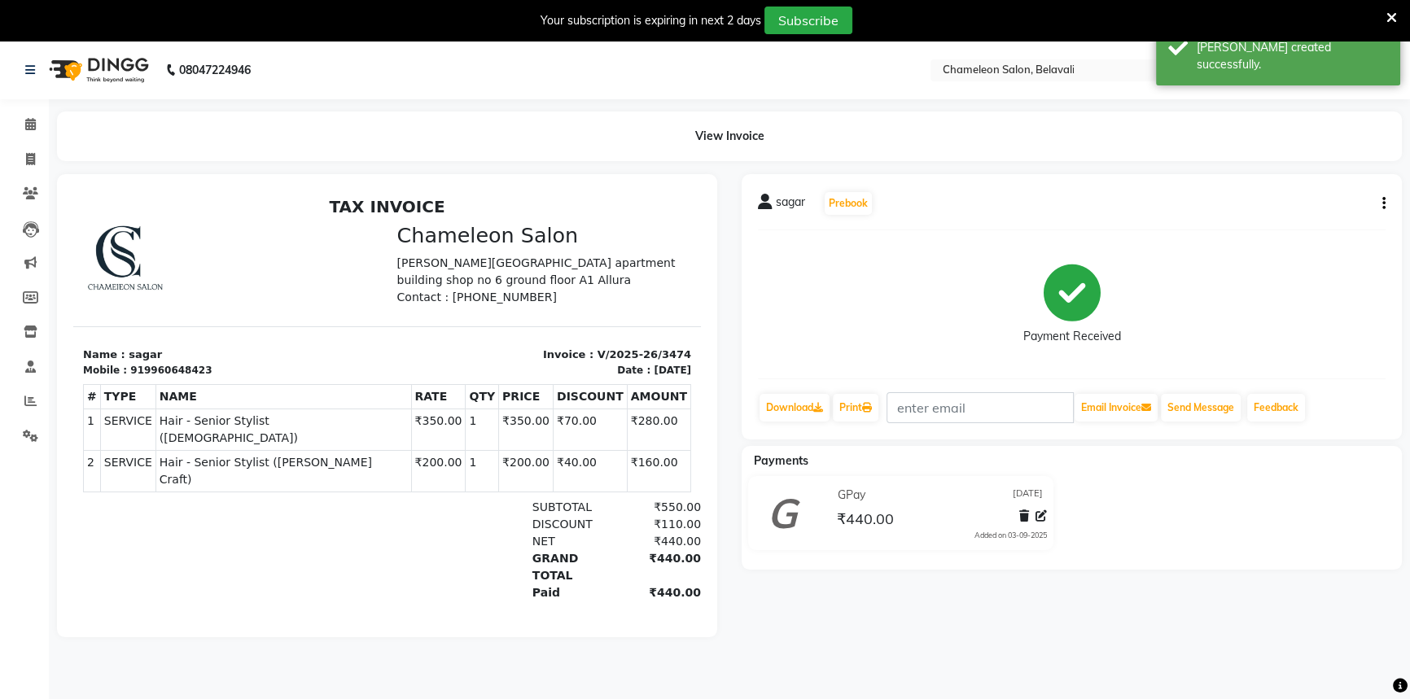
scroll to position [41, 0]
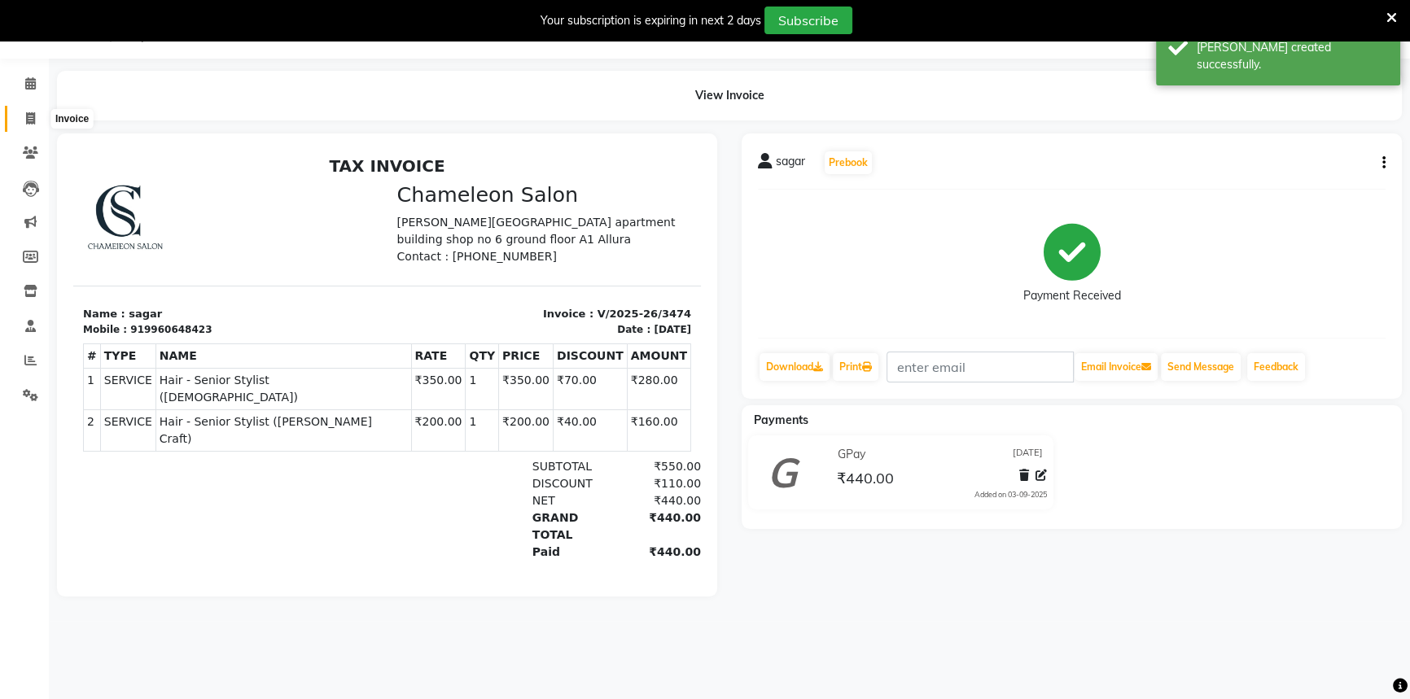
click at [28, 117] on icon at bounding box center [30, 118] width 9 height 12
select select "6724"
select select "service"
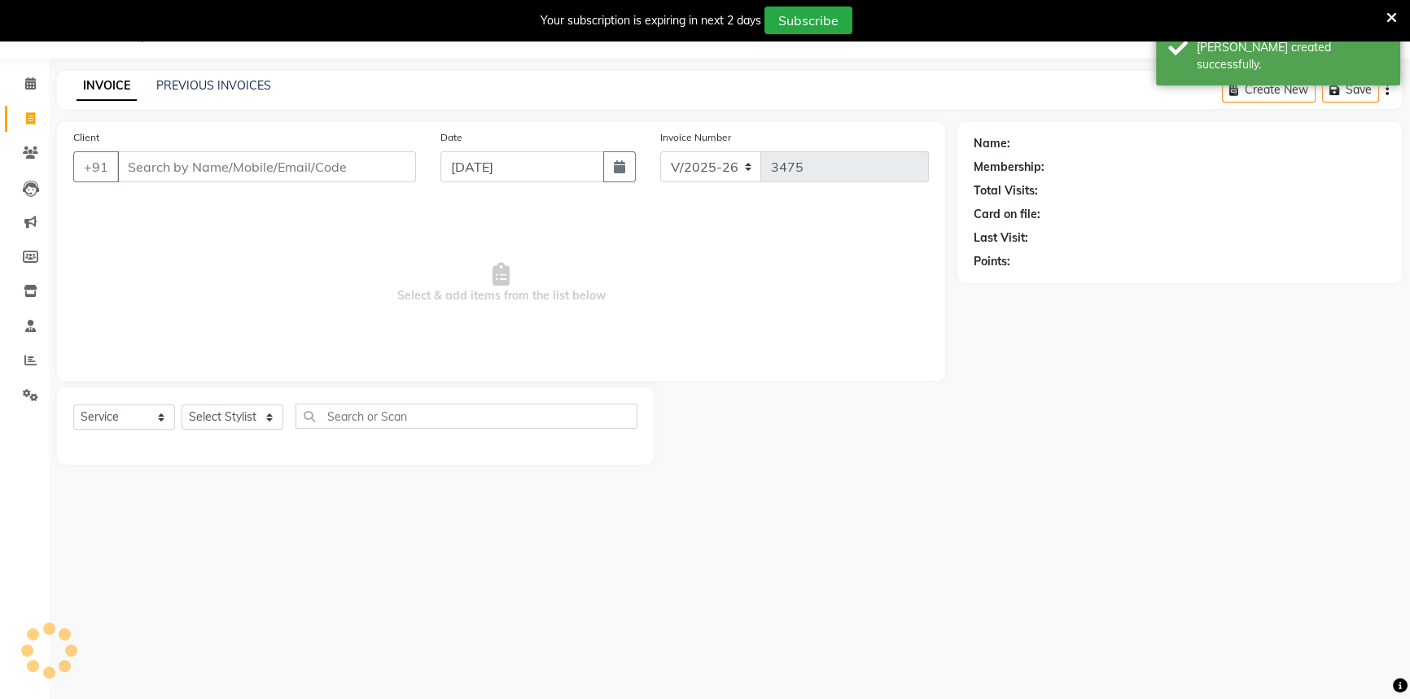
select select "58829"
